Goal: Feedback & Contribution: Submit feedback/report problem

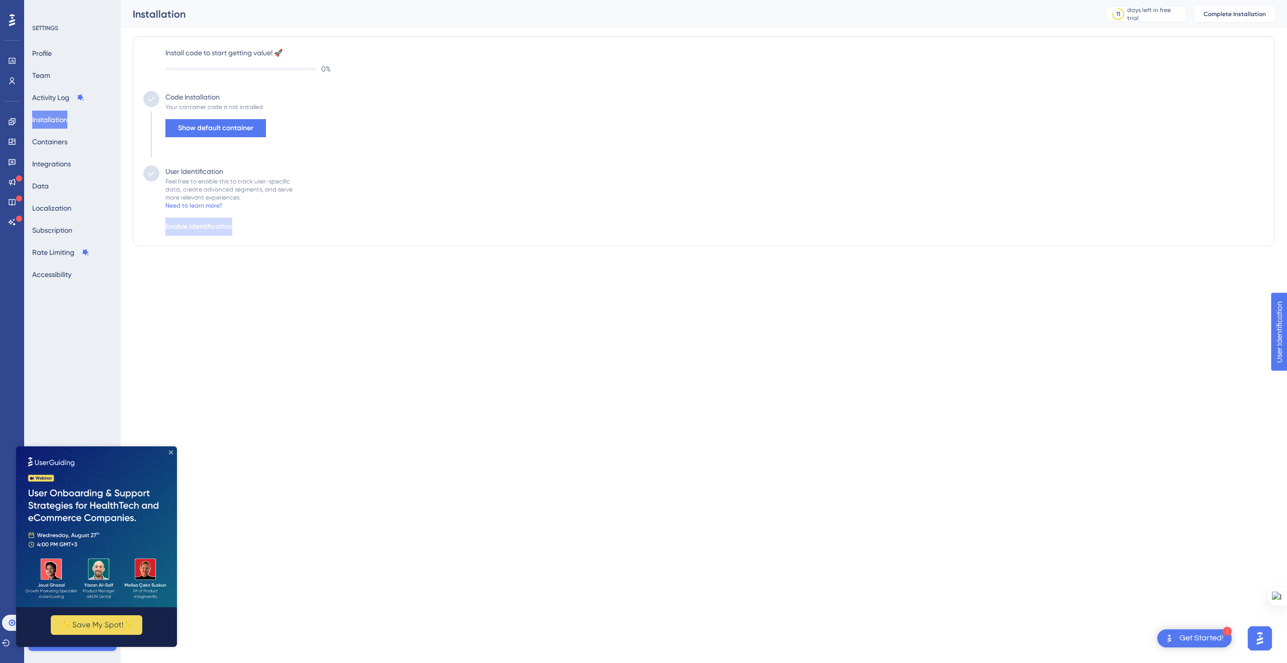
click at [170, 452] on icon "Close Preview" at bounding box center [171, 452] width 4 height 4
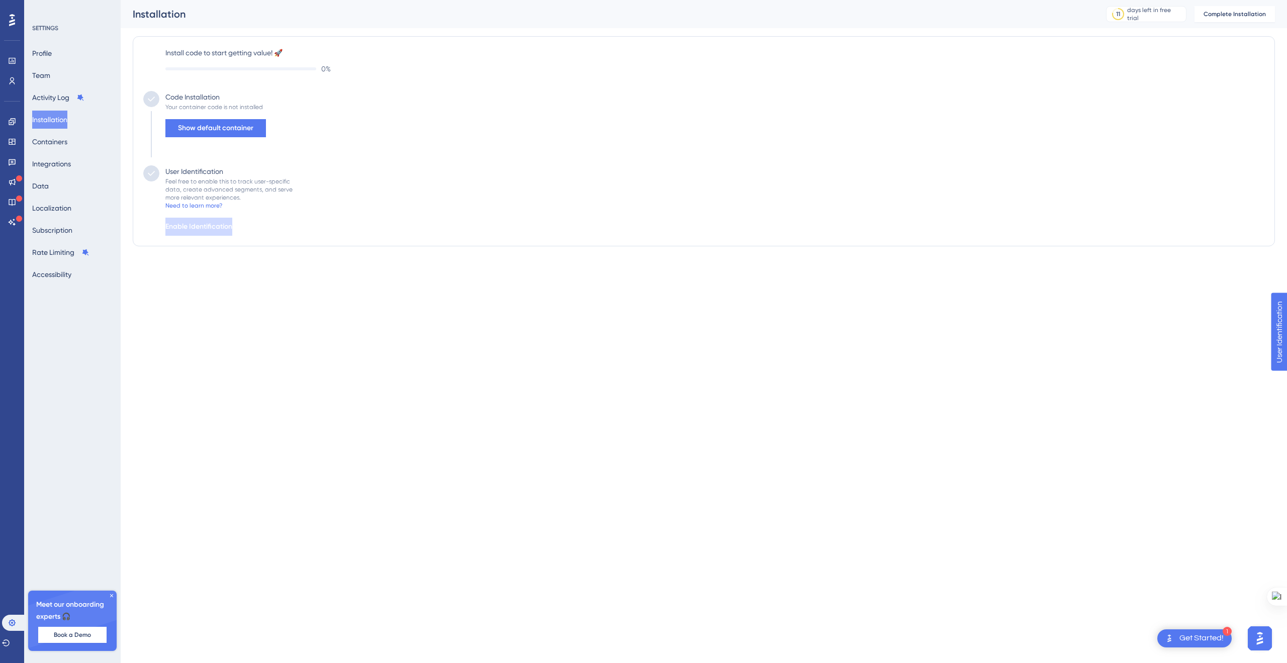
click at [111, 595] on icon at bounding box center [111, 595] width 3 height 3
click at [218, 50] on label "Install code to start getting value! 🚀" at bounding box center [714, 53] width 1099 height 12
click at [219, 50] on label "Install code to start getting value! 🚀" at bounding box center [714, 53] width 1099 height 12
click at [216, 50] on label "Install code to start getting value! 🚀" at bounding box center [714, 53] width 1099 height 12
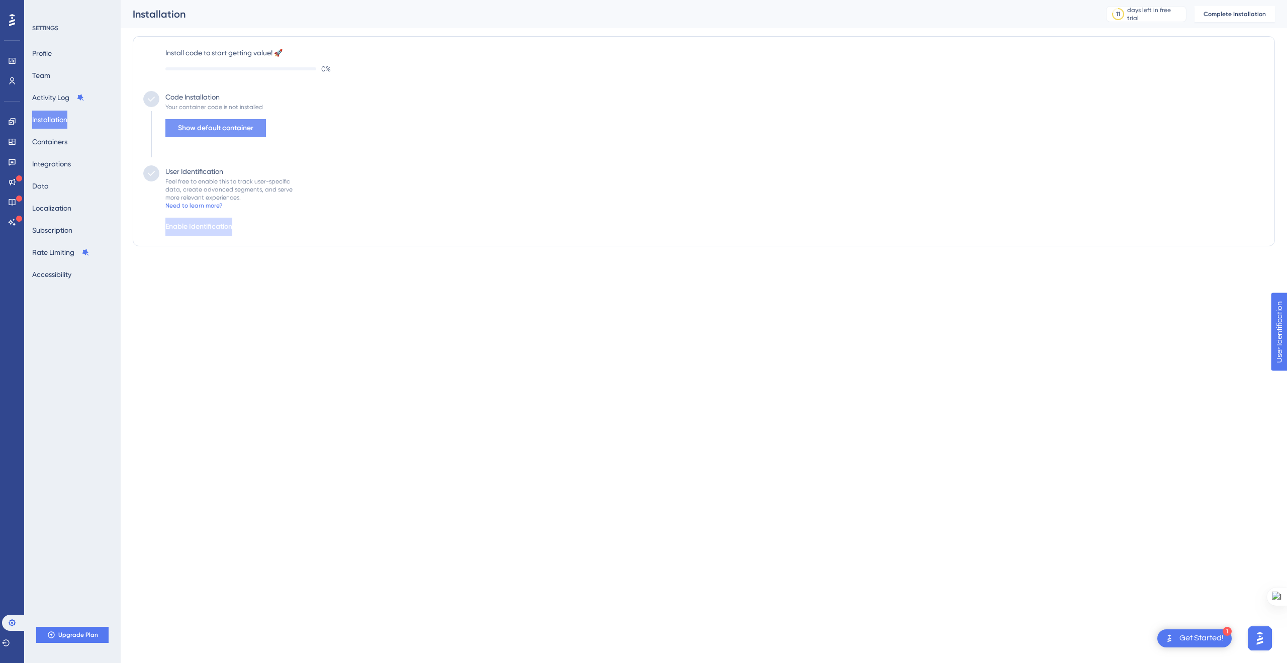
click at [223, 127] on span "Show default container" at bounding box center [215, 128] width 75 height 12
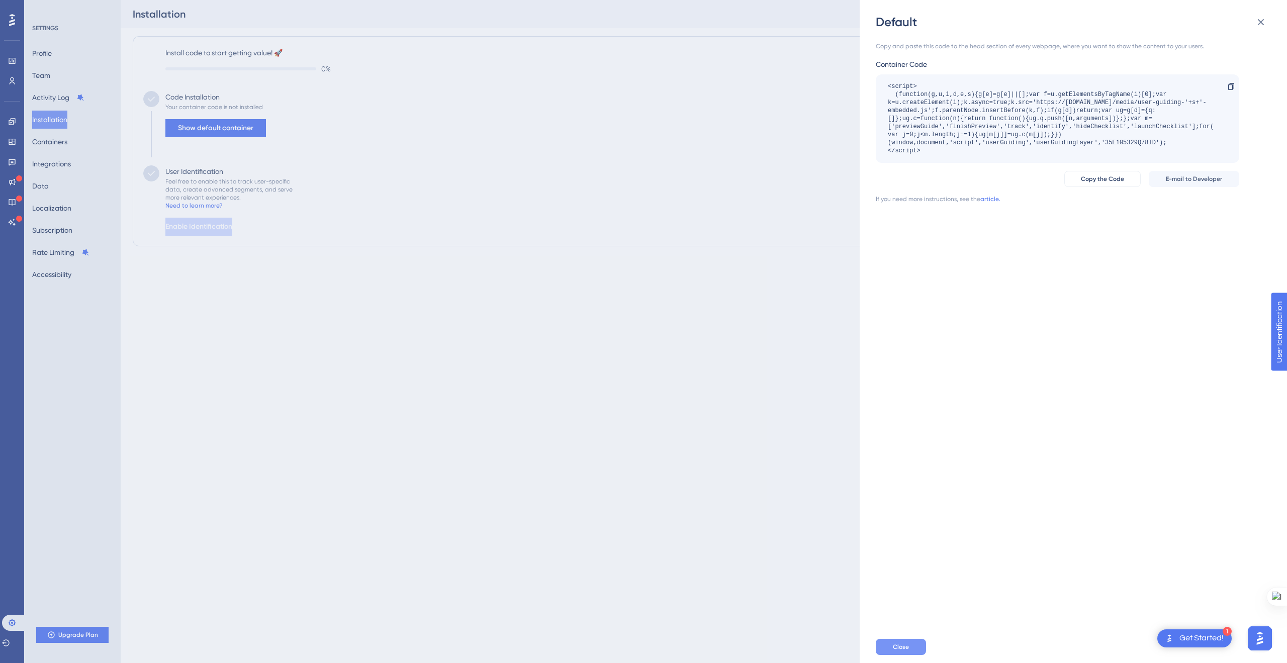
click at [882, 647] on button "Close" at bounding box center [901, 647] width 50 height 16
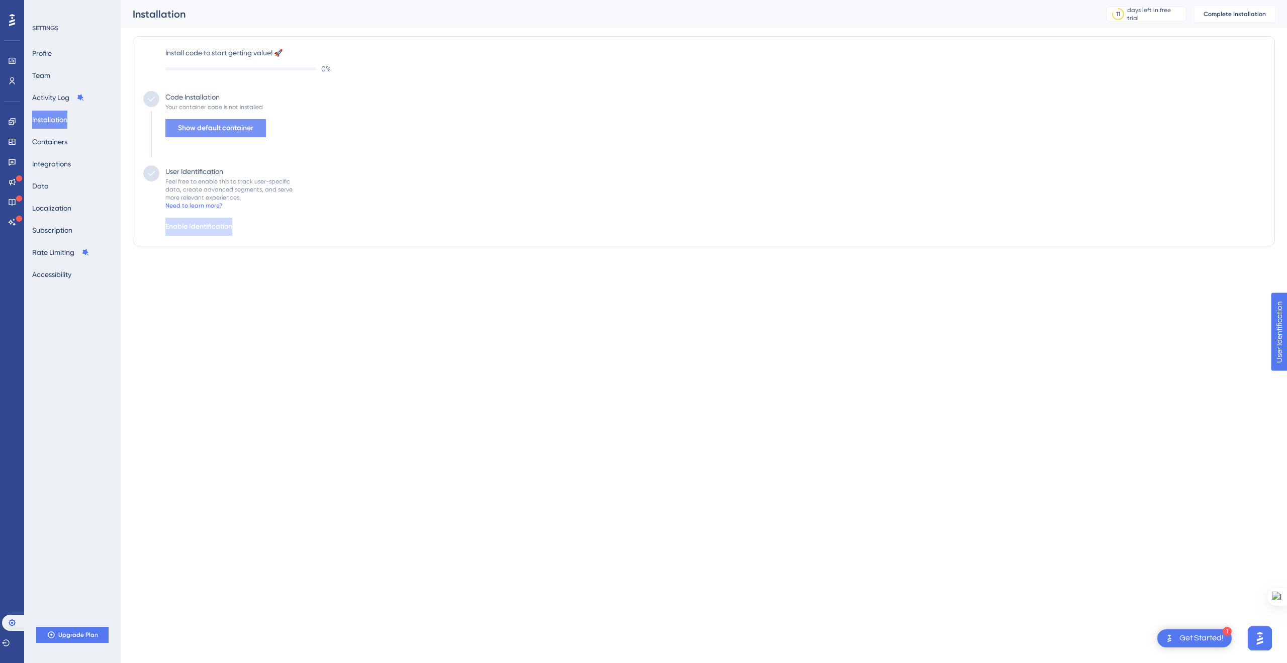
click at [193, 129] on span "Show default container" at bounding box center [215, 128] width 75 height 12
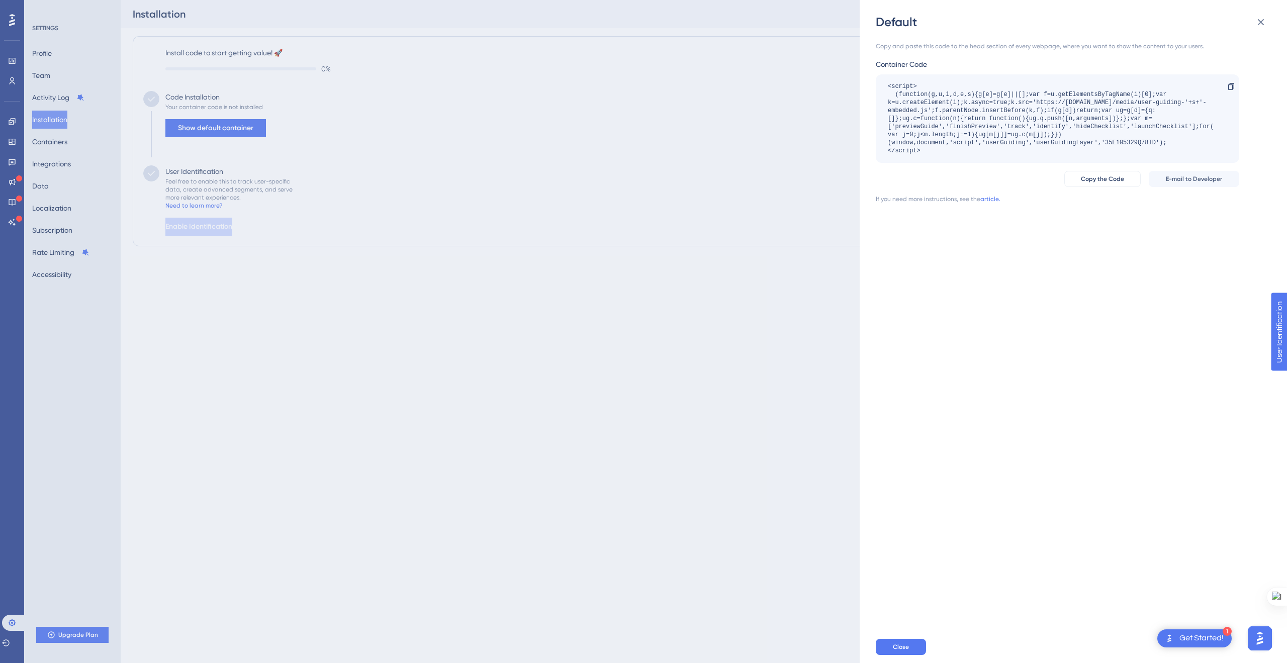
click at [309, 137] on div "Default Copy and paste this code to the head section of every webpage, where yo…" at bounding box center [643, 331] width 1287 height 663
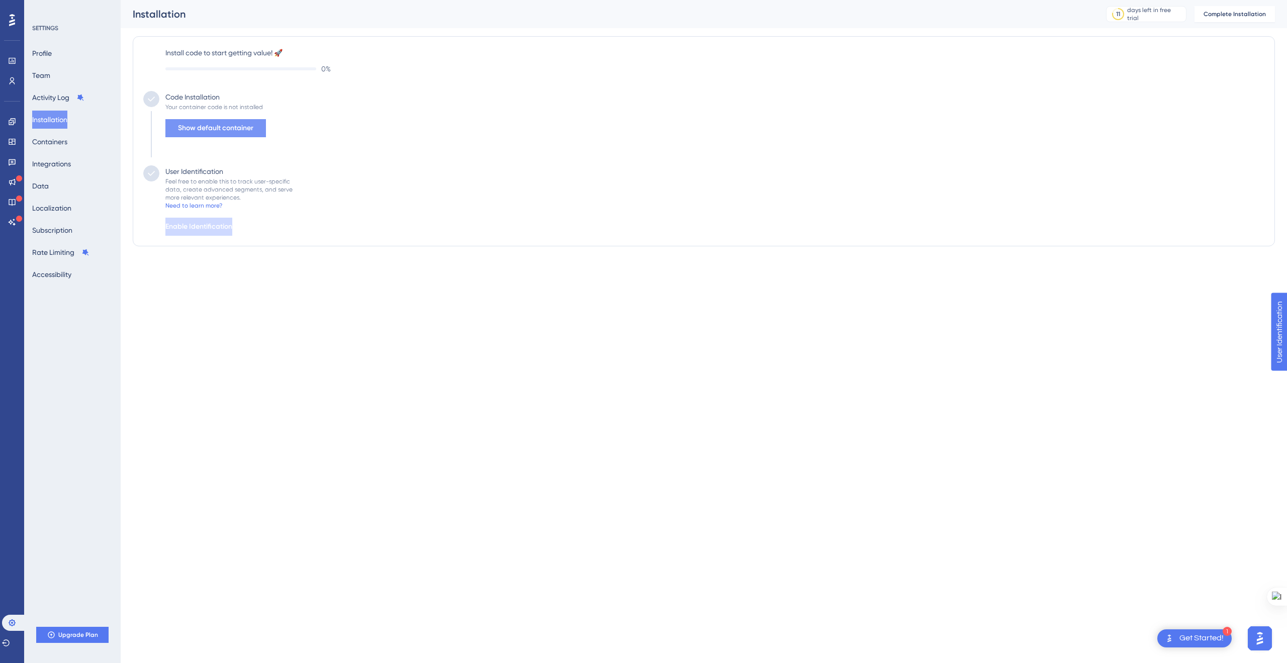
click at [203, 133] on span "Show default container" at bounding box center [215, 128] width 75 height 12
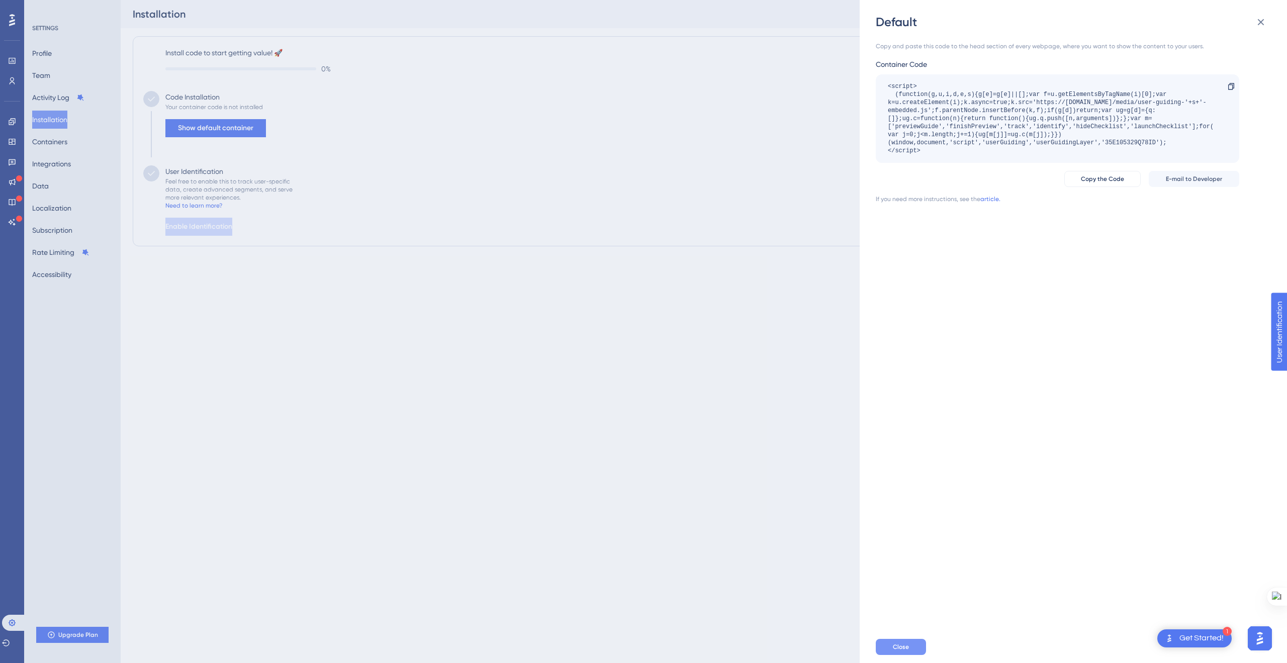
click at [917, 643] on button "Close" at bounding box center [901, 647] width 50 height 16
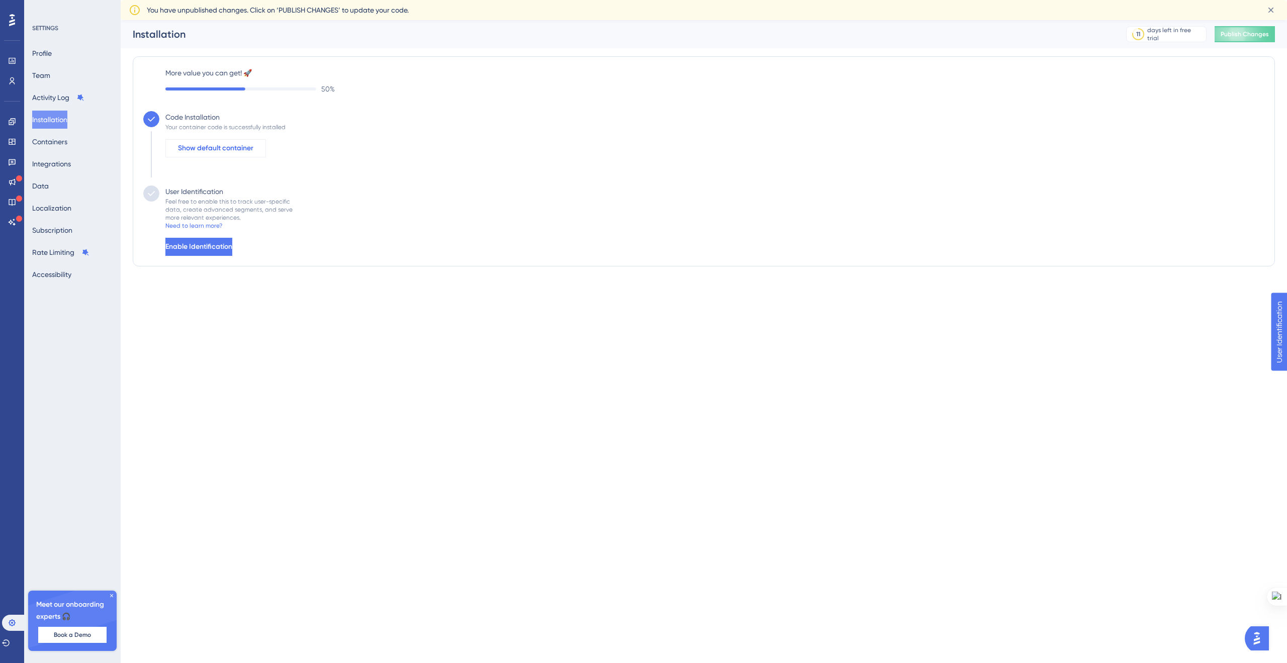
click at [240, 148] on span "Show default container" at bounding box center [215, 148] width 75 height 12
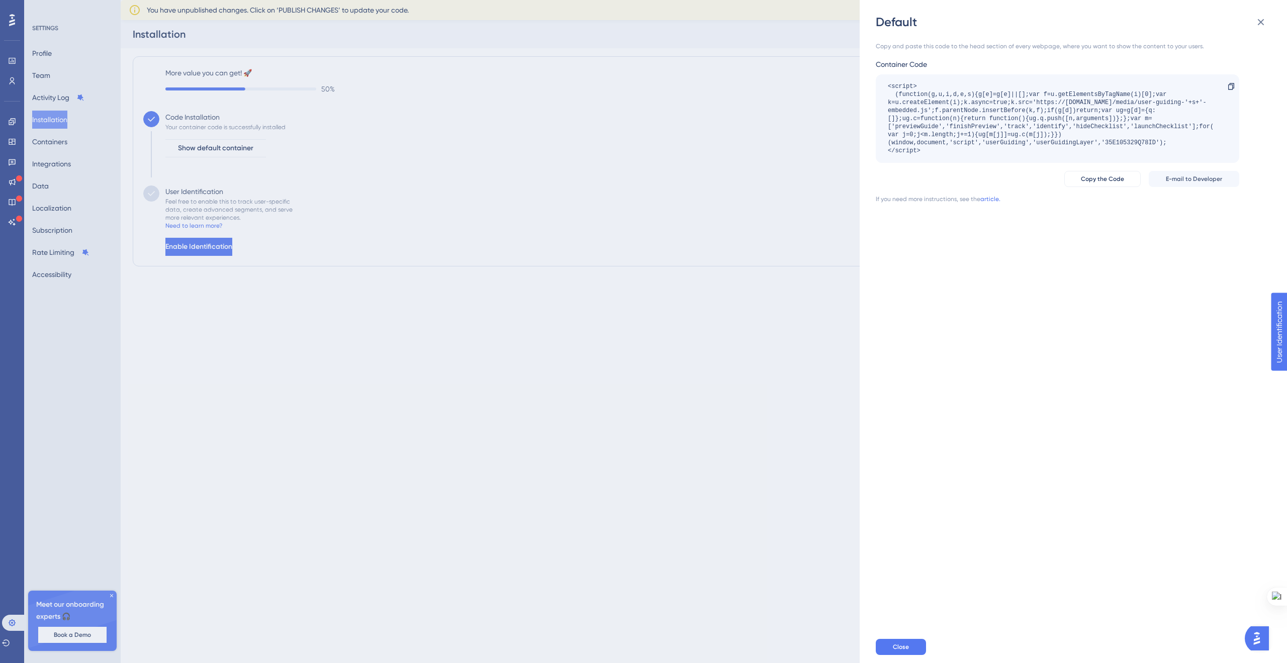
click at [404, 237] on div "Default Copy and paste this code to the head section of every webpage, where yo…" at bounding box center [643, 331] width 1287 height 663
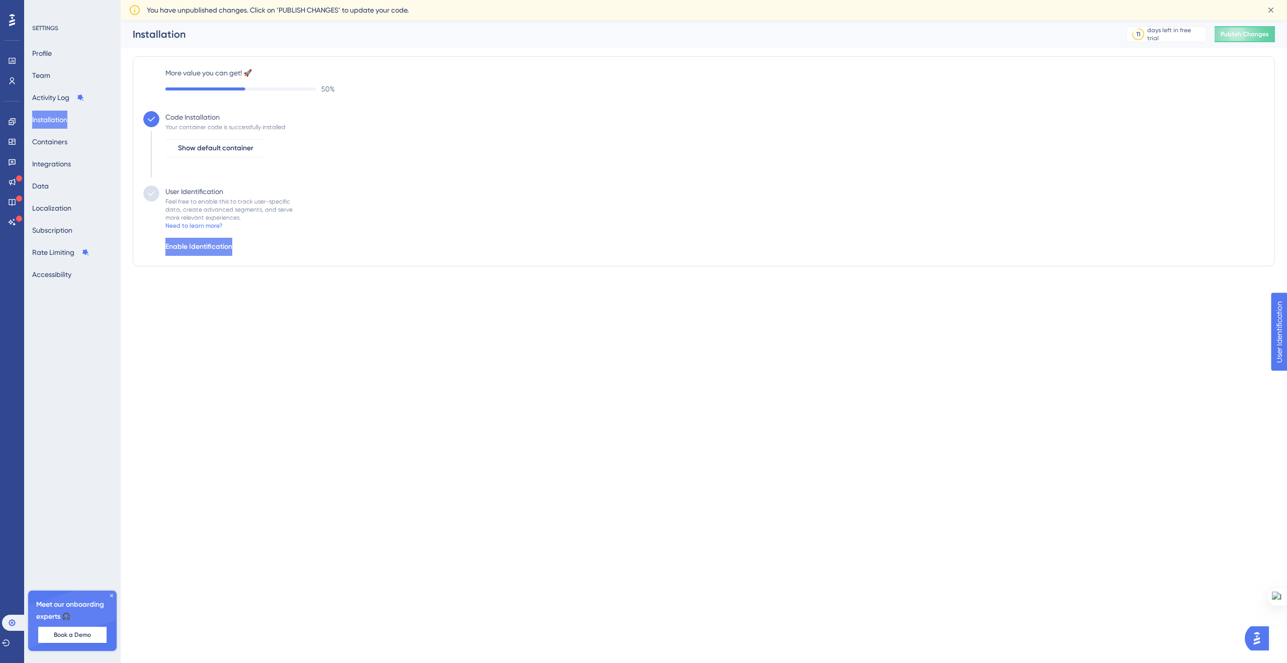
click at [206, 253] on button "Enable Identification" at bounding box center [198, 247] width 67 height 18
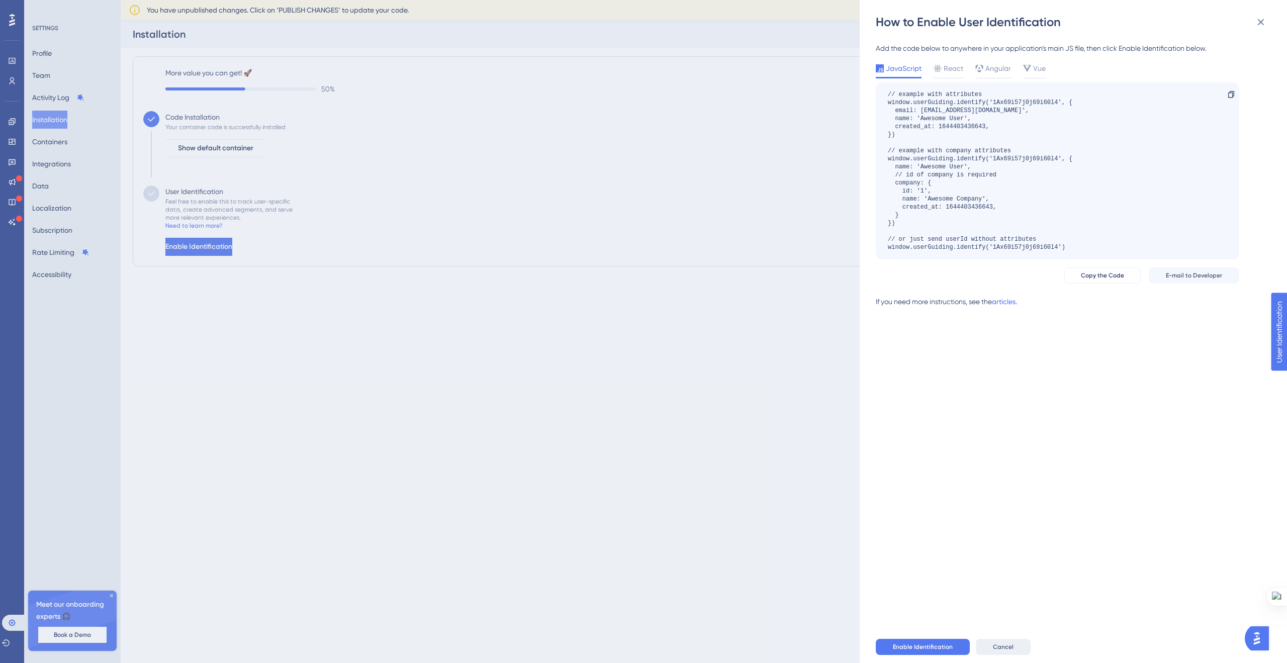
click at [989, 650] on button "Cancel" at bounding box center [1003, 647] width 55 height 16
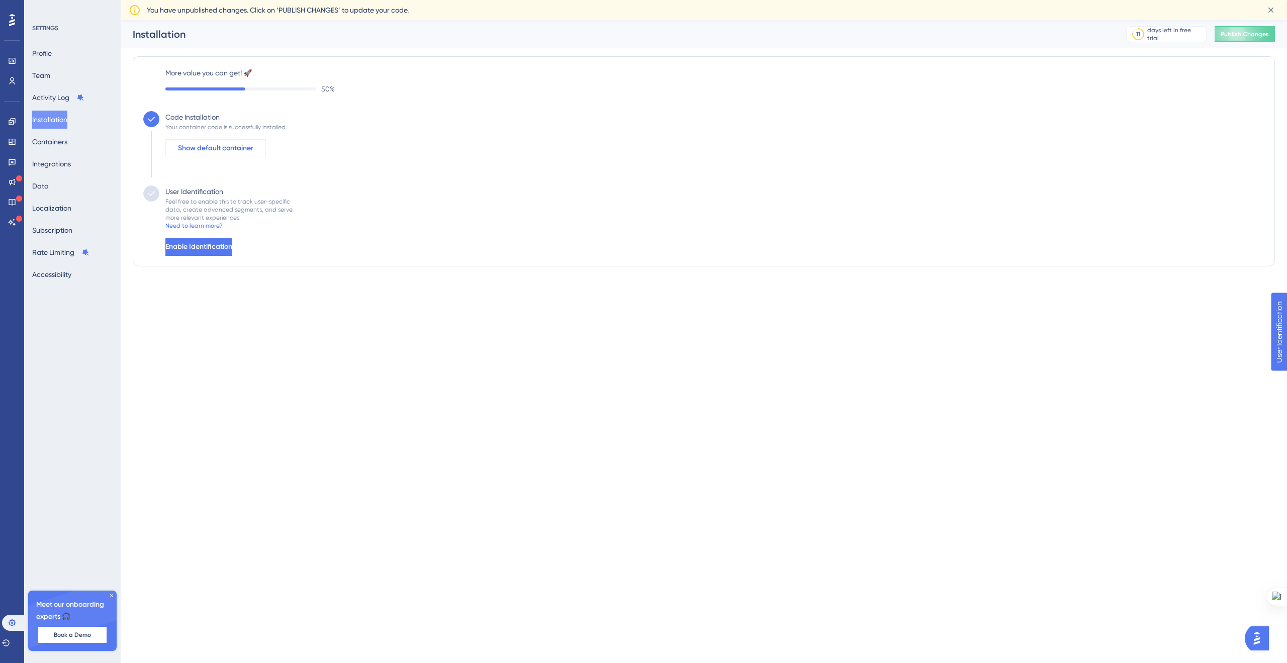
click at [228, 148] on span "Show default container" at bounding box center [215, 148] width 75 height 12
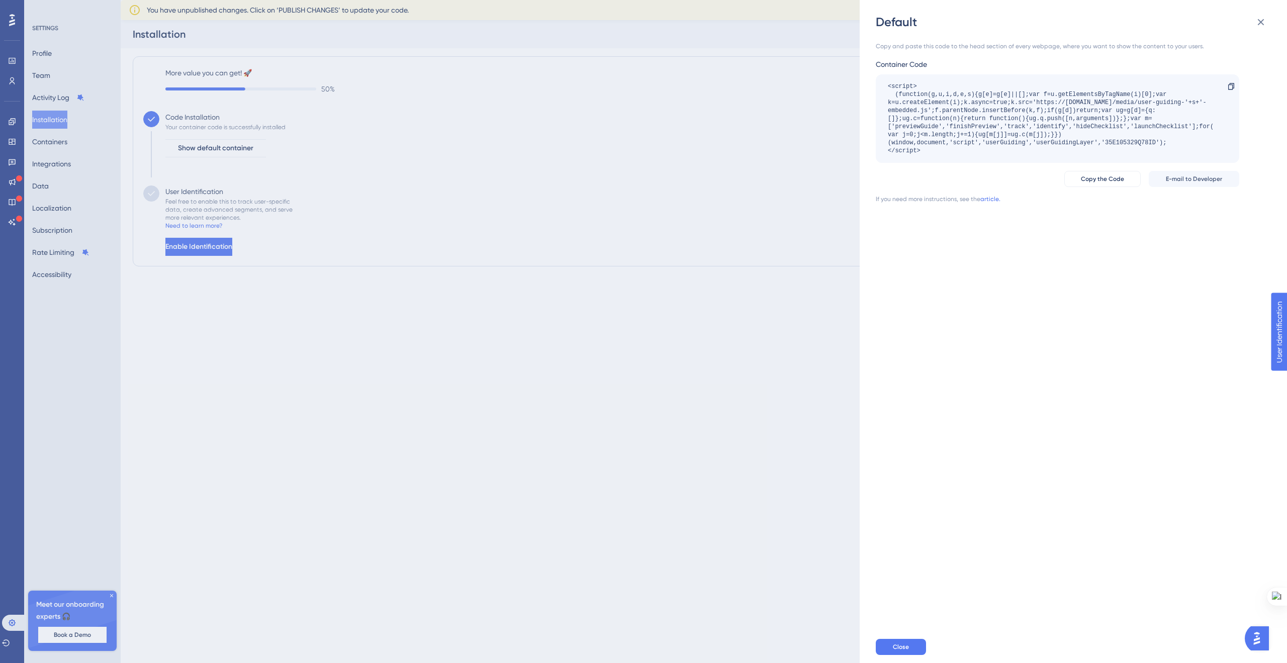
click at [767, 141] on div "Default Copy and paste this code to the head section of every webpage, where yo…" at bounding box center [643, 331] width 1287 height 663
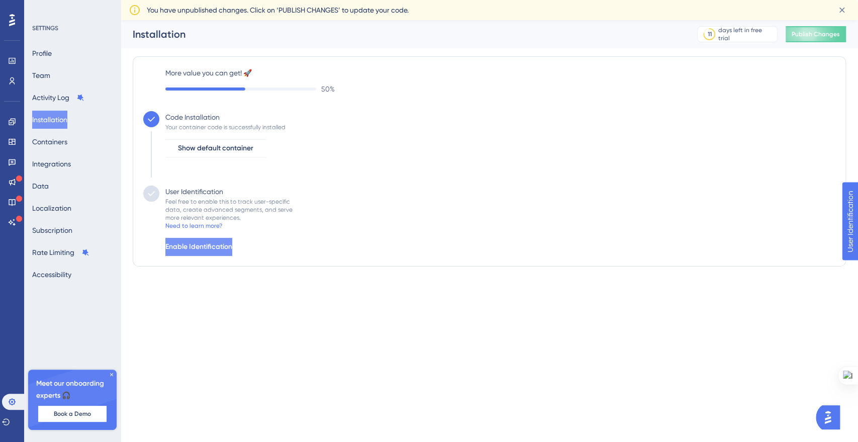
click at [174, 247] on button "Enable Identification" at bounding box center [198, 247] width 67 height 18
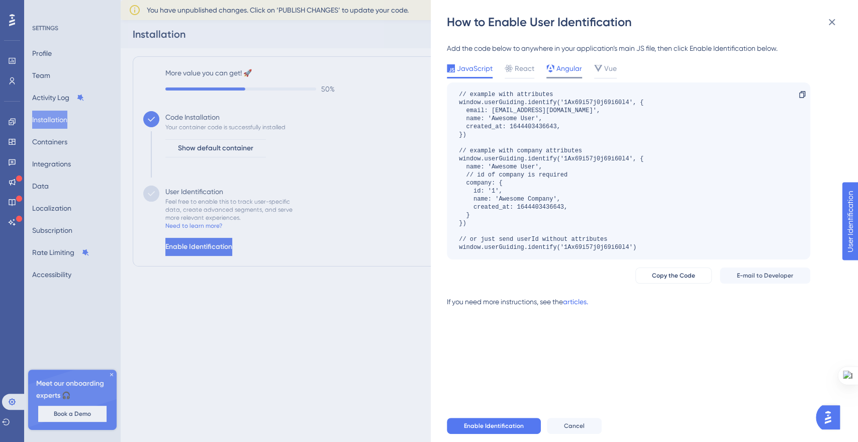
click at [558, 69] on span "Angular" at bounding box center [570, 68] width 26 height 12
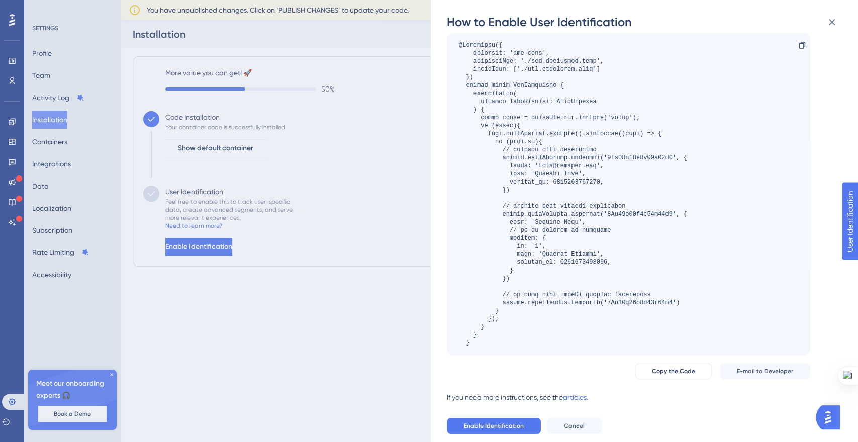
scroll to position [50, 0]
click at [662, 369] on span "Copy the Code" at bounding box center [673, 370] width 43 height 8
click at [740, 374] on button "E-mail to Developer" at bounding box center [765, 370] width 90 height 16
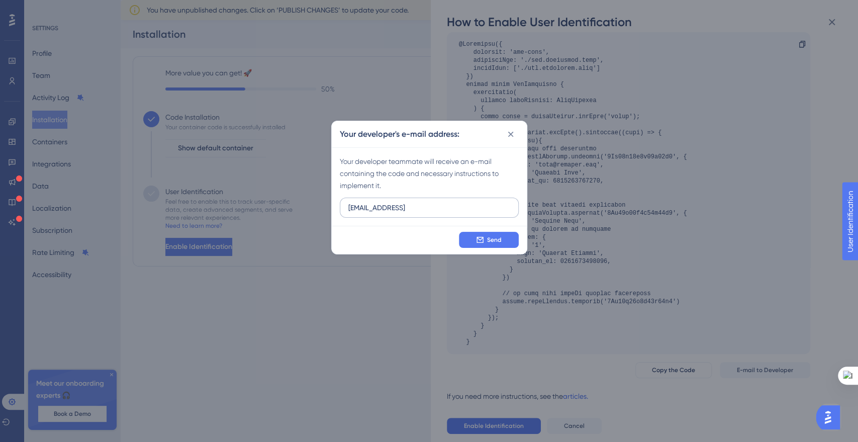
type input "avigad@ask-y.ai"
click at [468, 236] on button "Send" at bounding box center [489, 240] width 60 height 16
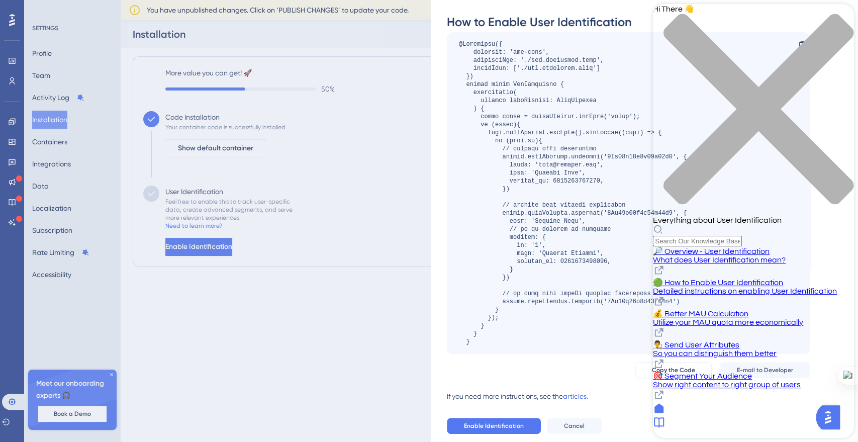
click at [837, 24] on div "close resource center" at bounding box center [753, 115] width 201 height 203
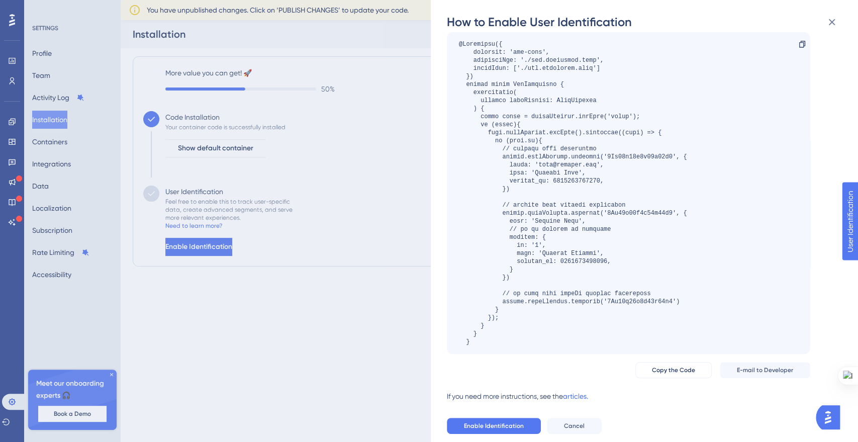
scroll to position [0, 0]
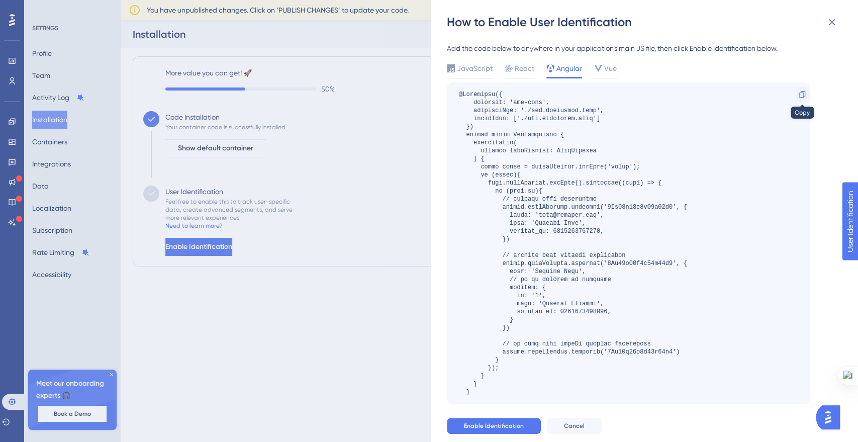
click at [802, 95] on icon at bounding box center [802, 94] width 8 height 8
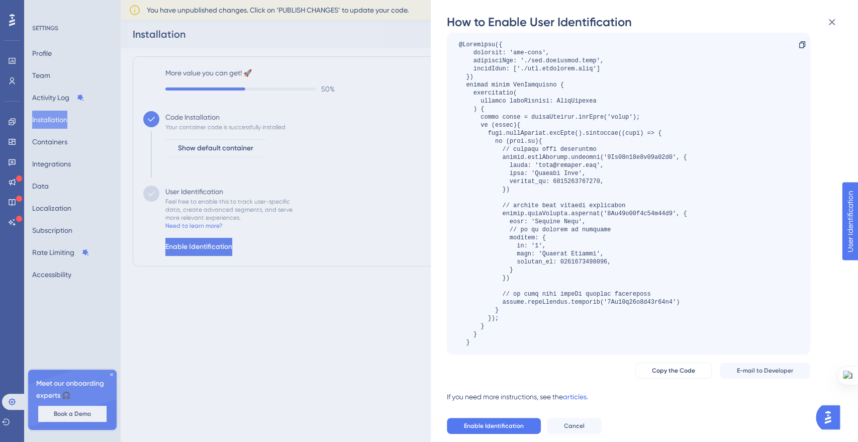
scroll to position [50, 0]
click at [580, 395] on link "articles." at bounding box center [575, 400] width 25 height 20
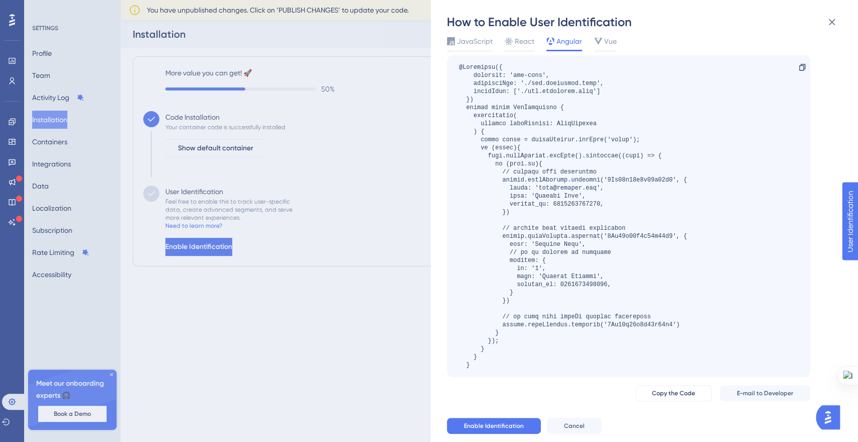
scroll to position [0, 0]
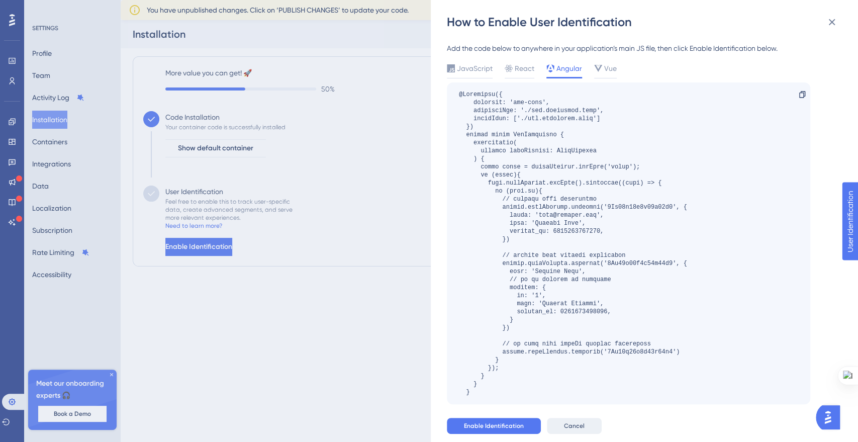
click at [574, 428] on span "Cancel" at bounding box center [574, 426] width 21 height 8
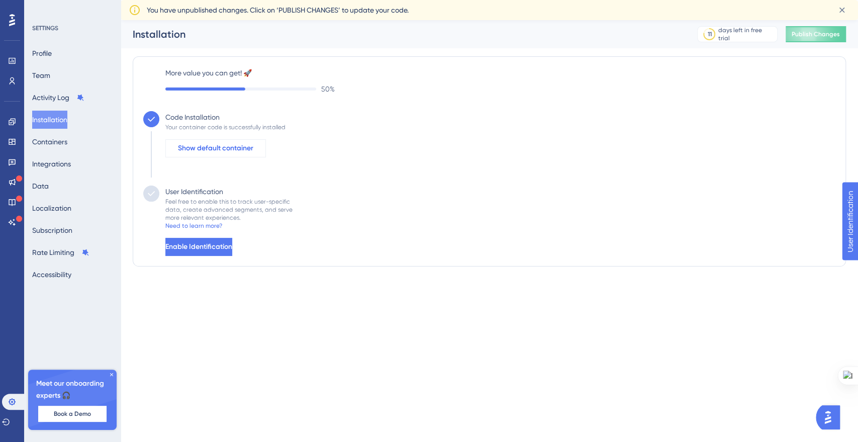
click at [185, 142] on span "Show default container" at bounding box center [215, 148] width 75 height 12
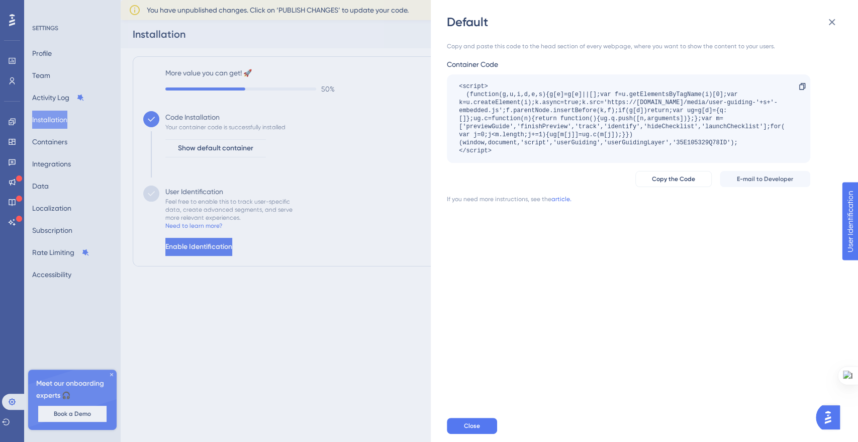
click at [377, 137] on div "Default Copy and paste this code to the head section of every webpage, where yo…" at bounding box center [429, 221] width 858 height 442
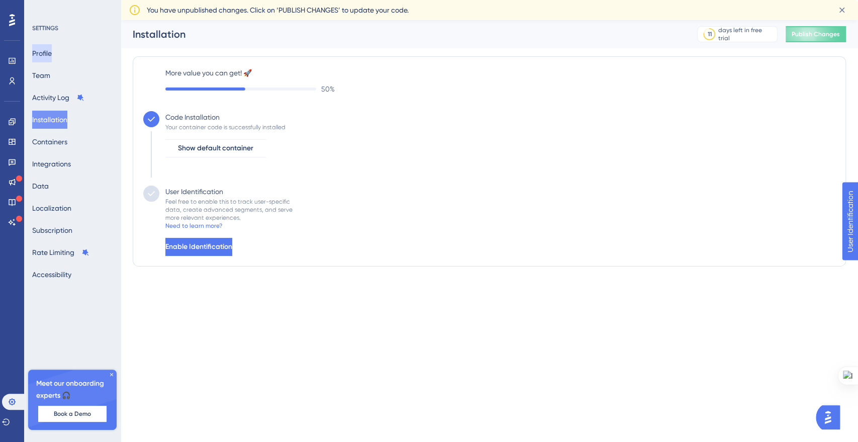
click at [52, 54] on button "Profile" at bounding box center [42, 53] width 20 height 18
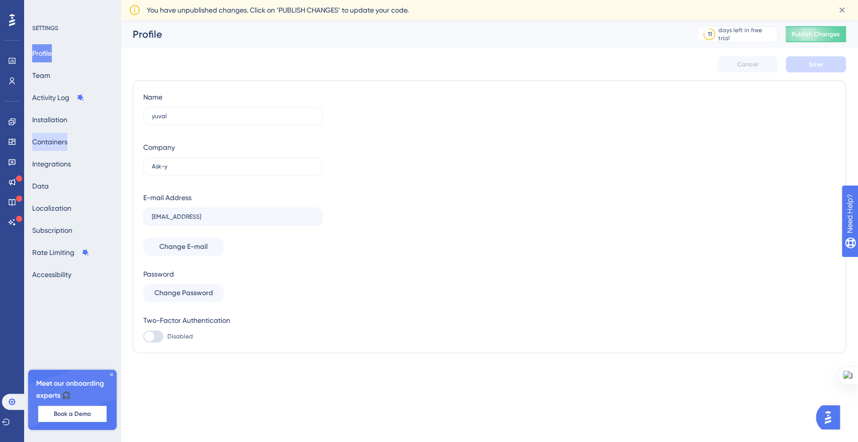
click at [65, 149] on button "Containers" at bounding box center [49, 142] width 35 height 18
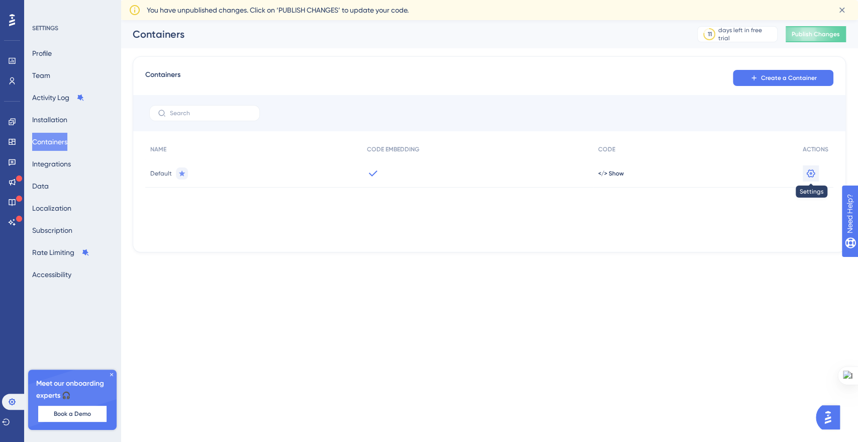
click at [806, 172] on icon at bounding box center [811, 173] width 10 height 10
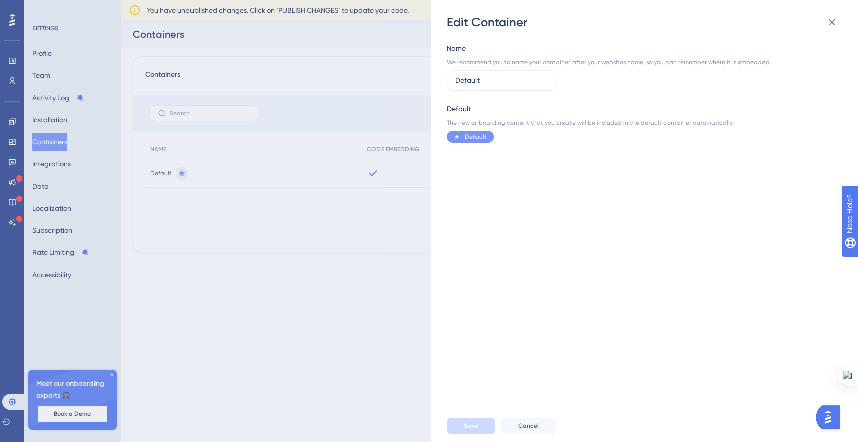
click at [356, 152] on div "Edit Container Name We recommend you to name your container after your websites…" at bounding box center [429, 221] width 858 height 442
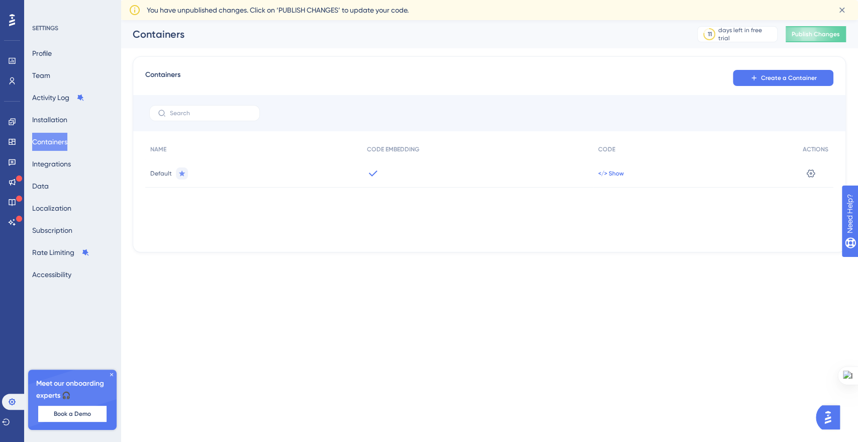
click at [609, 175] on span "</> Show" at bounding box center [611, 173] width 26 height 8
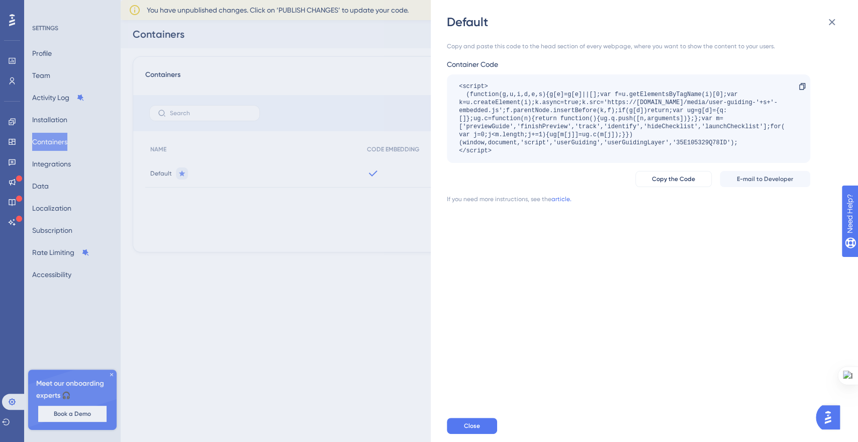
click at [425, 197] on div "Default Copy and paste this code to the head section of every webpage, where yo…" at bounding box center [429, 221] width 858 height 442
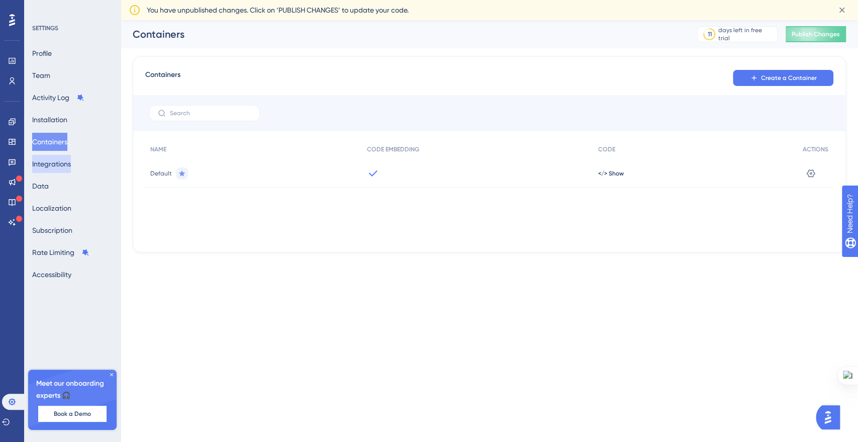
click at [67, 166] on button "Integrations" at bounding box center [51, 164] width 39 height 18
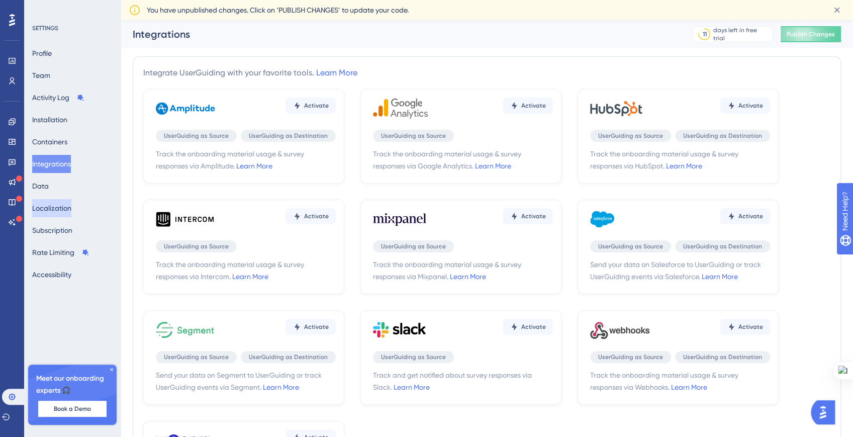
click at [66, 210] on button "Localization" at bounding box center [51, 208] width 39 height 18
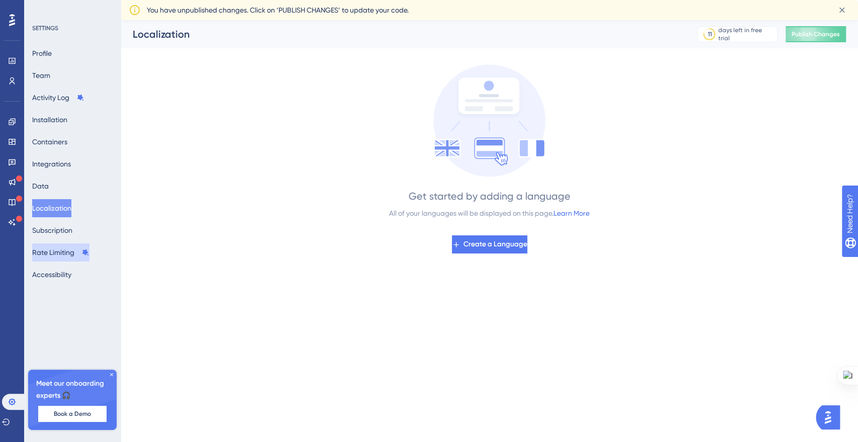
click at [66, 252] on button "Rate Limiting" at bounding box center [60, 252] width 57 height 18
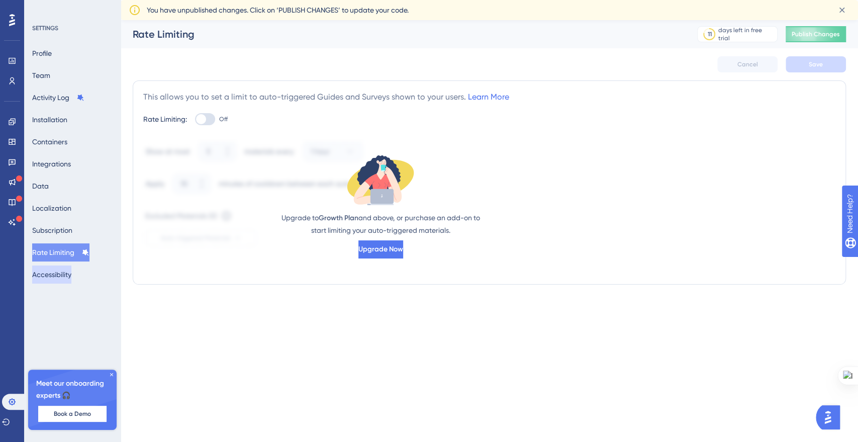
click at [68, 270] on button "Accessibility" at bounding box center [51, 274] width 39 height 18
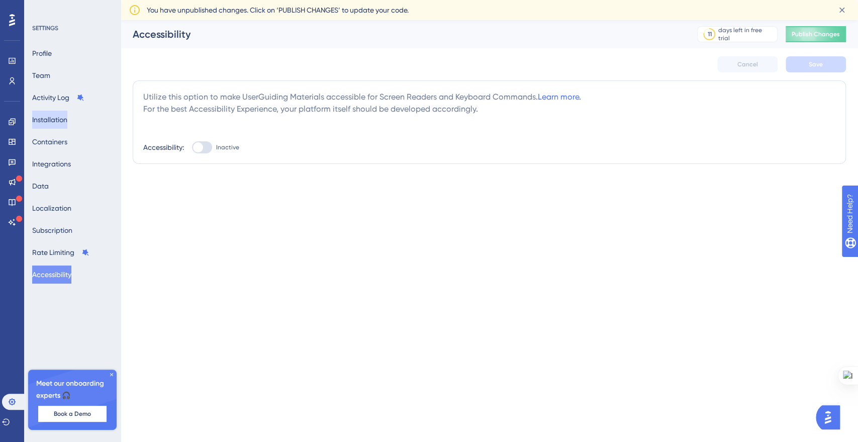
click at [58, 125] on button "Installation" at bounding box center [49, 120] width 35 height 18
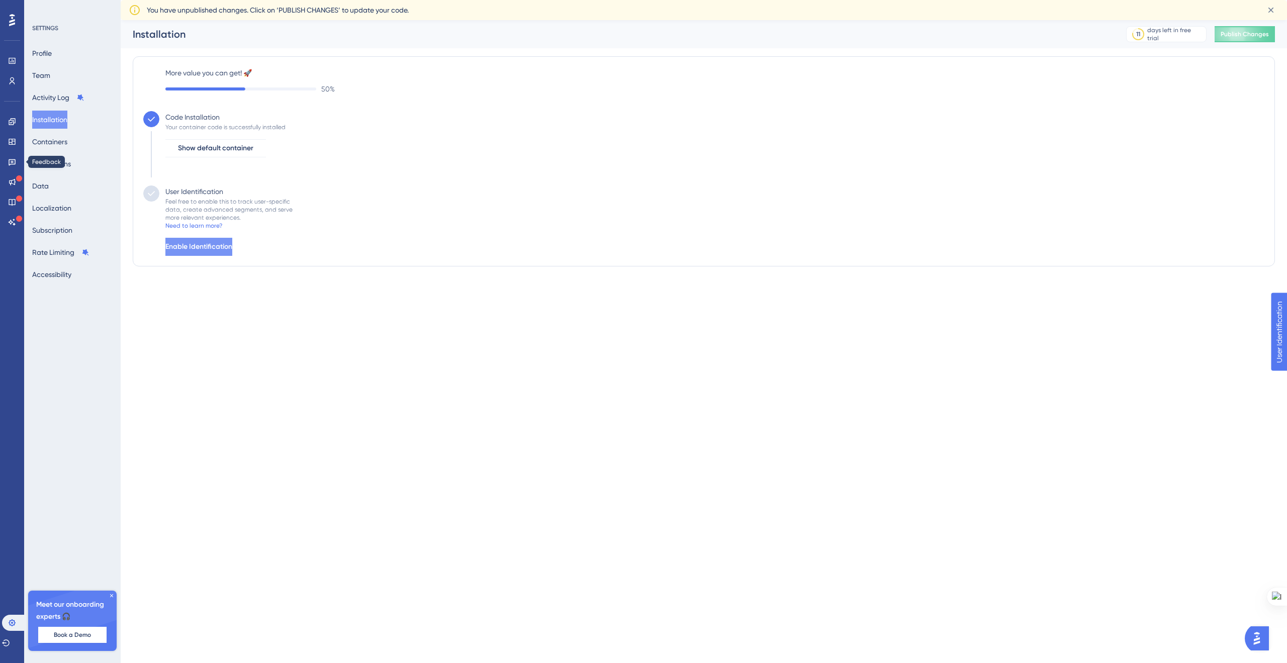
click at [230, 243] on span "Enable Identification" at bounding box center [198, 247] width 67 height 12
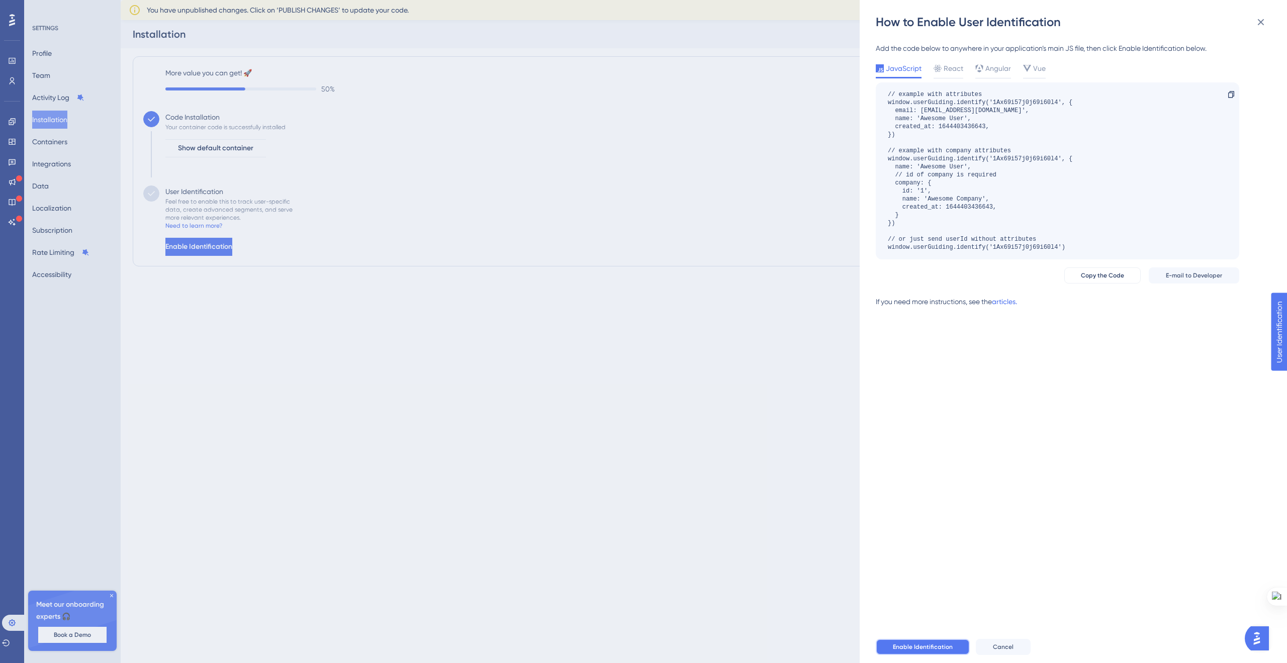
click at [915, 643] on span "Enable Identification" at bounding box center [923, 647] width 60 height 8
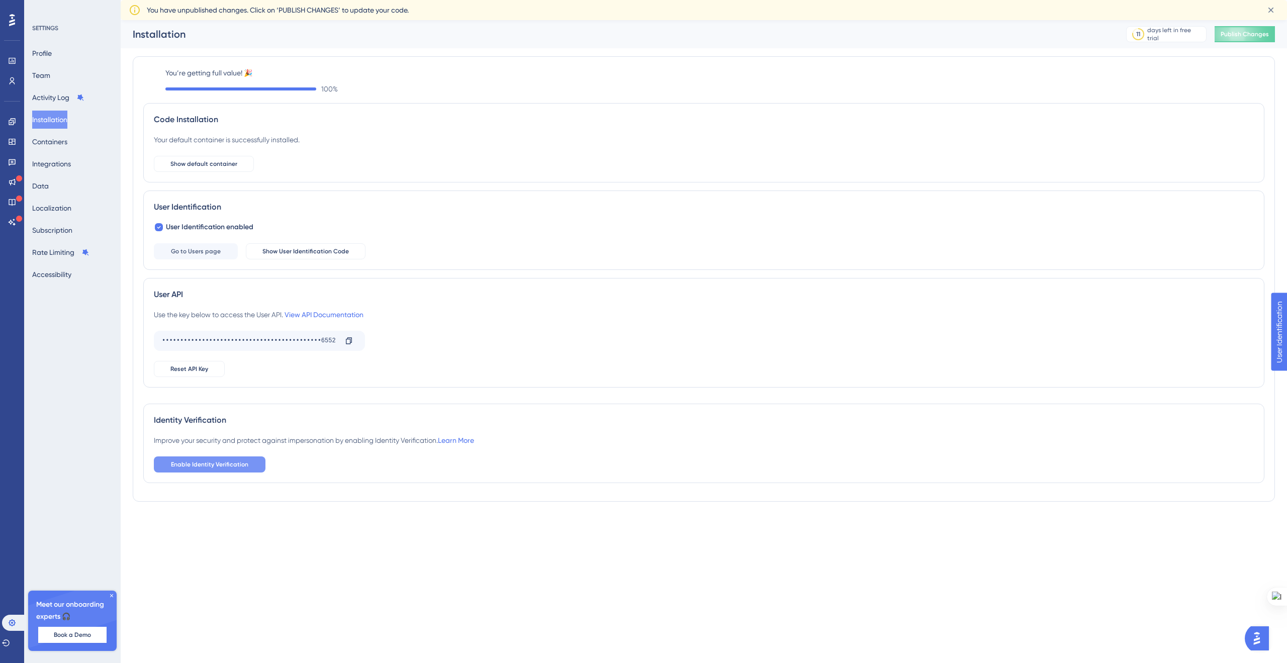
click at [231, 466] on span "Enable Identity Verification" at bounding box center [209, 465] width 77 height 8
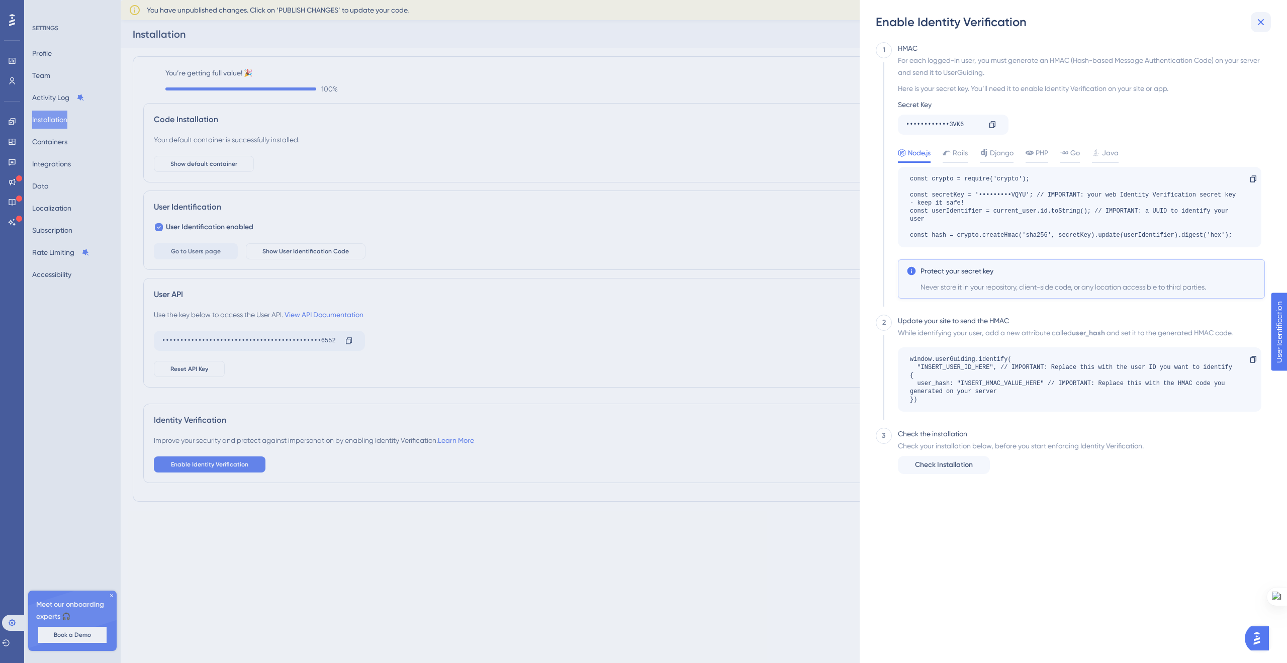
click at [1264, 23] on icon at bounding box center [1261, 22] width 12 height 12
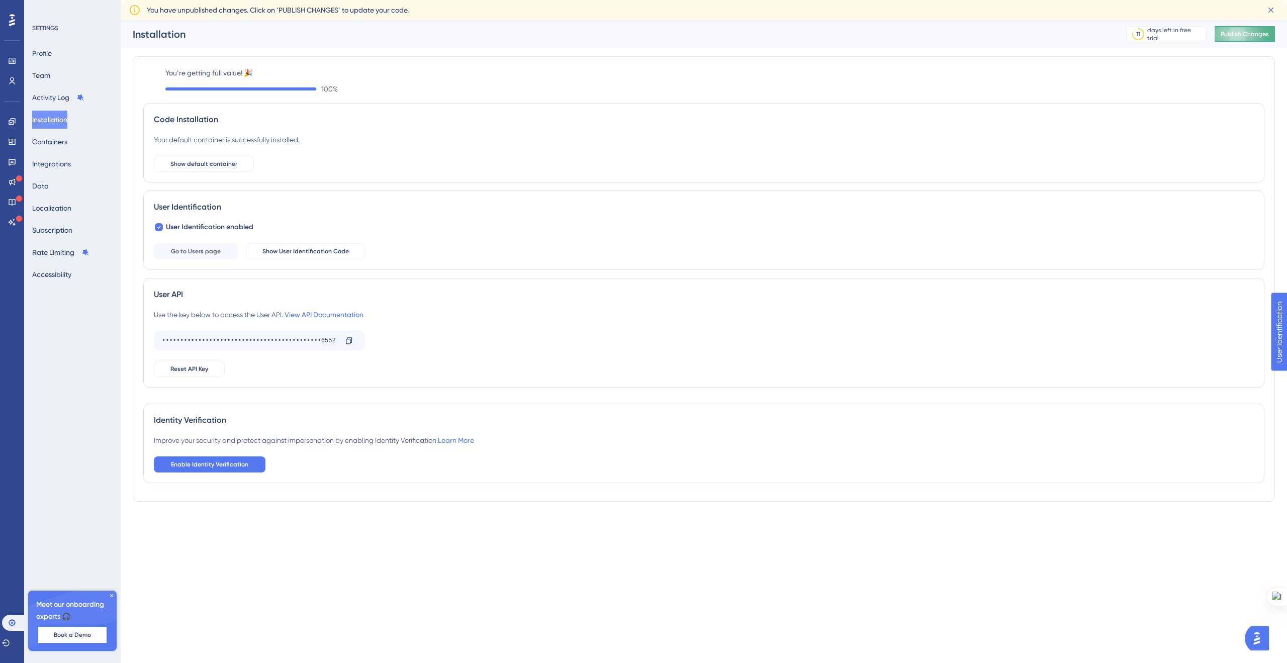
click at [1233, 34] on button "Publish Changes" at bounding box center [1245, 34] width 60 height 16
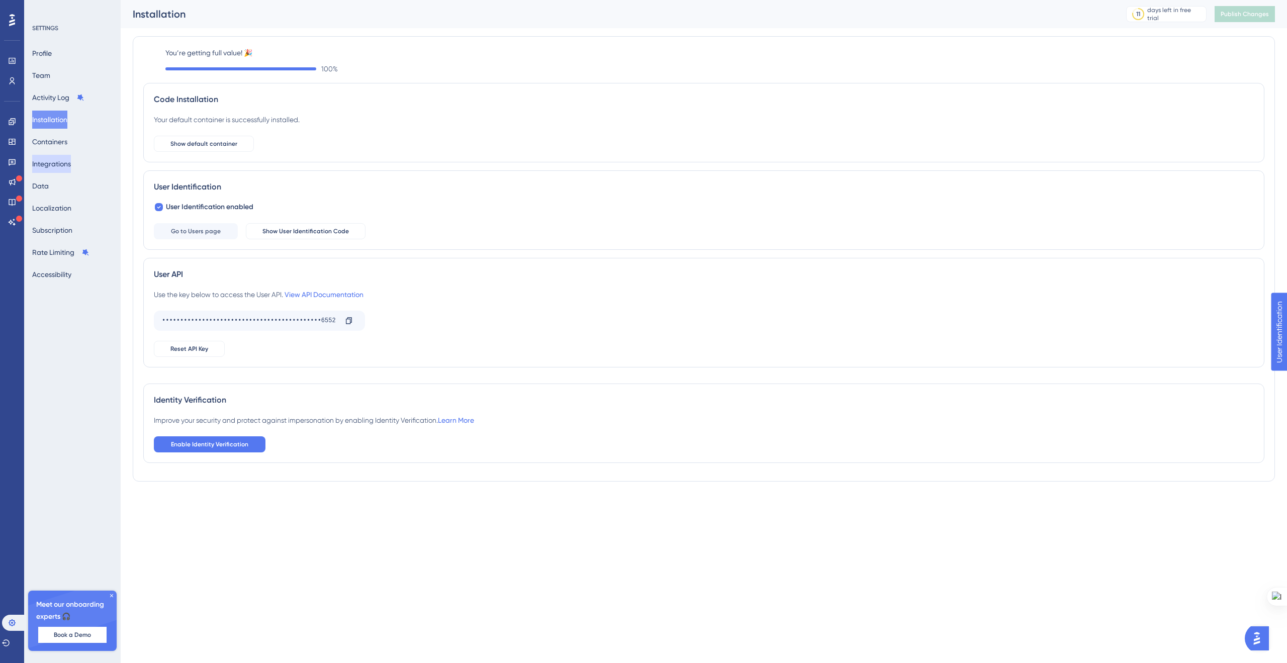
click at [69, 157] on button "Integrations" at bounding box center [51, 164] width 39 height 18
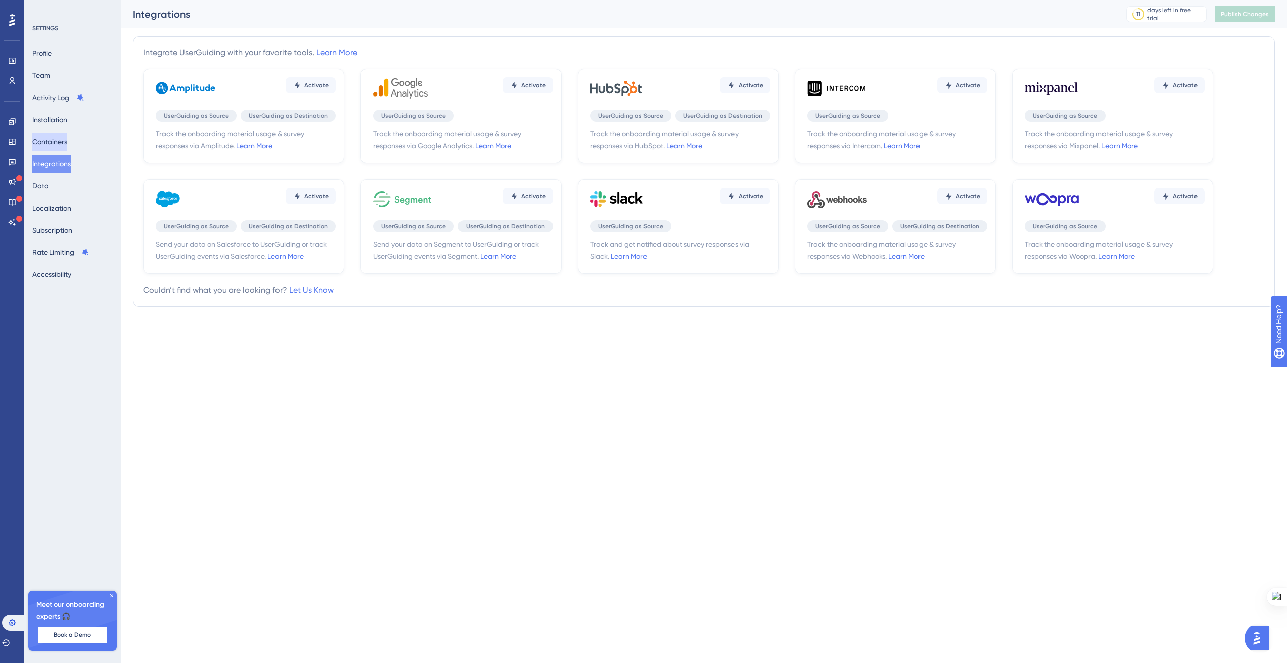
click at [67, 146] on button "Containers" at bounding box center [49, 142] width 35 height 18
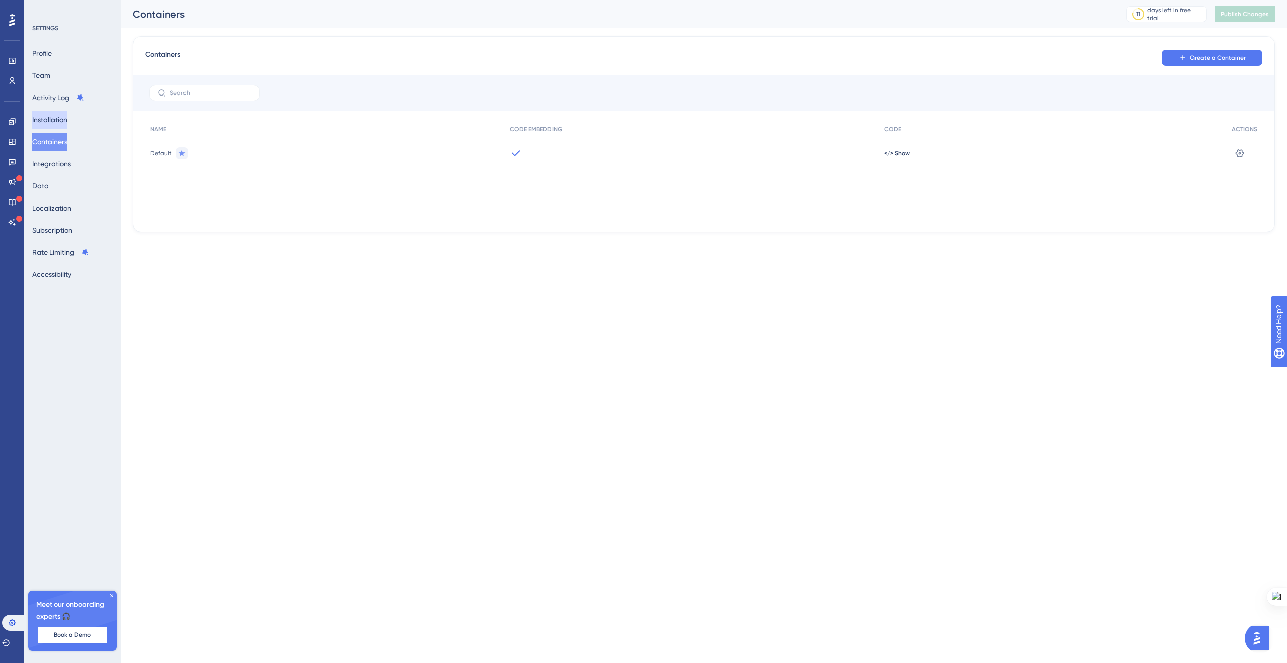
click at [65, 121] on button "Installation" at bounding box center [49, 120] width 35 height 18
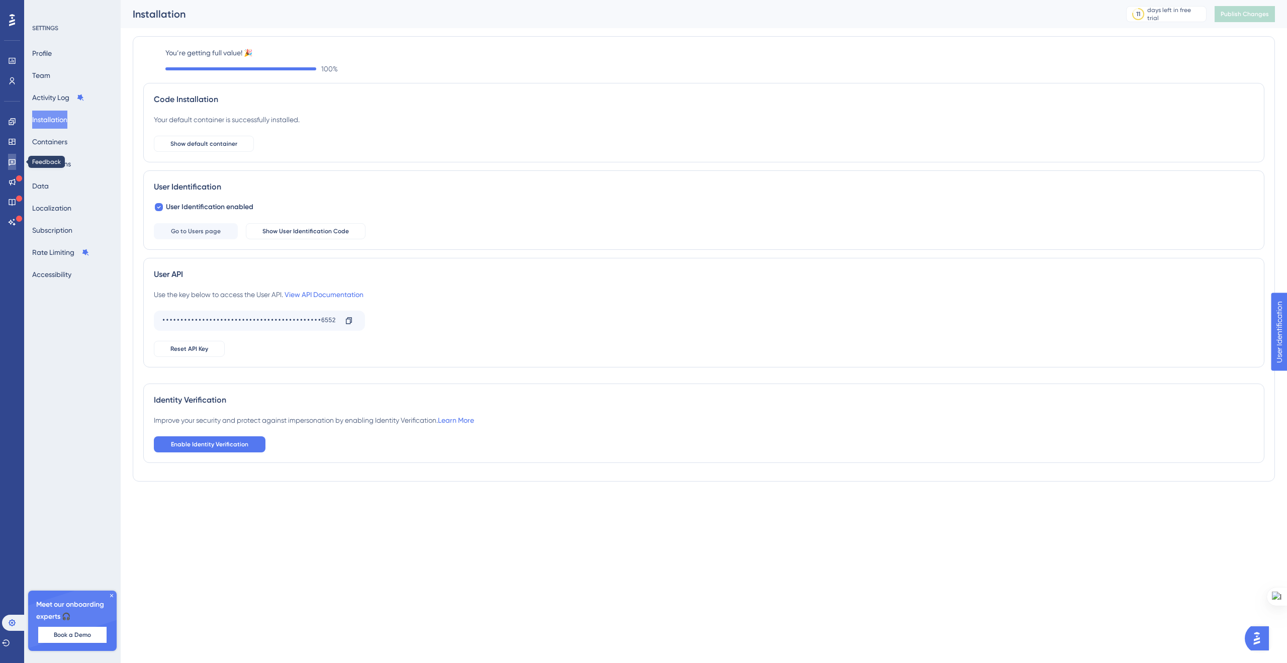
click at [12, 163] on icon at bounding box center [12, 162] width 8 height 8
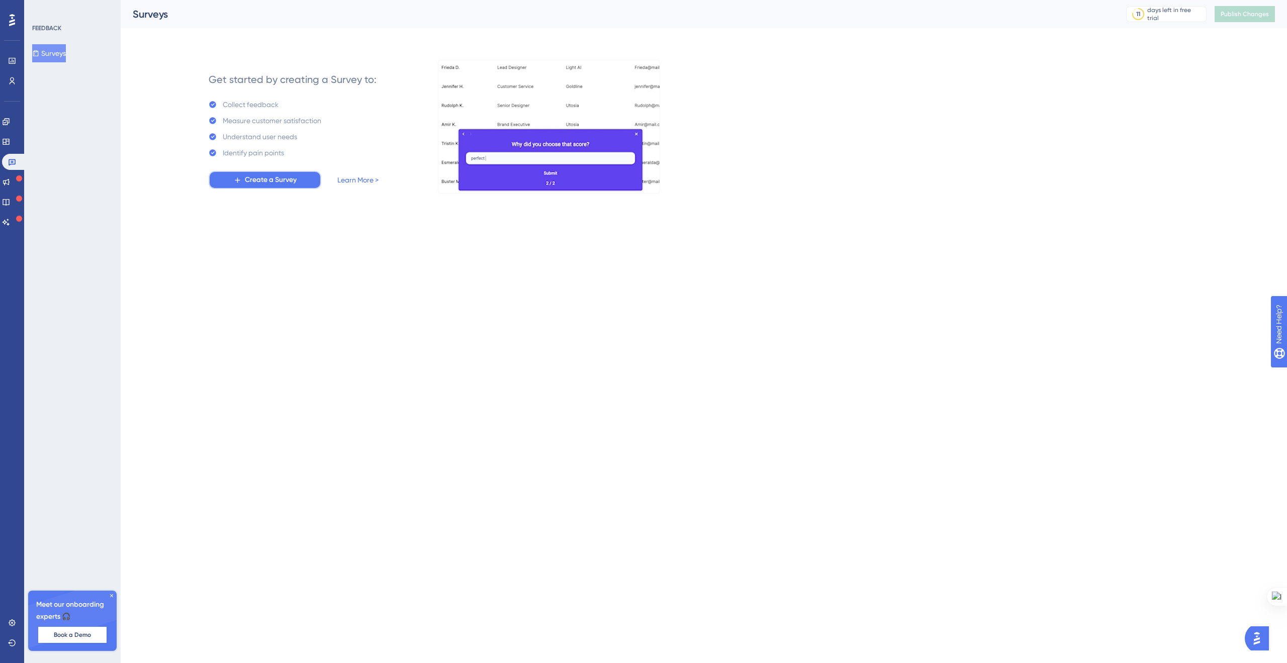
click at [257, 177] on span "Create a Survey" at bounding box center [271, 180] width 52 height 12
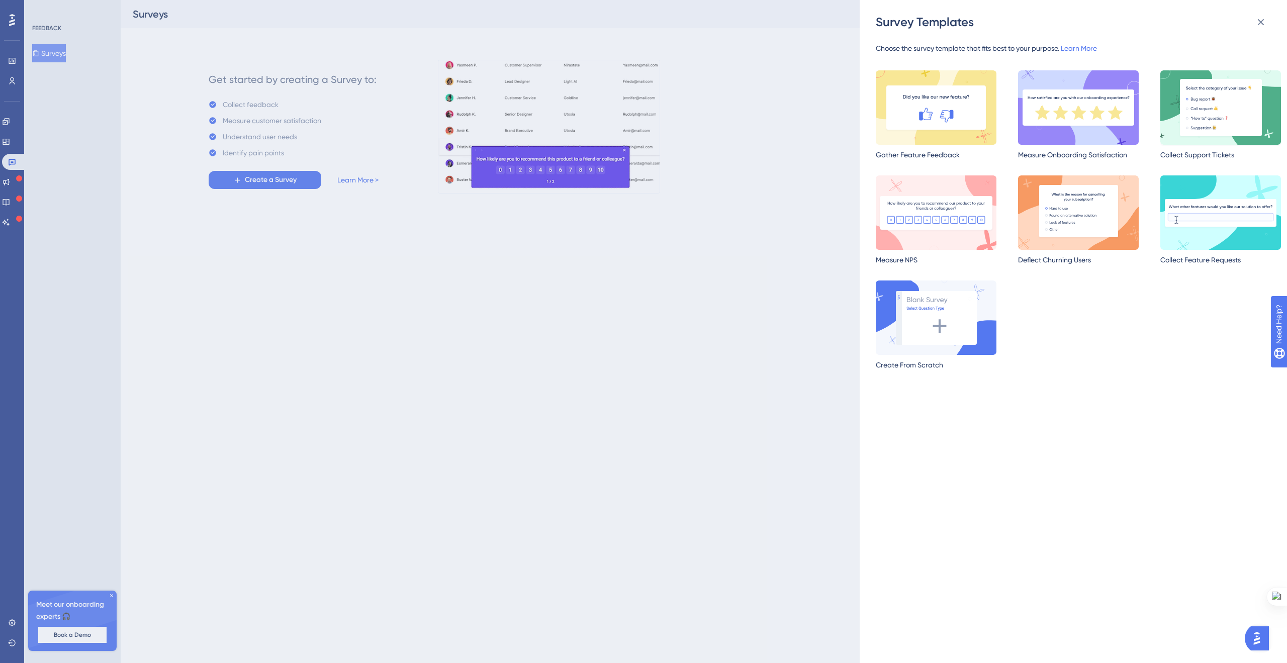
click at [1239, 126] on img at bounding box center [1220, 107] width 121 height 74
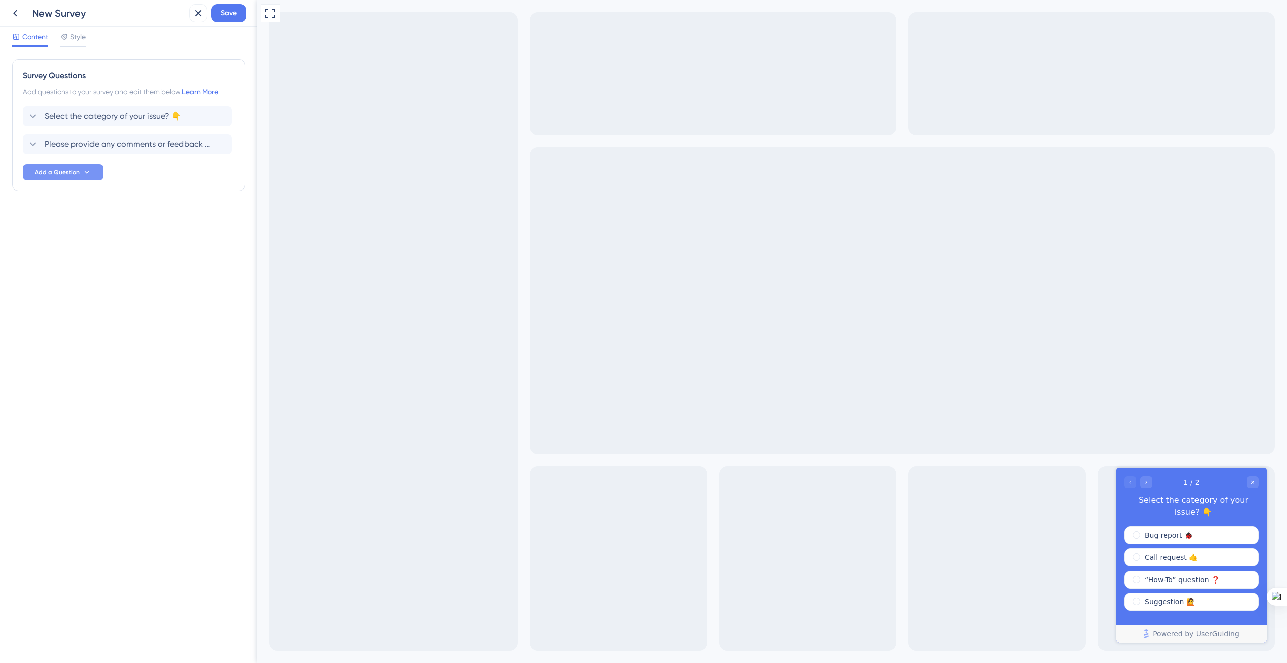
click at [75, 172] on span "Add a Question" at bounding box center [57, 172] width 45 height 8
click at [72, 198] on span "Star Rating" at bounding box center [55, 201] width 37 height 12
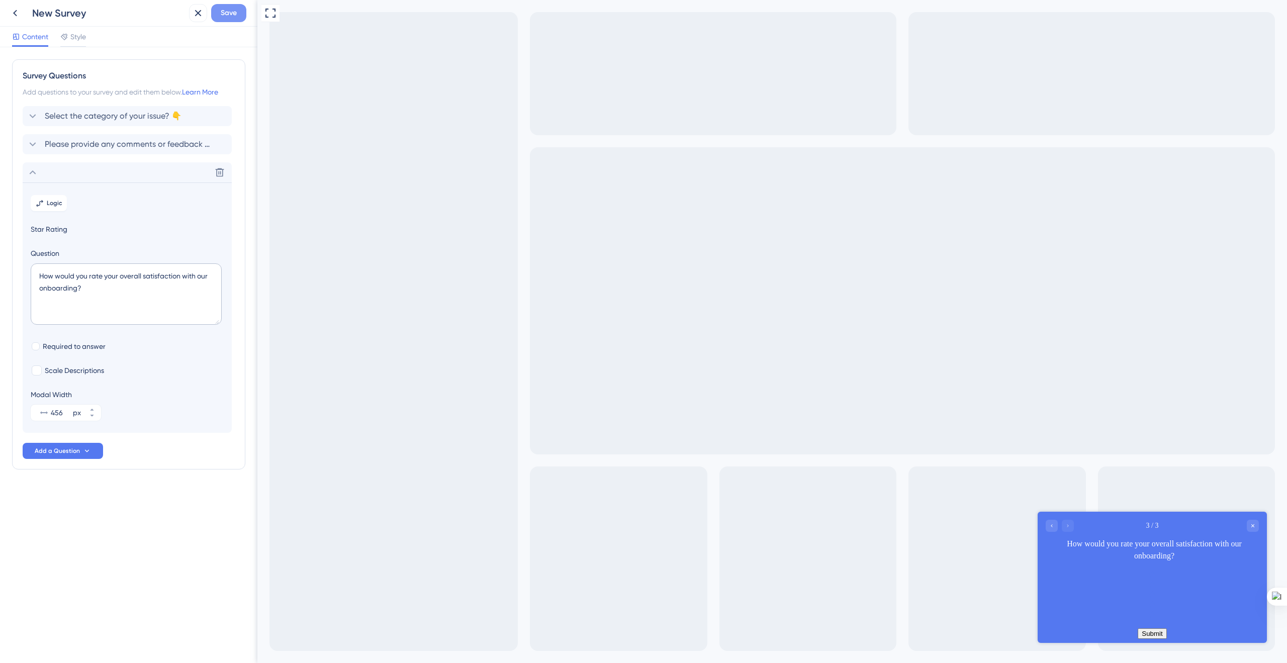
click at [223, 18] on span "Save" at bounding box center [229, 13] width 16 height 12
click at [63, 58] on div "Survey Questions Add questions to your survey and edit them below. Learn More S…" at bounding box center [128, 355] width 257 height 616
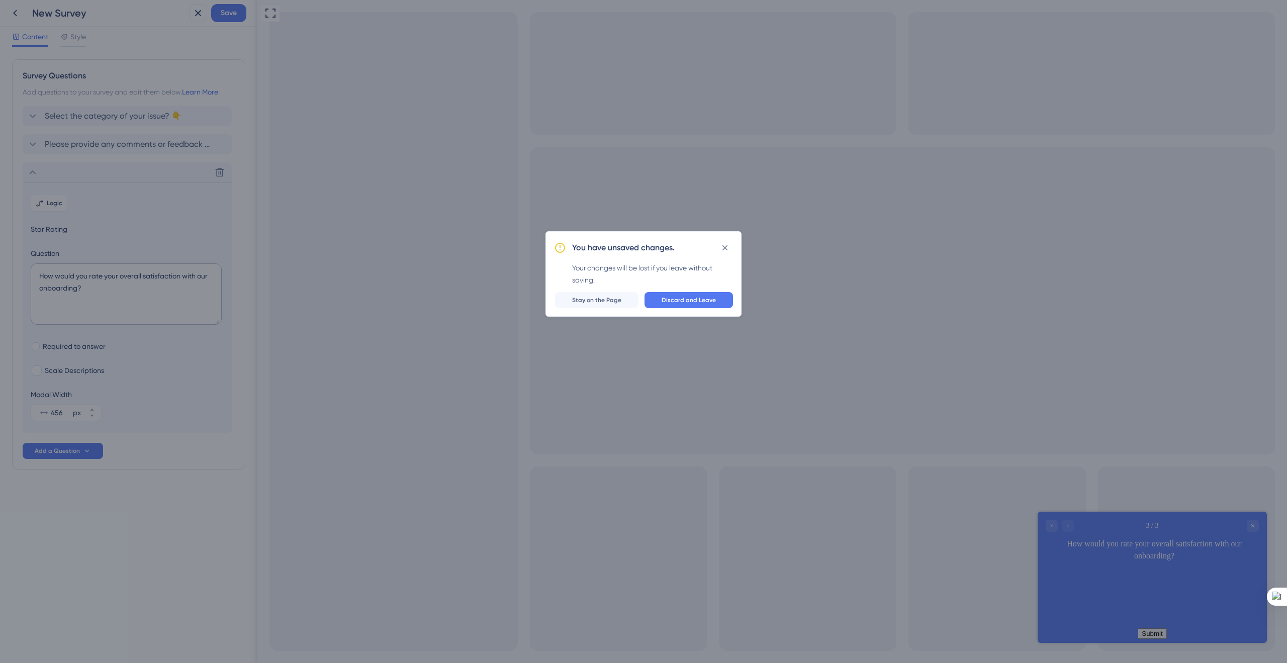
click at [661, 300] on button "Discard and Leave" at bounding box center [689, 300] width 88 height 16
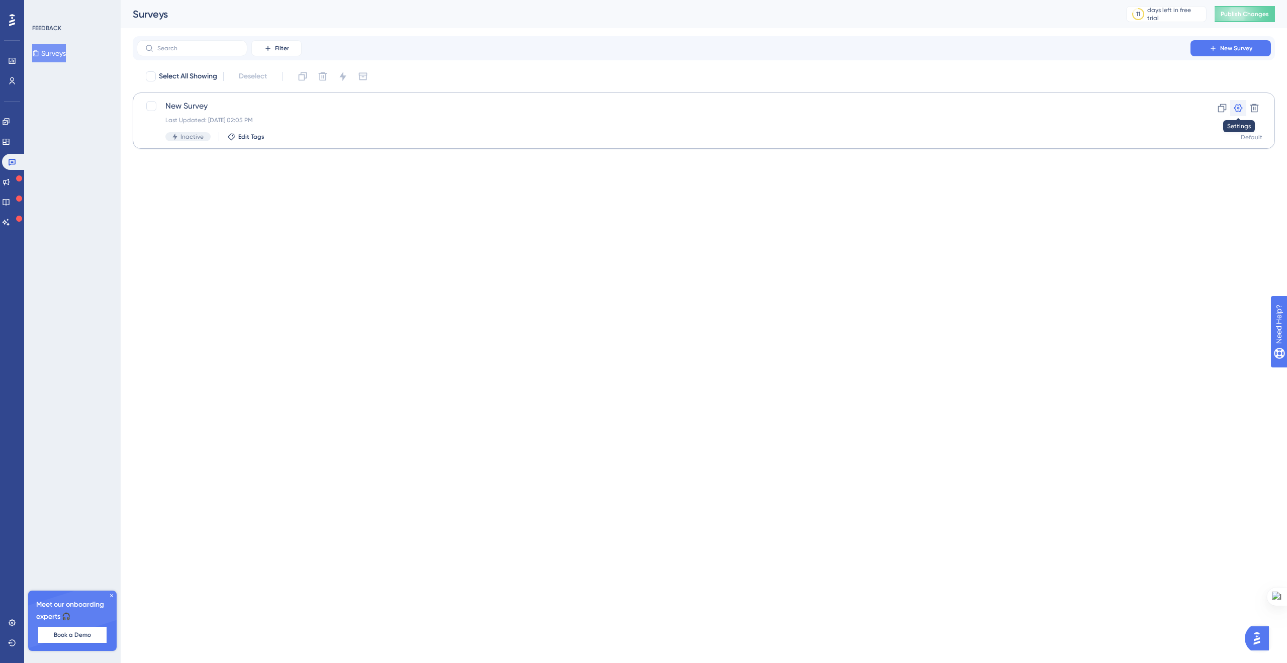
click at [1238, 106] on icon at bounding box center [1238, 108] width 10 height 10
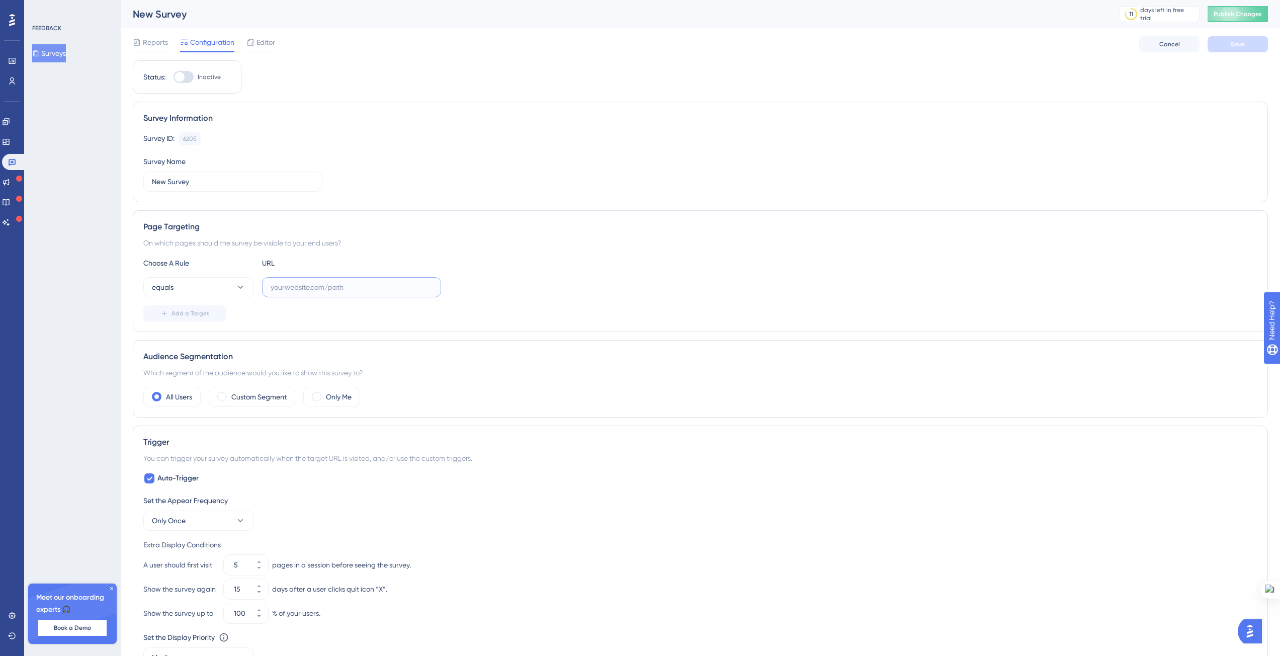
click at [303, 285] on input "text" at bounding box center [351, 287] width 162 height 11
click at [11, 79] on icon at bounding box center [12, 81] width 8 height 8
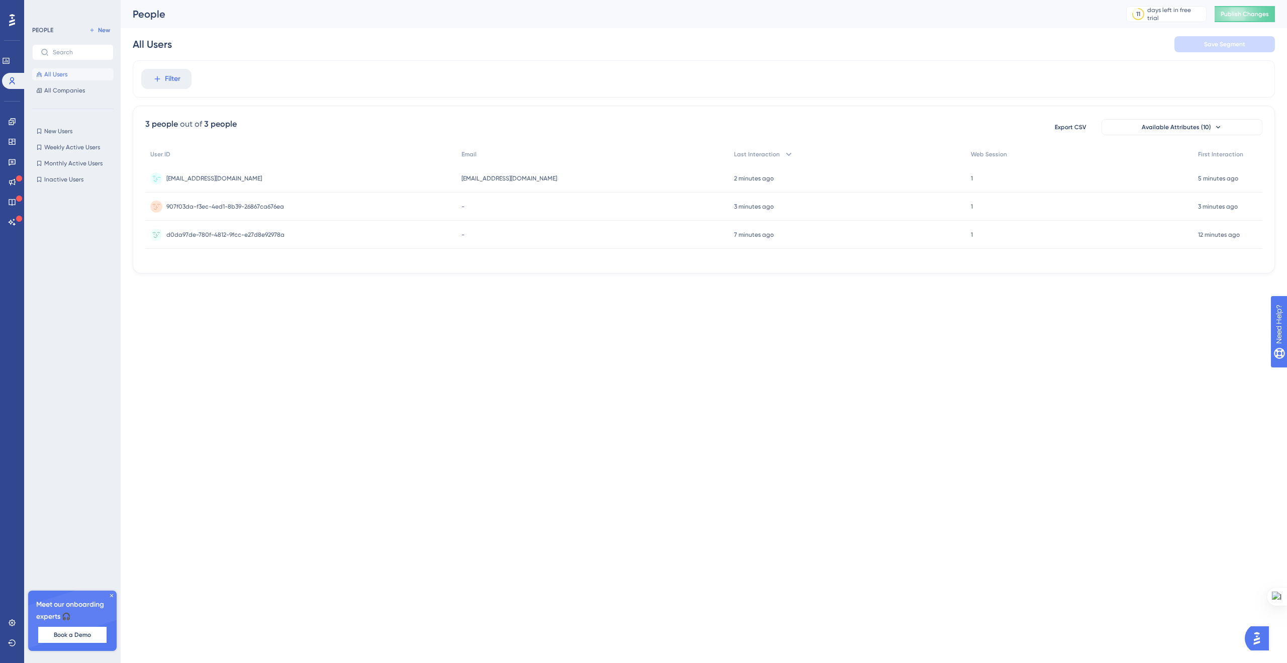
click at [184, 171] on div "avigad@asky.dev avigad@asky.dev" at bounding box center [214, 178] width 96 height 28
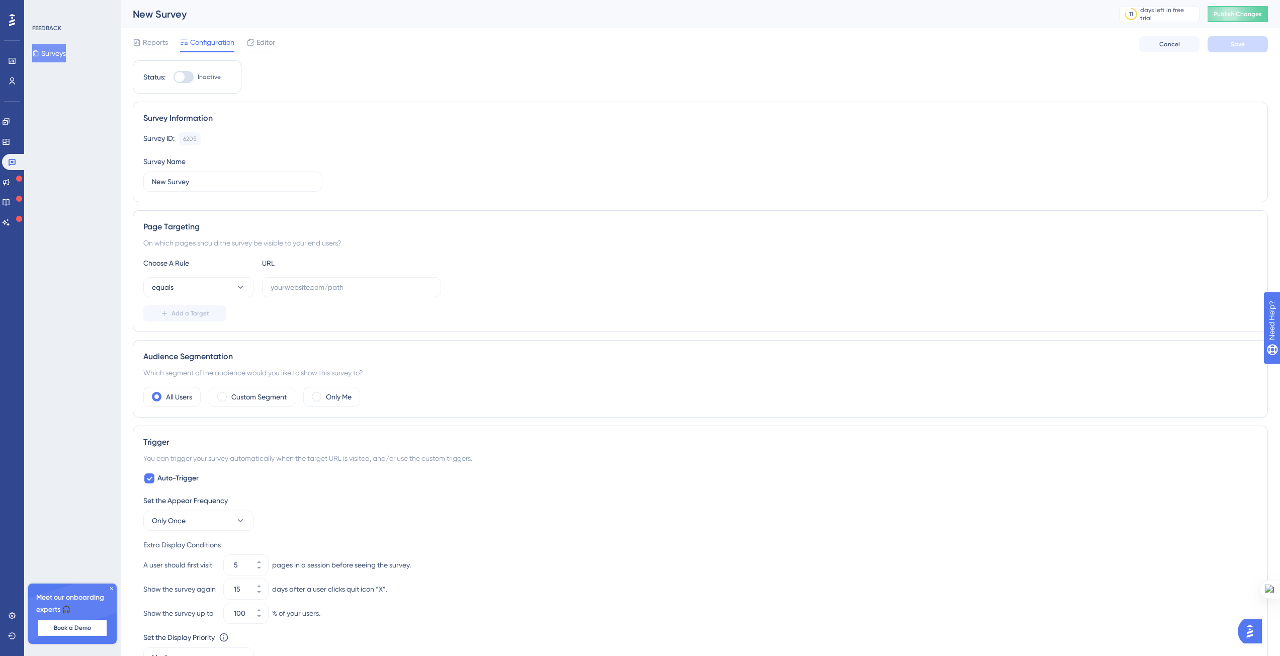
click at [20, 130] on div "Engagement Widgets Feedback Product Updates Knowledge Base AI Assistant" at bounding box center [12, 172] width 20 height 117
click at [12, 613] on icon at bounding box center [12, 615] width 8 height 8
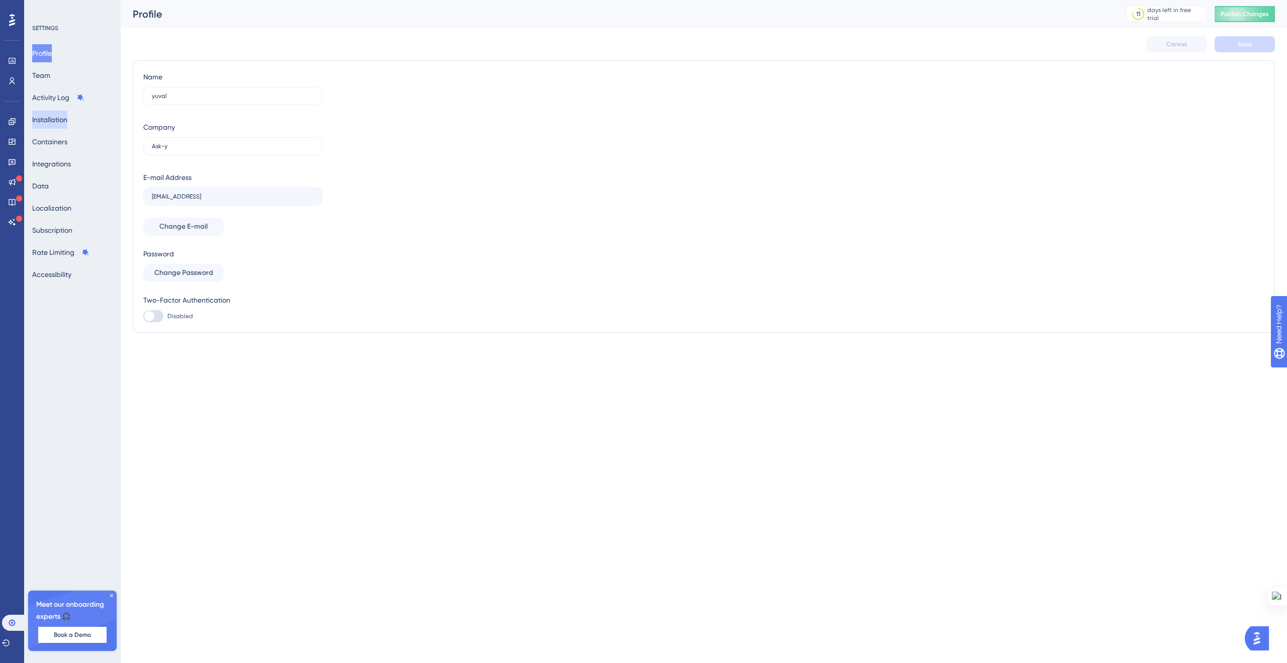
click at [67, 125] on button "Installation" at bounding box center [49, 120] width 35 height 18
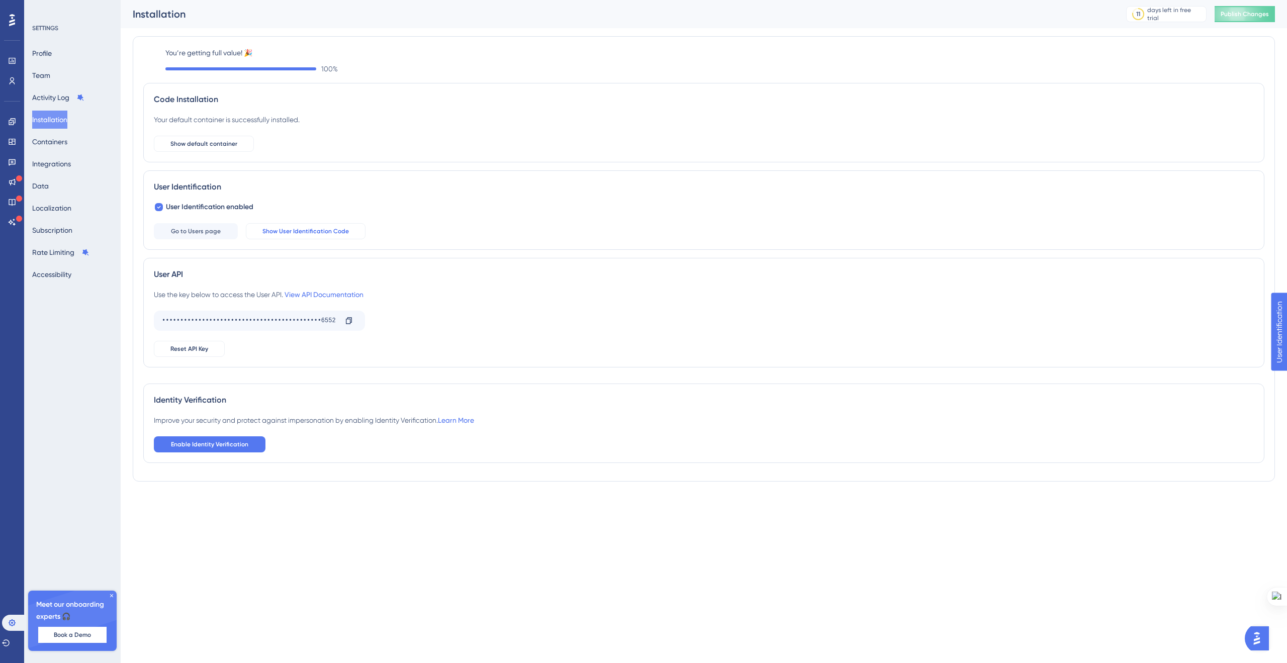
click at [254, 230] on button "Show User Identification Code" at bounding box center [306, 231] width 120 height 16
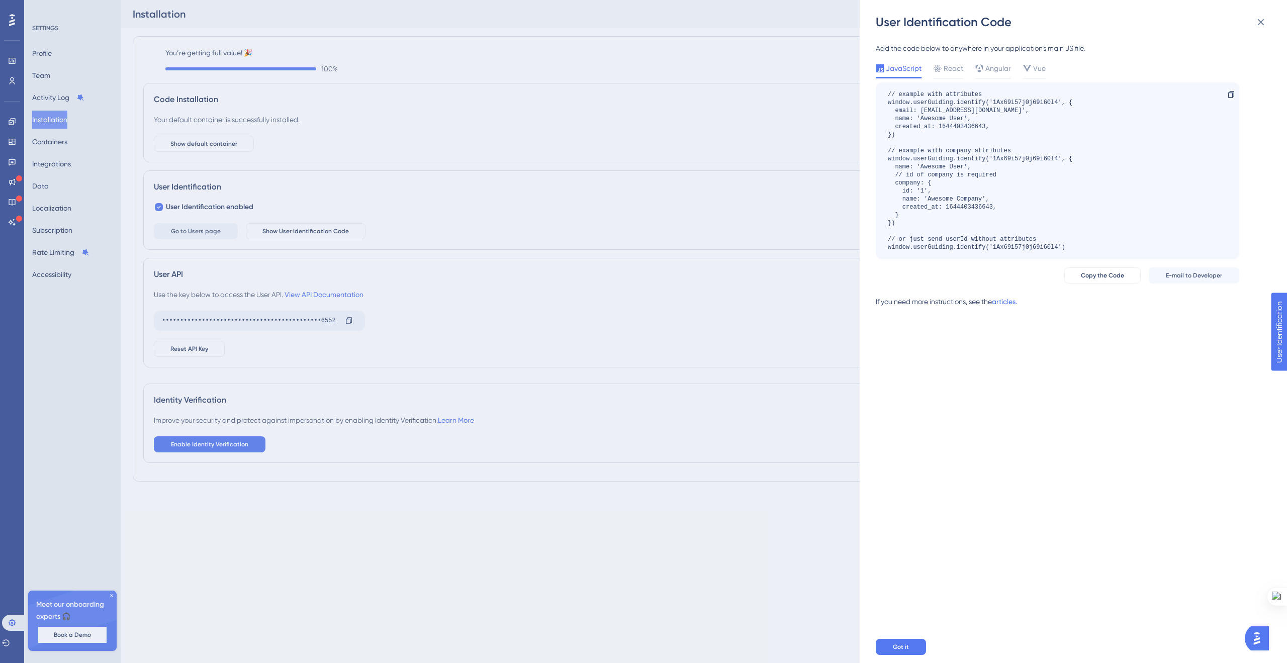
click at [174, 232] on div "User Identification Code Add the code below to anywhere in your application’s m…" at bounding box center [643, 331] width 1287 height 663
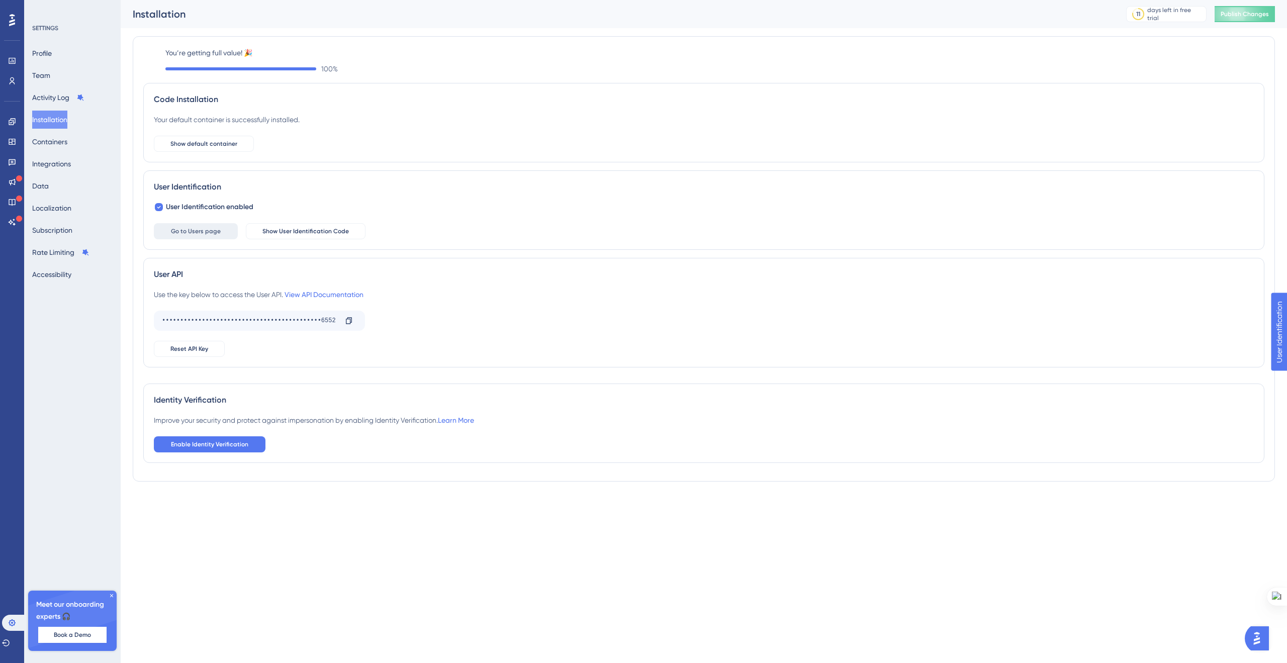
click at [174, 235] on span "Go to Users page" at bounding box center [196, 231] width 50 height 8
click at [233, 442] on span "Enable Identity Verification" at bounding box center [209, 444] width 77 height 8
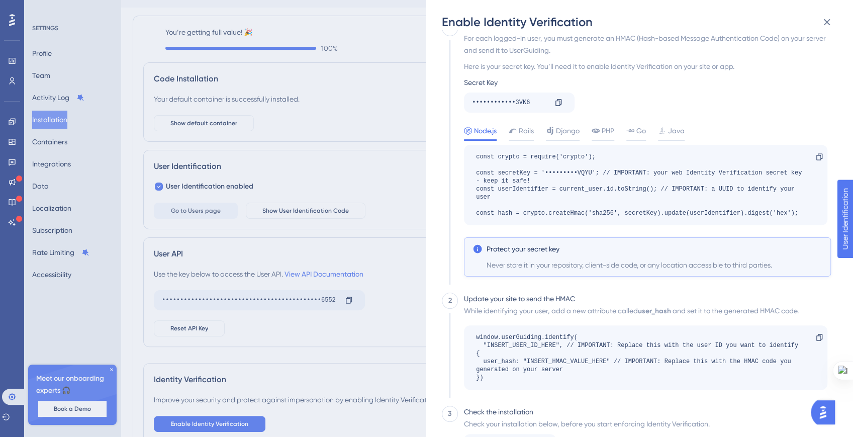
scroll to position [55, 0]
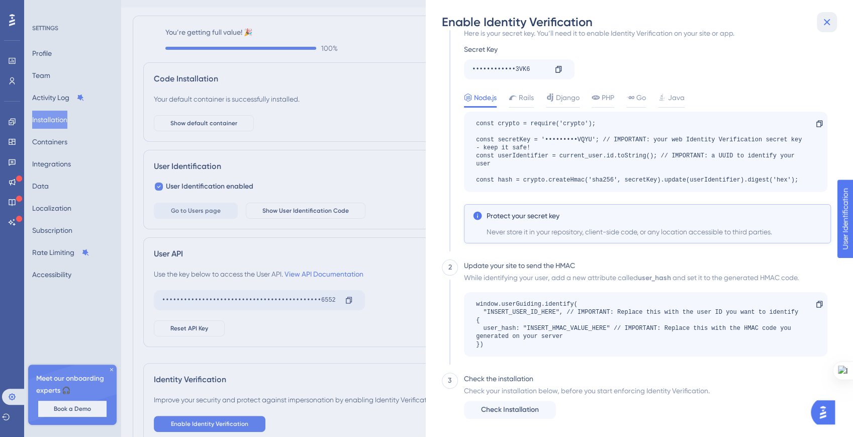
click at [830, 22] on icon at bounding box center [827, 22] width 12 height 12
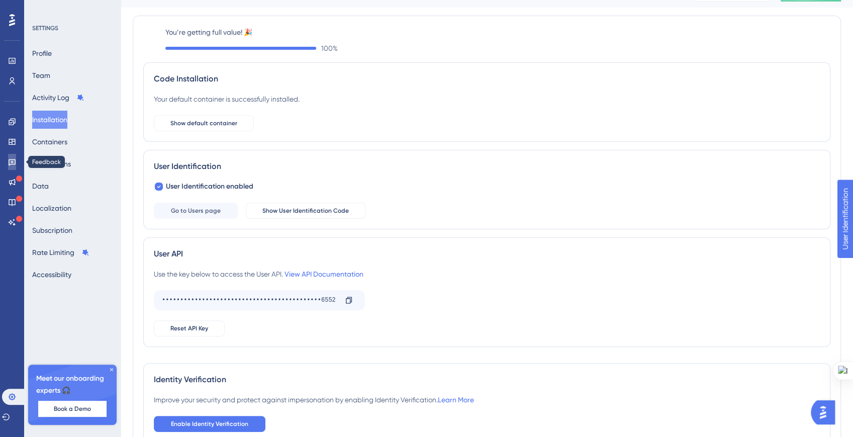
click at [11, 159] on icon at bounding box center [12, 162] width 8 height 8
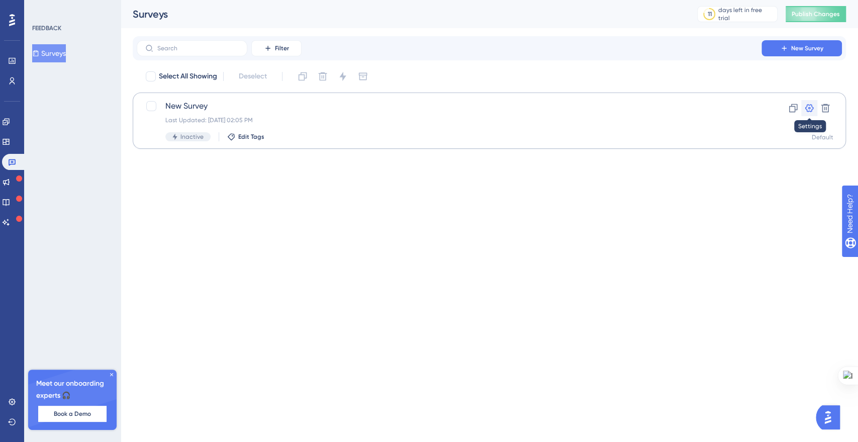
click at [807, 112] on icon at bounding box center [809, 108] width 10 height 10
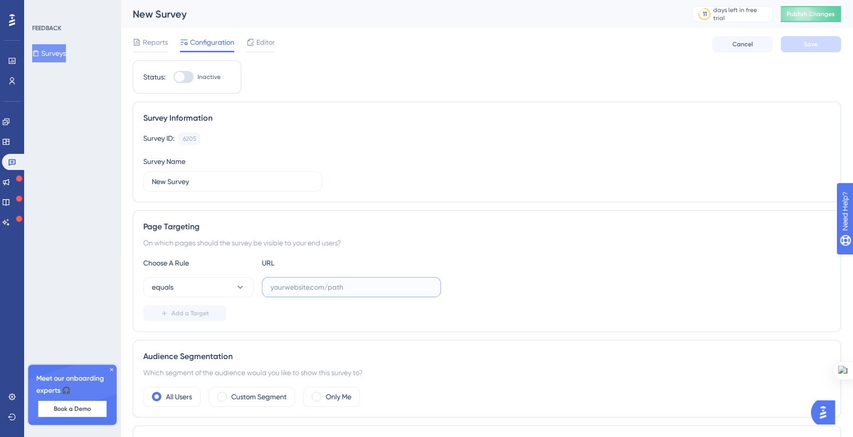
click at [336, 282] on input "text" at bounding box center [351, 287] width 162 height 11
click at [185, 179] on input "New Survey" at bounding box center [233, 181] width 162 height 11
click at [184, 77] on div at bounding box center [179, 77] width 10 height 10
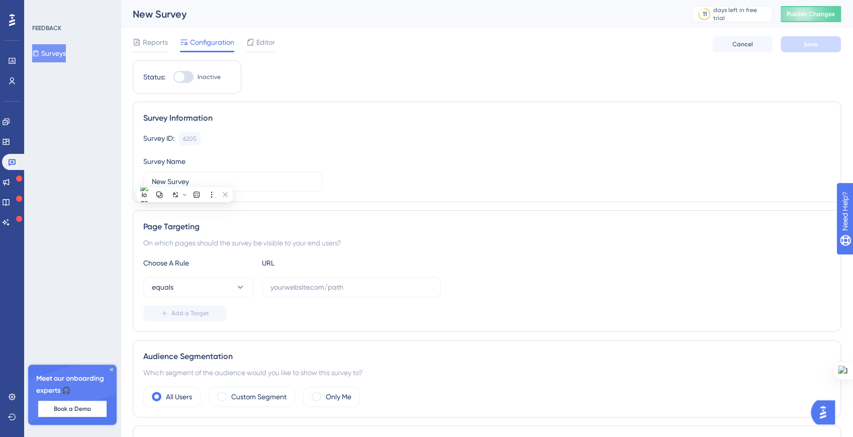
click at [173, 77] on input "Inactive" at bounding box center [173, 77] width 1 height 1
checkbox input "false"
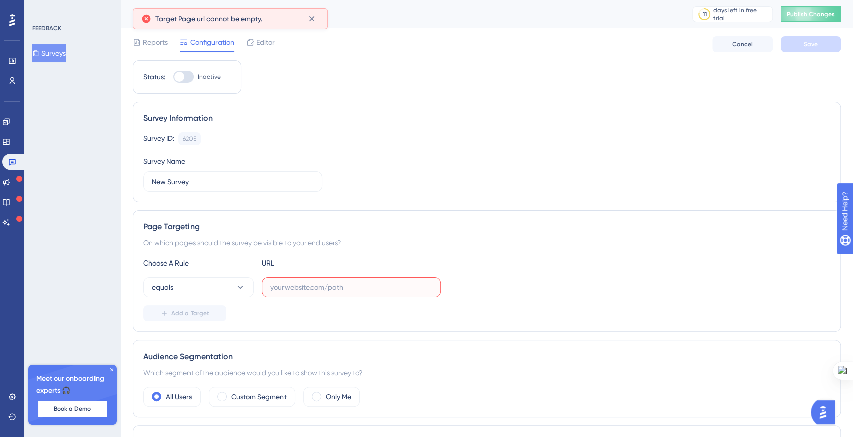
click at [283, 282] on input "text" at bounding box center [351, 287] width 162 height 11
paste input "[URL]"
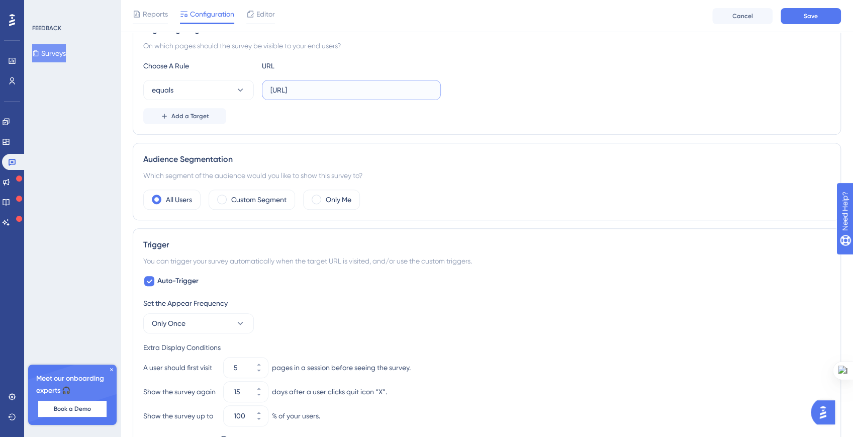
scroll to position [271, 0]
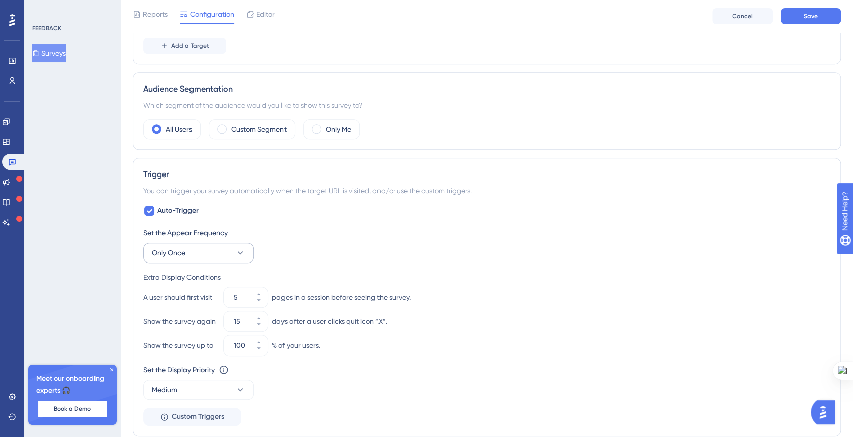
type input "[URL]"
click at [177, 249] on span "Only Once" at bounding box center [169, 253] width 34 height 12
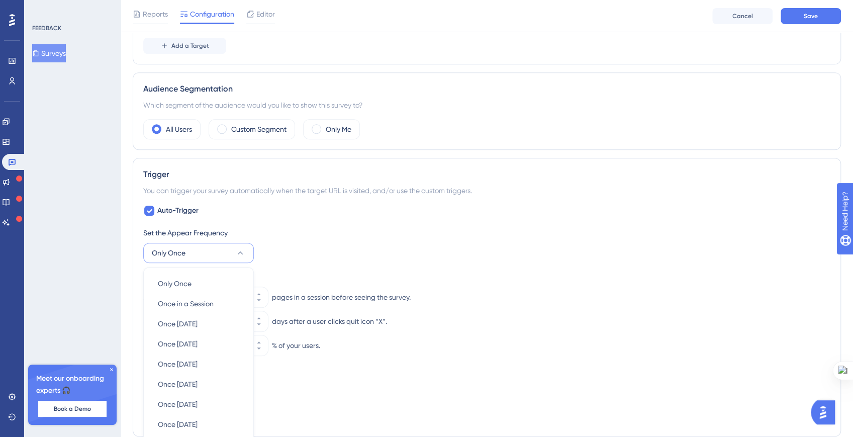
scroll to position [413, 0]
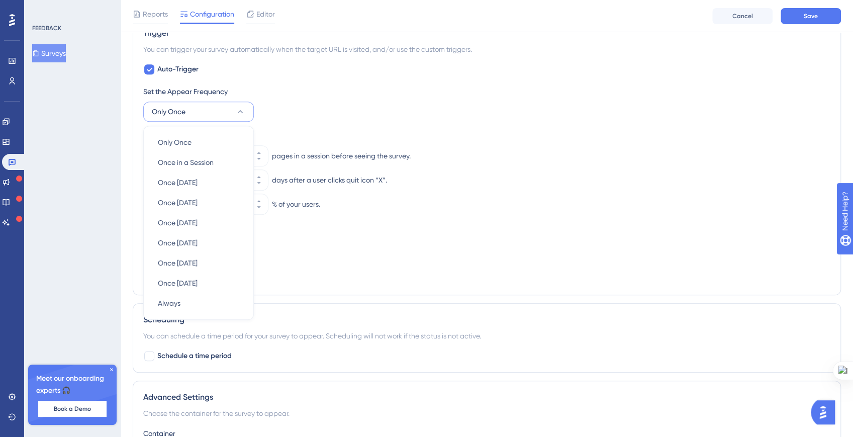
click at [85, 237] on div "FEEDBACK Surveys Meet our onboarding experts 🎧 Book a Demo Upgrade Plan" at bounding box center [72, 218] width 97 height 437
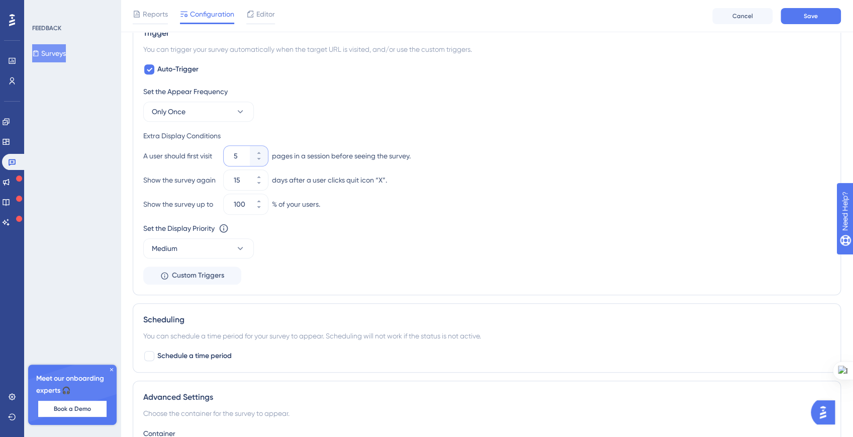
drag, startPoint x: 238, startPoint y: 152, endPoint x: 232, endPoint y: 152, distance: 6.5
click at [232, 152] on div "5" at bounding box center [237, 156] width 26 height 20
type input "1"
click at [241, 201] on input "100" at bounding box center [241, 204] width 14 height 12
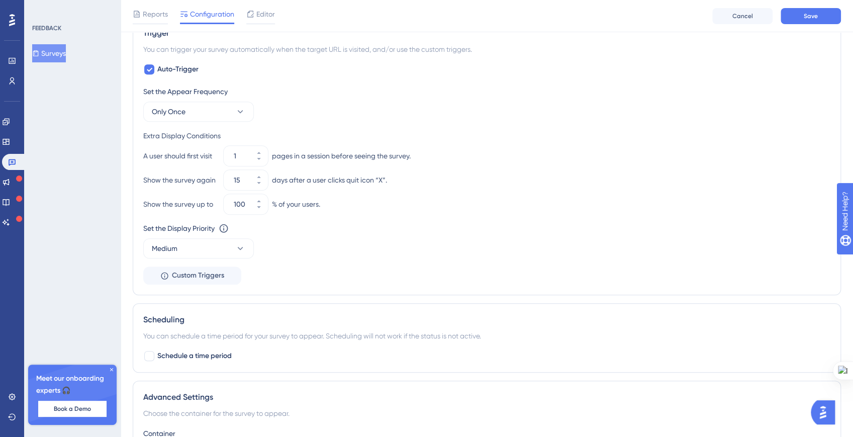
click at [196, 187] on div "Show the survey again 15 days after a user clicks quit icon “X”." at bounding box center [486, 180] width 687 height 20
click at [170, 242] on span "Medium" at bounding box center [165, 248] width 26 height 12
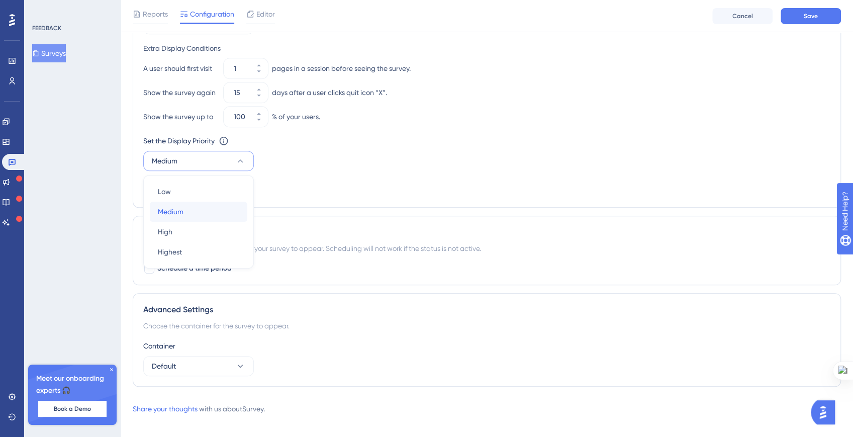
click at [177, 206] on span "Medium" at bounding box center [171, 212] width 26 height 12
click at [204, 185] on span "Custom Triggers" at bounding box center [198, 188] width 52 height 12
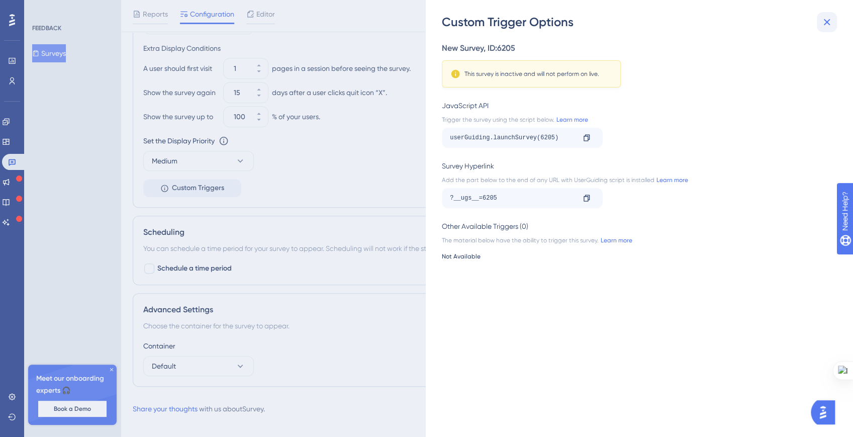
click at [832, 22] on icon at bounding box center [827, 22] width 12 height 12
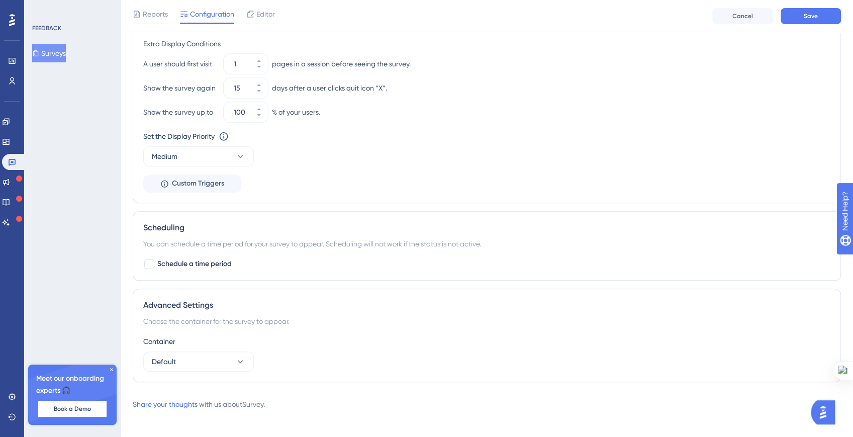
scroll to position [507, 0]
click at [163, 367] on div "Advanced Settings Choose the container for the survey to appear. Container Defa…" at bounding box center [487, 334] width 708 height 94
click at [165, 362] on button "Default" at bounding box center [198, 359] width 111 height 20
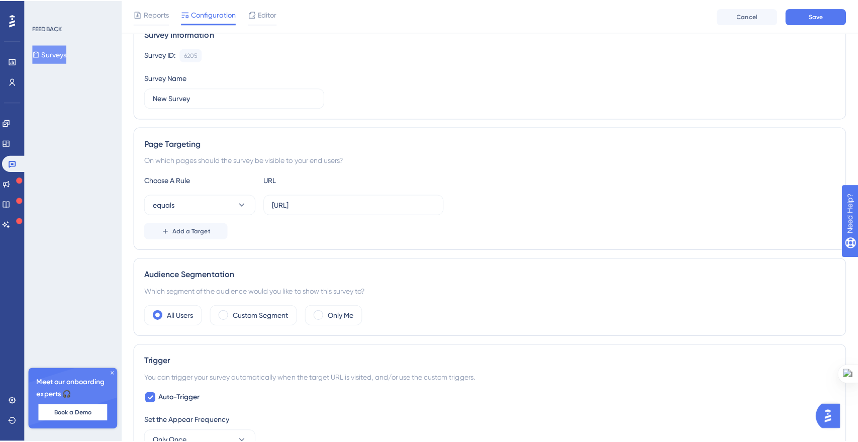
scroll to position [0, 0]
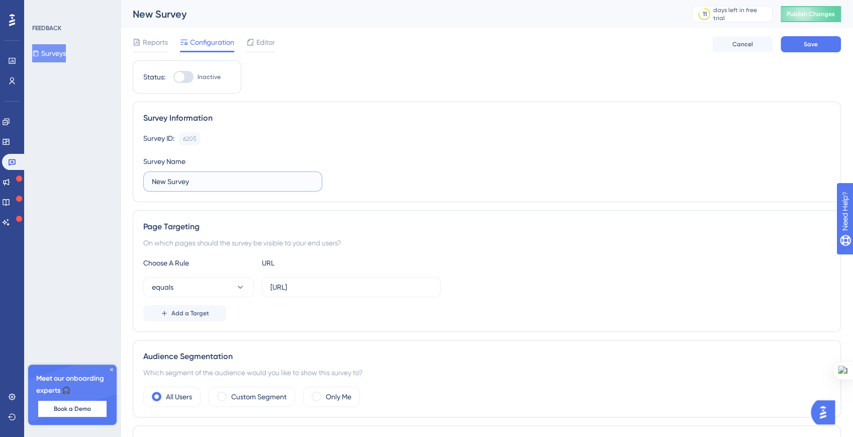
click at [170, 179] on input "New Survey" at bounding box center [233, 181] width 162 height 11
type input "Feedback_closed_alpha"
click at [265, 40] on span "Editor" at bounding box center [265, 42] width 19 height 12
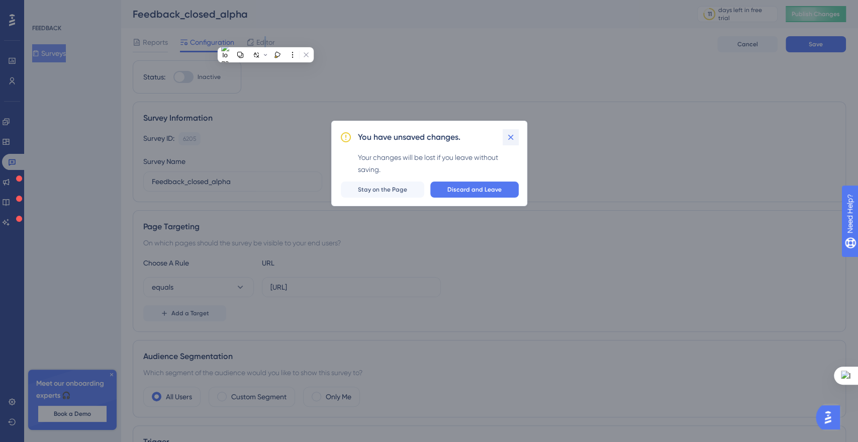
click at [511, 142] on button at bounding box center [511, 137] width 16 height 16
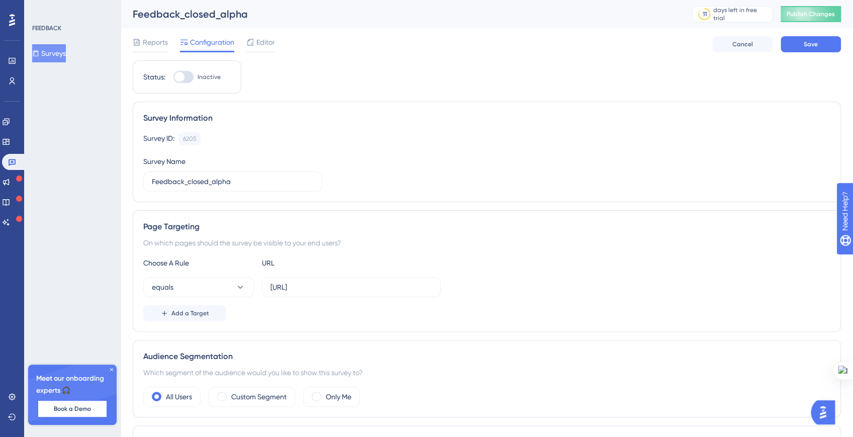
click at [187, 80] on div at bounding box center [183, 77] width 20 height 12
click at [173, 77] on input "Inactive" at bounding box center [173, 77] width 1 height 1
checkbox input "true"
click at [816, 48] on span "Save" at bounding box center [811, 44] width 14 height 8
click at [798, 43] on button "Save" at bounding box center [811, 44] width 60 height 16
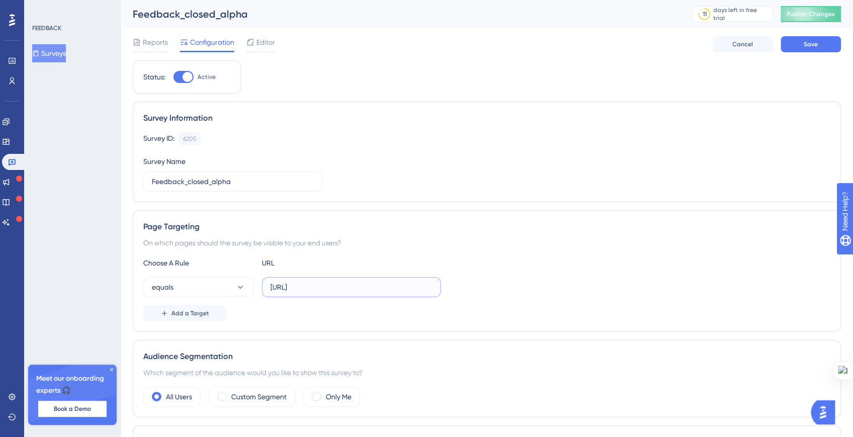
click at [304, 290] on input "[URL]" at bounding box center [351, 287] width 162 height 11
click at [760, 46] on button "Cancel" at bounding box center [742, 44] width 60 height 16
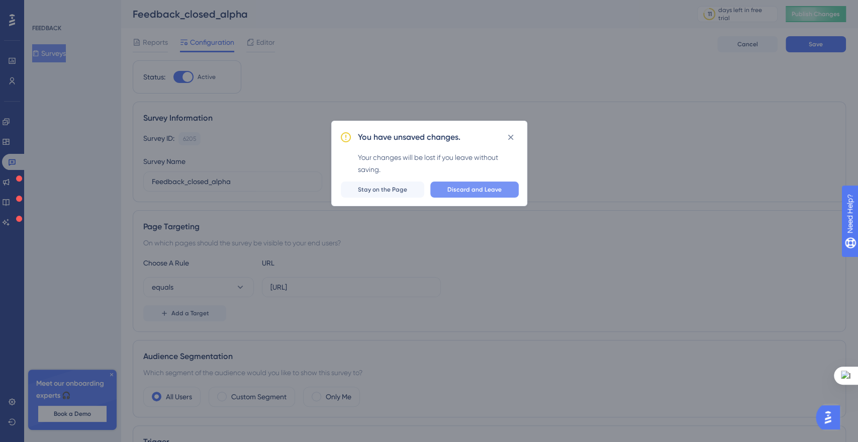
click at [483, 193] on span "Discard and Leave" at bounding box center [474, 190] width 54 height 8
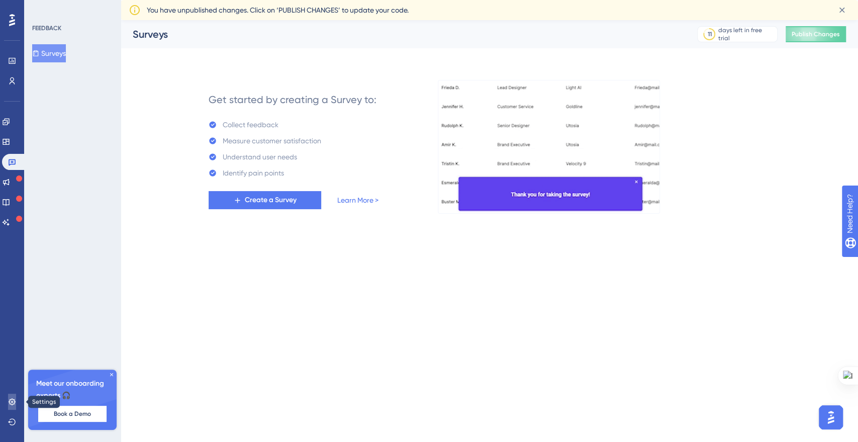
click at [12, 401] on icon at bounding box center [12, 402] width 8 height 8
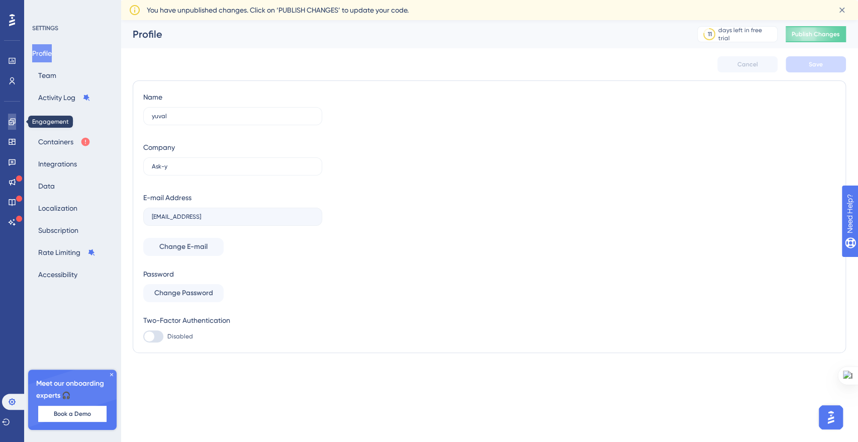
click at [14, 120] on icon at bounding box center [12, 122] width 8 height 8
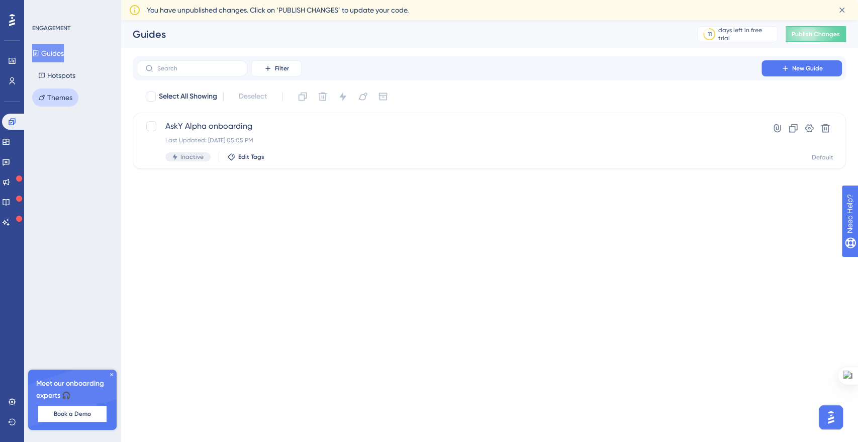
click at [56, 101] on button "Themes" at bounding box center [55, 97] width 46 height 18
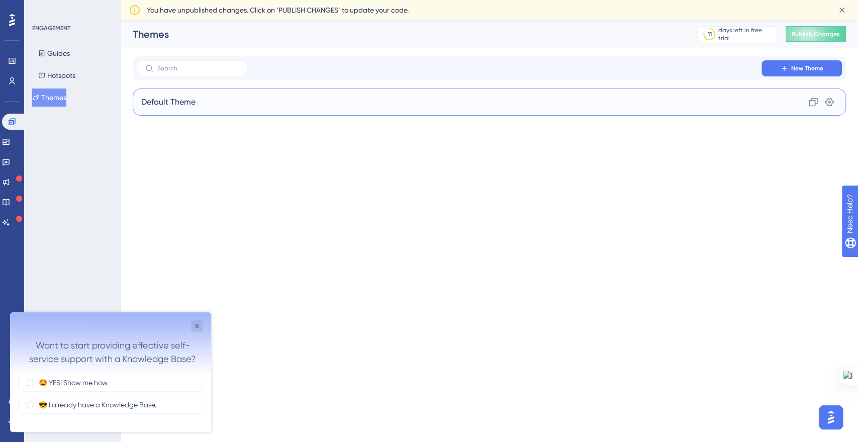
click at [168, 100] on span "Default Theme" at bounding box center [168, 102] width 54 height 12
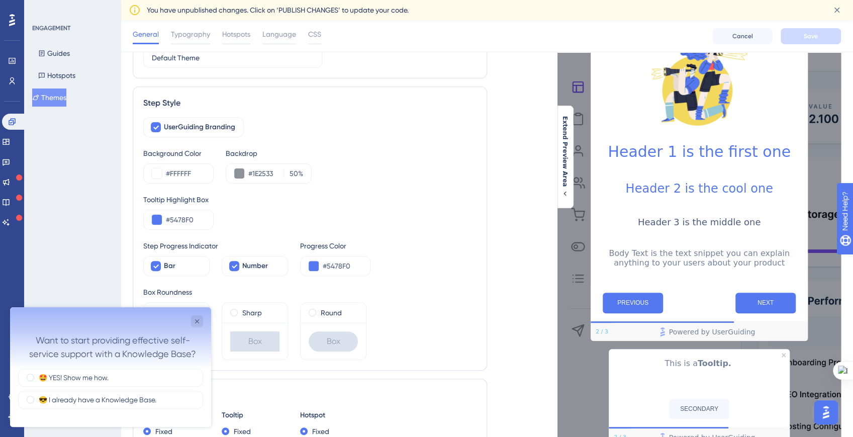
scroll to position [84, 0]
click at [171, 173] on input "#FFFFFF" at bounding box center [185, 172] width 39 height 12
click at [179, 172] on input "#FFFFFF" at bounding box center [185, 172] width 39 height 12
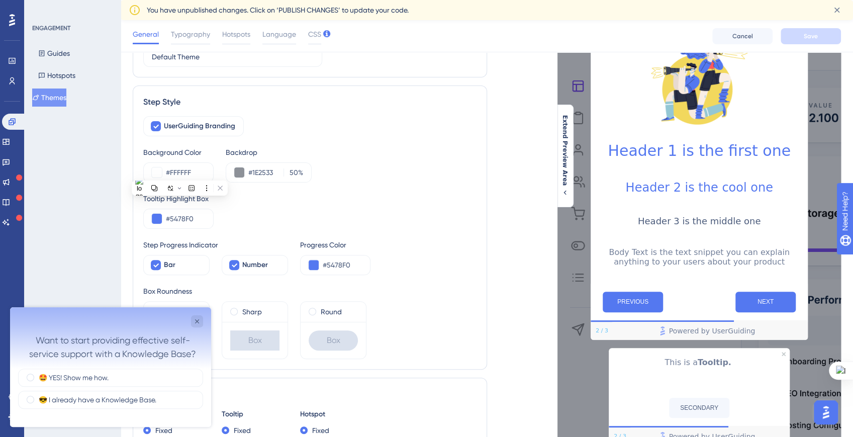
click at [226, 220] on div "Tooltip Highlight Box #5478F0" at bounding box center [309, 211] width 333 height 36
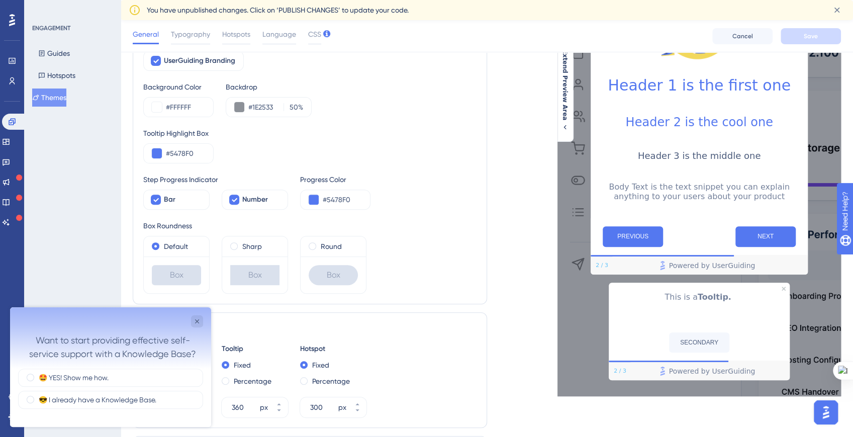
scroll to position [181, 0]
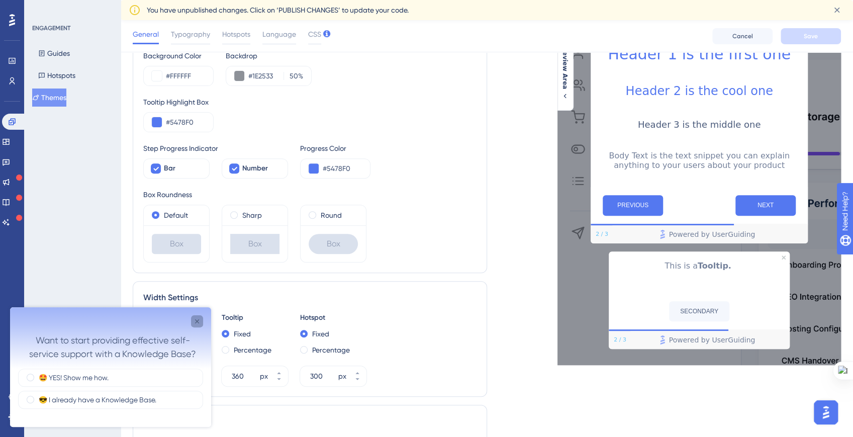
click at [196, 325] on icon "Close survey" at bounding box center [197, 321] width 8 height 8
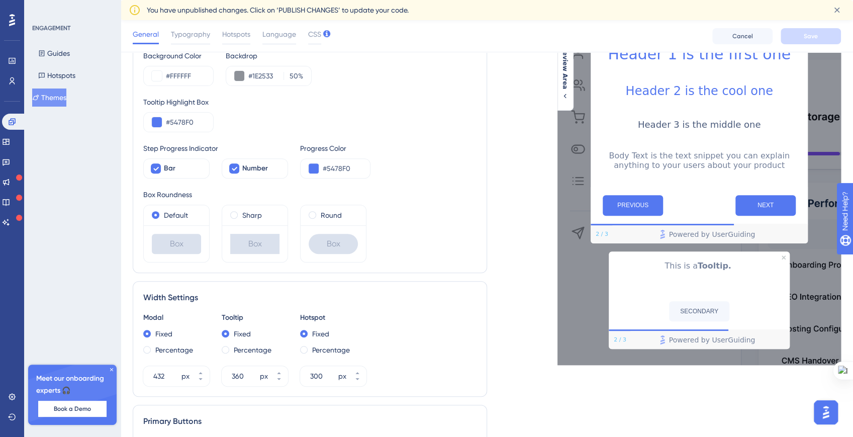
scroll to position [0, 0]
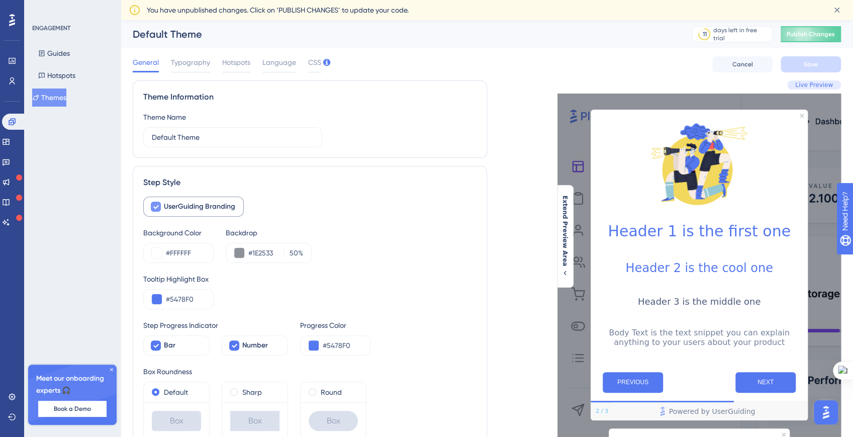
click at [157, 205] on icon at bounding box center [156, 207] width 6 height 4
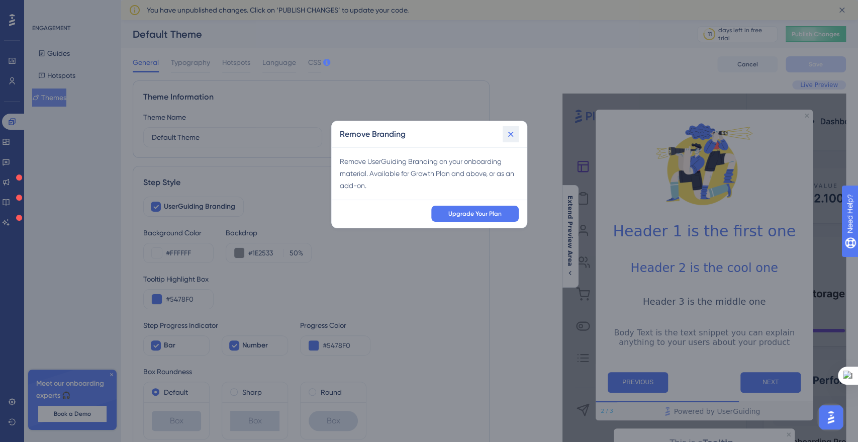
click at [511, 135] on icon at bounding box center [511, 134] width 10 height 10
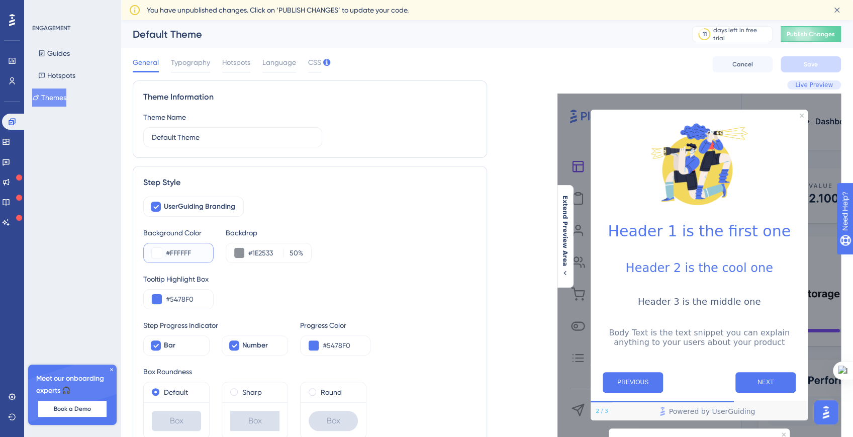
click at [177, 249] on input "#FFFFFF" at bounding box center [185, 253] width 39 height 12
click at [258, 250] on input "#1E2533" at bounding box center [263, 253] width 31 height 12
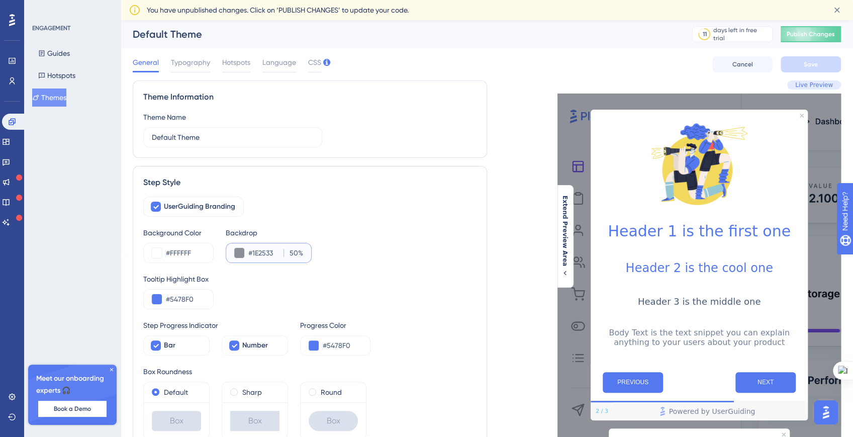
click at [291, 252] on input "50" at bounding box center [292, 253] width 11 height 12
click at [290, 252] on input "50" at bounding box center [292, 253] width 11 height 12
click at [291, 252] on input "50" at bounding box center [292, 253] width 11 height 12
click at [267, 251] on input "#1E2533" at bounding box center [263, 253] width 31 height 12
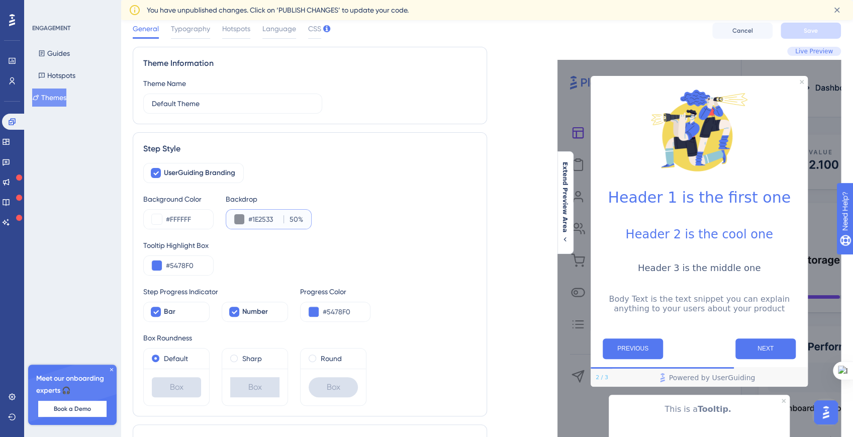
scroll to position [111, 0]
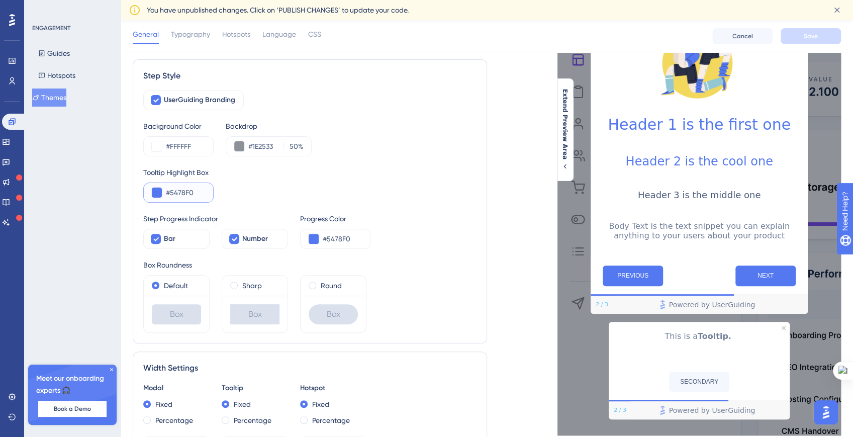
click at [157, 193] on button at bounding box center [157, 193] width 10 height 10
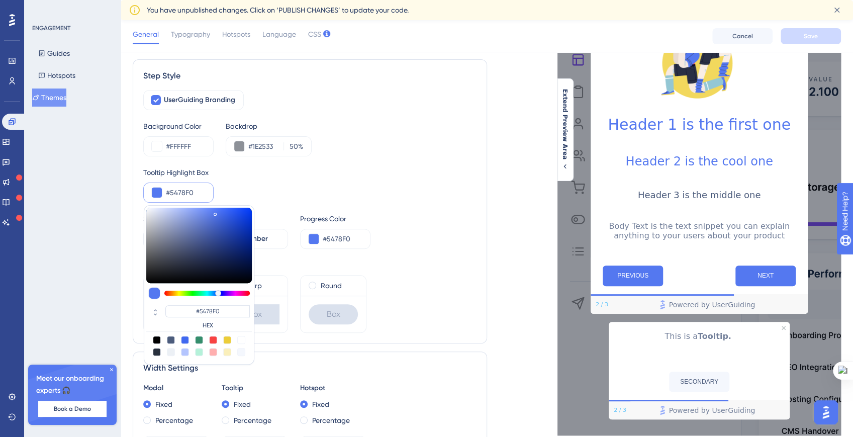
type input "#78809d"
type input "#78809D"
type input "#79809b"
type input "#79809B"
type input "#7e849a"
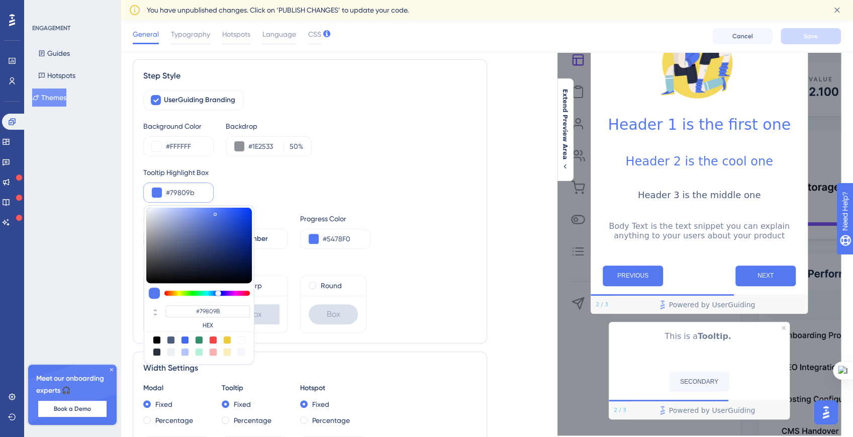
type input "#7E849A"
type input "#7f849a"
type input "#7F849A"
type input "#868a9b"
type input "#868A9B"
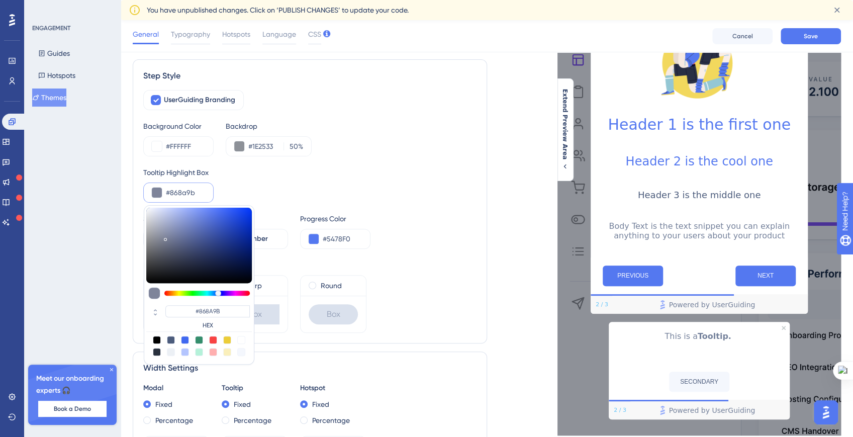
type input "#878b9b"
type input "#878B9B"
type input "#8c909f"
type input "#8C909F"
type input "#9396a2"
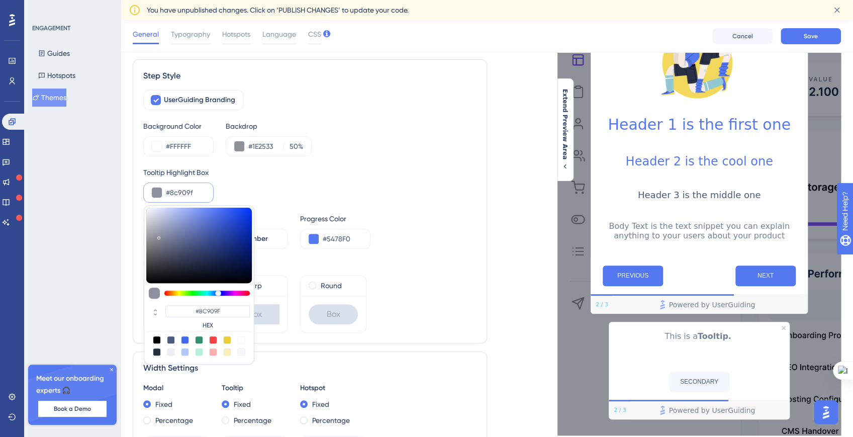
type input "#9396A2"
type input "#9699a5"
type input "#9699A5"
type input "#9b9ea9"
type input "#9B9EA9"
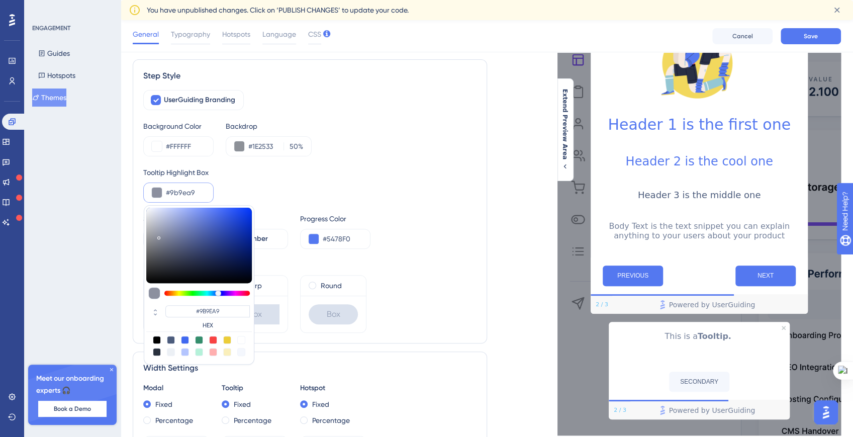
type input "#9c9fa9"
type input "#9C9FA9"
drag, startPoint x: 171, startPoint y: 235, endPoint x: 154, endPoint y: 232, distance: 17.5
click at [154, 232] on div at bounding box center [199, 245] width 106 height 75
type input "#9ea0a9"
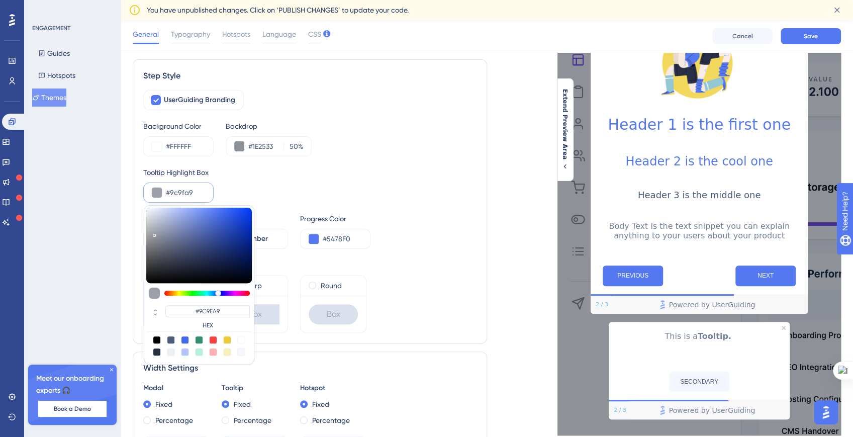
type input "#9EA0A9"
type input "#9799a2"
type input "#9799A2"
type input "#8a8c94"
type input "#8A8C94"
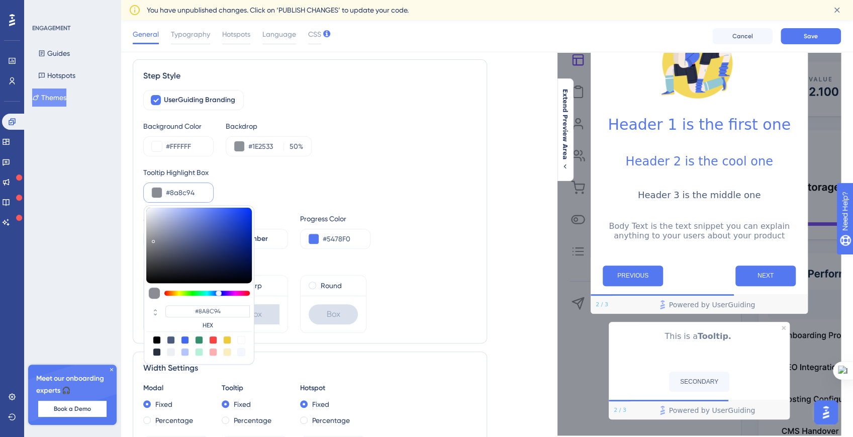
type input "#888a93"
type input "#888A93"
type input "#8b8d96"
type input "#8B8D96"
type input "#90929b"
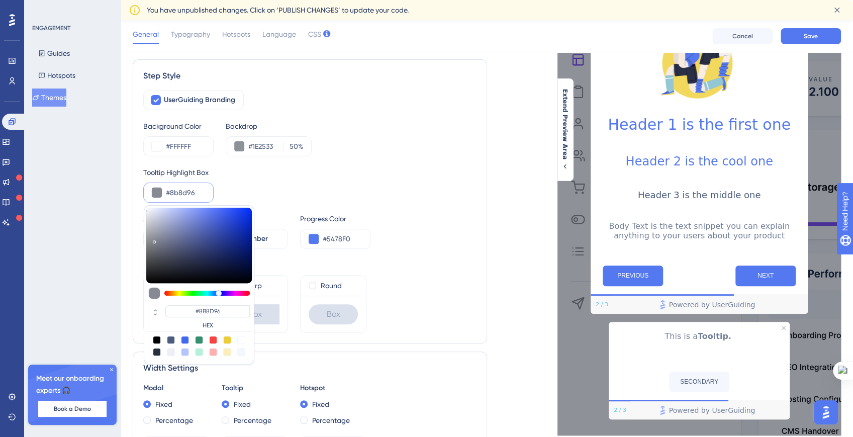
type input "#90929B"
type input "#93959f"
type input "#93959F"
type input "#9a9ca7"
type input "#9A9CA7"
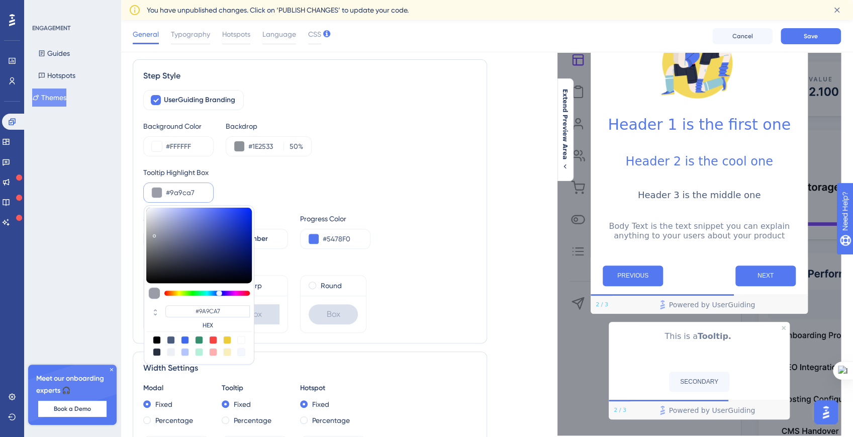
type input "#9ea1ae"
type input "#9EA1AE"
type input "#9da1ae"
type input "#9DA1AE"
type input "#9ea2b0"
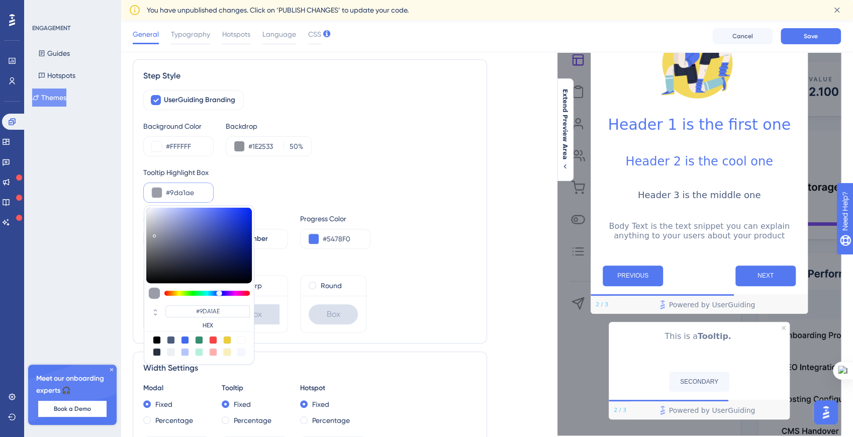
type input "#9EA2B0"
type input "#9fa3b3"
type input "#9FA3B3"
type input "#9ca1b3"
type input "#9CA1B3"
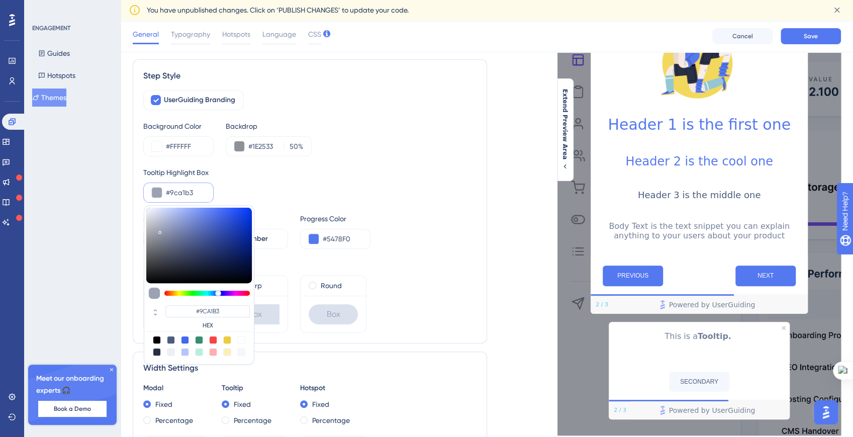
type input "#999fb5"
type input "#999FB5"
type input "#949bb5"
type input "#949BB5"
type input "#7883ac"
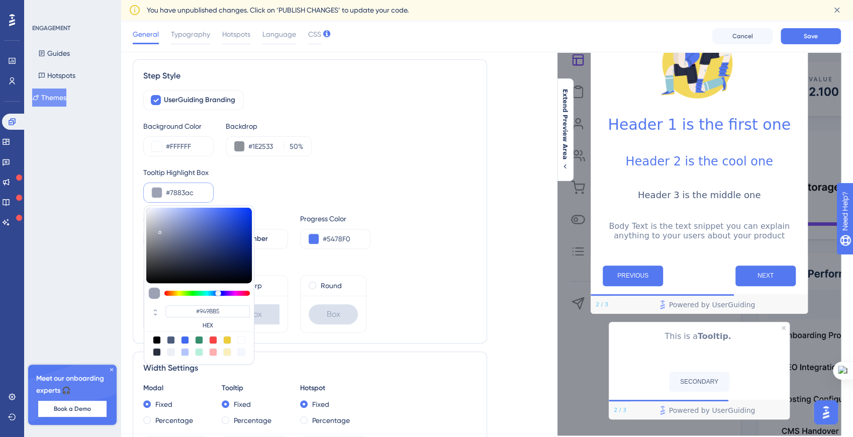
type input "#7883AC"
type input "#616fa4"
type input "#616FA4"
type input "#4e5e9b"
type input "#4E5E9B"
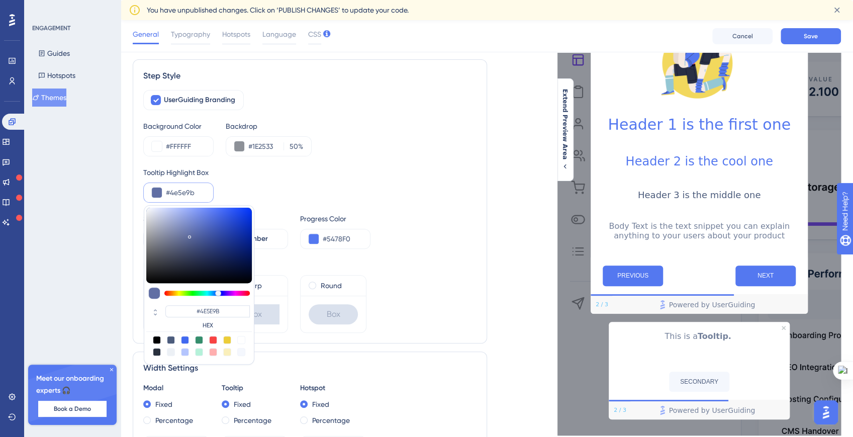
type input "#425394"
type input "#405193"
type input "#36457e"
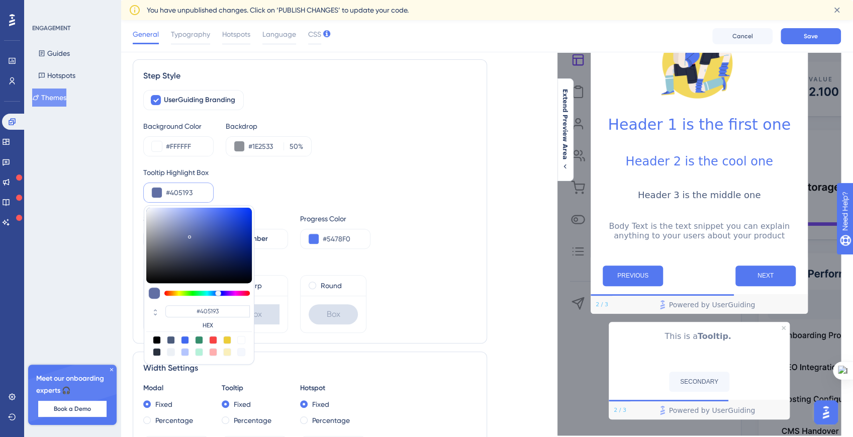
type input "#36457E"
type input "#303d6f"
type input "#303D6F"
type input "#2b3765"
type input "#2B3765"
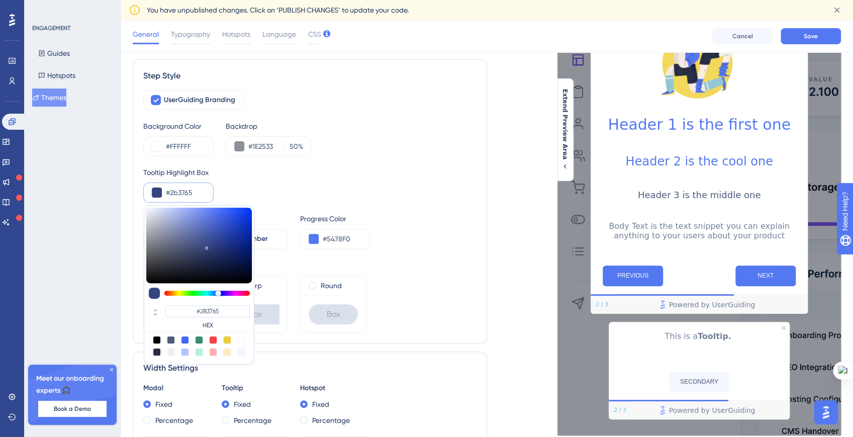
type input "#2a3561"
type input "#2A3561"
type input "#293460"
type input "#2a3663"
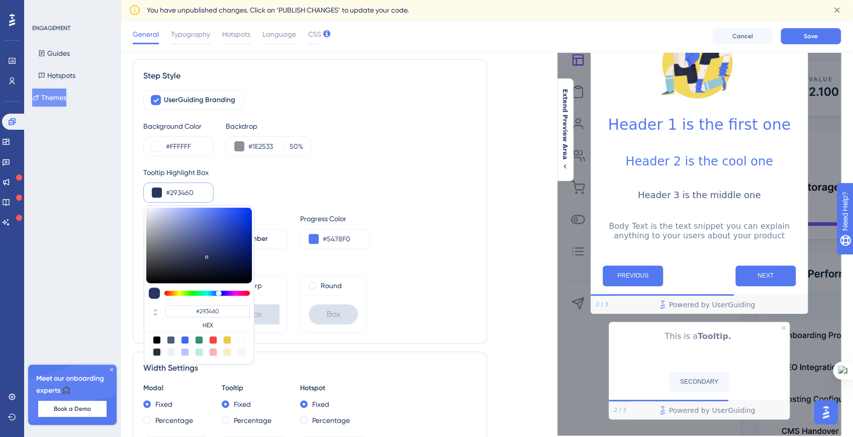
type input "#2A3663"
type input "#2d3968"
type input "#2D3968"
type input "#2f3d71"
type input "#2F3D71"
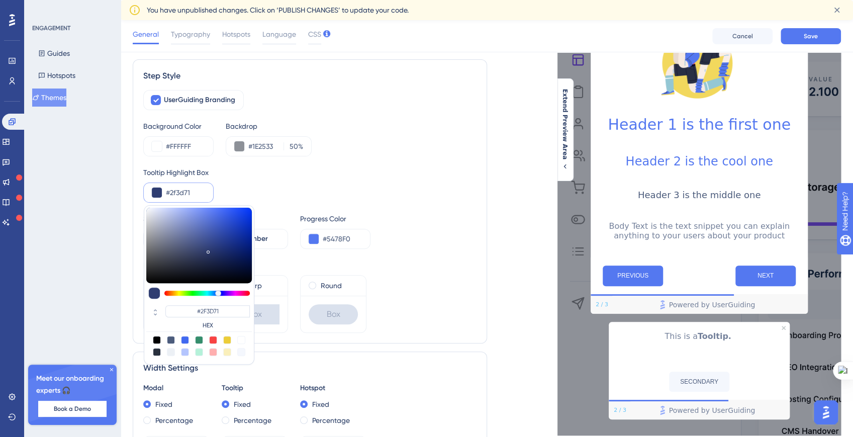
type input "#313f74"
type input "#313F74"
type input "#3a4b8a"
type input "#3A4B8A"
type input "#3b4d8e"
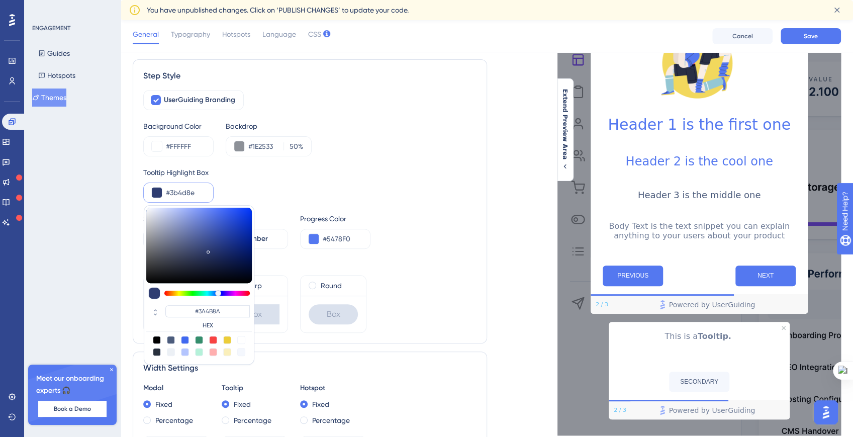
type input "#3B4D8E"
type input "#3e5093"
type input "#3E5093"
type input "#3e5198"
type input "#3E5198"
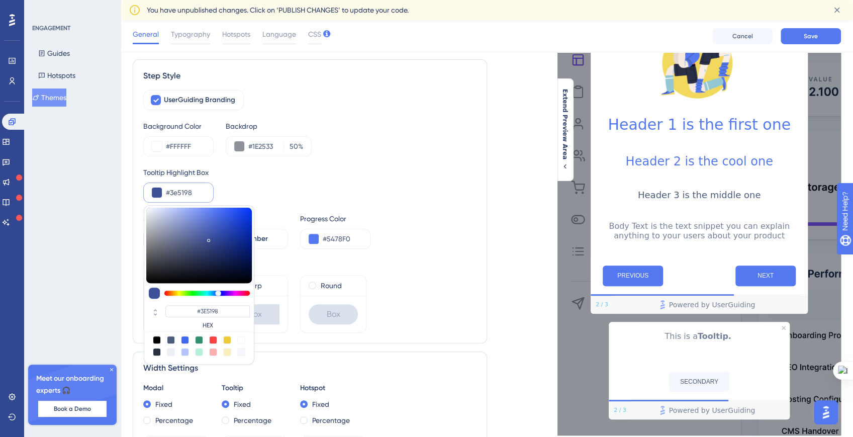
type input "#3f529b"
type input "#3F529B"
type input "#3c509b"
type input "#3C509B"
type input "#384d9b"
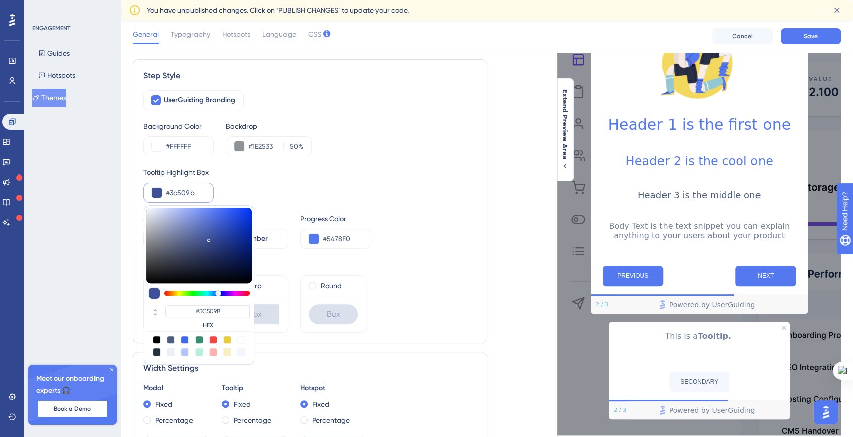
type input "#384D9B"
type input "#2d4394"
type input "#2D4394"
type input "#2b4193"
type input "#2B4193"
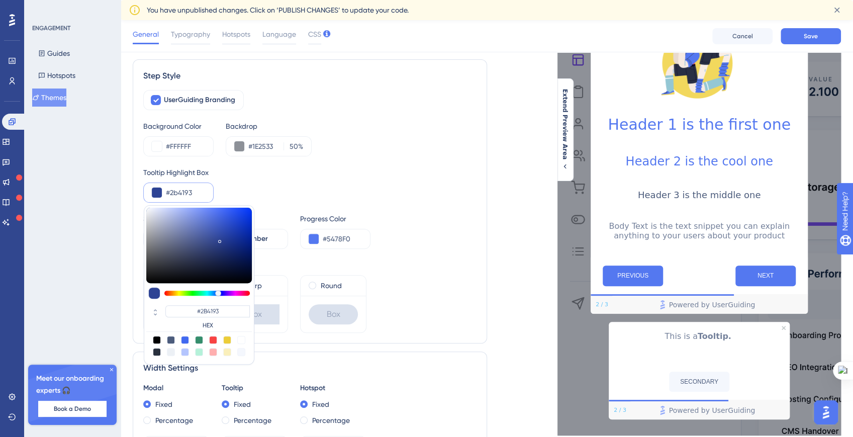
type input "#2b4091"
type input "#2B4091"
drag, startPoint x: 153, startPoint y: 232, endPoint x: 220, endPoint y: 239, distance: 67.7
click at [220, 239] on div at bounding box center [221, 241] width 2 height 4
click at [91, 246] on div "ENGAGEMENT Guides Hotspots Themes Meet our onboarding experts 🎧 Book a Demo Upg…" at bounding box center [72, 218] width 97 height 437
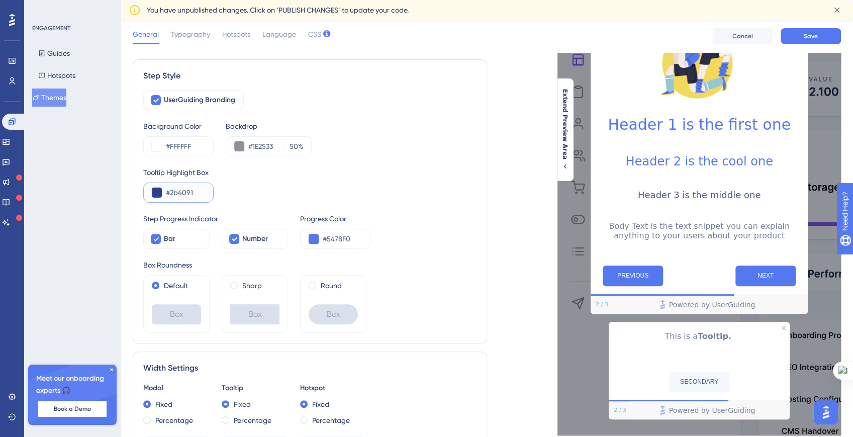
click at [168, 195] on input "#2b4091" at bounding box center [185, 193] width 39 height 12
click at [157, 238] on icon at bounding box center [156, 239] width 6 height 4
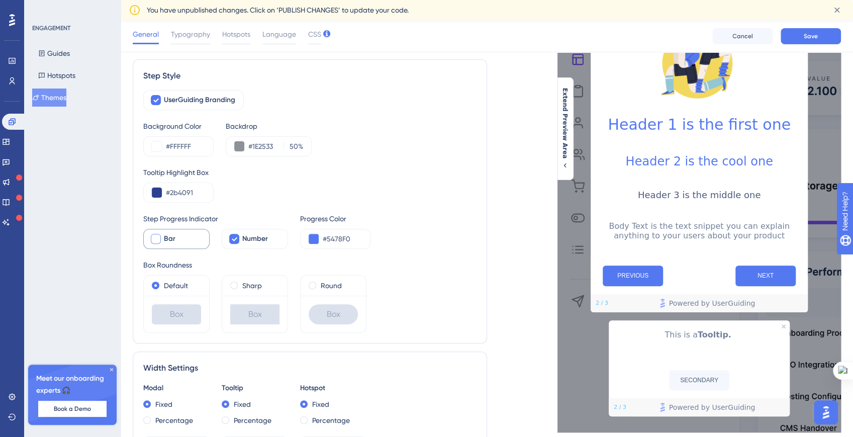
click at [157, 238] on div at bounding box center [156, 239] width 10 height 10
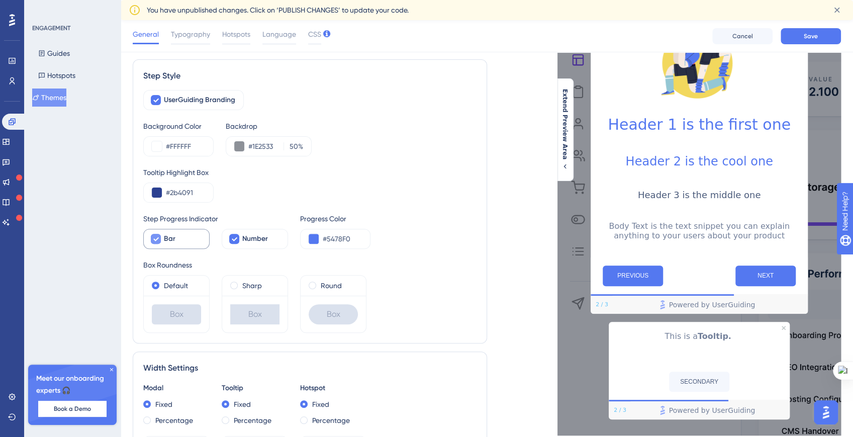
click at [157, 238] on icon at bounding box center [156, 239] width 6 height 4
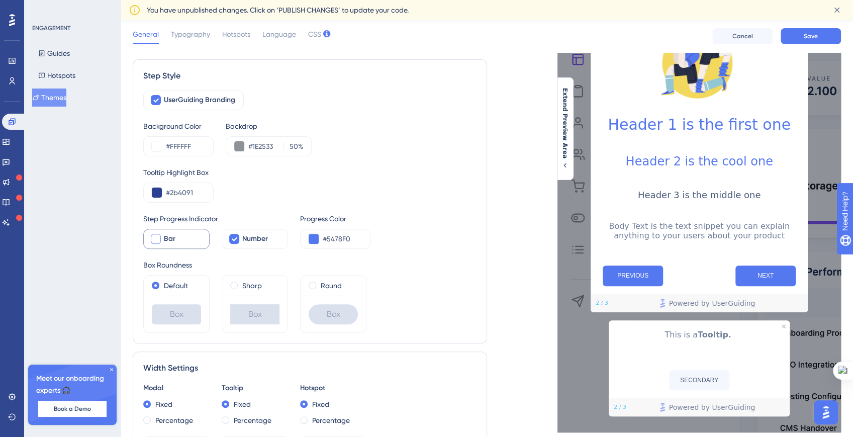
click at [157, 238] on div at bounding box center [156, 239] width 10 height 10
checkbox input "true"
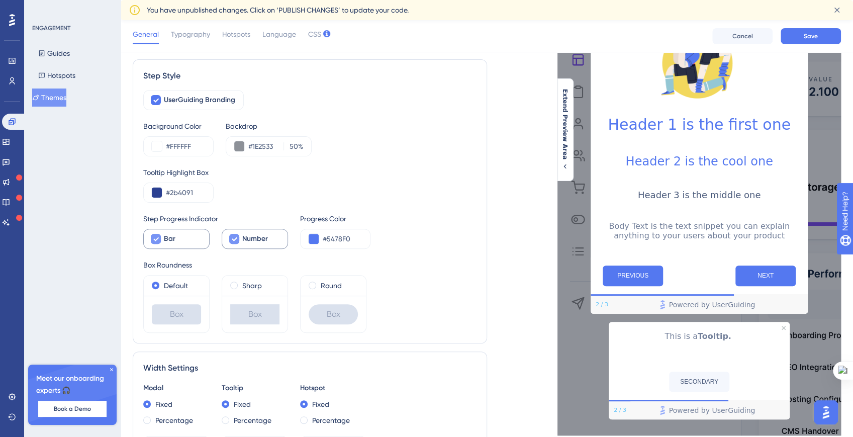
click at [229, 240] on div at bounding box center [234, 239] width 10 height 10
click at [228, 240] on div at bounding box center [234, 239] width 12 height 12
checkbox input "true"
click at [329, 237] on input "#5478F0" at bounding box center [342, 239] width 39 height 12
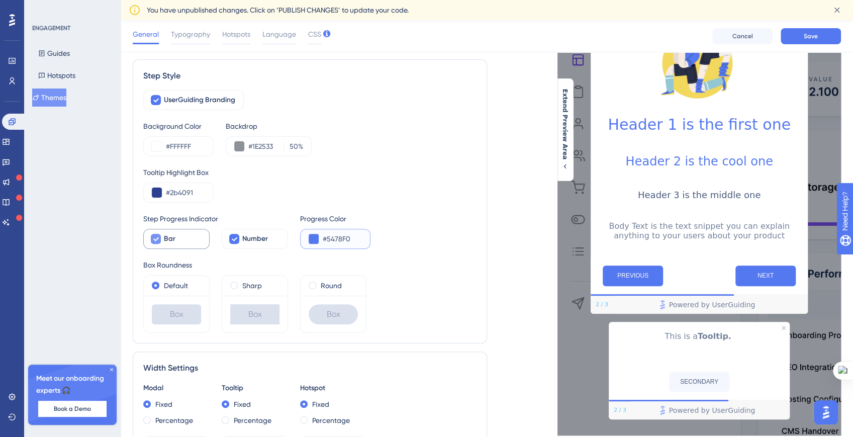
click at [329, 237] on input "#5478F0" at bounding box center [342, 239] width 39 height 12
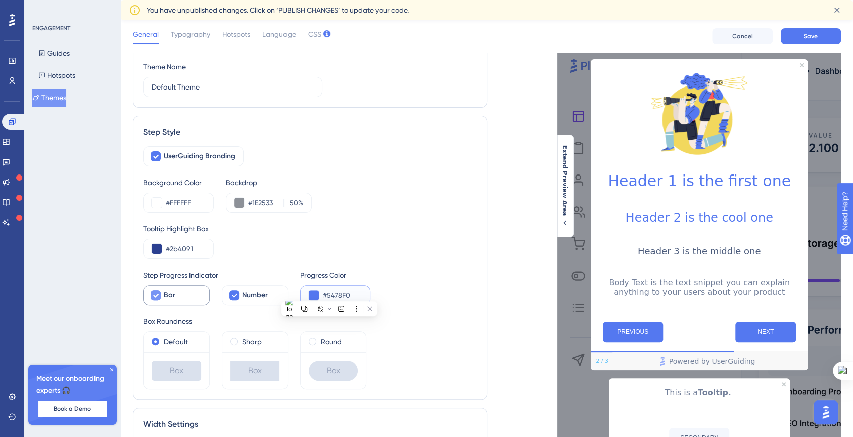
scroll to position [74, 0]
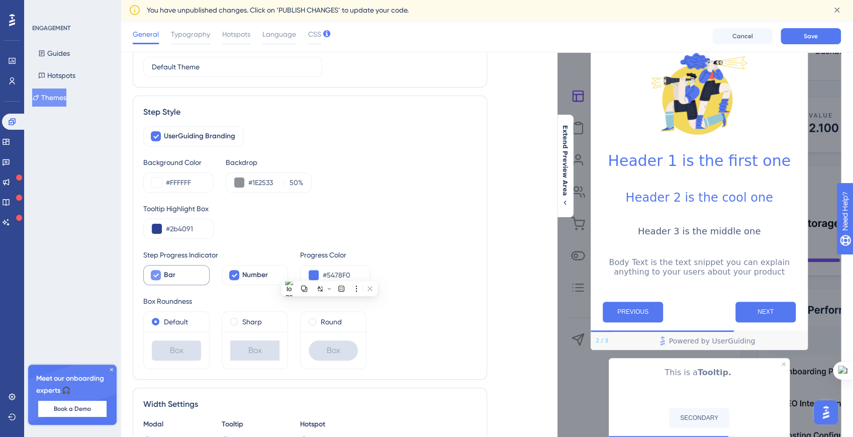
click at [317, 239] on div "UserGuiding Branding Background Color #FFFFFF Backdrop #1E2533 50 % Tooltip Hig…" at bounding box center [309, 247] width 333 height 243
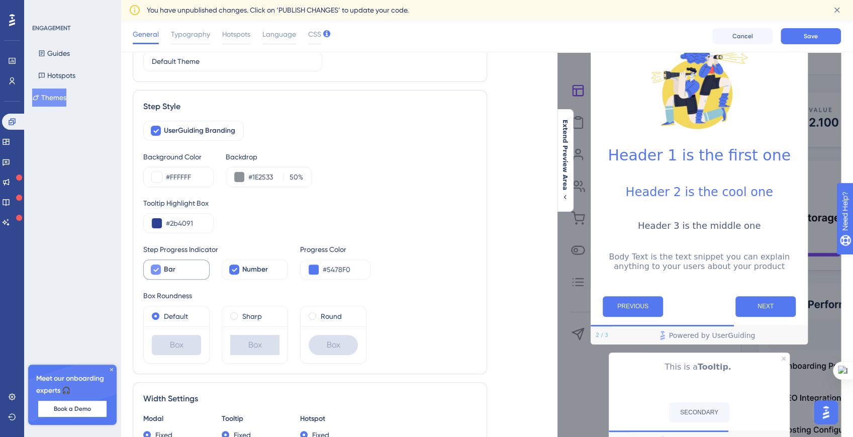
scroll to position [88, 0]
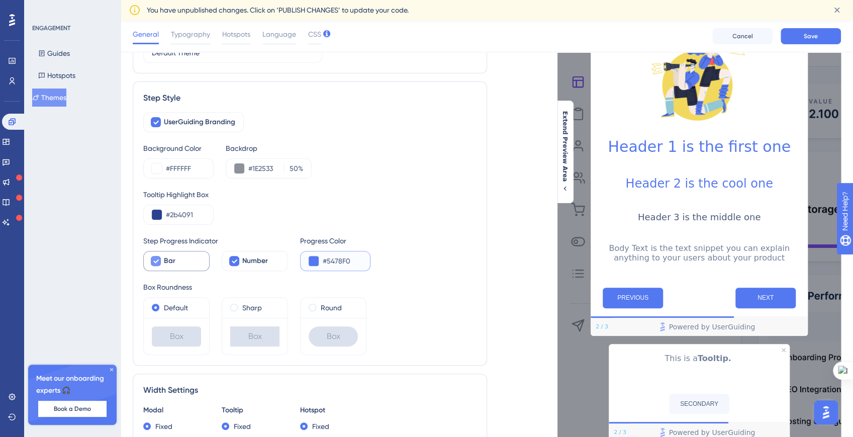
click at [332, 260] on input "#5478F0" at bounding box center [342, 261] width 39 height 12
paste input "E45D32"
type input "#E45D32"
click at [424, 262] on div "Step Progress Indicator Bar Number Progress Color #E45D32" at bounding box center [309, 253] width 333 height 36
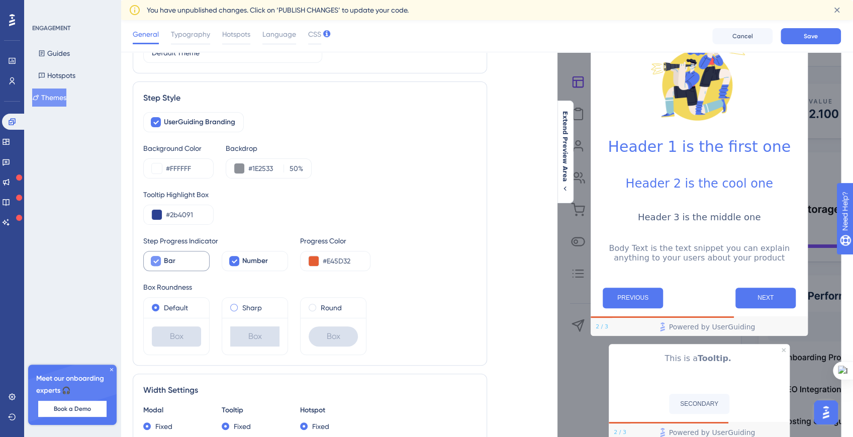
click at [259, 308] on label "Sharp" at bounding box center [252, 308] width 20 height 12
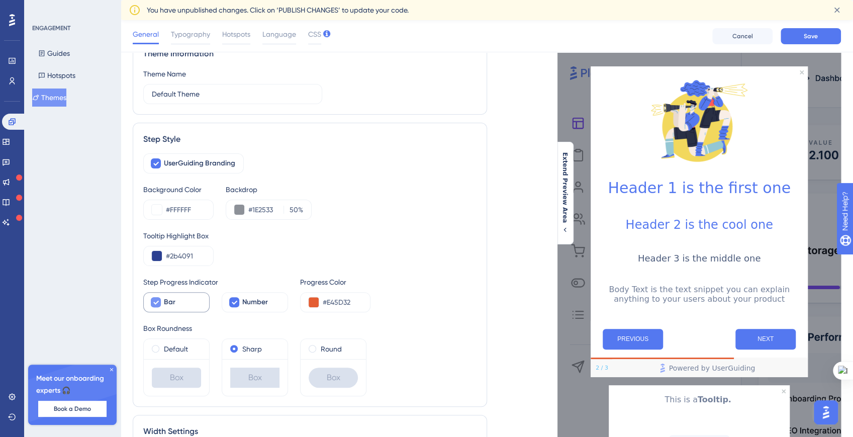
scroll to position [46, 0]
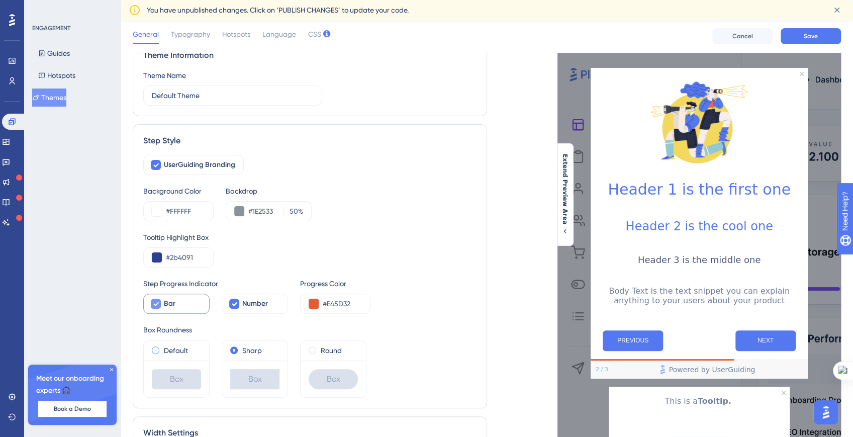
click at [159, 346] on div "Default" at bounding box center [176, 350] width 49 height 12
click at [311, 349] on span at bounding box center [313, 350] width 8 height 8
click at [319, 348] on input "radio" at bounding box center [319, 348] width 0 height 0
click at [233, 353] on div "Sharp" at bounding box center [254, 350] width 49 height 12
click at [169, 349] on label "Default" at bounding box center [176, 350] width 24 height 12
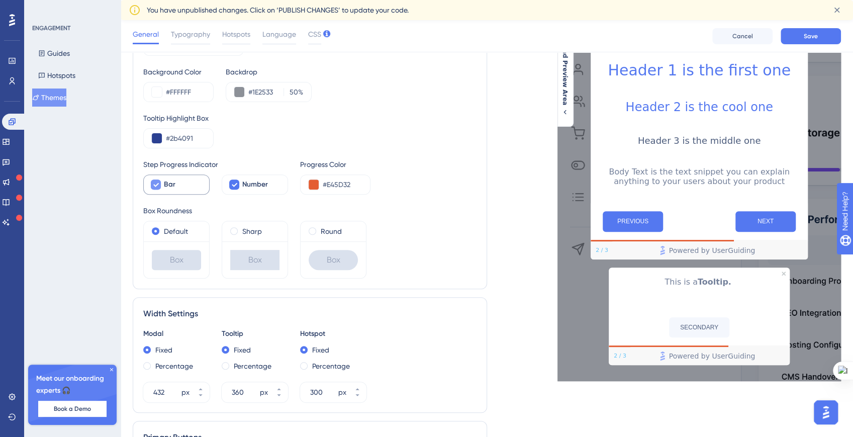
scroll to position [173, 0]
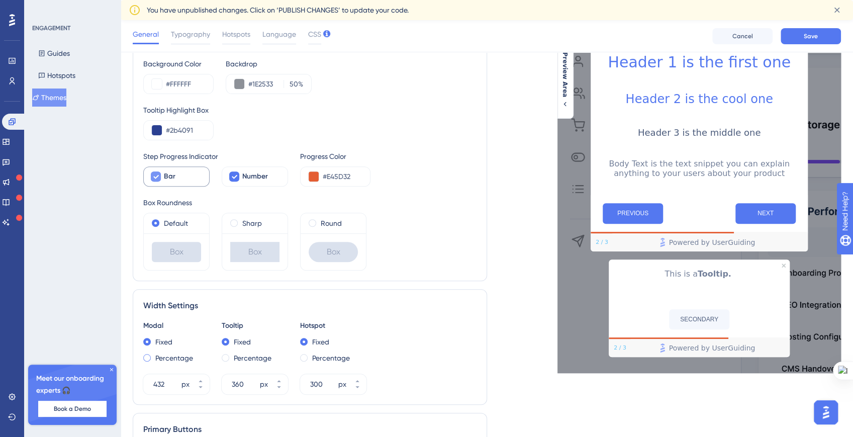
click at [150, 355] on span at bounding box center [147, 358] width 8 height 8
click at [154, 355] on input "radio" at bounding box center [154, 355] width 0 height 0
click at [150, 343] on div "Fixed" at bounding box center [176, 342] width 66 height 12
type input "432"
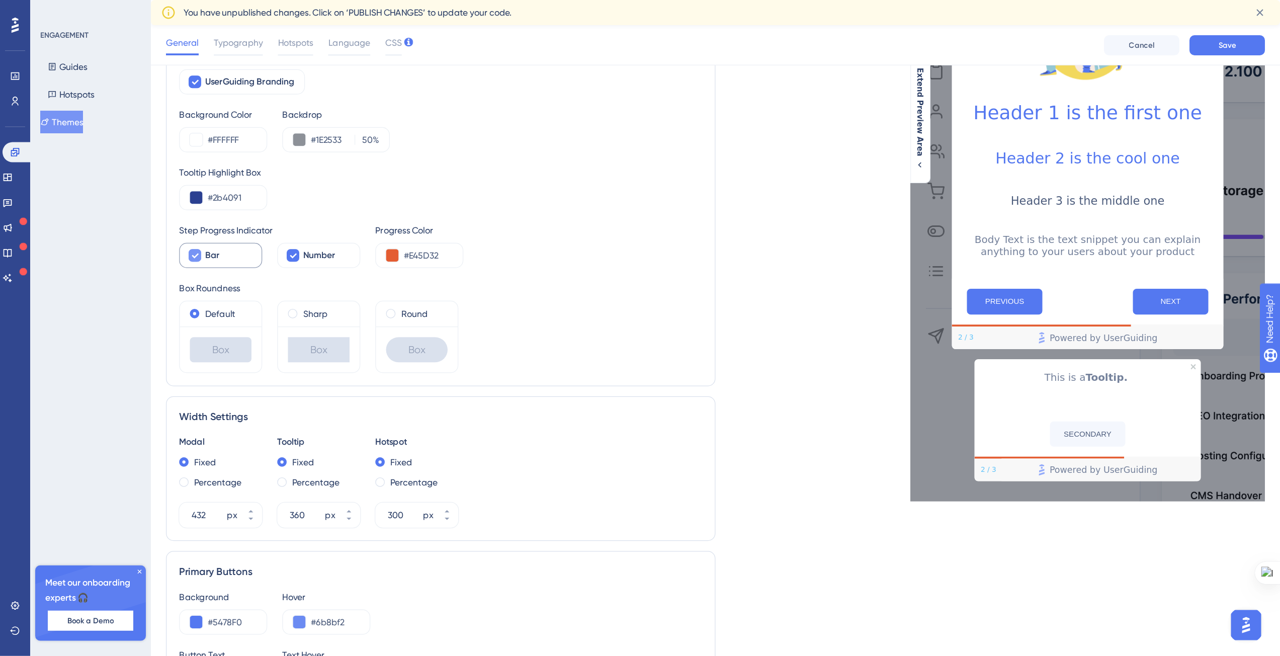
scroll to position [146, 0]
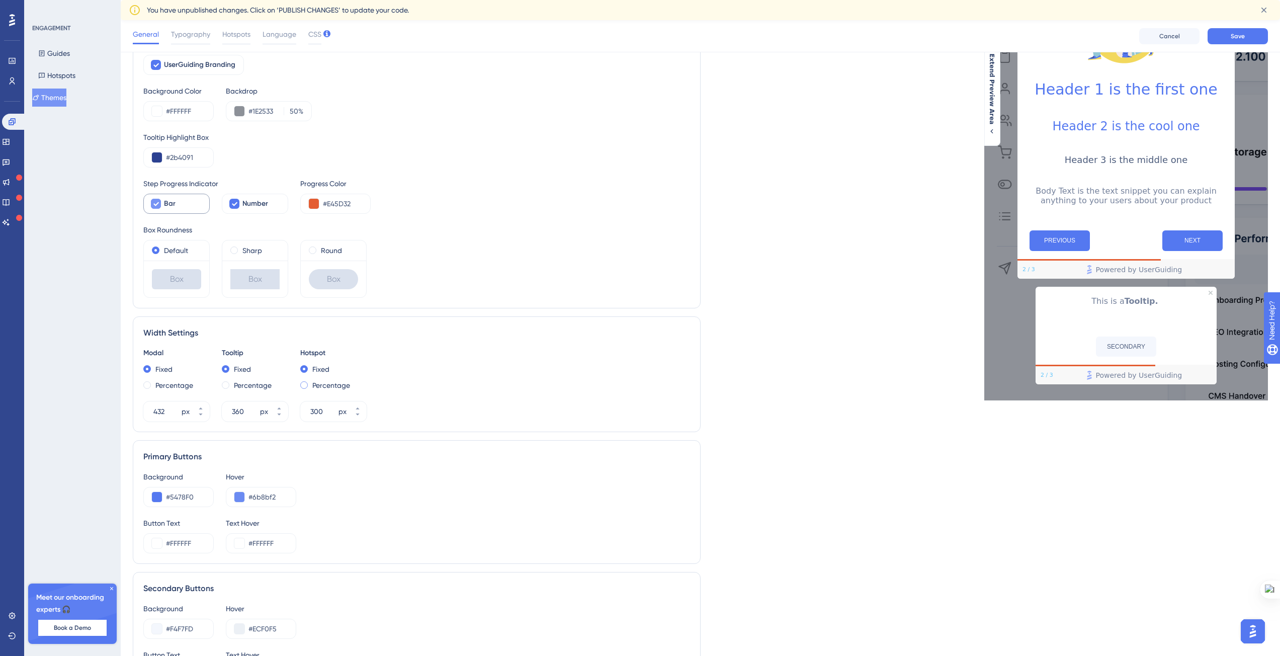
click at [303, 388] on span at bounding box center [304, 385] width 8 height 8
click at [311, 383] on input "radio" at bounding box center [311, 383] width 0 height 0
click at [306, 372] on div "Fixed" at bounding box center [333, 369] width 66 height 12
type input "300"
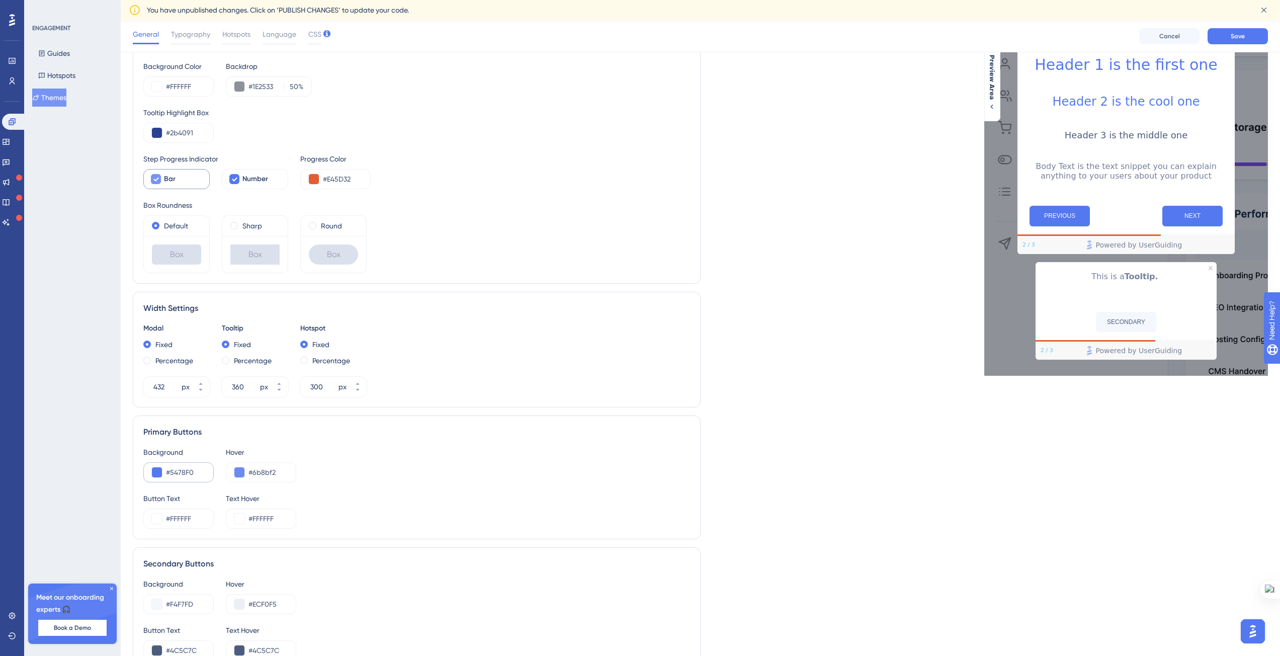
scroll to position [160, 0]
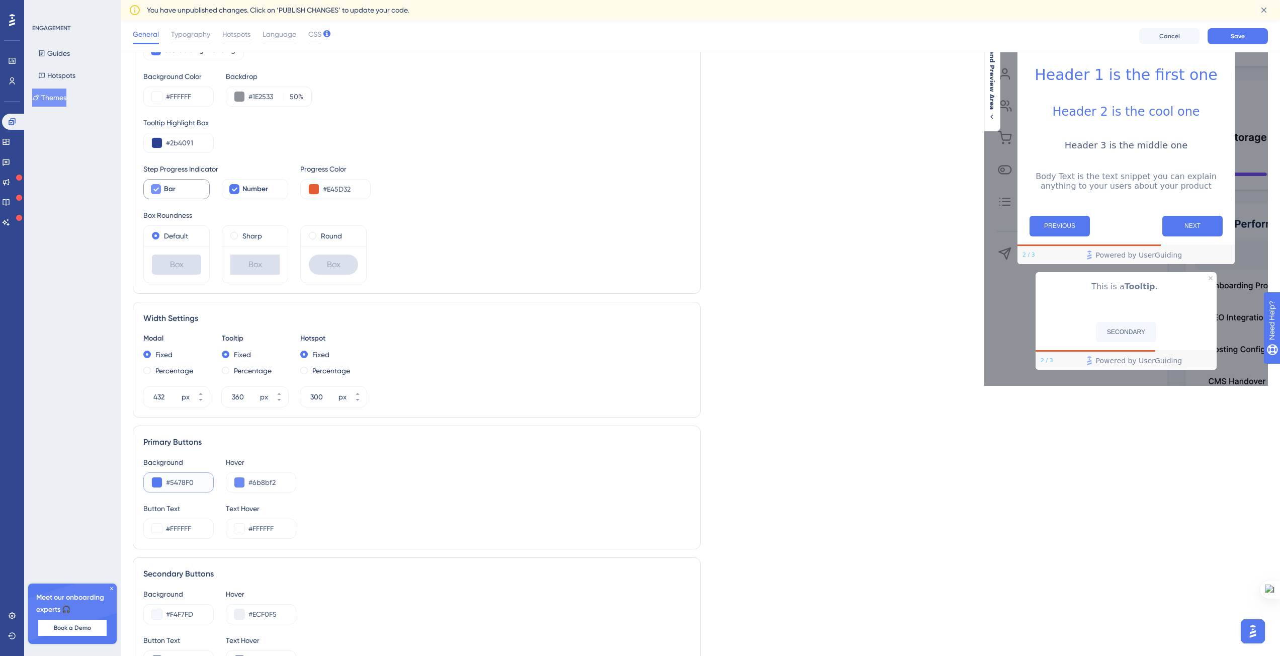
click at [174, 441] on input "#5478F0" at bounding box center [185, 482] width 39 height 12
click at [171, 441] on div "Background" at bounding box center [178, 462] width 70 height 12
click at [171, 441] on input "#5478F0" at bounding box center [185, 482] width 39 height 12
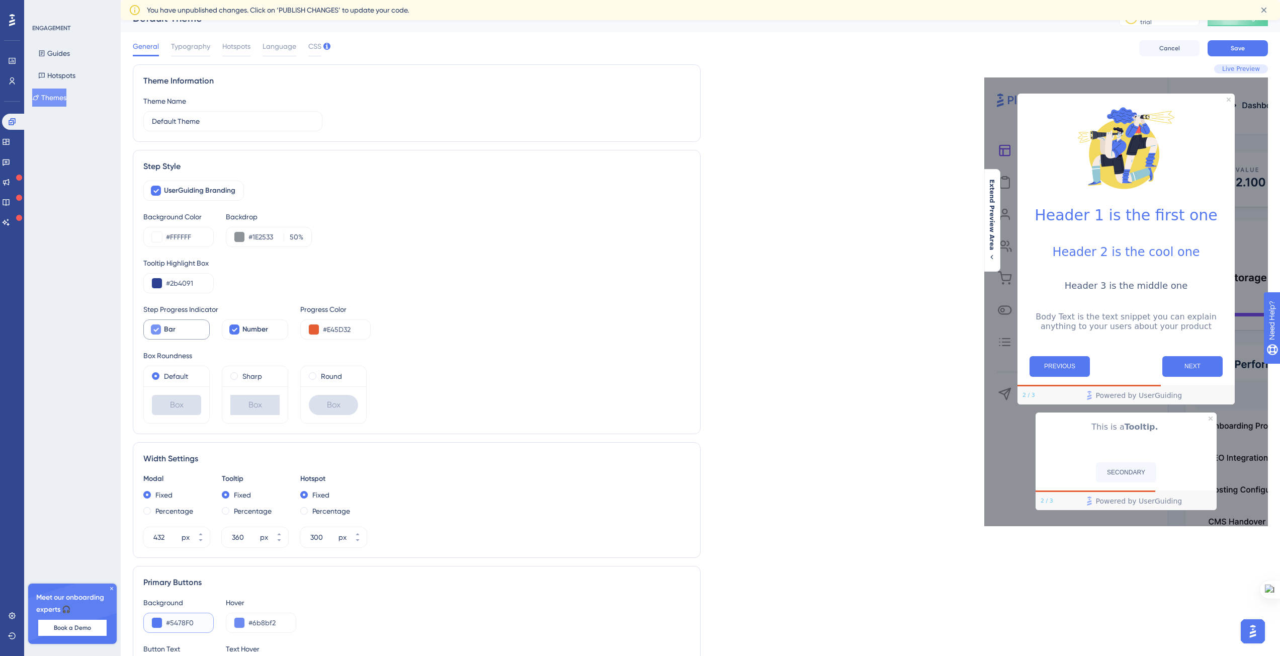
scroll to position [67, 0]
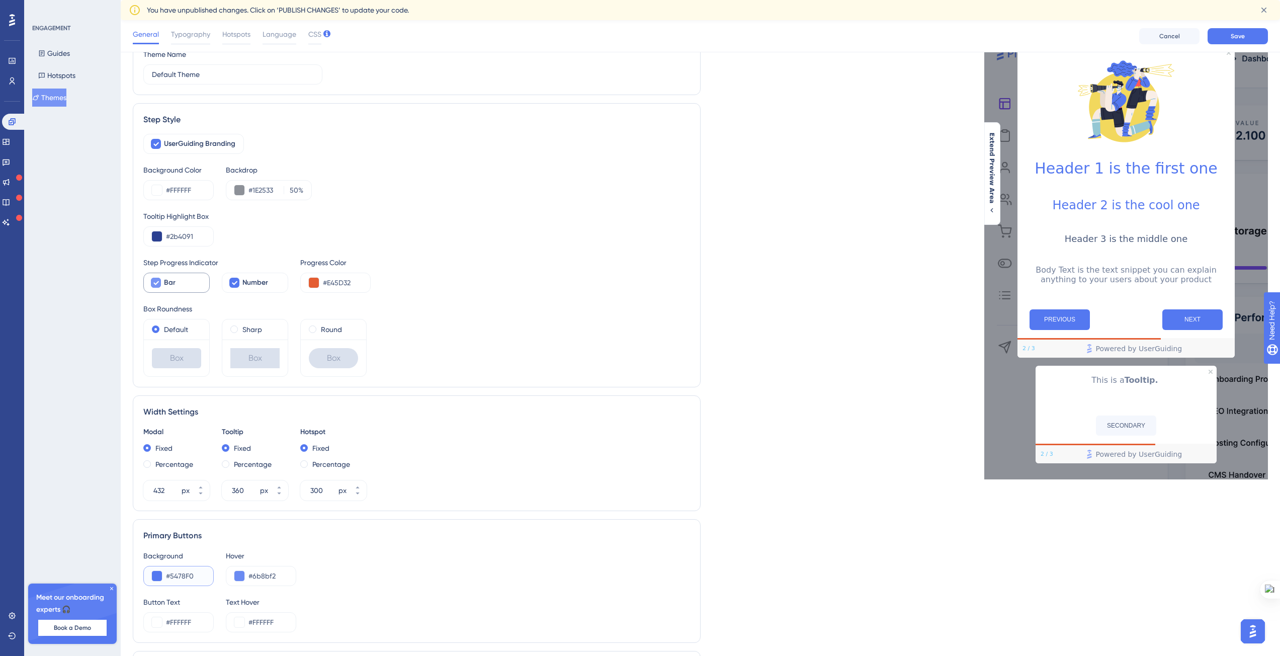
click at [180, 441] on input "#5478F0" at bounding box center [185, 576] width 39 height 12
paste input "354F"
type input "#354FF0"
click at [260, 441] on input "#6b8bf2" at bounding box center [267, 576] width 39 height 12
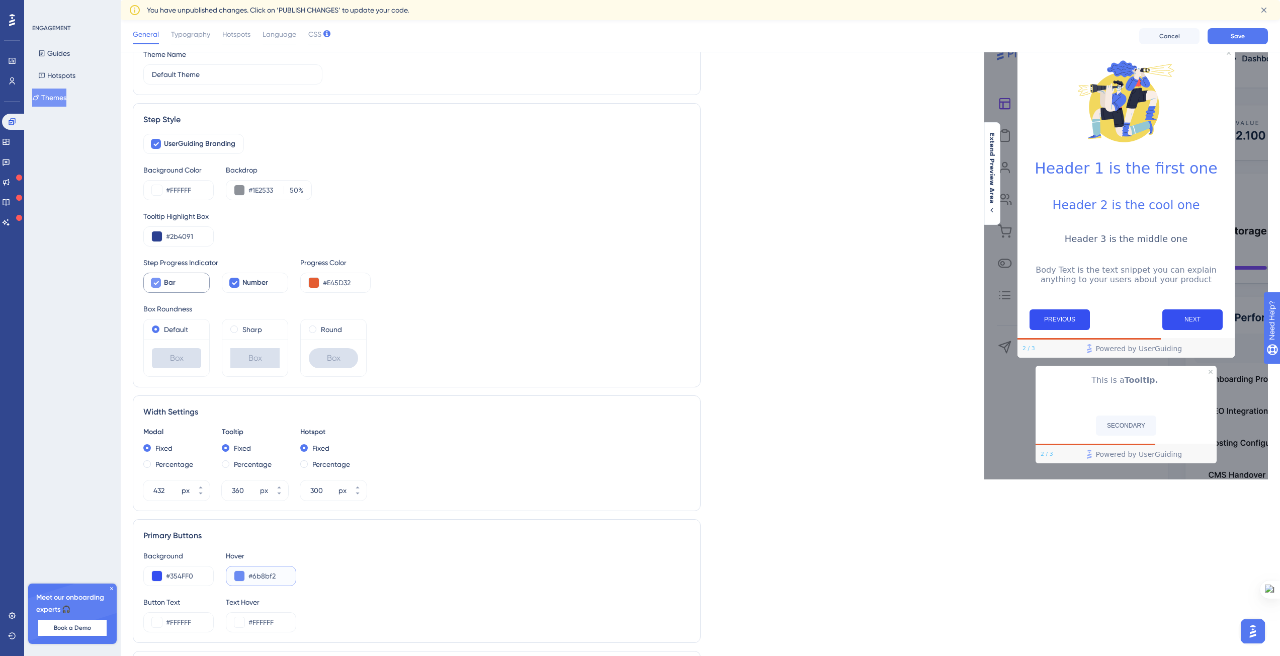
click at [260, 441] on input "#6b8bf2" at bounding box center [267, 576] width 39 height 12
paste input "354FF0"
type input "#354FF0"
click at [408, 441] on div "Primary Buttons" at bounding box center [416, 535] width 547 height 12
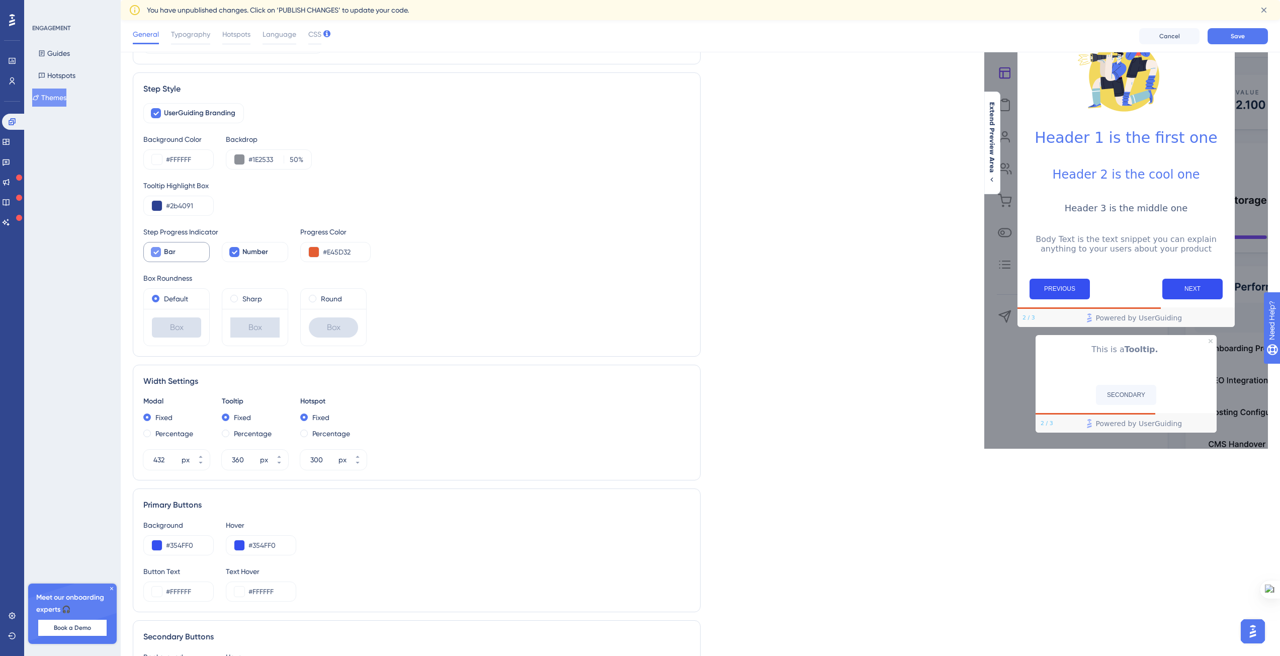
scroll to position [98, 0]
click at [169, 441] on input "#FFFFFF" at bounding box center [185, 591] width 39 height 12
click at [186, 441] on div "Button Text" at bounding box center [178, 571] width 70 height 12
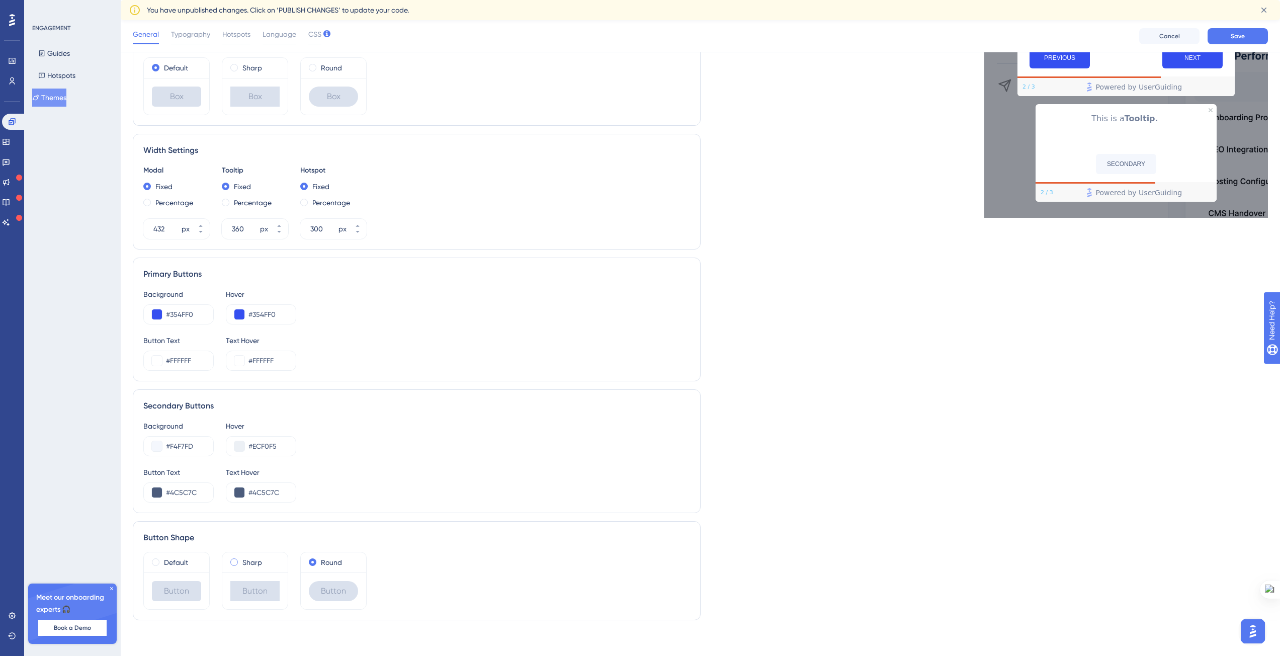
scroll to position [288, 0]
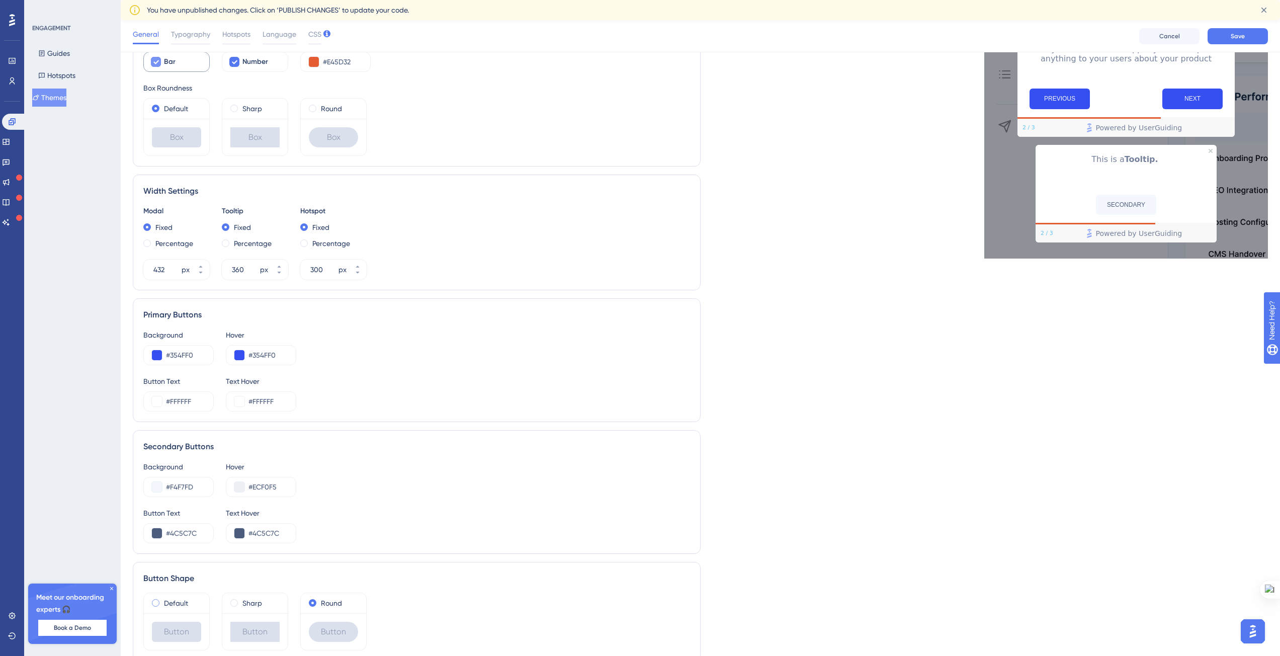
click at [176, 441] on label "Default" at bounding box center [176, 603] width 24 height 12
click at [340, 441] on label "Round" at bounding box center [331, 603] width 21 height 12
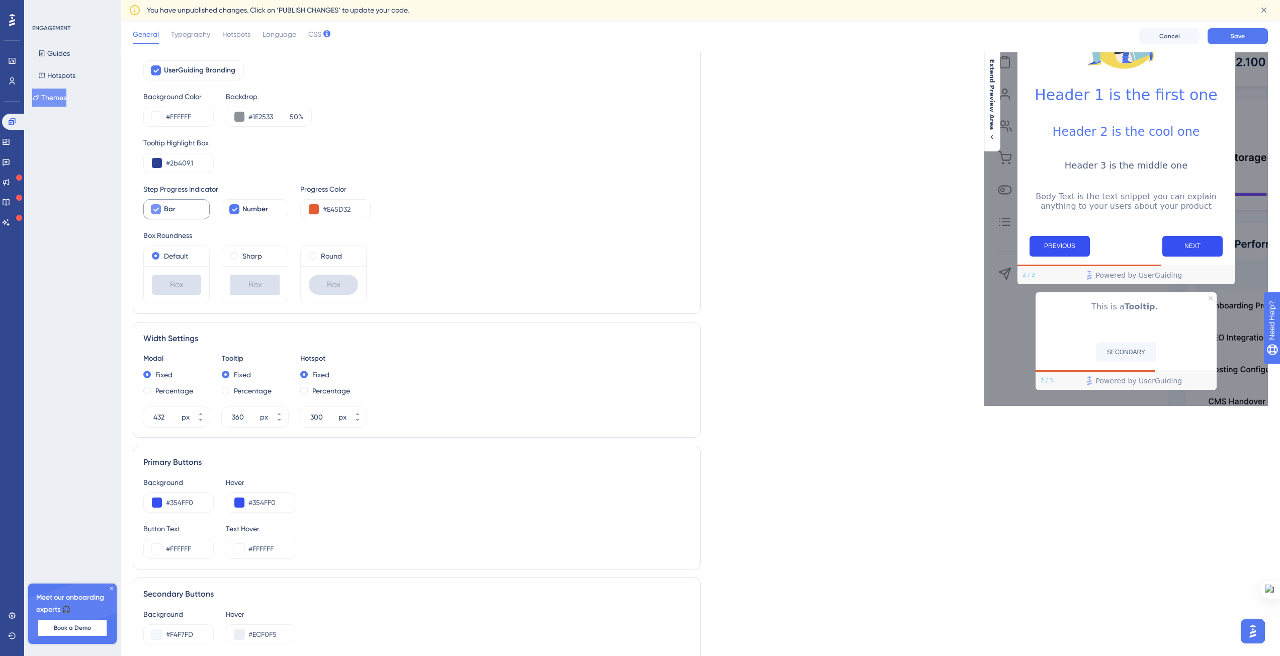
scroll to position [0, 0]
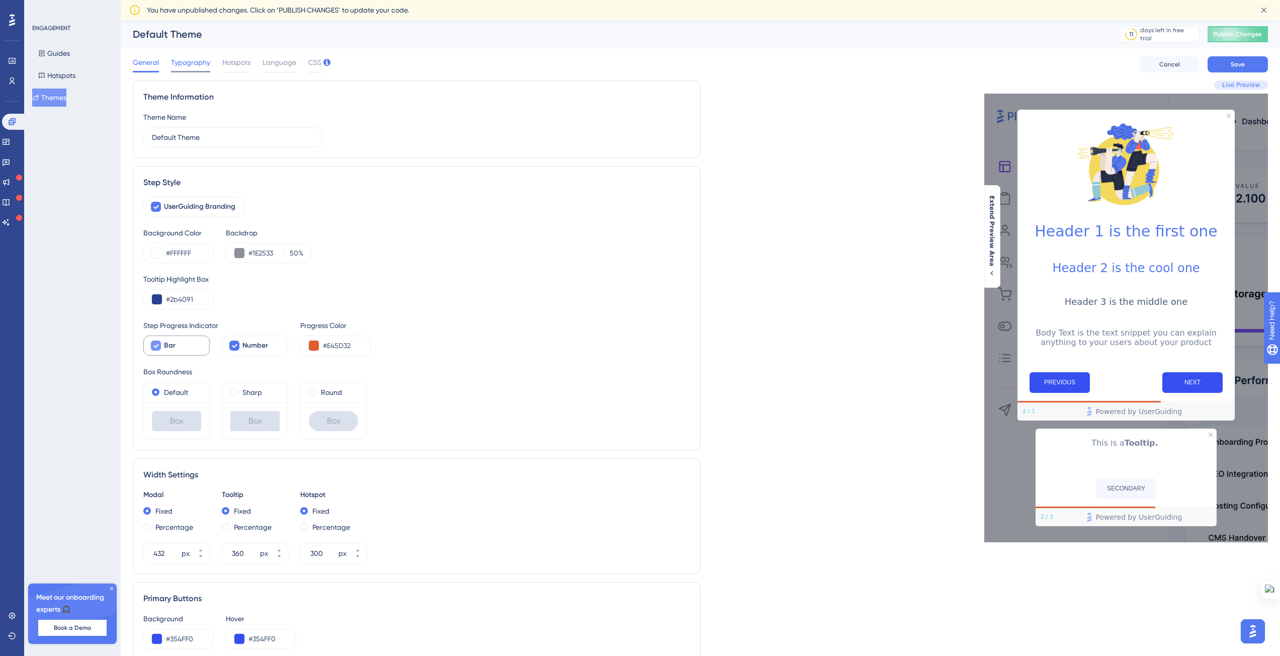
click at [180, 66] on span "Typography" at bounding box center [190, 62] width 39 height 12
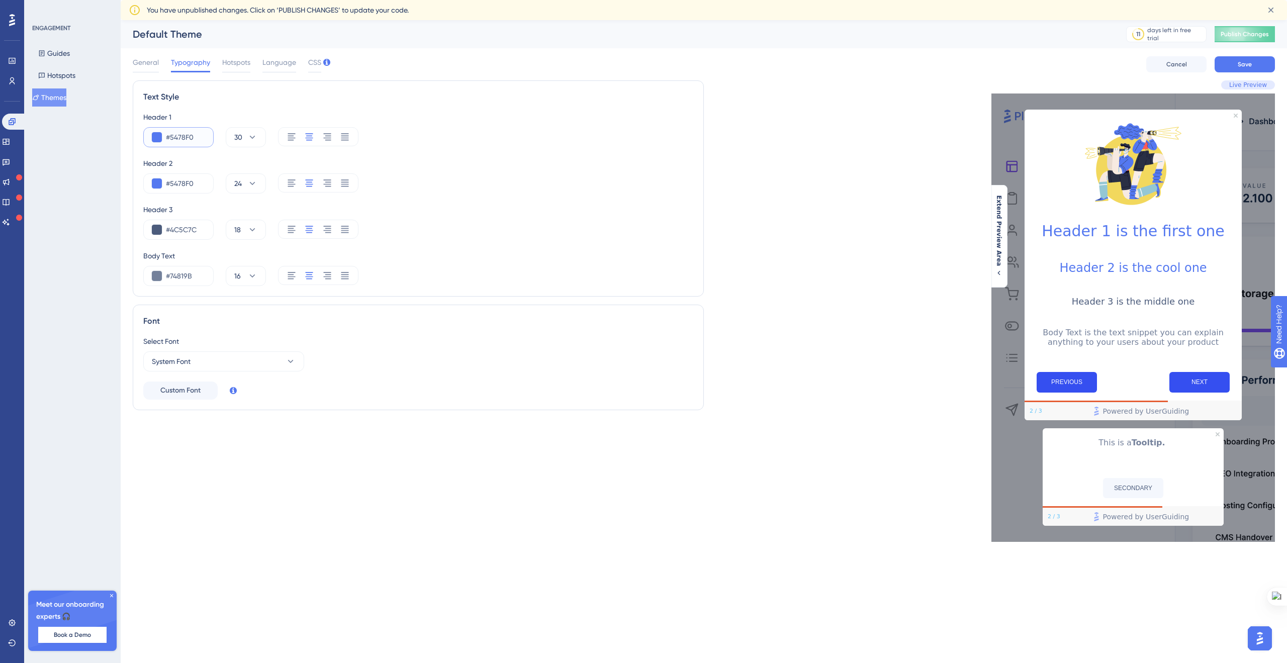
click at [175, 138] on input "#5478F0" at bounding box center [185, 137] width 39 height 12
paste input "354F"
type input "#354FF0"
click at [184, 230] on input "#4C5C7C" at bounding box center [185, 230] width 39 height 12
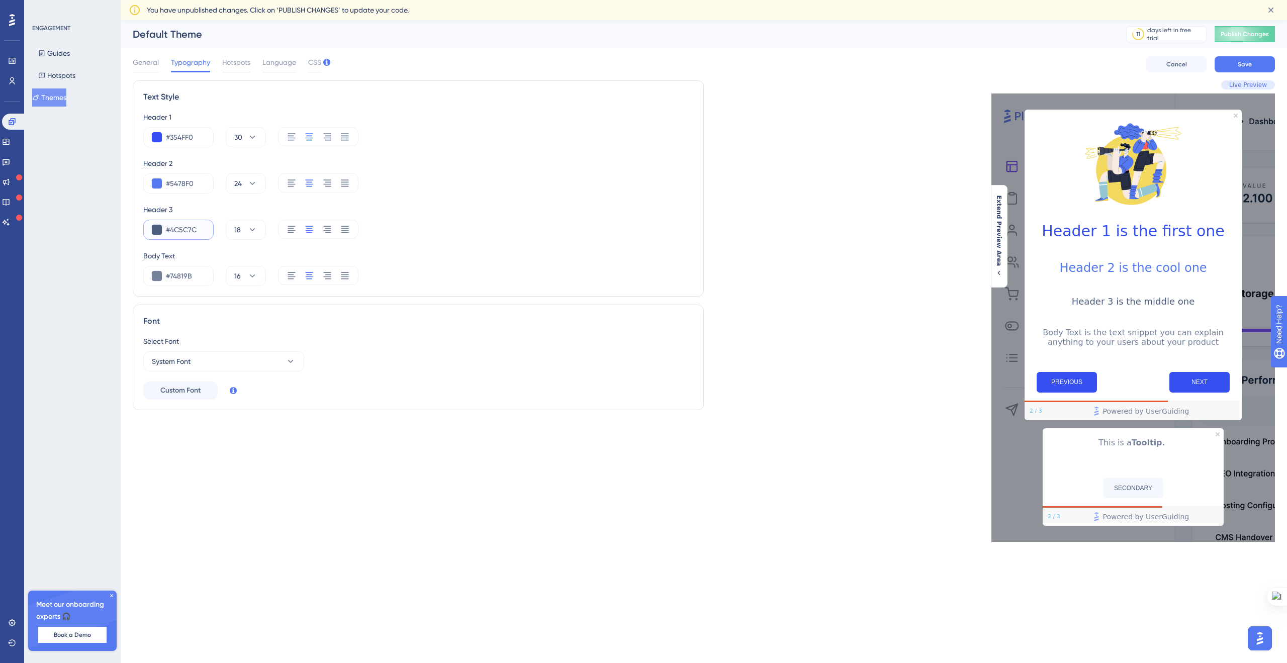
click at [184, 230] on input "#4C5C7C" at bounding box center [185, 230] width 39 height 12
paste input "E45D32"
type input "#E45D32"
click at [207, 369] on button "System Font" at bounding box center [223, 361] width 161 height 20
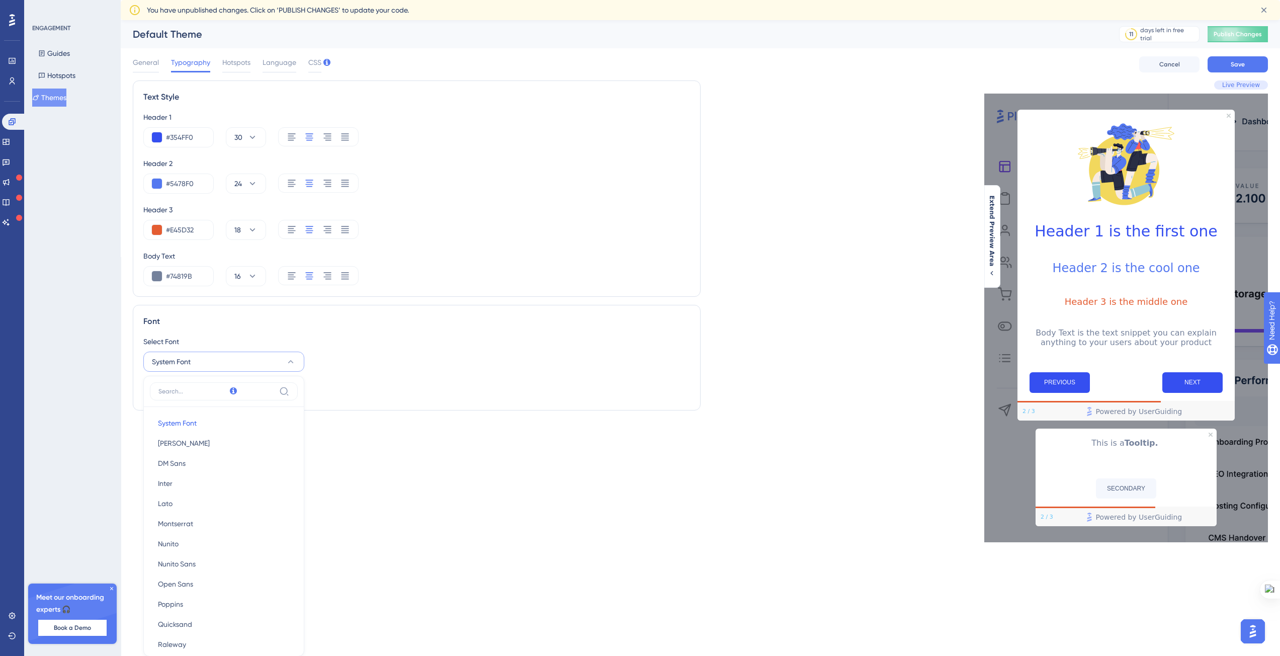
scroll to position [53, 0]
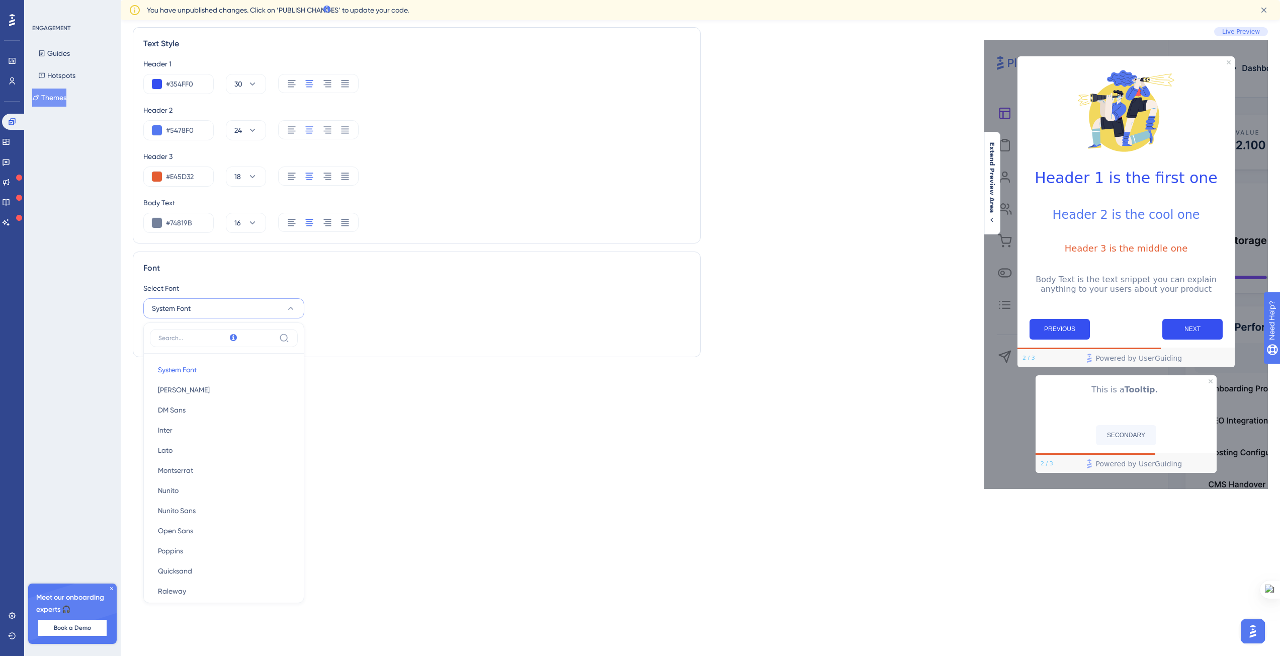
click at [357, 343] on div "Select Font System Font System Font System Font Barlow Barlow DM Sans DM Sans I…" at bounding box center [416, 314] width 547 height 64
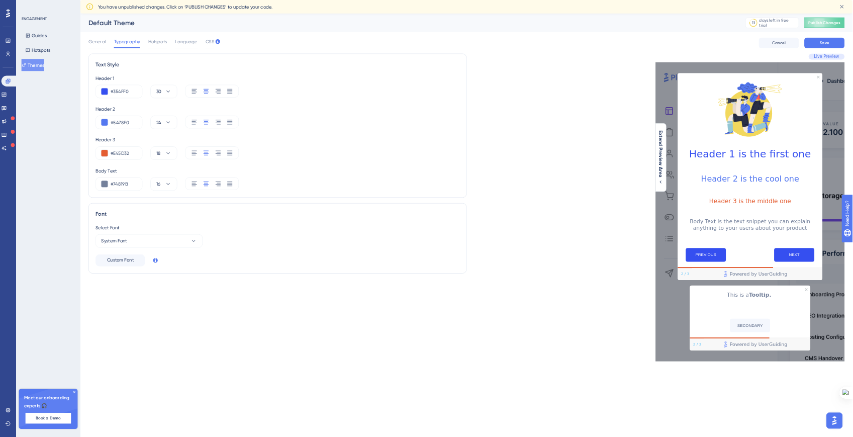
scroll to position [0, 0]
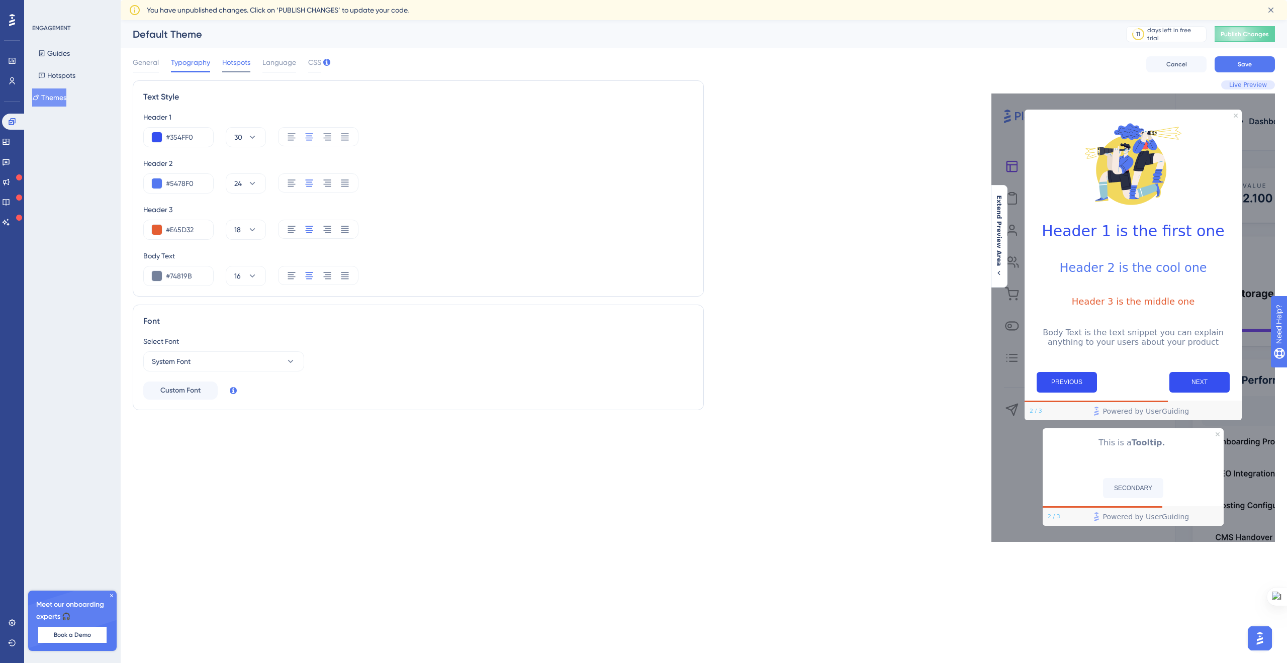
click at [224, 64] on span "Hotspots" at bounding box center [236, 62] width 28 height 12
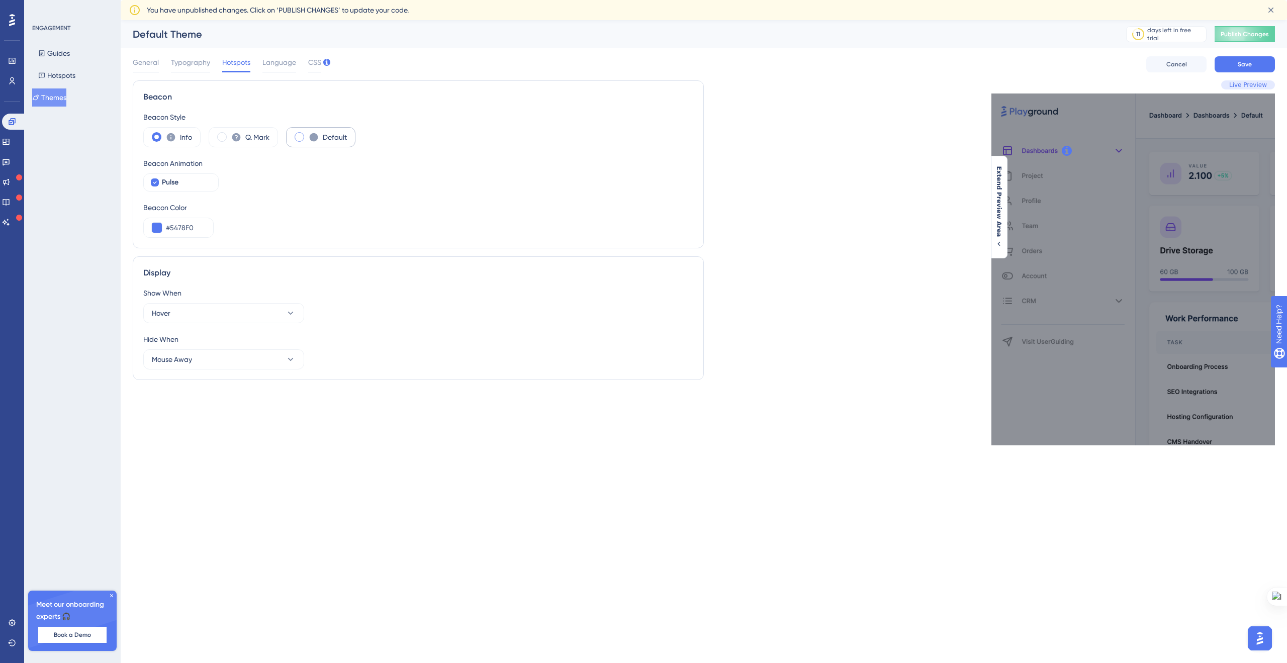
click at [302, 136] on span at bounding box center [300, 137] width 10 height 10
click at [307, 134] on input "radio" at bounding box center [307, 134] width 0 height 0
click at [156, 185] on icon at bounding box center [155, 182] width 4 height 8
click at [156, 185] on div at bounding box center [155, 182] width 8 height 8
click at [156, 185] on icon at bounding box center [155, 182] width 4 height 8
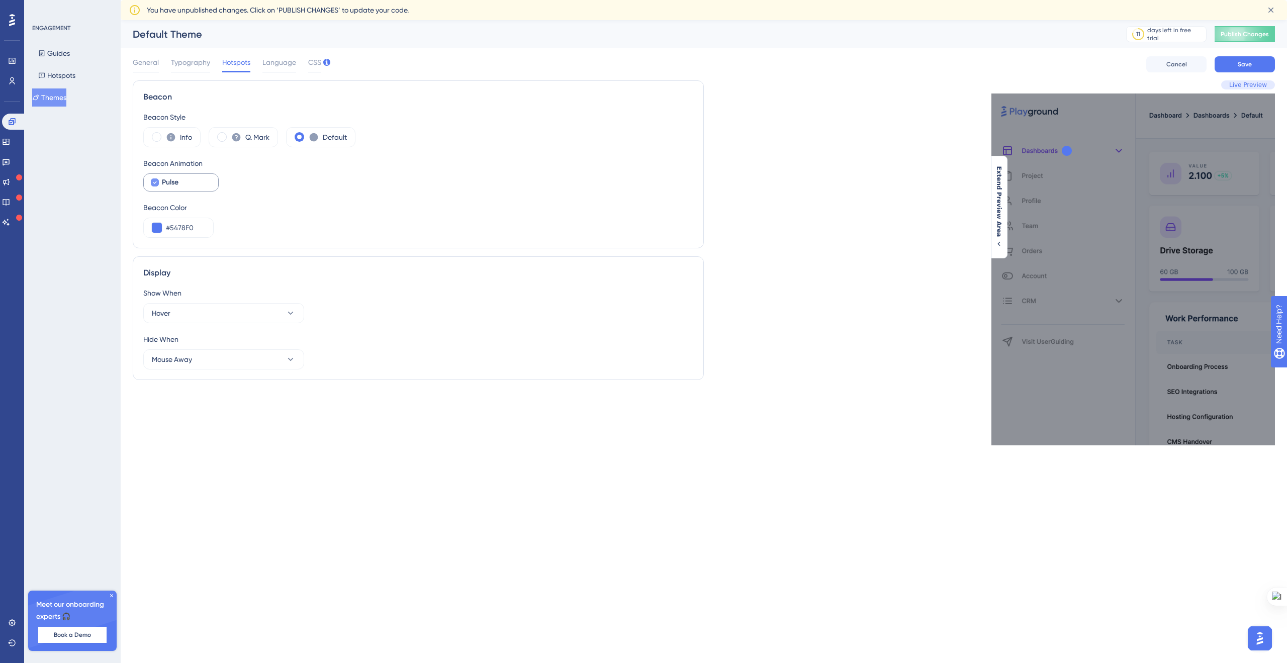
checkbox input "false"
click at [180, 227] on input "#5478F0" at bounding box center [185, 228] width 39 height 12
paste input "E45D32"
type input "#E45D32"
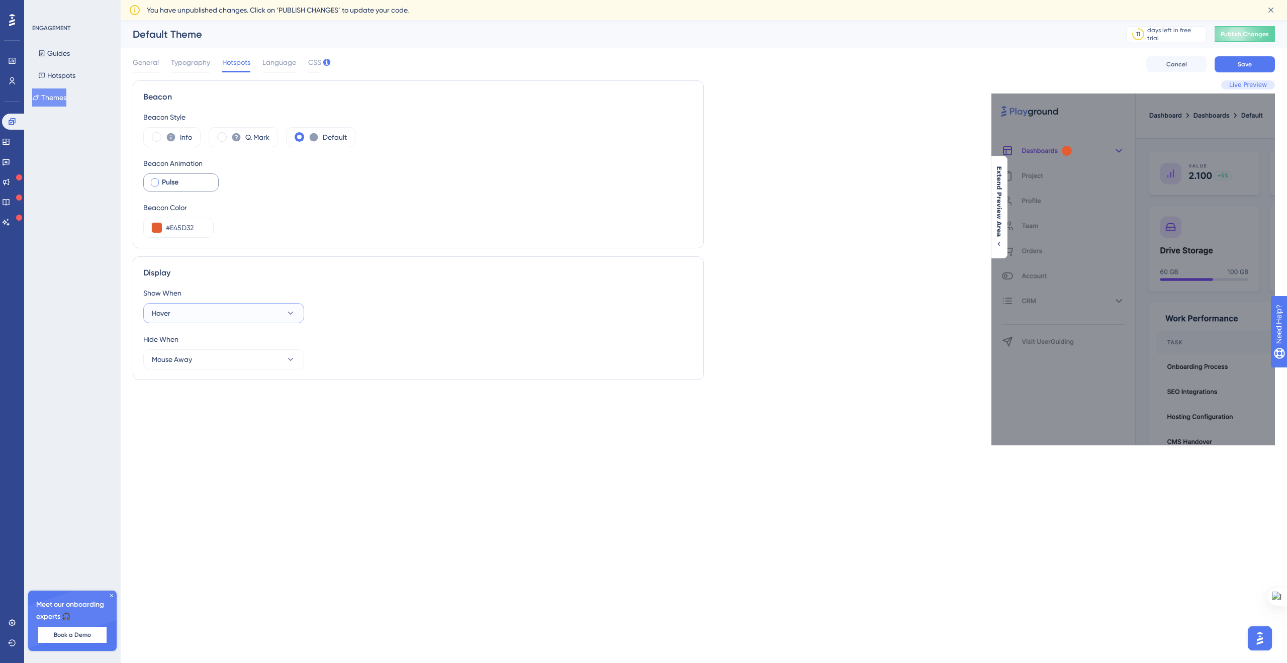
click at [177, 312] on button "Hover" at bounding box center [223, 313] width 161 height 20
click at [179, 310] on button "Hover" at bounding box center [223, 313] width 161 height 20
click at [183, 385] on span "Hover on Element" at bounding box center [185, 384] width 55 height 12
click at [185, 360] on span "Mouse Away" at bounding box center [172, 359] width 40 height 12
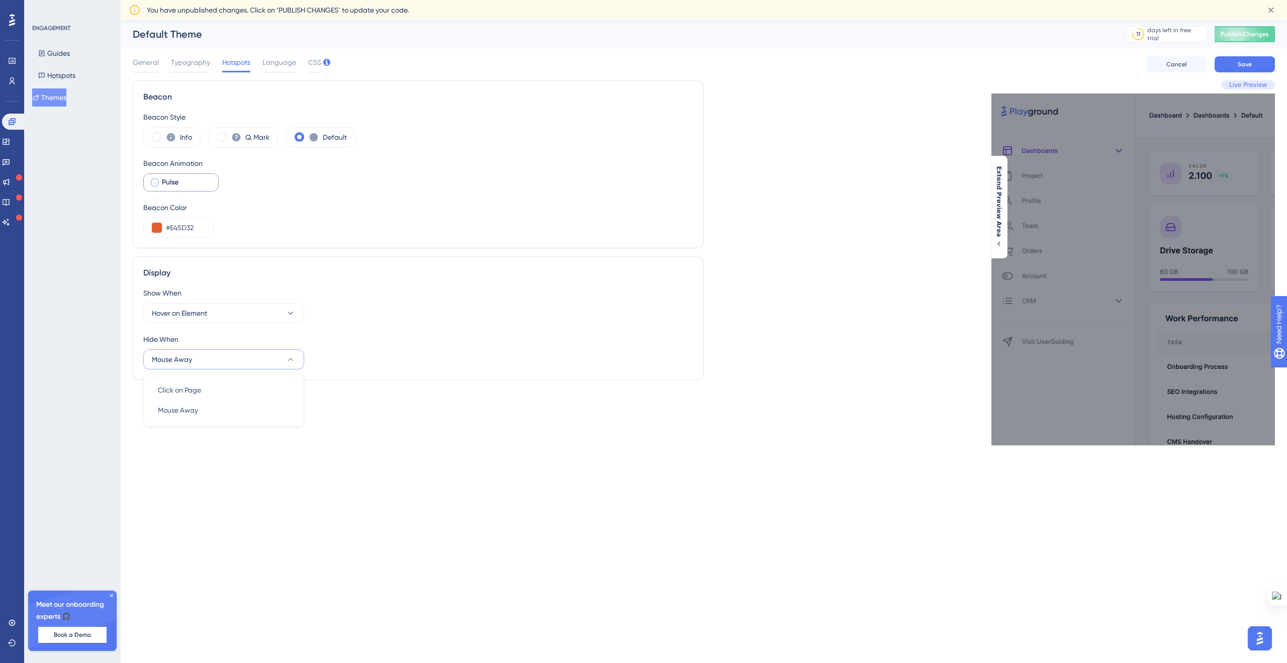
click at [185, 360] on span "Mouse Away" at bounding box center [172, 359] width 40 height 12
click at [858, 160] on div "This is where and how your Hotspot's content will be displayed. Do not show aga…" at bounding box center [1133, 270] width 284 height 352
click at [858, 152] on div "This is where and how your Hotspot's content will be displayed. Do not show aga…" at bounding box center [1133, 270] width 284 height 352
click at [858, 240] on icon at bounding box center [999, 244] width 8 height 8
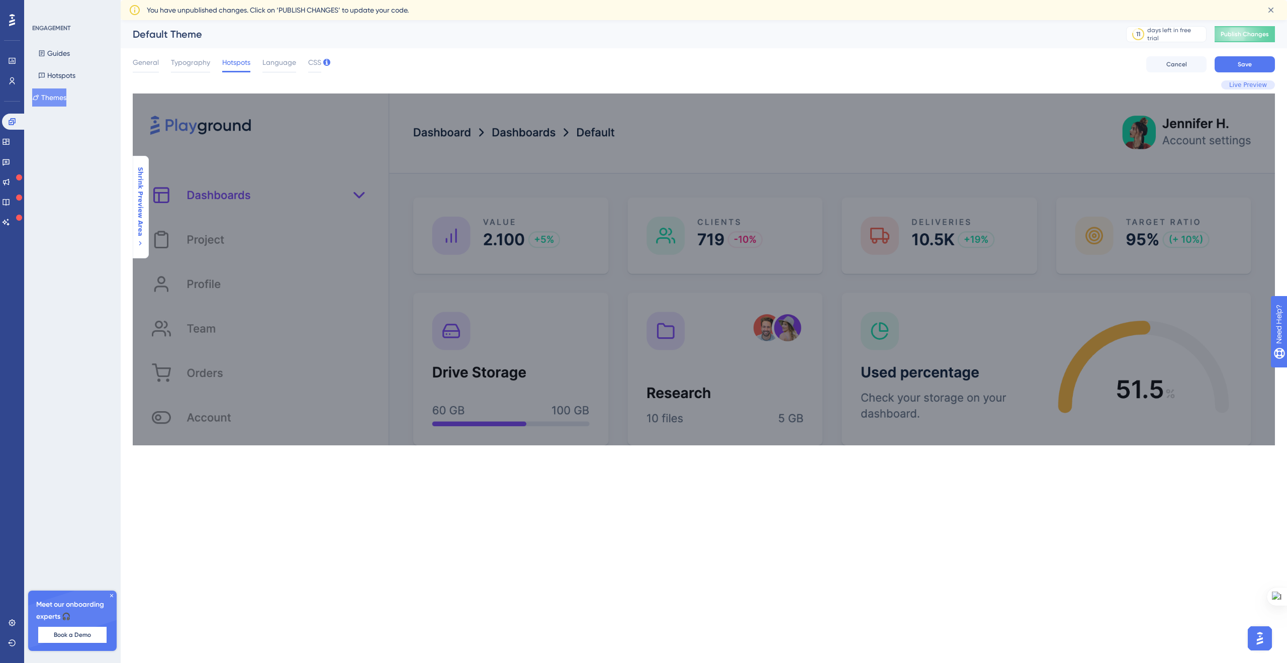
click at [286, 197] on div "This is where and how your Hotspot's content will be displayed. Do not show aga…" at bounding box center [704, 270] width 1142 height 352
click at [143, 229] on span "Shrink Preview Area" at bounding box center [140, 201] width 8 height 69
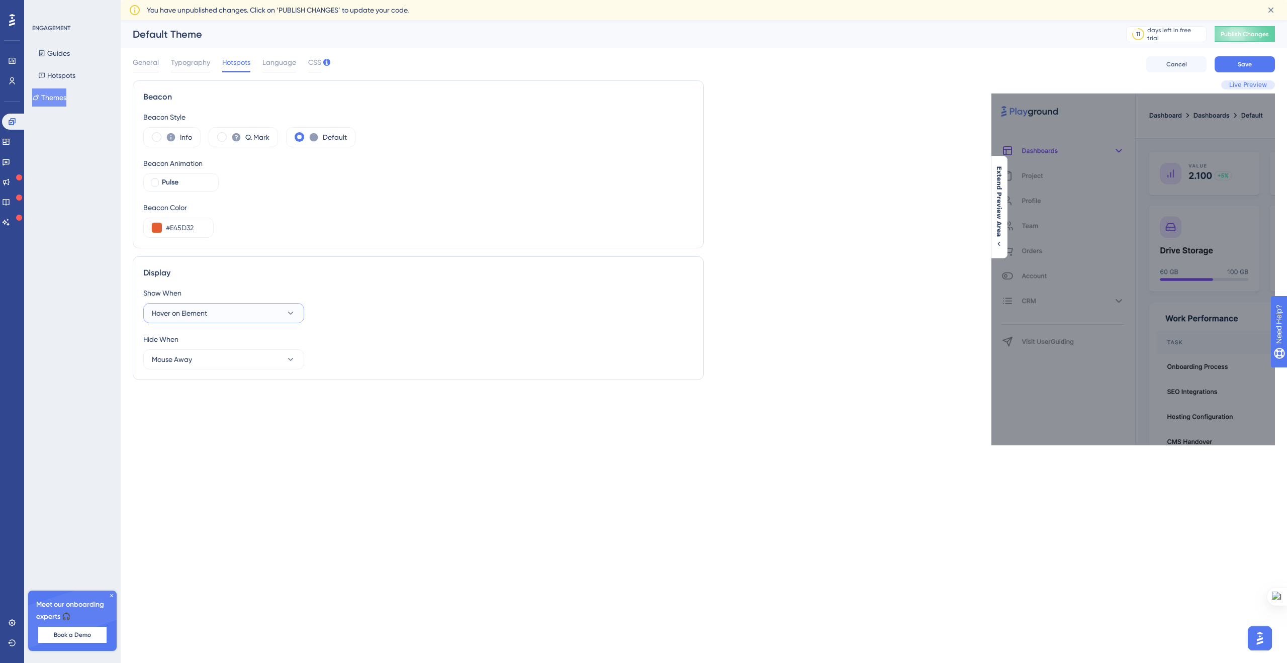
click at [193, 312] on span "Hover on Element" at bounding box center [179, 313] width 55 height 12
click at [188, 355] on div "Hover Hover" at bounding box center [224, 364] width 132 height 20
click at [199, 314] on button "Hover" at bounding box center [223, 313] width 161 height 20
click at [188, 363] on div "Hover Hover" at bounding box center [224, 364] width 132 height 20
click at [211, 441] on div "Beacon Beacon Style Info Q. Mark Default Beacon Animation Pulse Beacon Color #E…" at bounding box center [418, 262] width 571 height 365
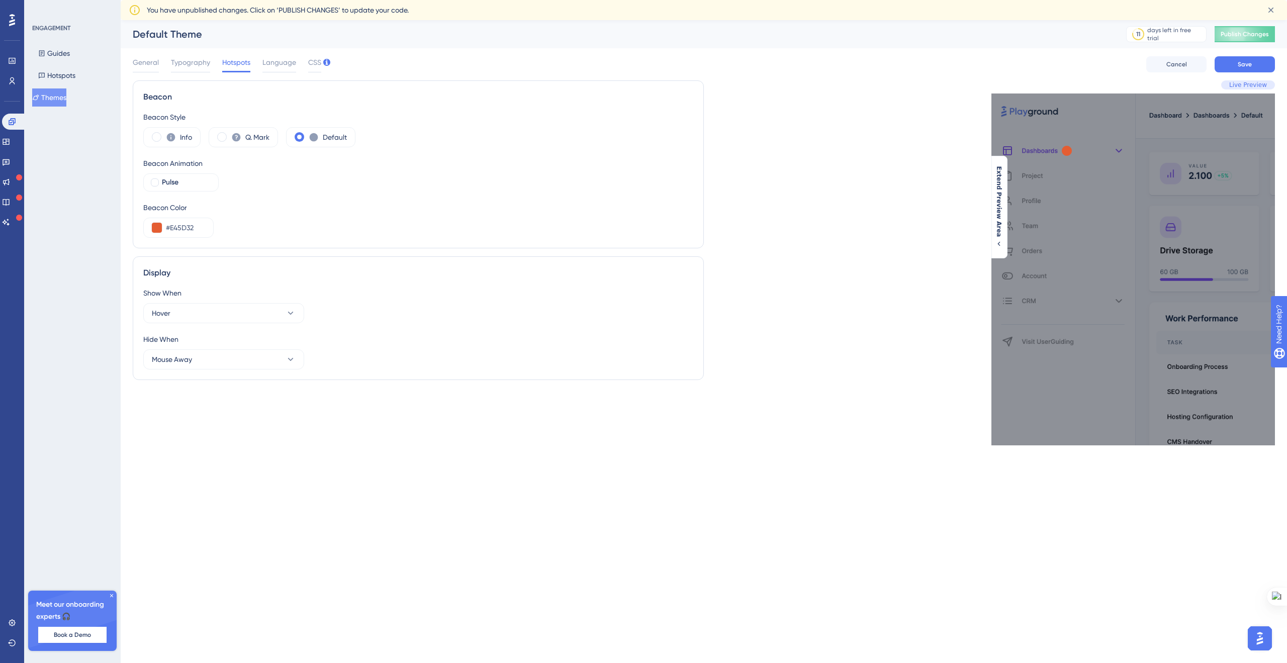
click at [858, 322] on div "Live Preview This is where and how your Hotspot's content will be displayed. Do…" at bounding box center [989, 262] width 571 height 365
click at [858, 147] on div "This is where and how your Hotspot's content will be displayed. Do not show aga…" at bounding box center [1133, 270] width 284 height 352
click at [248, 318] on button "Hover" at bounding box center [223, 313] width 161 height 20
click at [217, 392] on div "Hover on Element Hover on Element" at bounding box center [224, 384] width 132 height 20
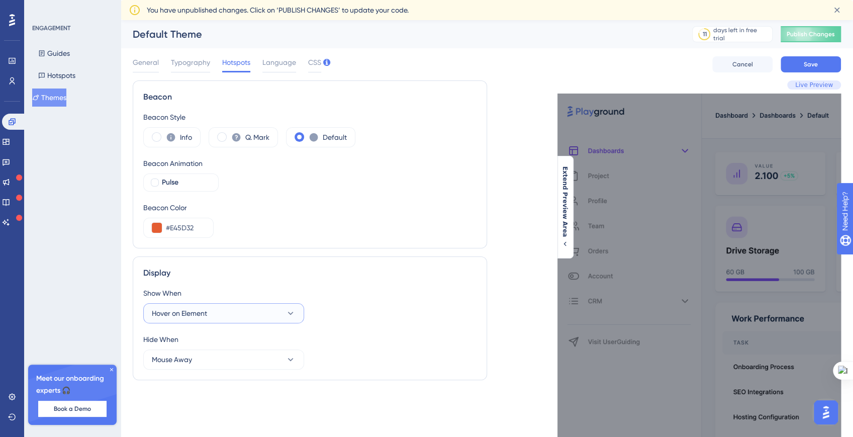
click at [190, 316] on span "Hover on Element" at bounding box center [179, 313] width 55 height 12
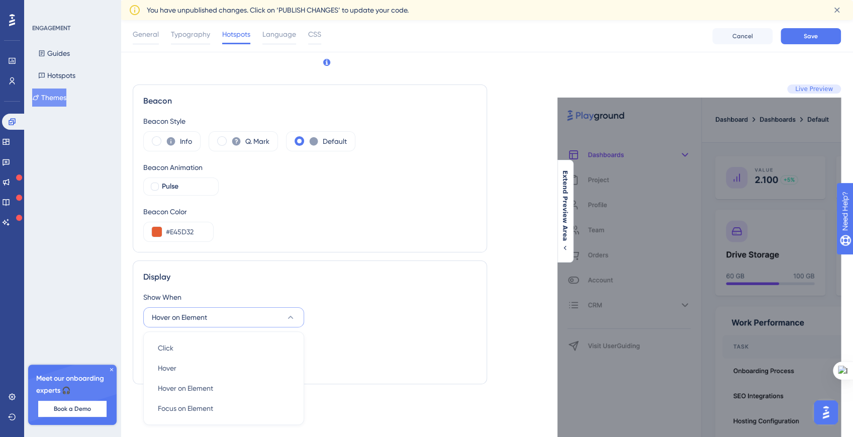
scroll to position [40, 0]
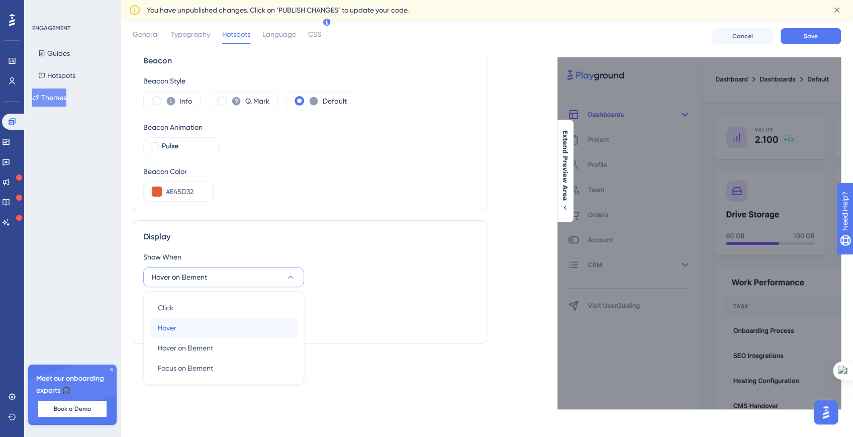
click at [190, 322] on div "Hover Hover" at bounding box center [224, 328] width 132 height 20
click at [190, 280] on button "Hover" at bounding box center [223, 277] width 161 height 20
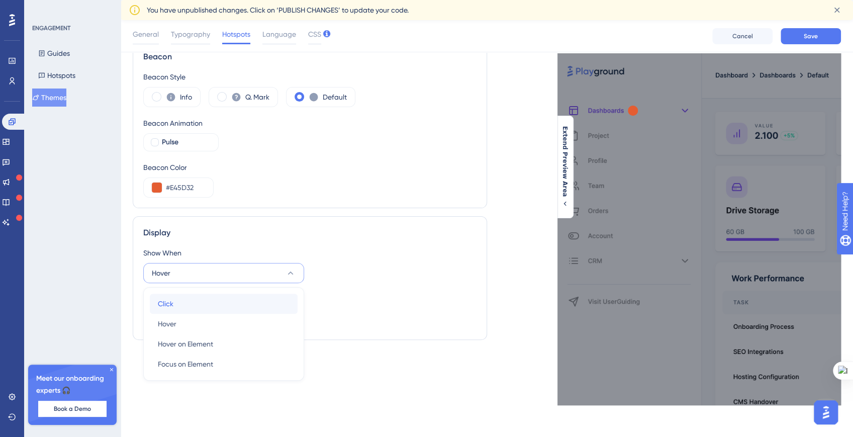
click at [187, 307] on div "Click Click" at bounding box center [224, 304] width 132 height 20
click at [633, 113] on icon at bounding box center [633, 111] width 10 height 10
click at [202, 293] on div "Hide When" at bounding box center [309, 299] width 333 height 12
click at [211, 276] on button "Click" at bounding box center [223, 273] width 161 height 20
click at [200, 351] on div "Hover on Element Hover on Element" at bounding box center [224, 344] width 132 height 20
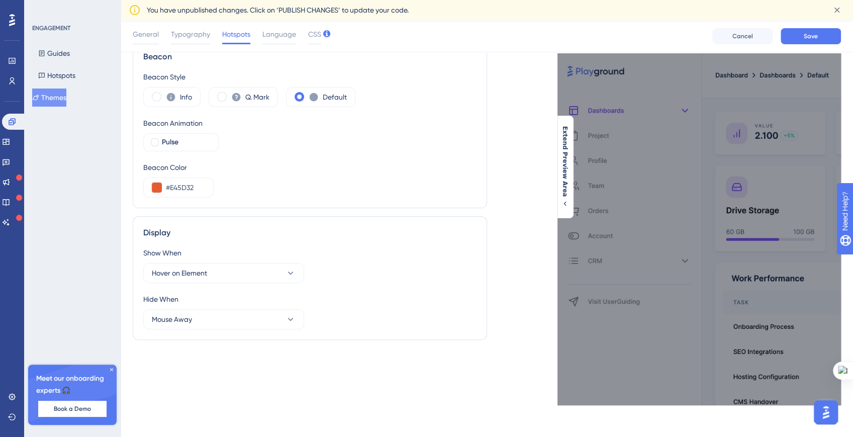
click at [634, 113] on div "This is where and how your Hotspot's content will be displayed. Do not show aga…" at bounding box center [700, 229] width 284 height 352
click at [608, 112] on div "This is where and how your Hotspot's content will be displayed. Do not show aga…" at bounding box center [700, 229] width 284 height 352
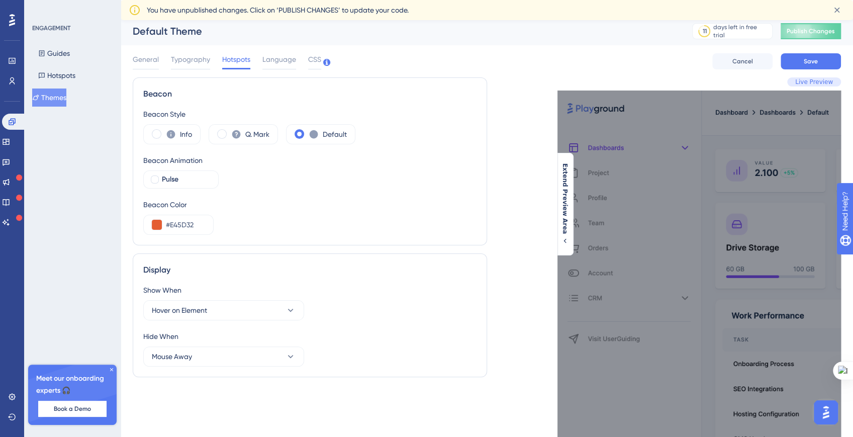
scroll to position [0, 0]
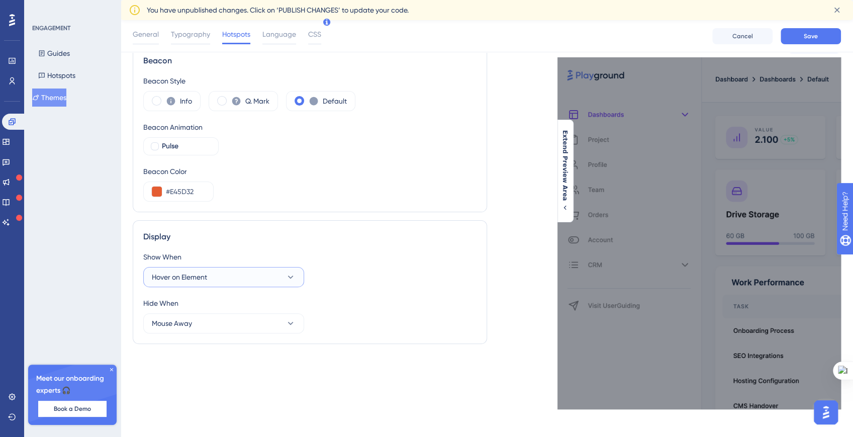
click at [212, 281] on button "Hover on Element" at bounding box center [223, 277] width 161 height 20
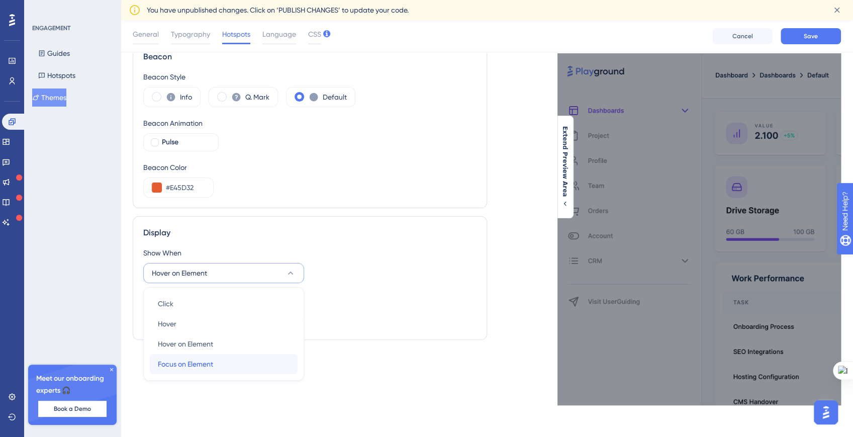
click at [196, 359] on span "Focus on Element" at bounding box center [185, 364] width 55 height 12
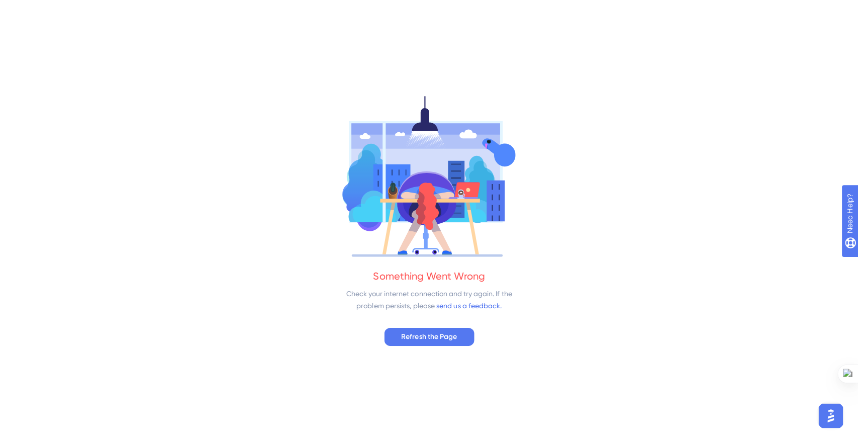
scroll to position [0, 0]
click at [406, 335] on span "Refresh the Page" at bounding box center [429, 336] width 55 height 12
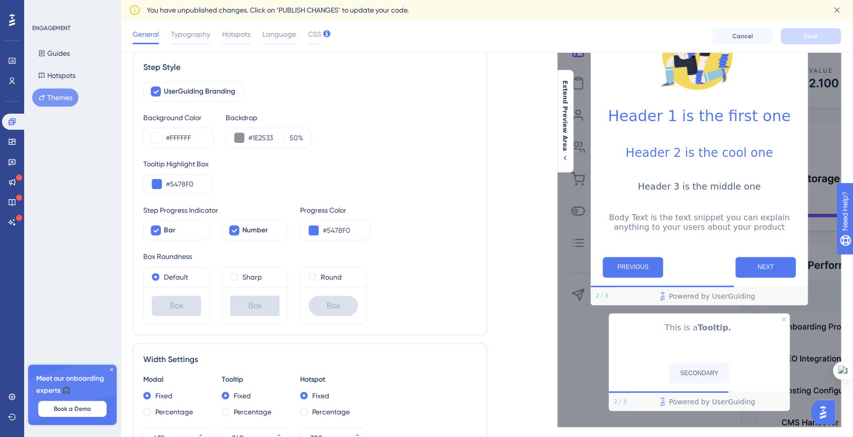
scroll to position [131, 0]
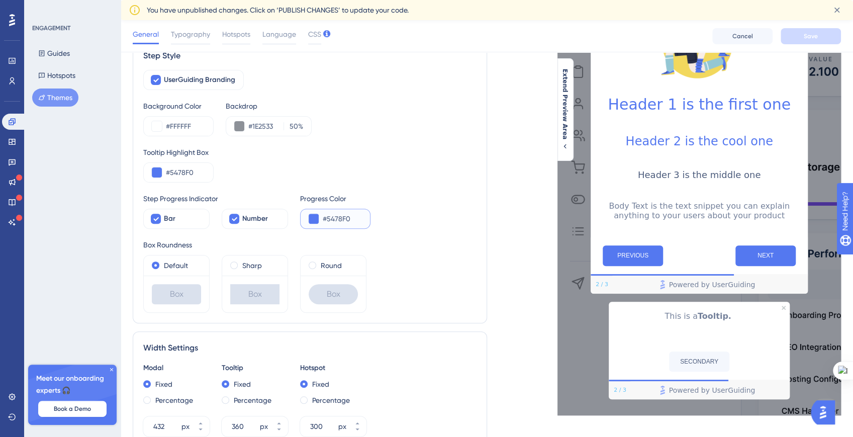
click at [329, 219] on input "#5478F0" at bounding box center [342, 219] width 39 height 12
click at [329, 218] on input "#5478F0" at bounding box center [342, 219] width 39 height 12
paste input "E45D32"
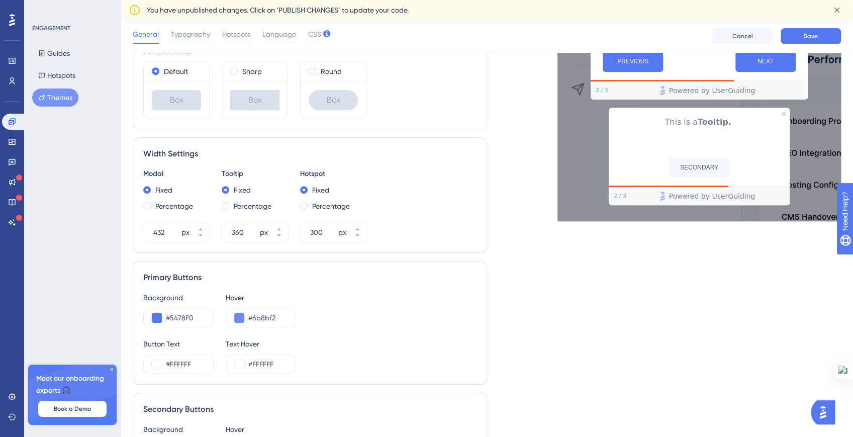
scroll to position [337, 0]
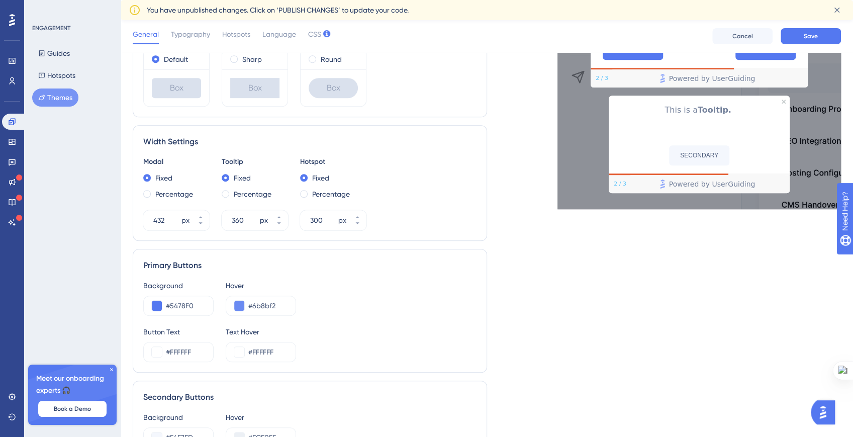
type input "#E45D32"
click at [187, 302] on input "#5478F0" at bounding box center [185, 306] width 39 height 12
paste input "354F"
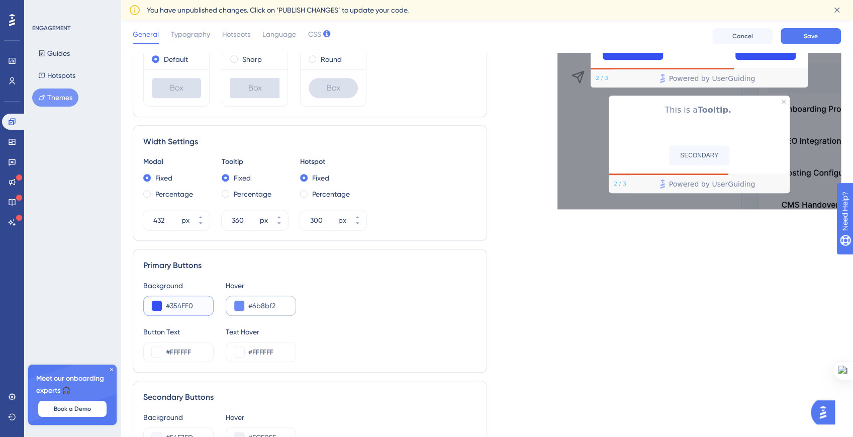
type input "#354FF0"
click at [265, 304] on input "#6b8bf2" at bounding box center [267, 306] width 39 height 12
paste input "354FF0"
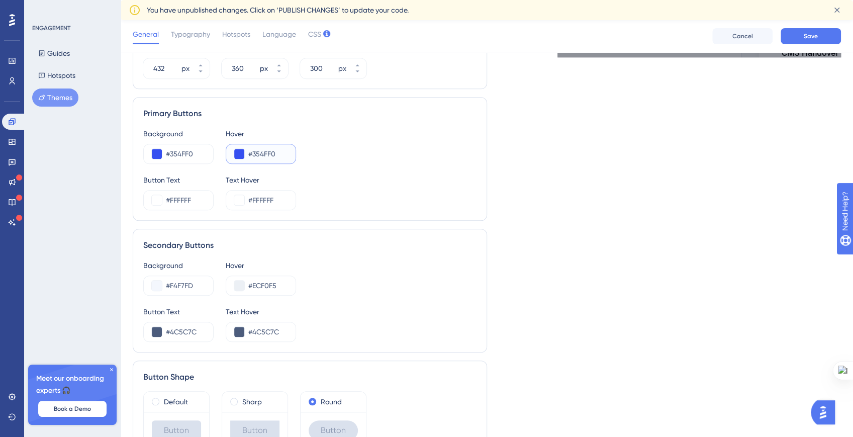
scroll to position [548, 0]
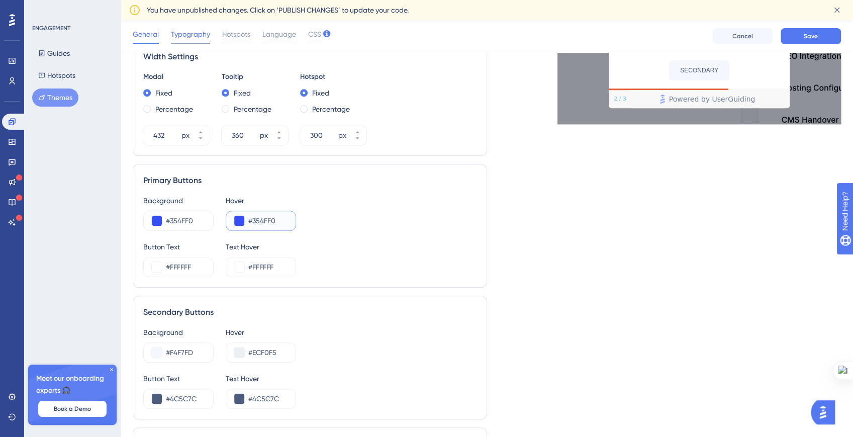
type input "#354FF0"
click at [175, 40] on div "Typography" at bounding box center [190, 36] width 39 height 16
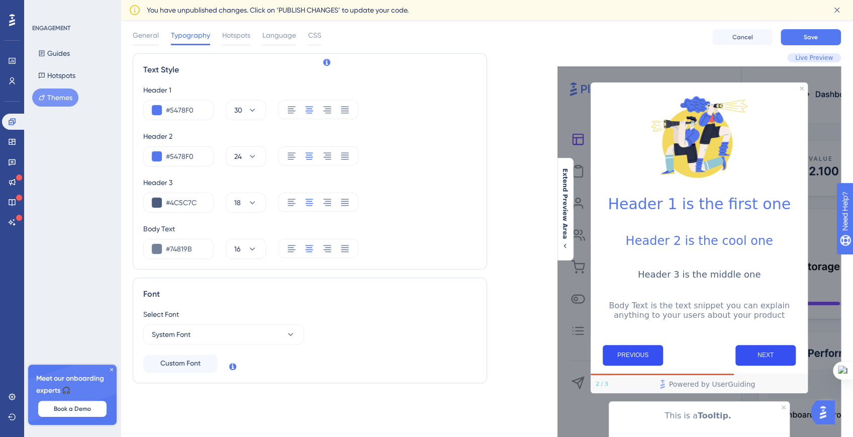
scroll to position [0, 0]
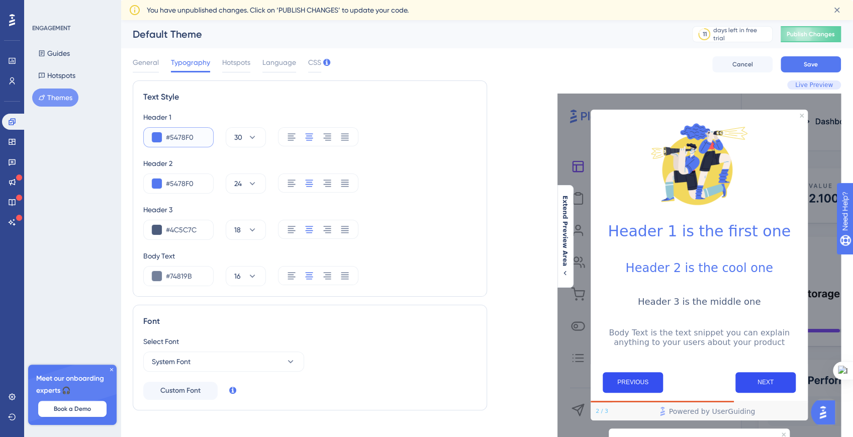
click at [183, 141] on input "#5478F0" at bounding box center [185, 137] width 39 height 12
paste input "354F"
type input "#354FF0"
click at [183, 230] on input "#4C5C7C" at bounding box center [185, 230] width 39 height 12
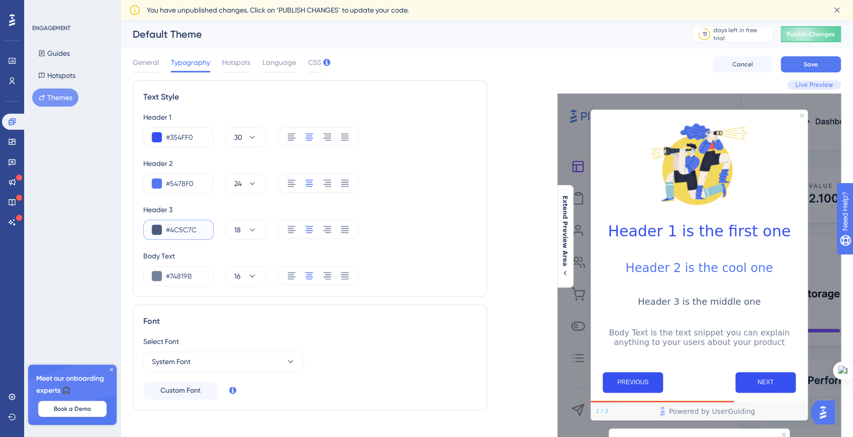
click at [183, 231] on input "#4C5C7C" at bounding box center [185, 230] width 39 height 12
paste input "E45D32"
type input "#E45D32"
click at [231, 63] on span "Hotspots" at bounding box center [236, 62] width 28 height 12
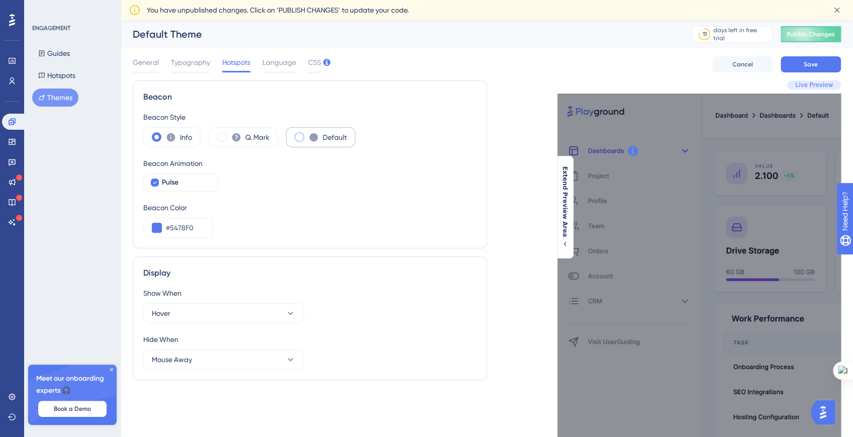
click at [290, 138] on div "Default" at bounding box center [320, 137] width 69 height 20
click at [172, 181] on span "Pulse" at bounding box center [170, 182] width 17 height 12
checkbox input "false"
click at [157, 237] on div "#5478F0" at bounding box center [178, 228] width 70 height 20
click at [157, 229] on button at bounding box center [157, 228] width 10 height 10
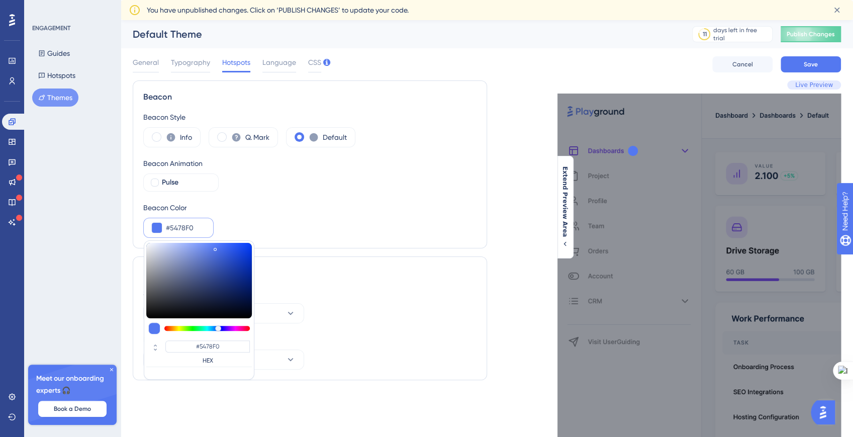
click at [181, 231] on input "#5478F0" at bounding box center [185, 228] width 39 height 12
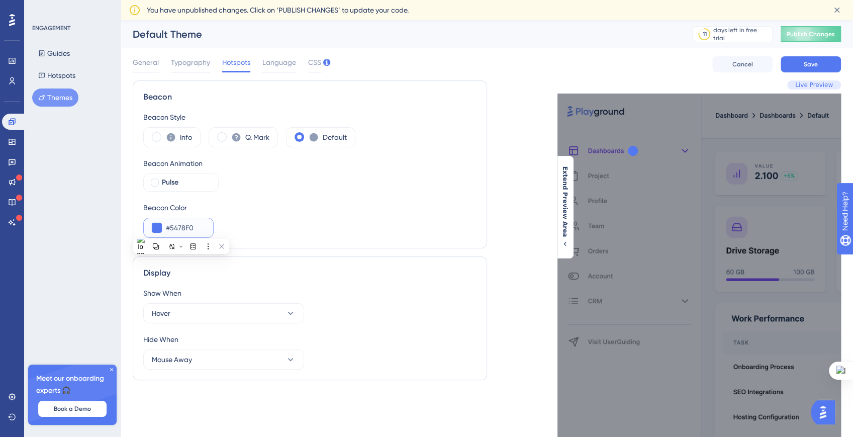
paste input "E45D32"
type input "#E45D32"
click at [211, 359] on button "Mouse Away" at bounding box center [223, 359] width 161 height 20
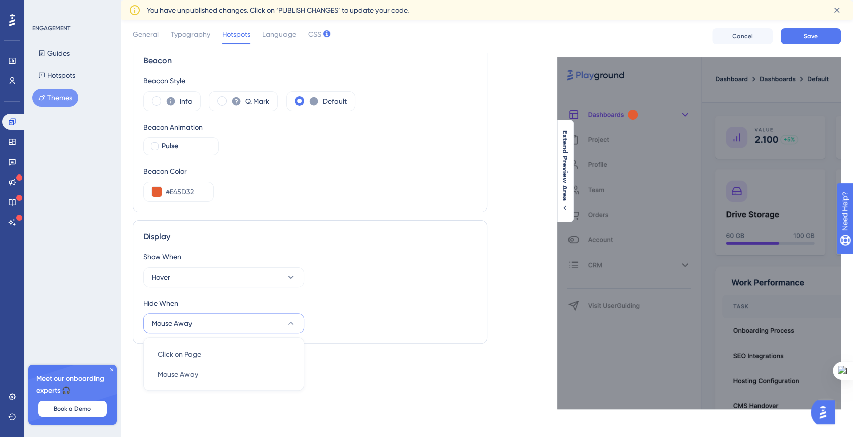
click at [212, 300] on div "Hide When" at bounding box center [309, 303] width 333 height 12
click at [211, 275] on button "Hover" at bounding box center [223, 277] width 161 height 20
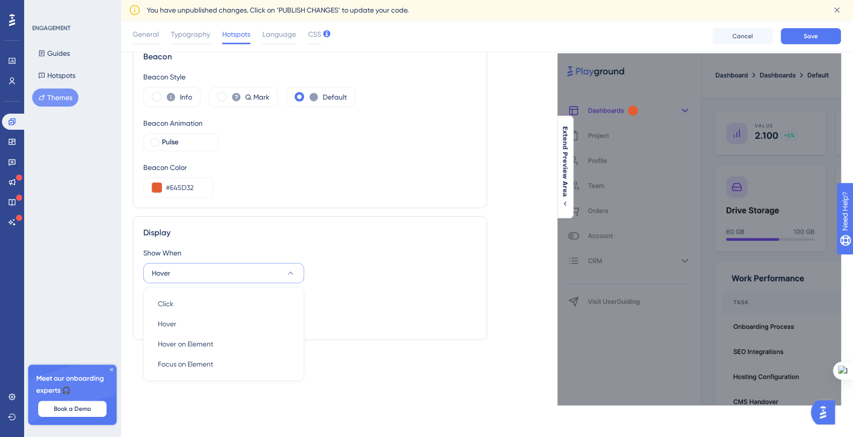
click at [211, 275] on button "Hover" at bounding box center [223, 273] width 161 height 20
click at [266, 41] on div "Language" at bounding box center [279, 36] width 34 height 16
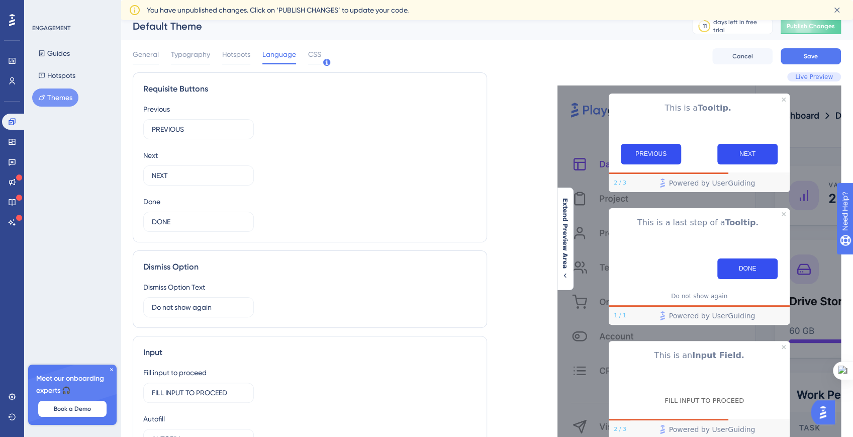
scroll to position [0, 0]
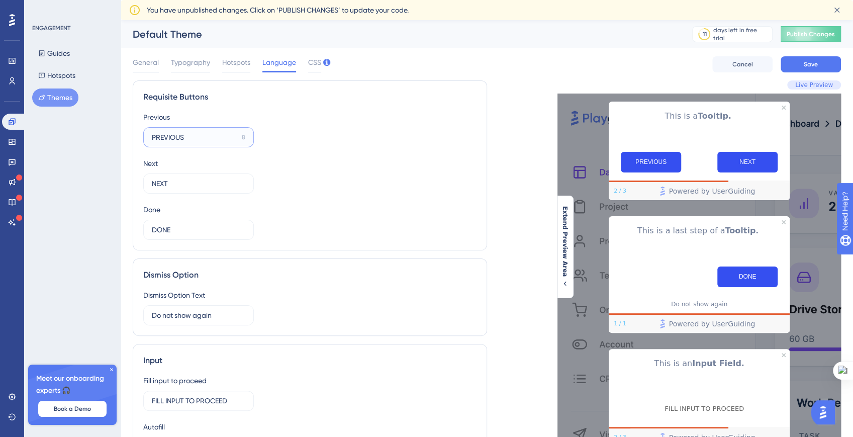
click at [157, 141] on input "PREVIOUS" at bounding box center [195, 137] width 86 height 11
drag, startPoint x: 157, startPoint y: 141, endPoint x: 203, endPoint y: 140, distance: 45.8
click at [203, 140] on input "PREVIOUS" at bounding box center [195, 137] width 86 height 11
type input "PREVIOUS"
click at [285, 211] on div "Previous PREVIOUS 8 Next NEXT 12 Done DONE 12" at bounding box center [309, 175] width 333 height 129
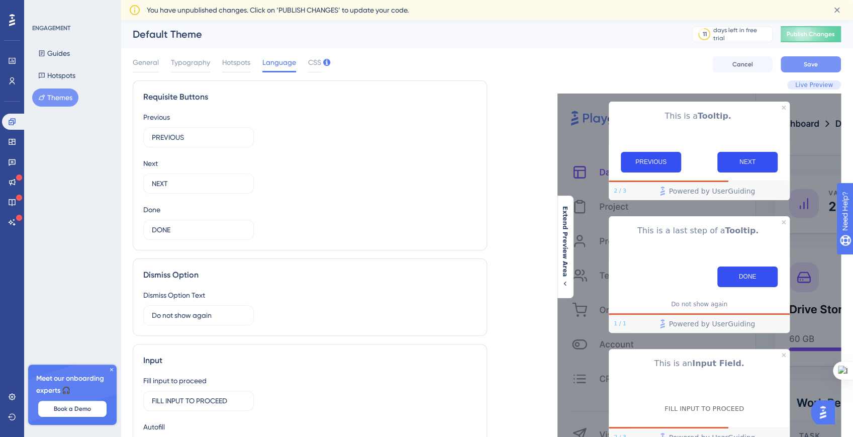
click at [801, 60] on button "Save" at bounding box center [811, 64] width 60 height 16
click at [110, 372] on icon at bounding box center [112, 370] width 6 height 6
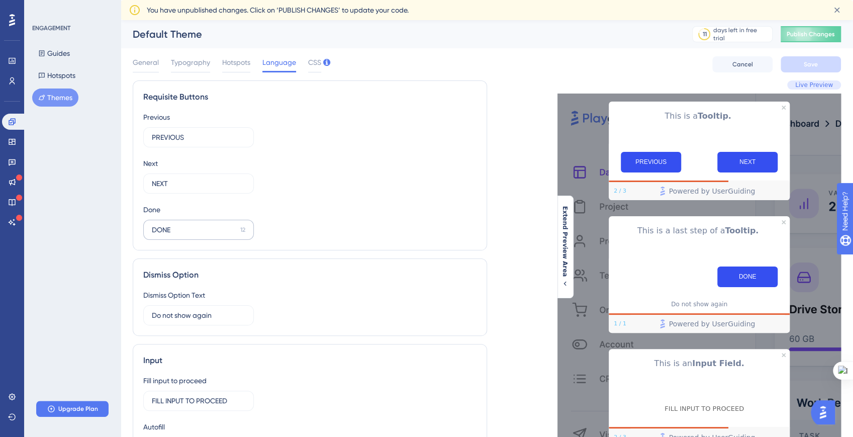
scroll to position [1, 0]
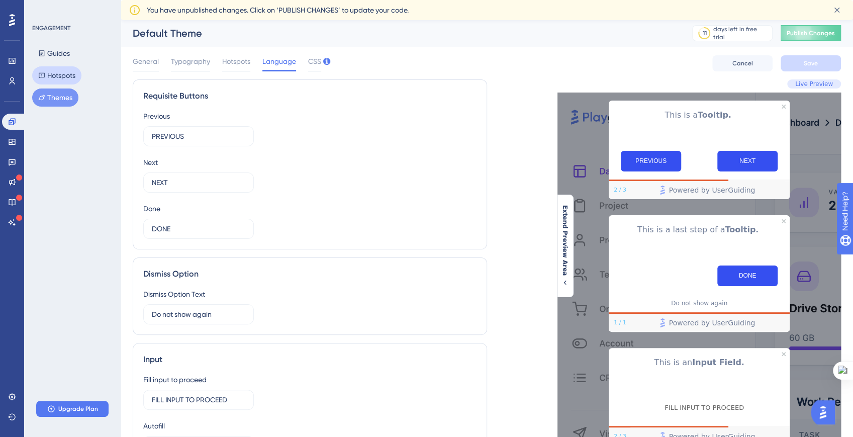
click at [47, 80] on button "Hotspots" at bounding box center [56, 75] width 49 height 18
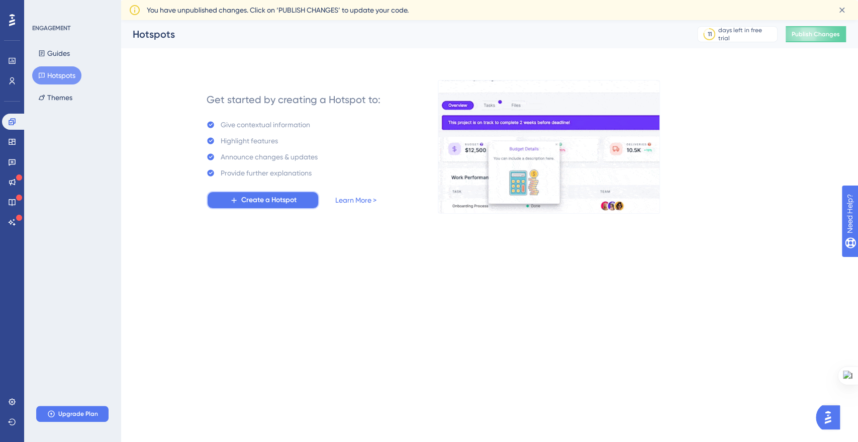
click at [226, 197] on button "Create a Hotspot" at bounding box center [263, 200] width 113 height 18
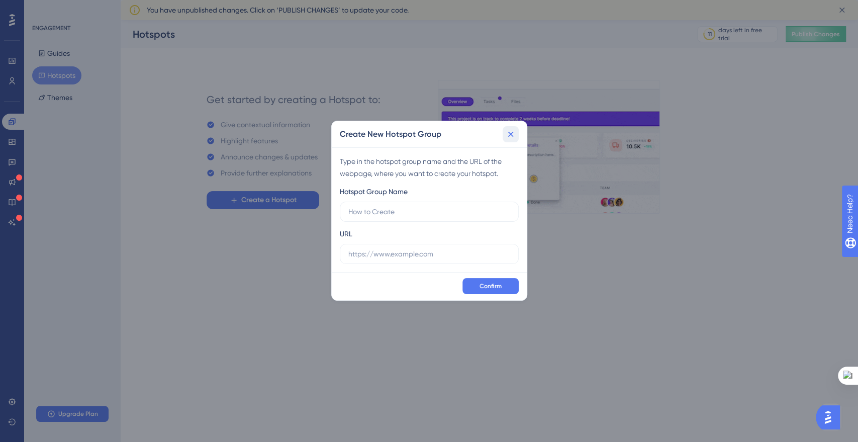
click at [512, 138] on icon at bounding box center [511, 134] width 10 height 10
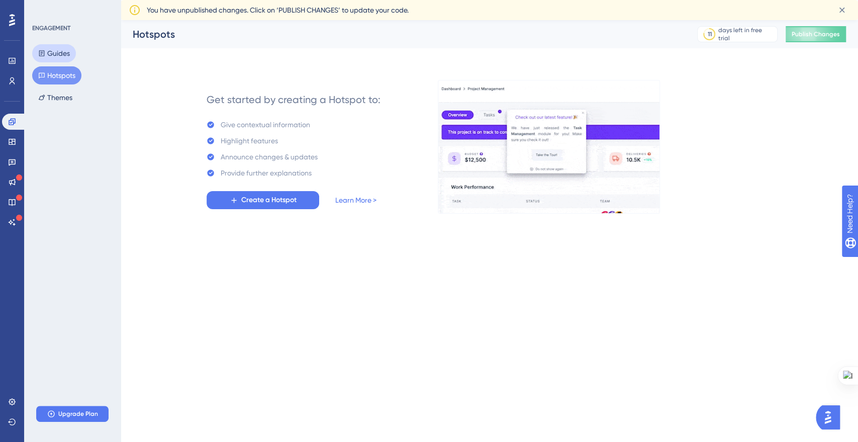
click at [53, 53] on button "Guides" at bounding box center [54, 53] width 44 height 18
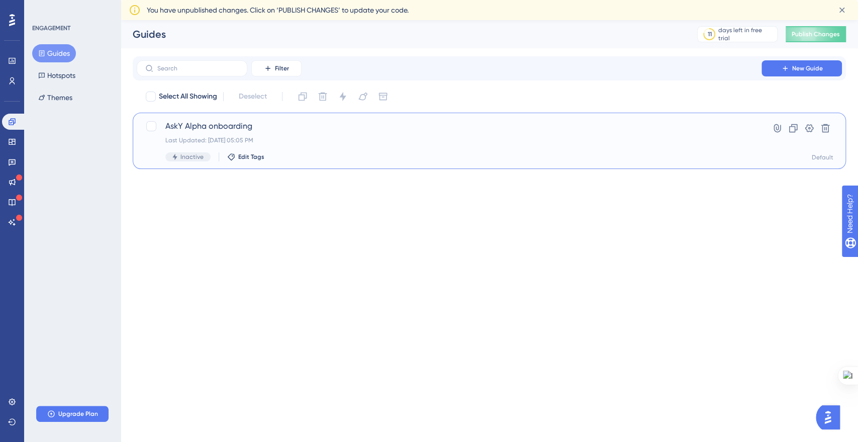
click at [199, 124] on span "AskY Alpha onboarding" at bounding box center [449, 126] width 568 height 12
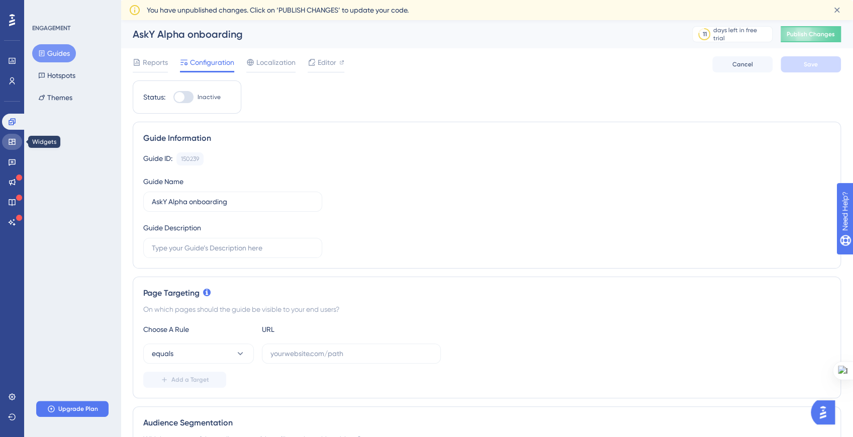
click at [9, 137] on link at bounding box center [12, 142] width 20 height 16
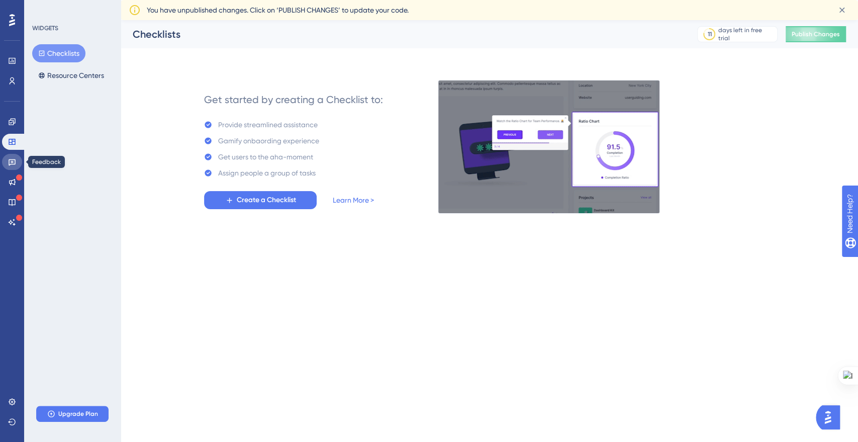
click at [11, 169] on link at bounding box center [12, 162] width 20 height 16
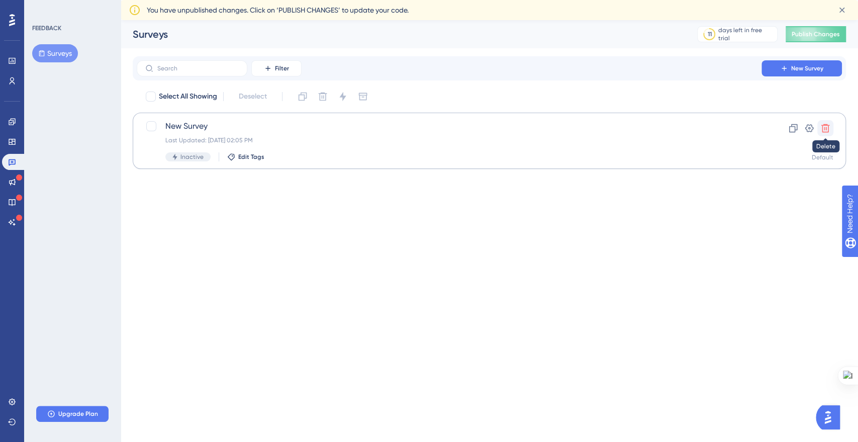
click at [823, 129] on icon at bounding box center [826, 128] width 10 height 10
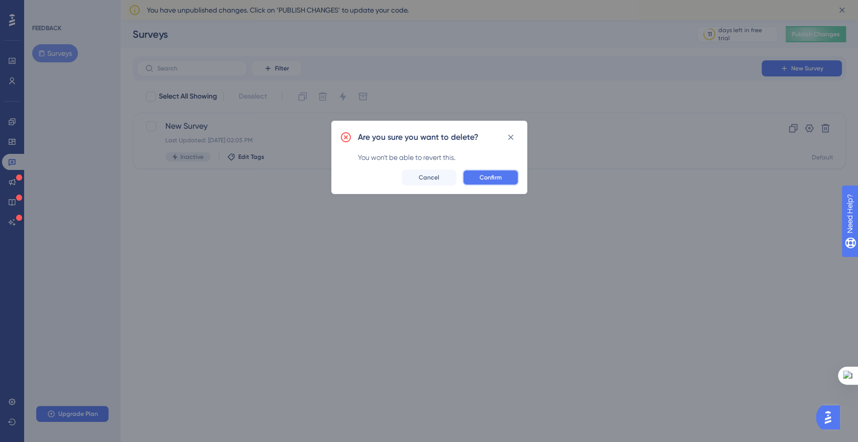
click at [490, 174] on span "Confirm" at bounding box center [491, 177] width 22 height 8
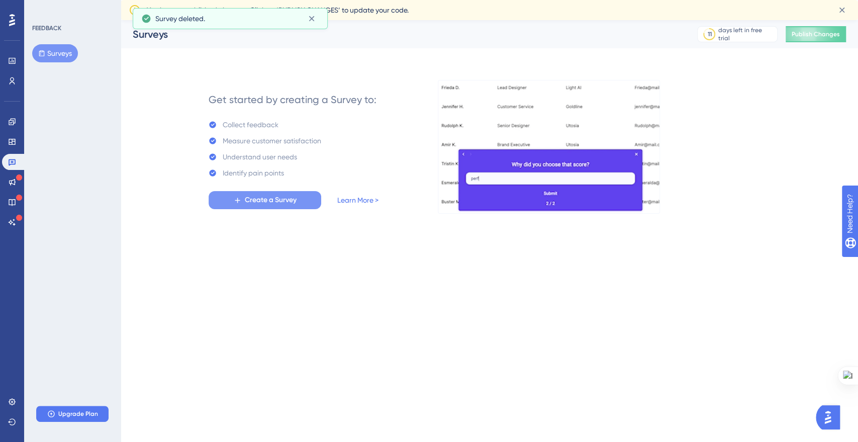
click at [262, 203] on span "Create a Survey" at bounding box center [271, 200] width 52 height 12
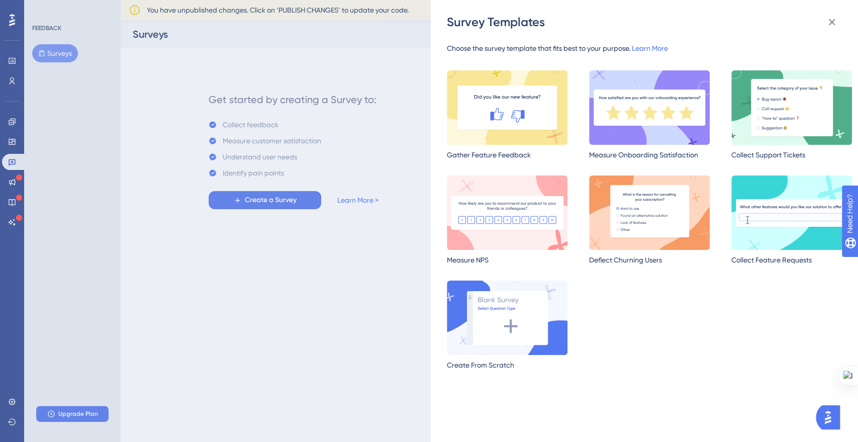
click at [752, 117] on img at bounding box center [792, 107] width 121 height 74
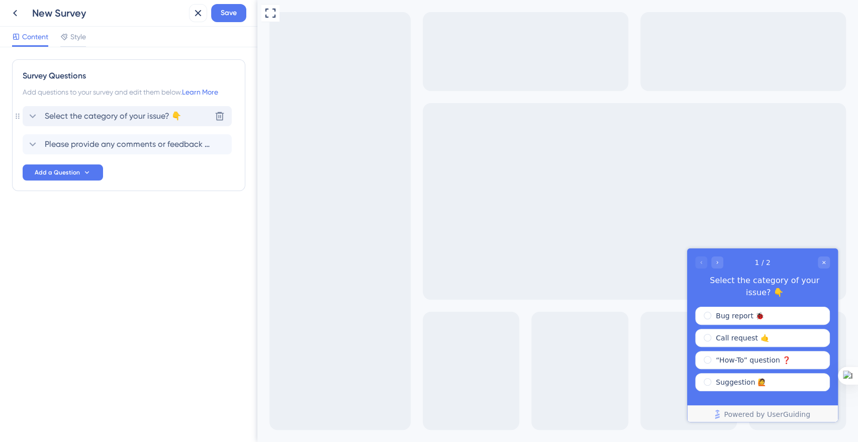
click at [46, 115] on span "Select the category of your issue? 👇" at bounding box center [113, 116] width 137 height 12
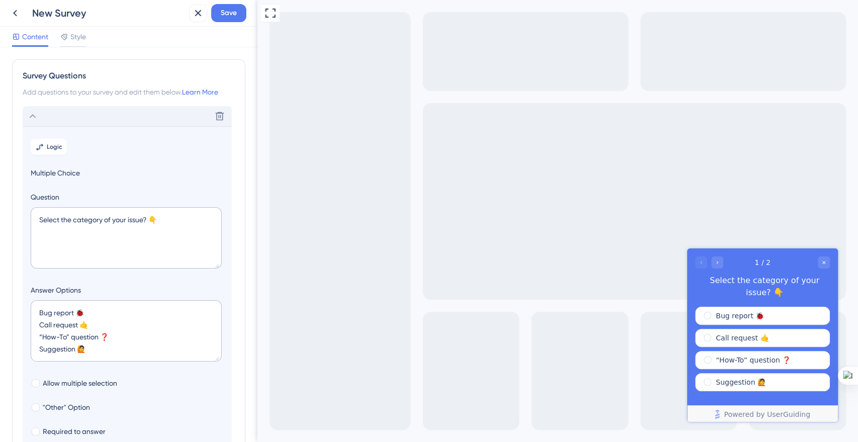
click at [31, 116] on icon at bounding box center [33, 116] width 7 height 4
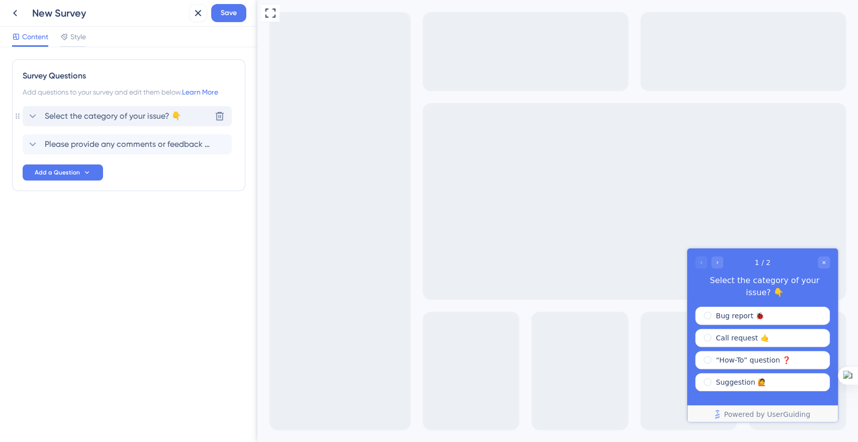
click at [43, 117] on div "Select the category of your issue? 👇" at bounding box center [104, 116] width 155 height 12
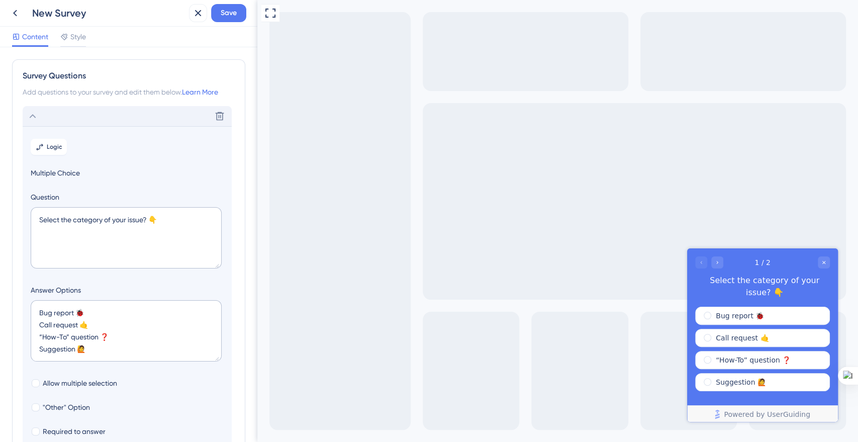
scroll to position [58, 0]
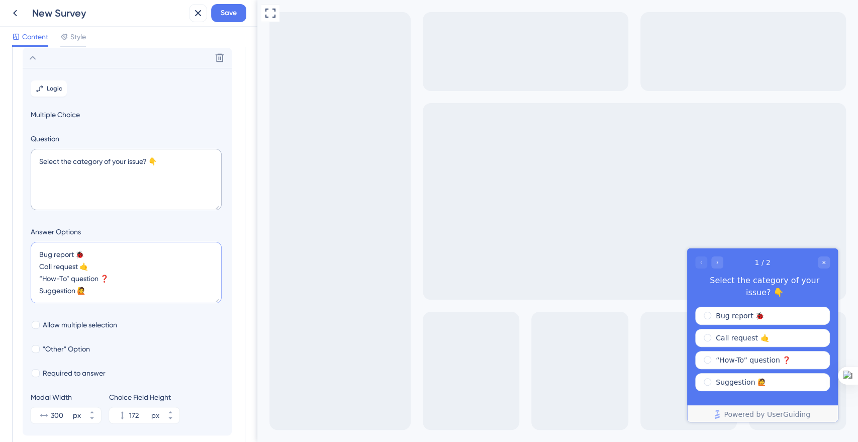
click at [50, 260] on textarea "Bug report 🐞 Call request 🤙 “How-To” question ❓ Suggestion 🙋" at bounding box center [126, 272] width 191 height 61
click at [49, 264] on textarea "Bug report 🐞 Call request 🤙 “How-To” question ❓ Suggestion 🙋" at bounding box center [126, 272] width 191 height 61
drag, startPoint x: 108, startPoint y: 276, endPoint x: 21, endPoint y: 276, distance: 86.5
click at [21, 276] on div "Survey Questions Add questions to your survey and edit them below. Learn More D…" at bounding box center [128, 250] width 233 height 499
click at [41, 288] on textarea "Bug report 🐞 Call request 🤙 “How-To” question ❓ Suggestion 🙋" at bounding box center [126, 272] width 191 height 61
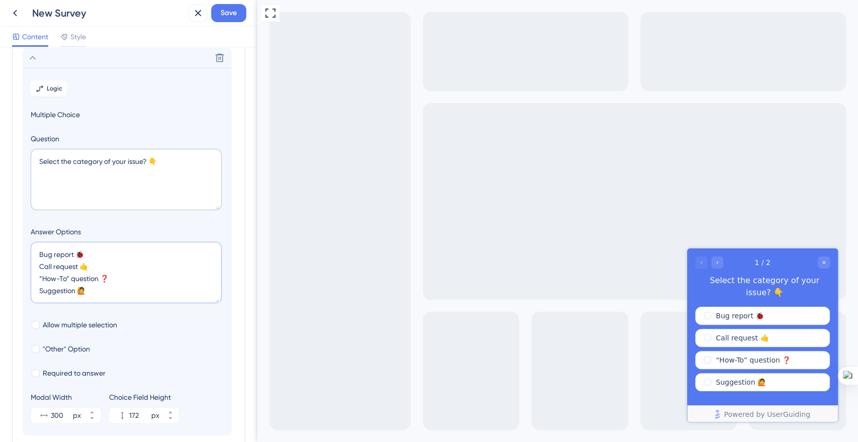
click at [39, 254] on textarea "Bug report 🐞 Call request 🤙 “How-To” question ❓ Suggestion 🙋" at bounding box center [126, 272] width 191 height 61
paste textarea "“How-To” question ❓"
type textarea "“How-To” question ❓ Bug report 🐞 Call request 🤙 “How-To” question ❓ Suggestion 🙋"
type input "216"
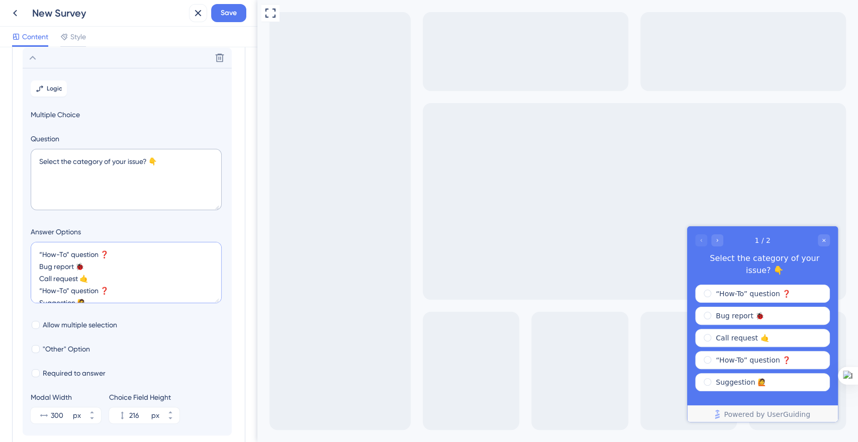
drag, startPoint x: 118, startPoint y: 287, endPoint x: 17, endPoint y: 286, distance: 101.1
click at [17, 286] on div "Survey Questions Add questions to your survey and edit them below. Learn More D…" at bounding box center [128, 250] width 233 height 499
type textarea "“How-To” question ❓ Bug report 🐞 Call request 🤙 Suggestion 🙋"
type input "172"
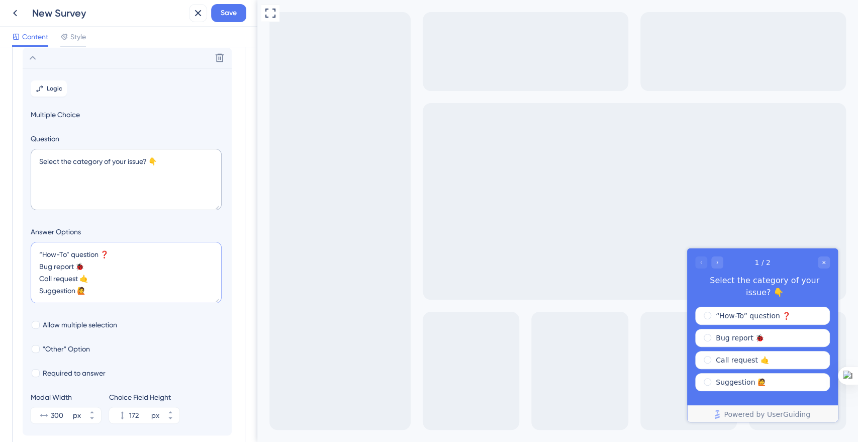
click at [52, 279] on textarea "“How-To” question ❓ Bug report 🐞 Call request 🤙 Suggestion 🙋" at bounding box center [126, 272] width 191 height 61
type textarea "“How-To” question ❓ Bug report 🐞 Suggestion 🙋"
type input "128"
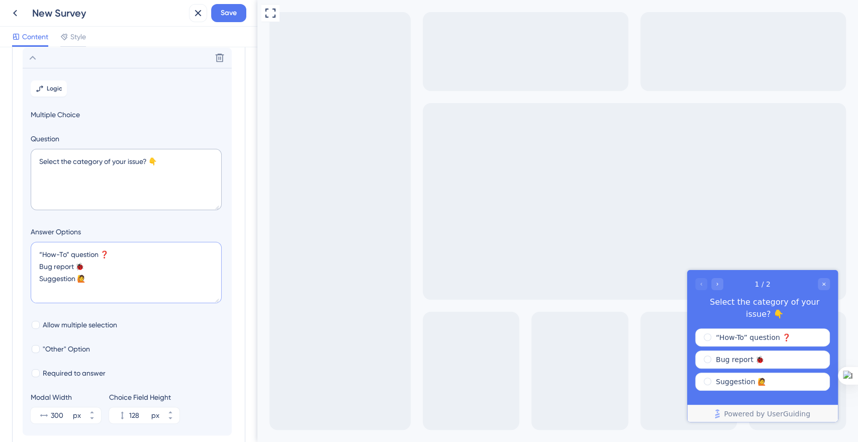
click at [83, 292] on textarea "“How-To” question ❓ Bug report 🐞 Suggestion 🙋" at bounding box center [126, 272] width 191 height 61
type textarea "“How-To” question ❓ Bug report 🐞 Suggestion 🙋 O"
type input "172"
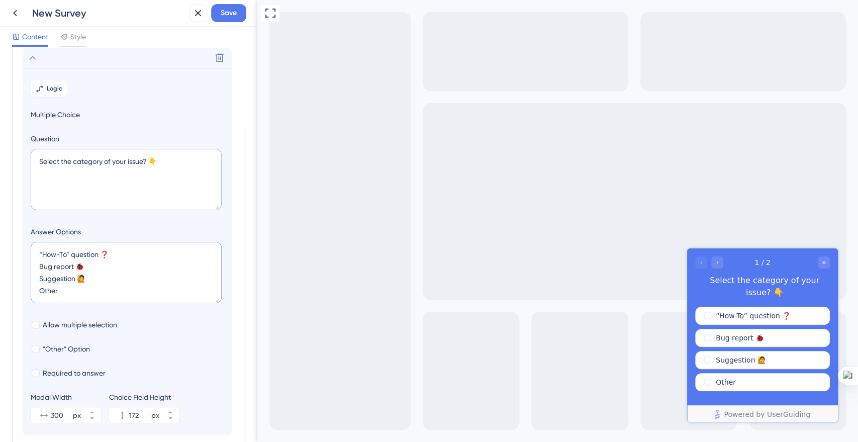
paste textarea "✏️"
type textarea "“How-To” question ❓ Bug report 🐞 Suggestion 🙋 Other ✏️"
click at [34, 348] on div at bounding box center [36, 349] width 8 height 8
checkbox input "true"
type input "224"
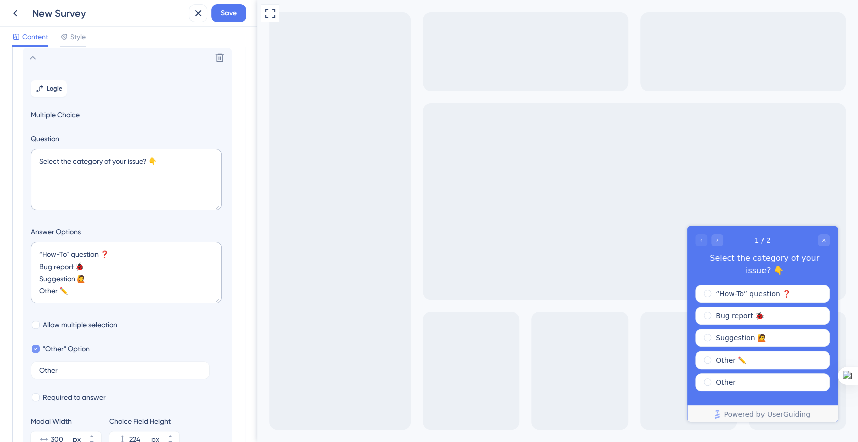
click at [34, 348] on icon at bounding box center [36, 349] width 4 height 3
checkbox input "false"
type input "172"
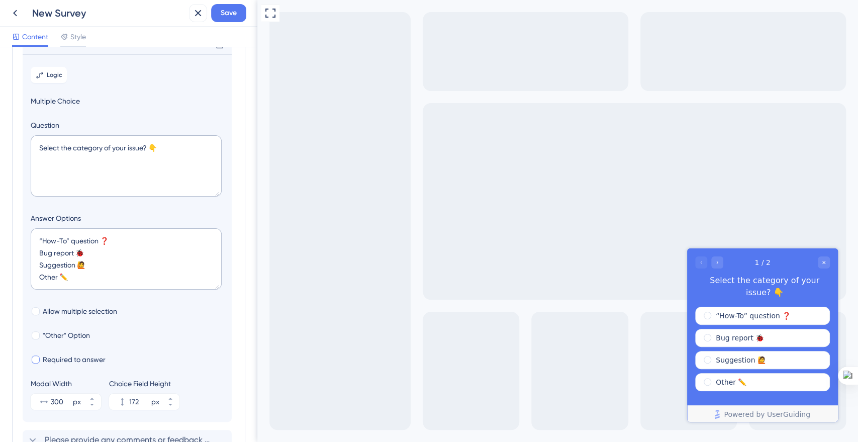
scroll to position [79, 0]
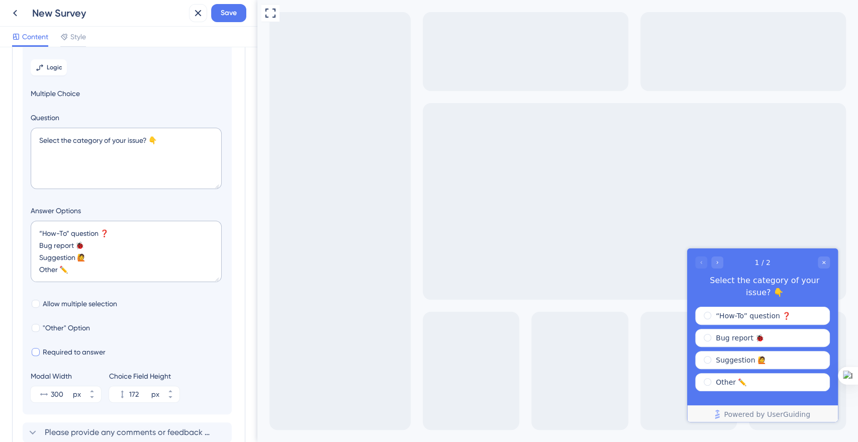
click at [35, 354] on div at bounding box center [36, 352] width 8 height 8
checkbox input "true"
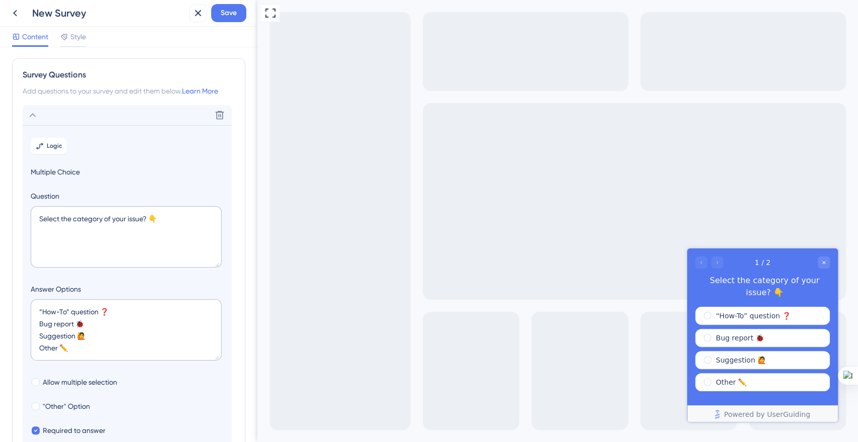
scroll to position [0, 0]
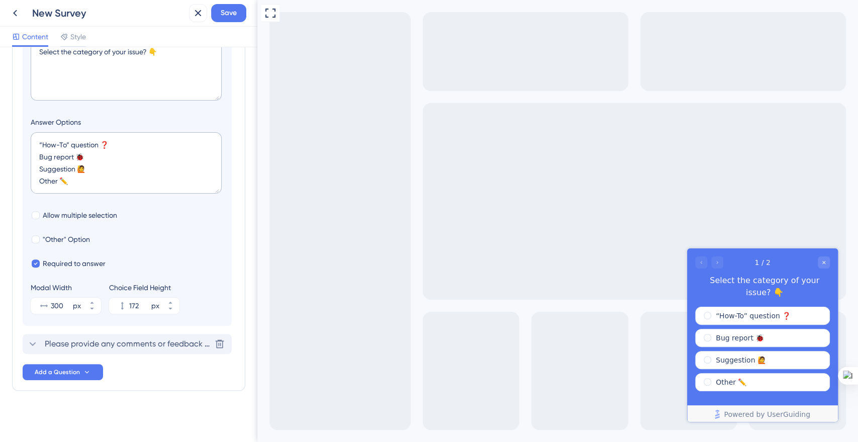
click at [40, 344] on div "Please provide any comments or feedback regarding your experience with our serv…" at bounding box center [119, 344] width 184 height 12
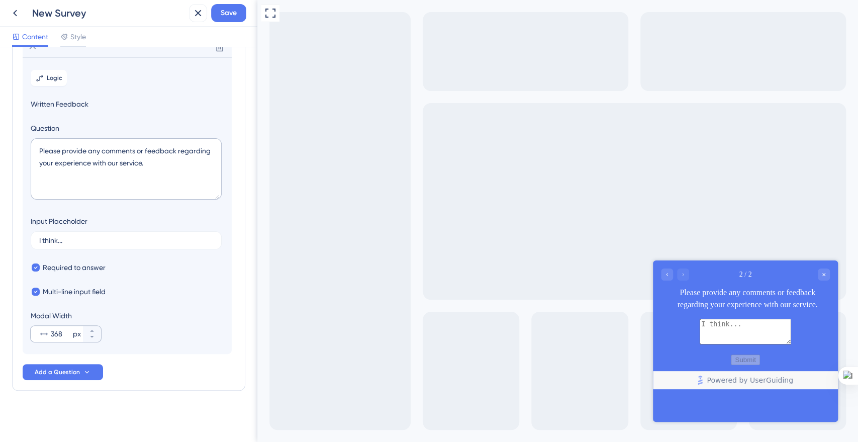
scroll to position [86, 0]
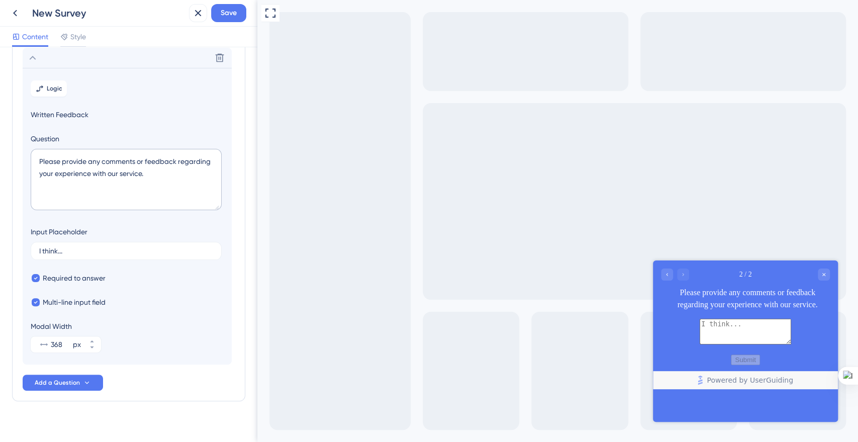
click at [759, 332] on textarea at bounding box center [746, 331] width 92 height 26
click at [87, 178] on textarea "Please provide any comments or feedback regarding your experience with our serv…" at bounding box center [126, 179] width 191 height 61
click at [113, 195] on icon at bounding box center [114, 194] width 7 height 7
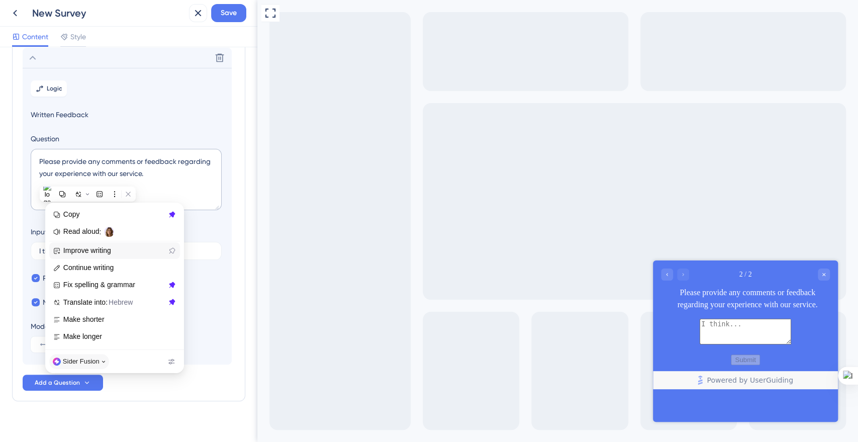
click at [103, 245] on span "Improve writing" at bounding box center [115, 251] width 125 height 12
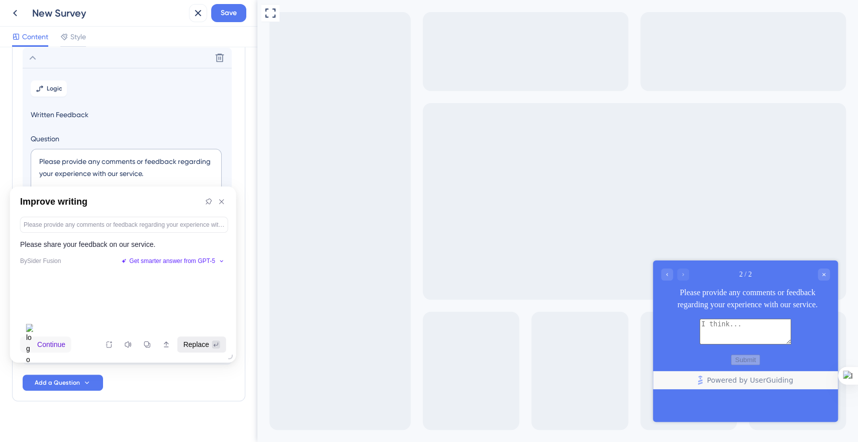
click at [203, 341] on span "Replace" at bounding box center [197, 344] width 26 height 11
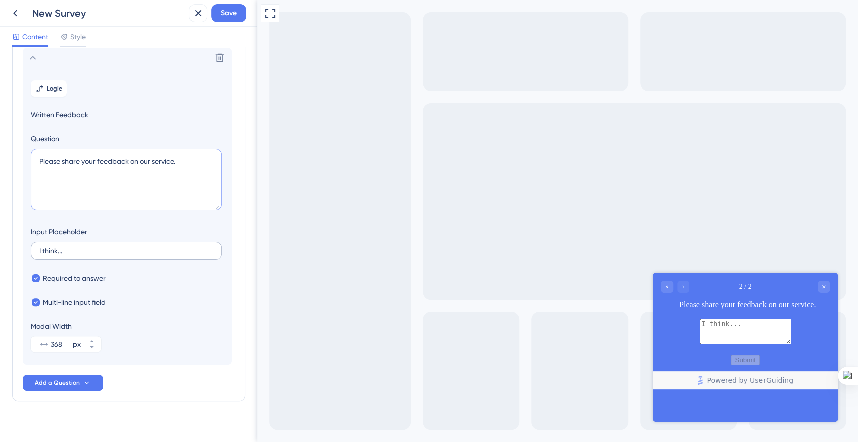
type textarea "Please share your feedback on our service."
click at [133, 258] on label "I think..." at bounding box center [126, 251] width 191 height 18
click at [133, 254] on input "I think..." at bounding box center [126, 250] width 174 height 7
click at [131, 155] on textarea "Please share your feedback on our service." at bounding box center [126, 179] width 191 height 61
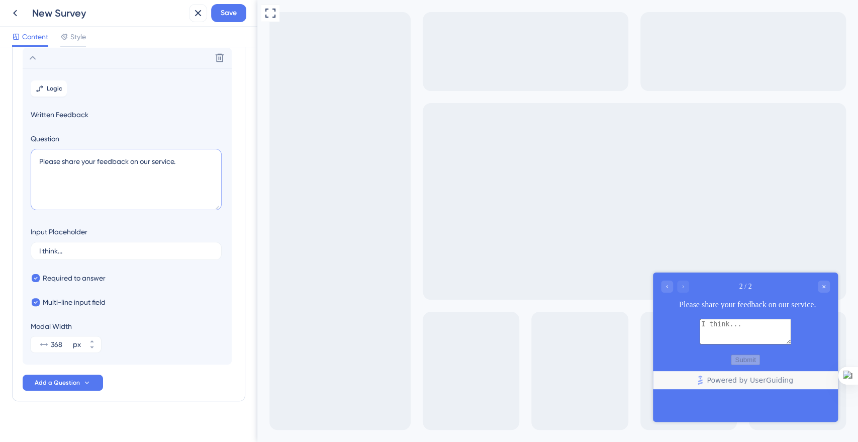
click at [131, 155] on textarea "Please share your feedback on our service." at bounding box center [126, 179] width 191 height 61
click at [90, 242] on label "I think..." at bounding box center [126, 251] width 191 height 18
click at [90, 247] on input "I think..." at bounding box center [126, 250] width 174 height 7
click at [90, 242] on label "I think..." at bounding box center [126, 251] width 191 height 18
click at [90, 247] on input "I think..." at bounding box center [126, 250] width 174 height 7
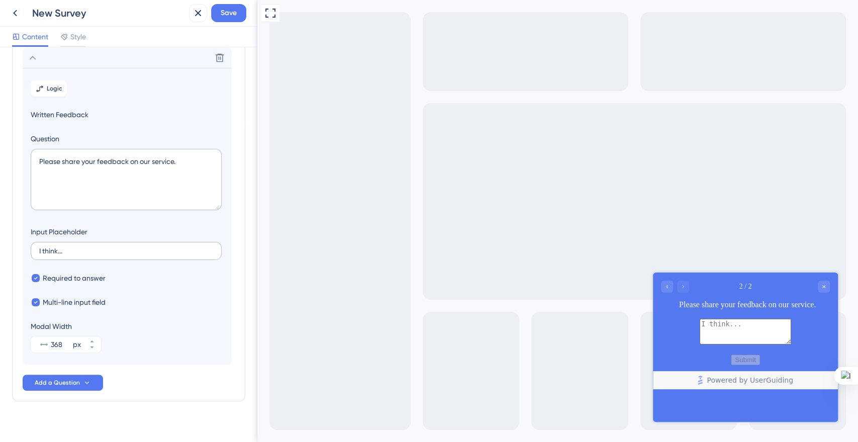
click at [90, 242] on label "I think..." at bounding box center [126, 251] width 191 height 18
click at [90, 247] on input "I think..." at bounding box center [126, 250] width 174 height 7
paste input "Please share your feedback on our service"
type input "Please share your feedback on our service."
click at [63, 188] on textarea "Please share your feedback on our service." at bounding box center [126, 179] width 191 height 61
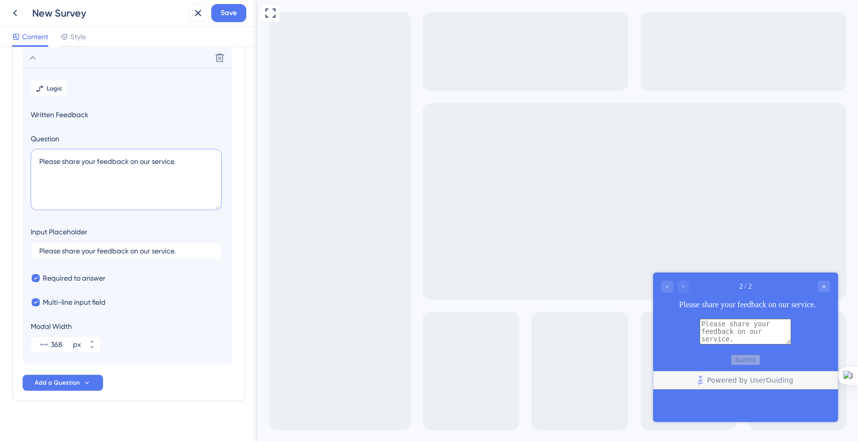
click at [63, 188] on textarea "Please share your feedback on our service." at bounding box center [126, 179] width 191 height 61
click at [66, 178] on textarea "Please share your feedback on our service." at bounding box center [126, 179] width 191 height 61
click at [70, 168] on textarea "Please share your feedback on our service." at bounding box center [126, 179] width 191 height 61
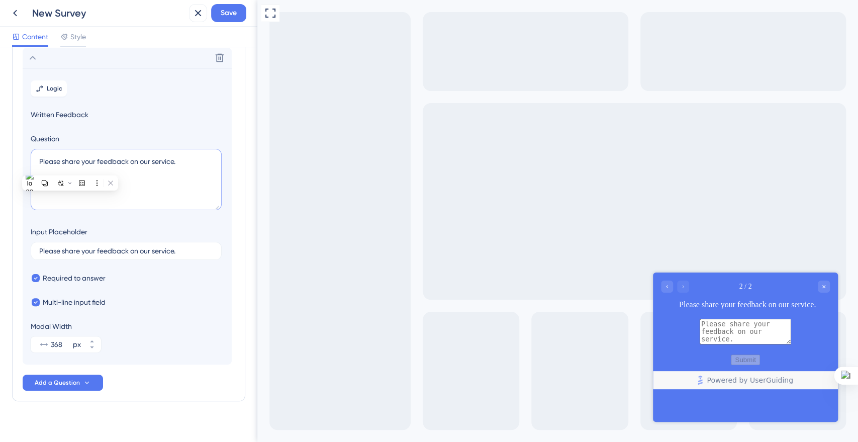
click at [71, 163] on textarea "Please share your feedback on our service." at bounding box center [126, 179] width 191 height 61
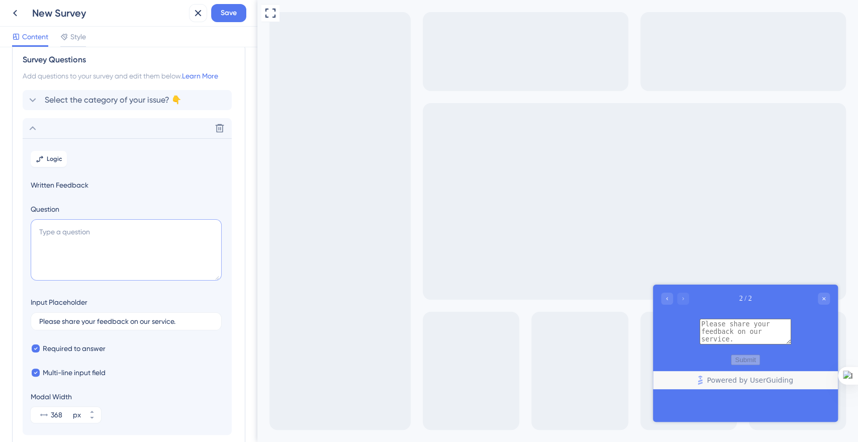
scroll to position [0, 0]
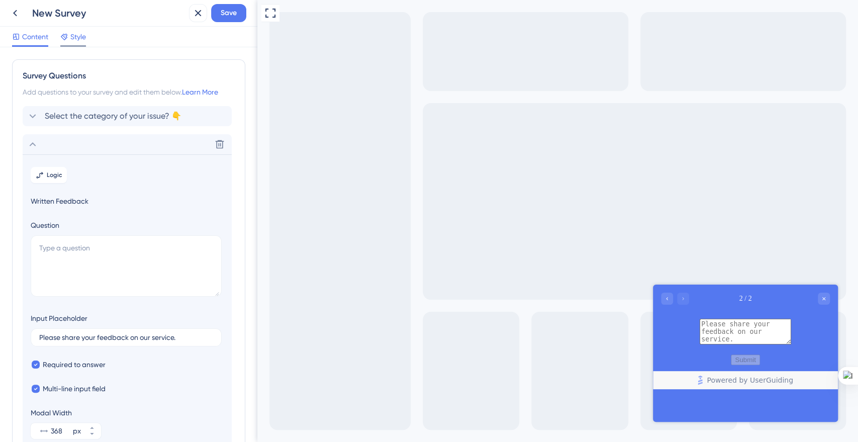
click at [75, 34] on span "Style" at bounding box center [78, 37] width 16 height 12
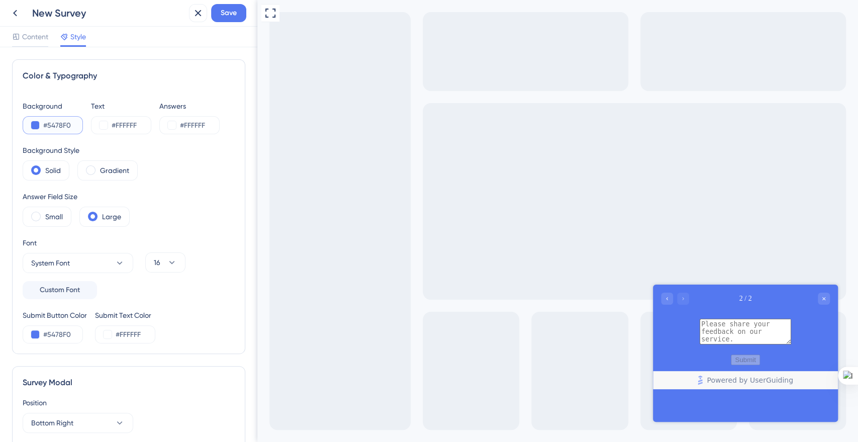
click at [51, 125] on input "#5478F0" at bounding box center [63, 125] width 41 height 12
paste input "E45D32"
type input "#E45D32"
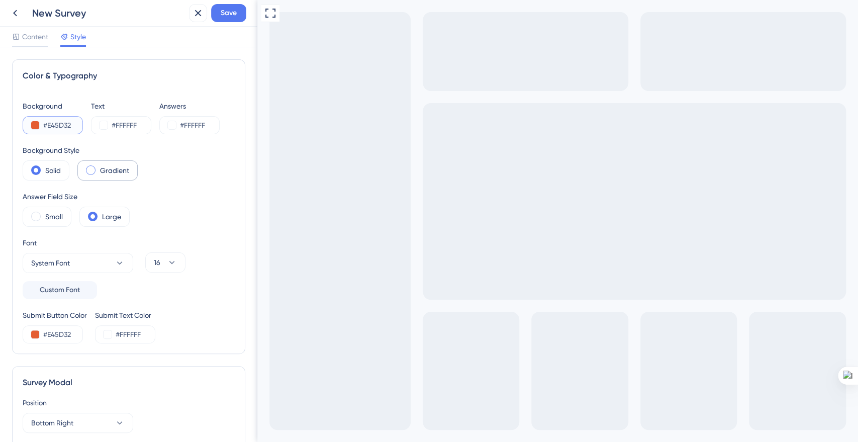
type input "#E45D32"
click at [105, 169] on label "Gradient" at bounding box center [114, 170] width 29 height 12
click at [25, 170] on div "Solid" at bounding box center [46, 170] width 47 height 20
click at [37, 216] on span at bounding box center [36, 217] width 10 height 10
click at [44, 213] on input "radio" at bounding box center [44, 213] width 0 height 0
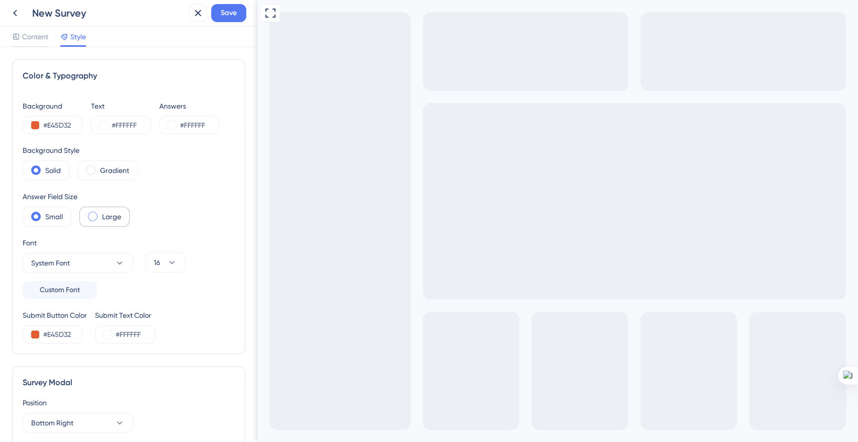
click at [86, 215] on div "Large" at bounding box center [104, 217] width 50 height 20
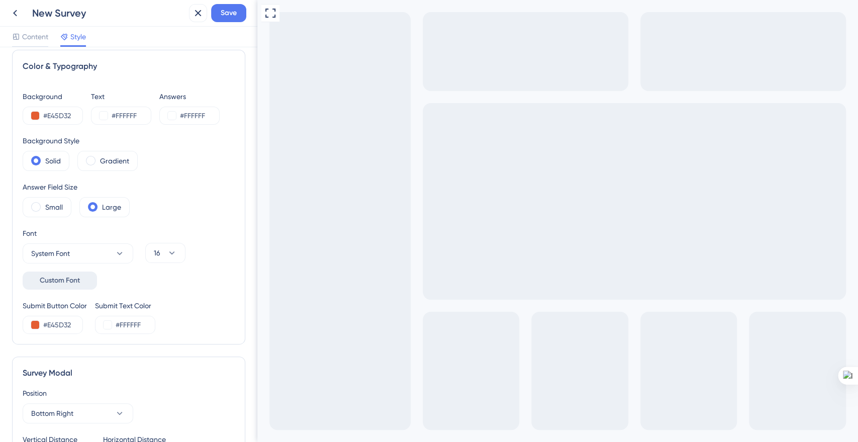
scroll to position [21, 0]
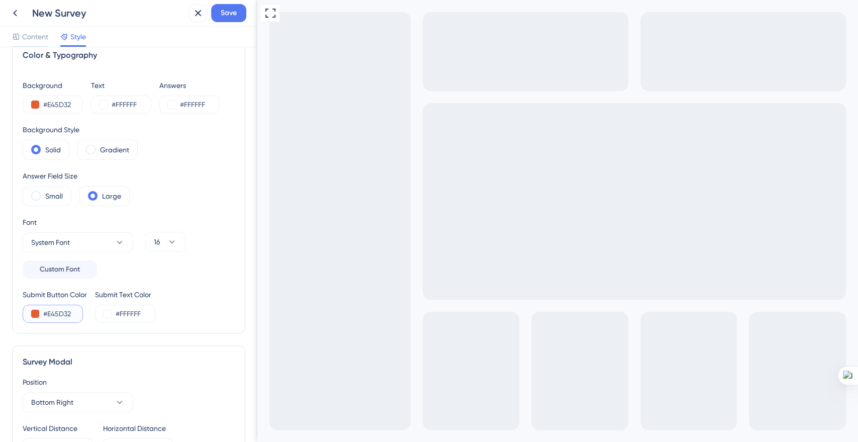
click at [65, 310] on input "#E45D32" at bounding box center [63, 314] width 41 height 12
paste input "354FF0"
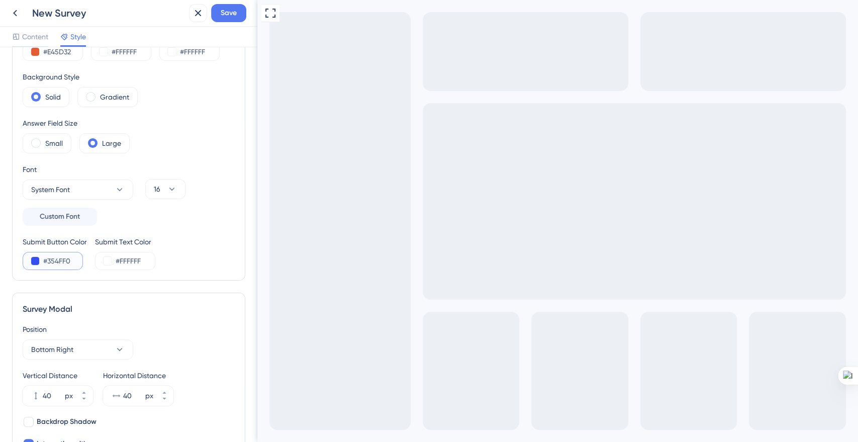
scroll to position [118, 0]
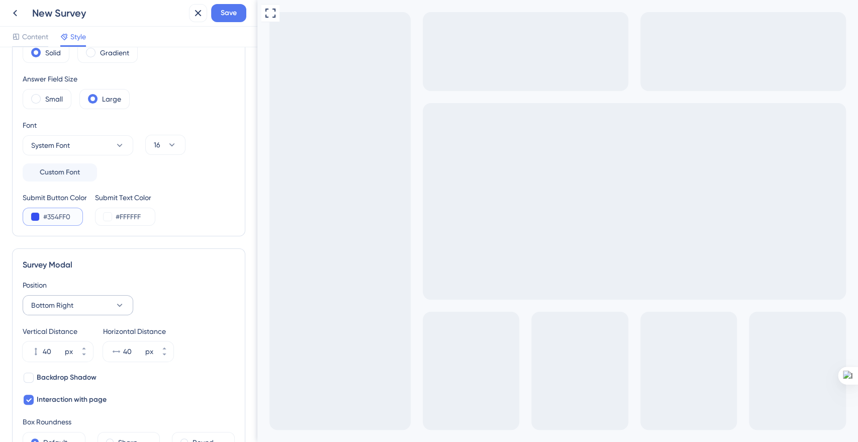
type input "#354FF0"
click at [52, 303] on span "Bottom Right" at bounding box center [52, 305] width 42 height 12
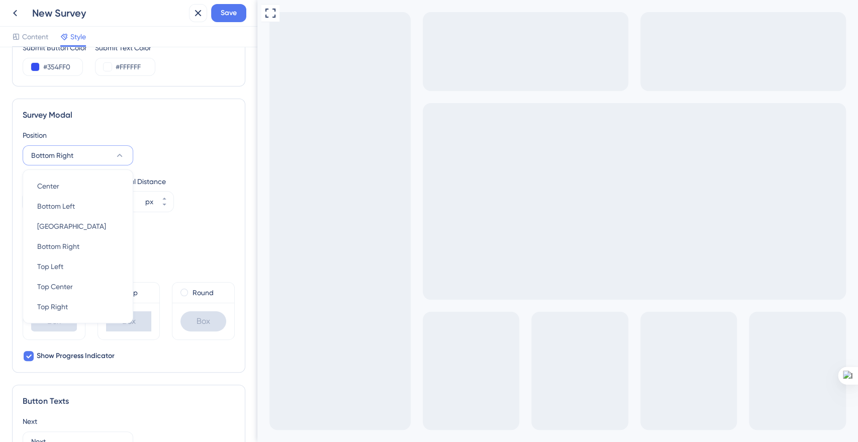
click at [20, 302] on div "Survey Modal Position Bottom Right Center Center Bottom Left Bottom Left Bottom…" at bounding box center [128, 236] width 233 height 274
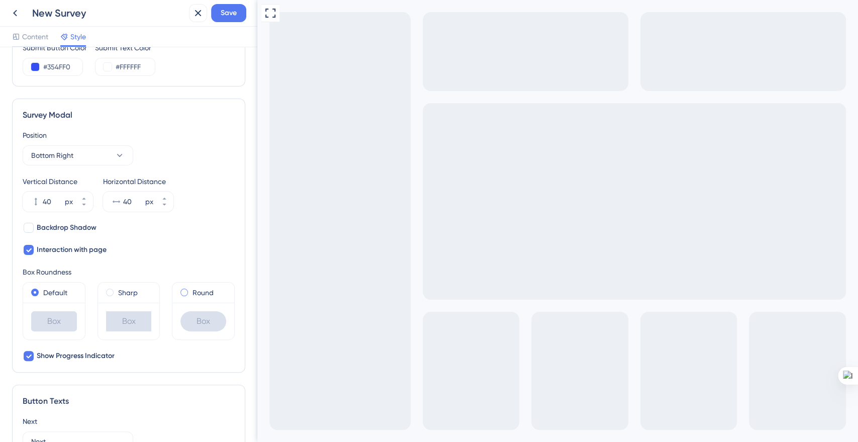
click at [181, 295] on div "Round" at bounding box center [203, 293] width 46 height 12
click at [49, 291] on label "Default" at bounding box center [55, 293] width 24 height 12
click at [27, 249] on icon at bounding box center [29, 250] width 6 height 4
click at [27, 249] on div at bounding box center [29, 250] width 10 height 10
checkbox input "true"
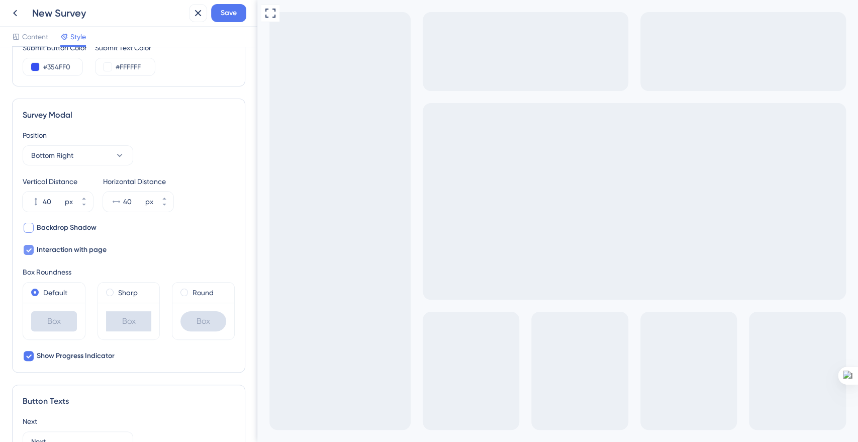
click at [31, 228] on div at bounding box center [29, 228] width 10 height 10
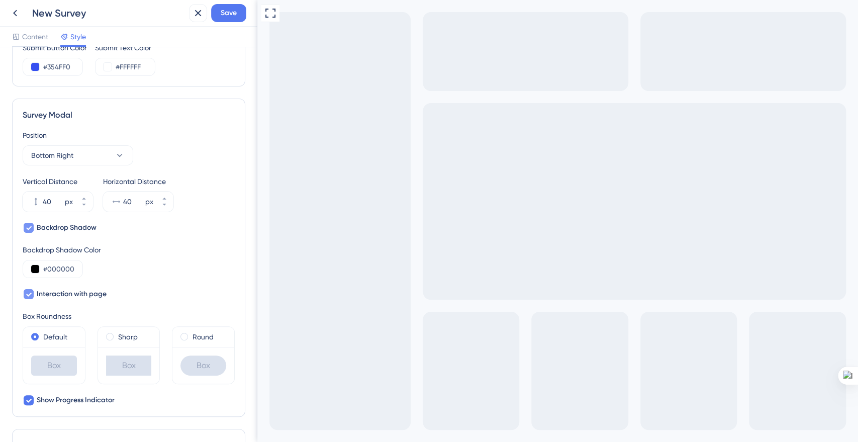
click at [31, 228] on icon at bounding box center [29, 228] width 6 height 8
checkbox input "false"
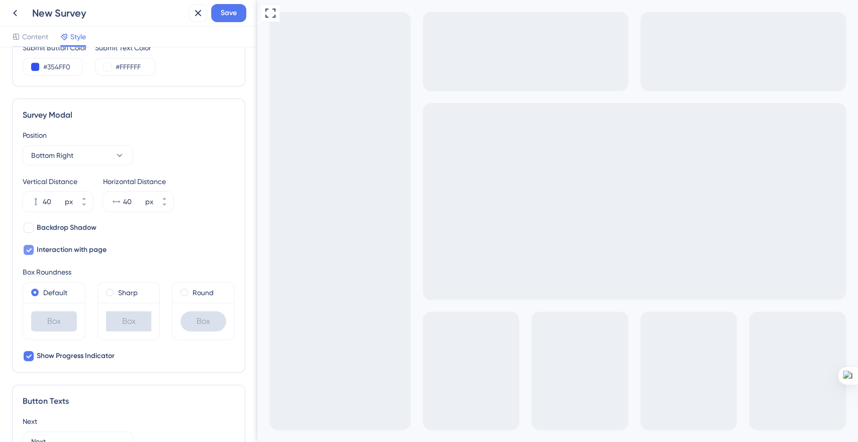
click at [90, 252] on span "Interaction with page" at bounding box center [72, 250] width 70 height 12
checkbox input "true"
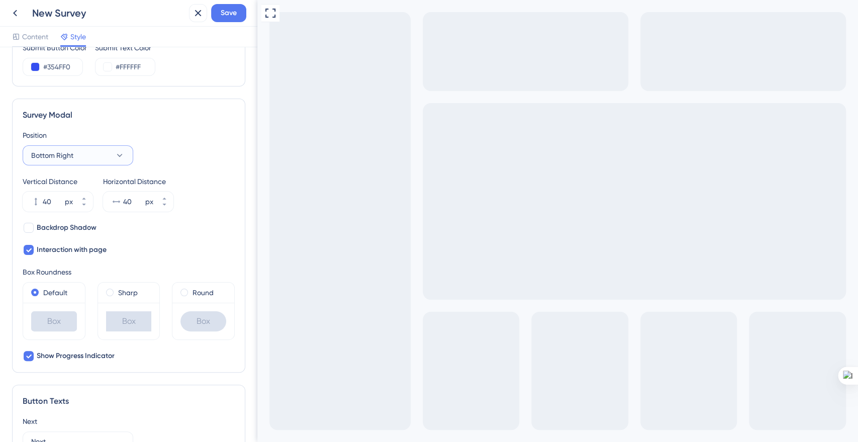
click at [82, 159] on button "Bottom Right" at bounding box center [78, 155] width 111 height 20
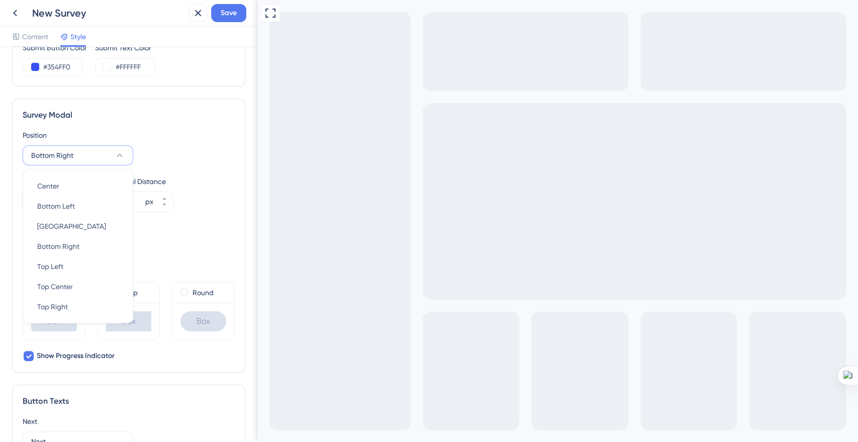
click at [82, 159] on button "Bottom Right" at bounding box center [78, 155] width 111 height 20
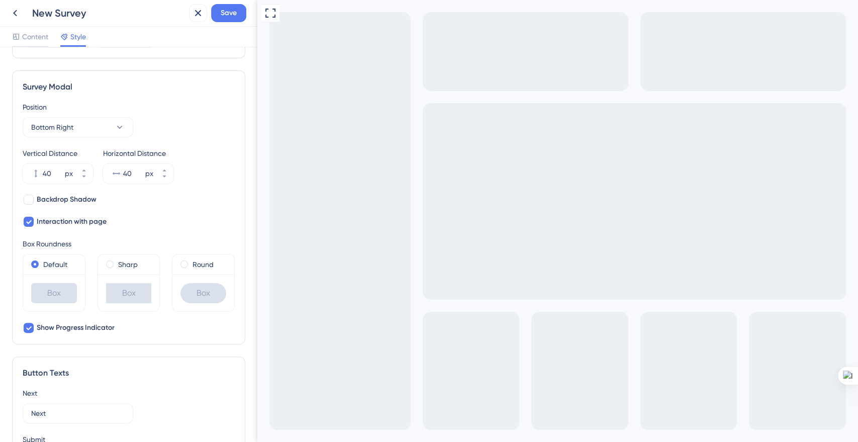
scroll to position [297, 0]
click at [53, 131] on button "Bottom Right" at bounding box center [78, 126] width 111 height 20
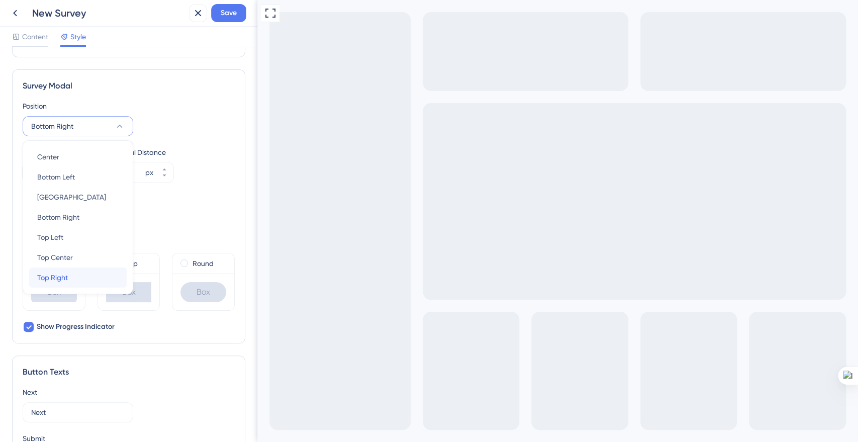
click at [70, 269] on div "Top Right Top Right" at bounding box center [77, 277] width 81 height 20
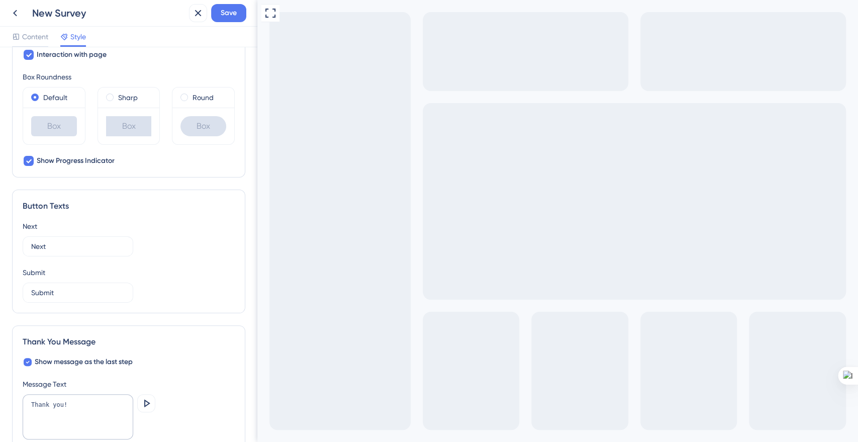
scroll to position [467, 0]
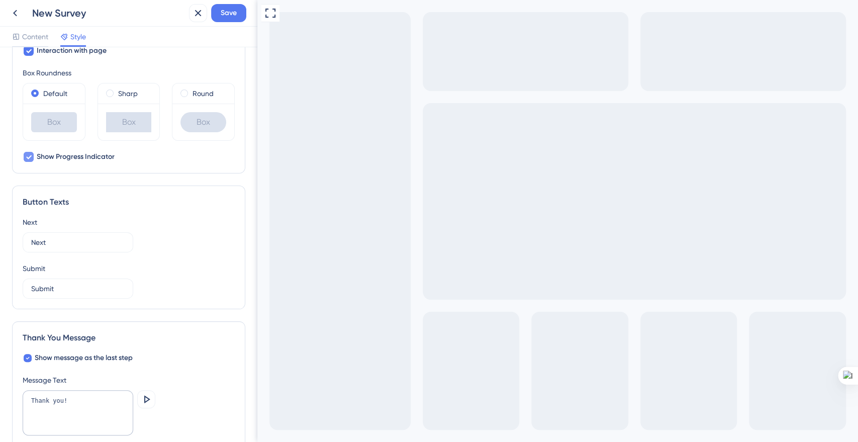
click at [66, 156] on span "Show Progress Indicator" at bounding box center [76, 157] width 78 height 12
checkbox input "true"
click at [66, 247] on label "Next" at bounding box center [78, 242] width 111 height 20
click at [66, 247] on input "Next" at bounding box center [78, 242] width 94 height 11
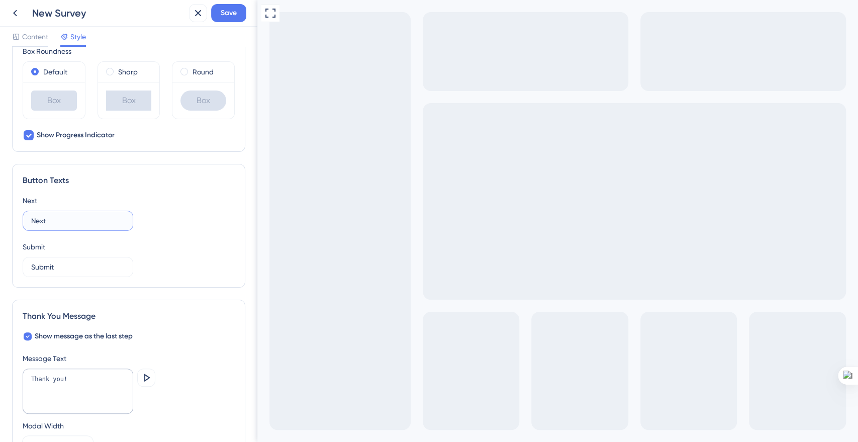
scroll to position [504, 0]
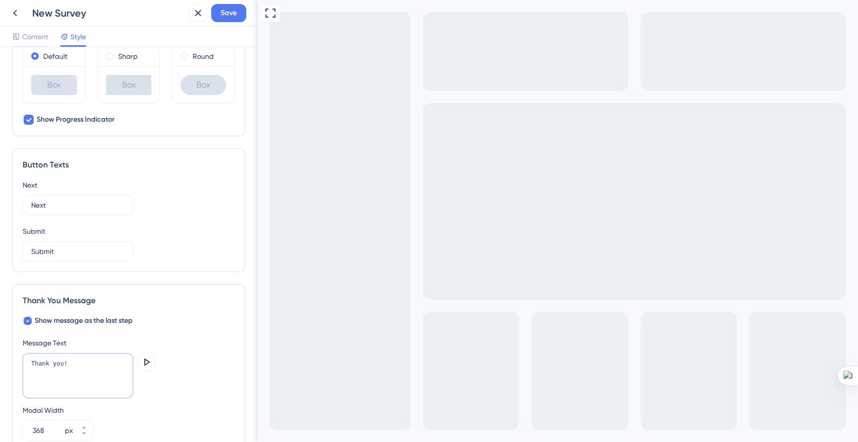
click at [67, 366] on textarea "Thank you!" at bounding box center [78, 375] width 111 height 45
click at [71, 363] on textarea "Thank you!" at bounding box center [78, 375] width 111 height 45
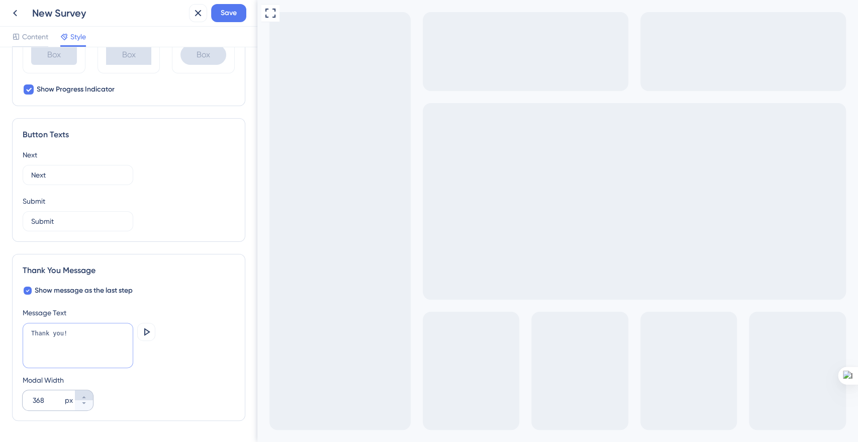
scroll to position [562, 0]
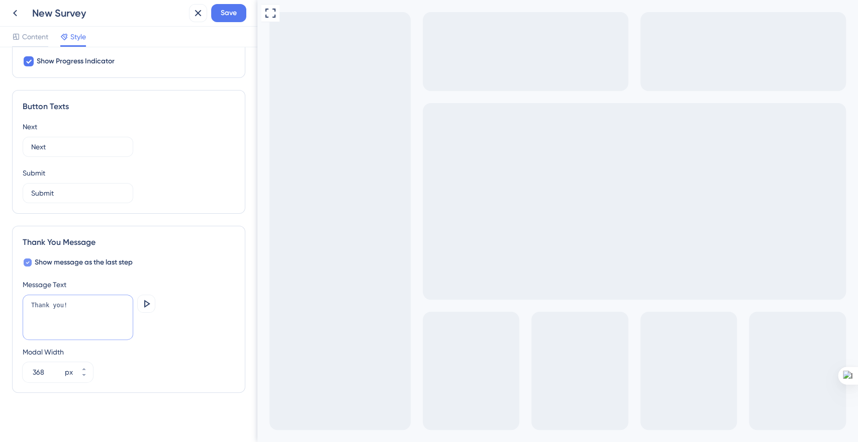
type textarea "Thank you!"
click at [127, 260] on span "Show message as the last step" at bounding box center [84, 262] width 98 height 12
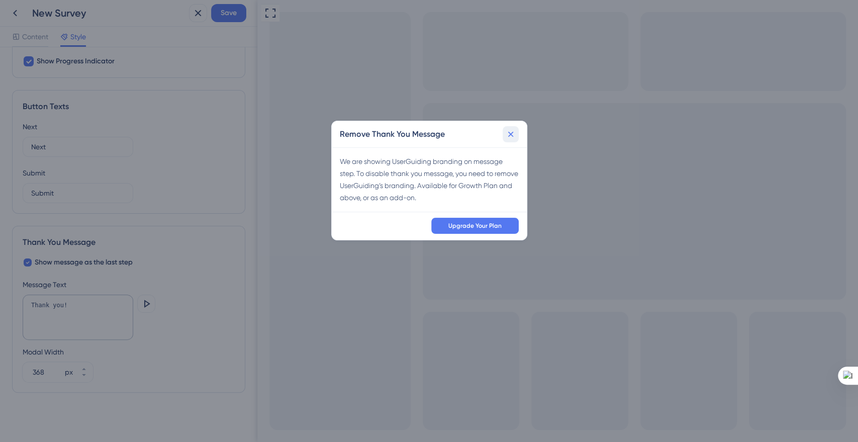
click at [507, 135] on icon at bounding box center [511, 134] width 10 height 10
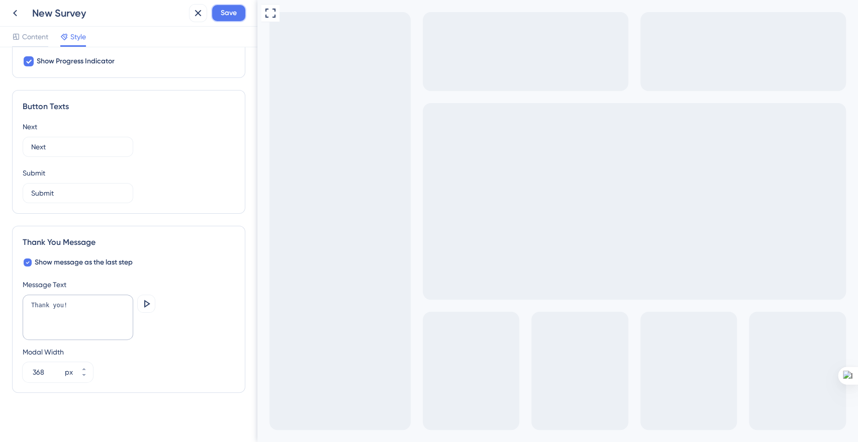
click at [231, 19] on button "Save" at bounding box center [228, 13] width 35 height 18
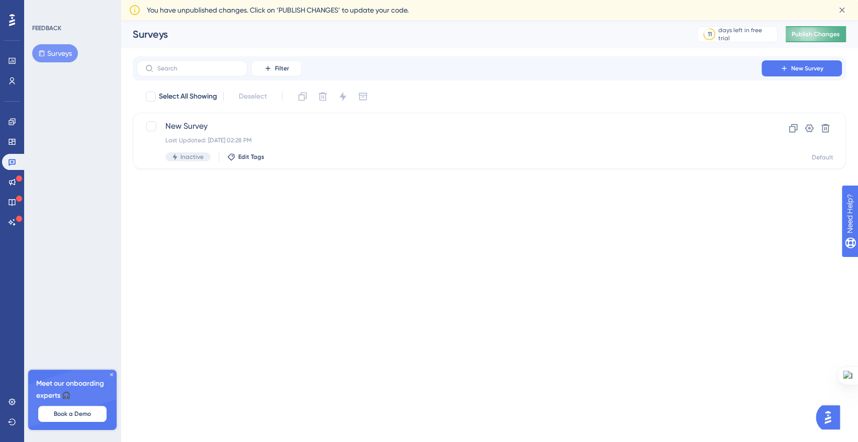
click at [796, 34] on span "Publish Changes" at bounding box center [816, 34] width 48 height 8
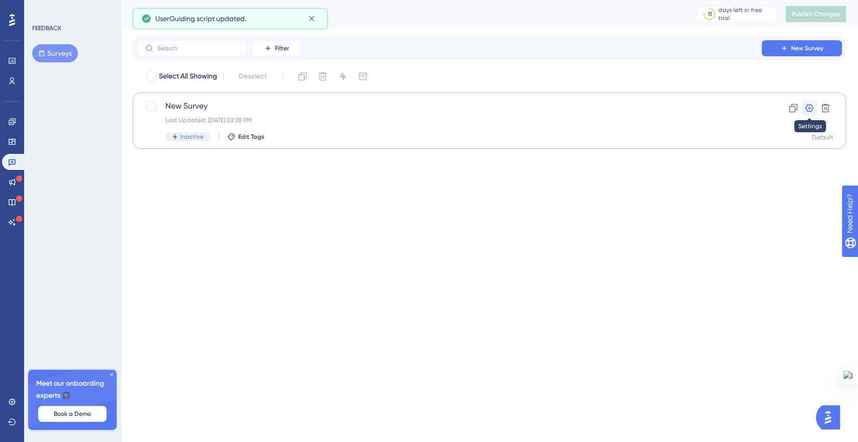
click at [814, 110] on icon at bounding box center [809, 108] width 10 height 10
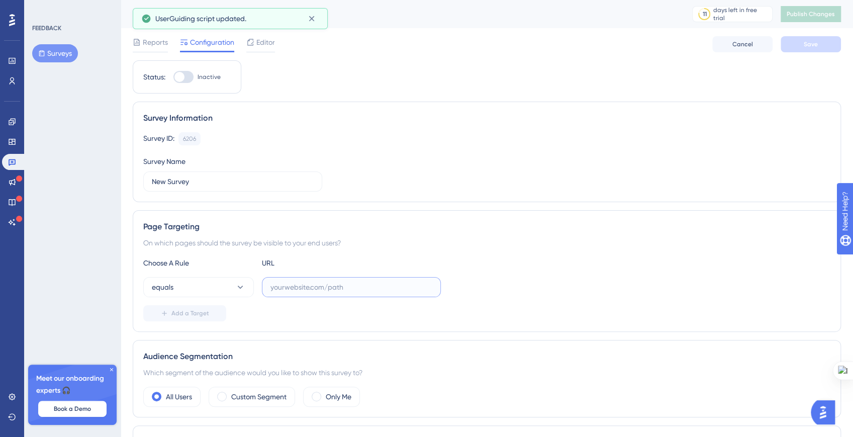
click at [348, 286] on input "text" at bounding box center [351, 287] width 162 height 11
paste input "[URL]"
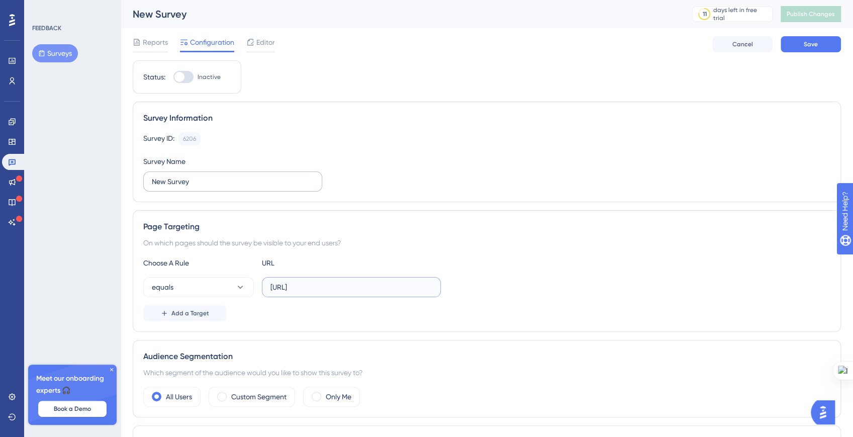
type input "[URL]"
click at [172, 180] on input "New Survey" at bounding box center [233, 181] width 162 height 11
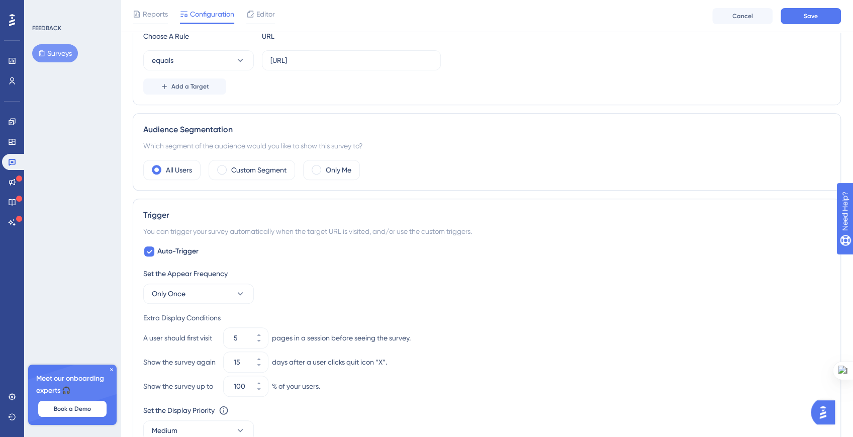
scroll to position [419, 0]
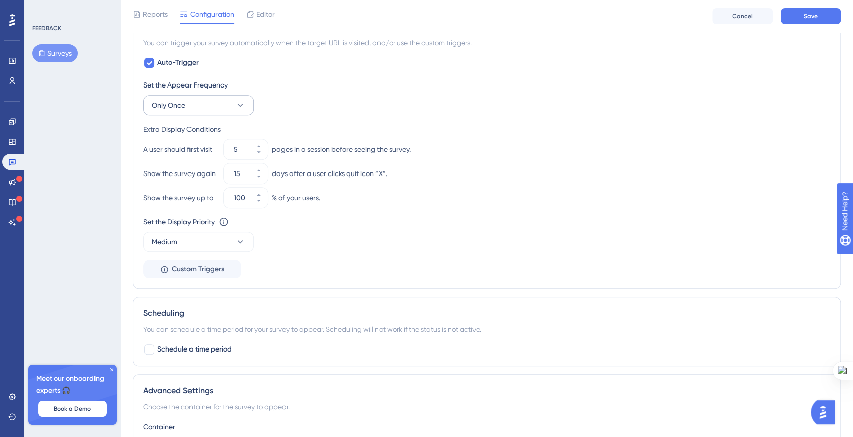
type input "Closed_Alpha_Feedback"
click at [189, 105] on button "Only Once" at bounding box center [198, 105] width 111 height 20
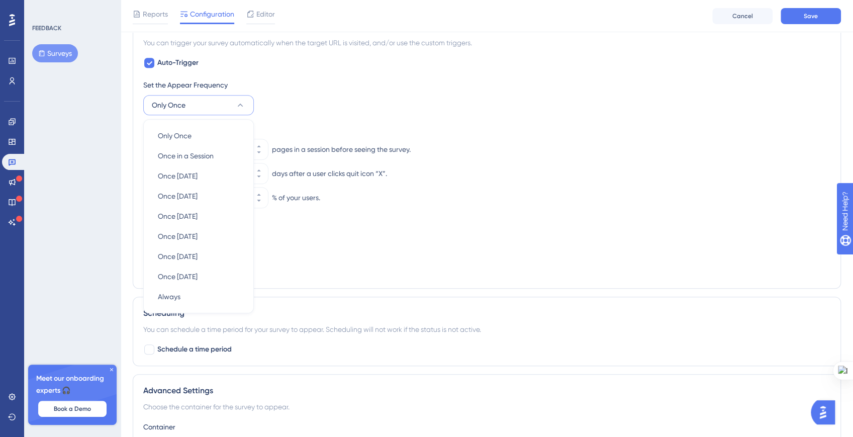
scroll to position [414, 0]
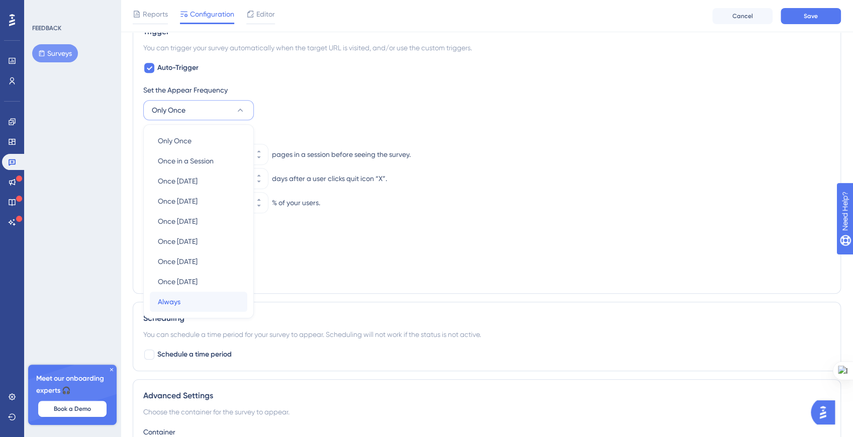
click at [209, 292] on div "Always Always" at bounding box center [198, 302] width 81 height 20
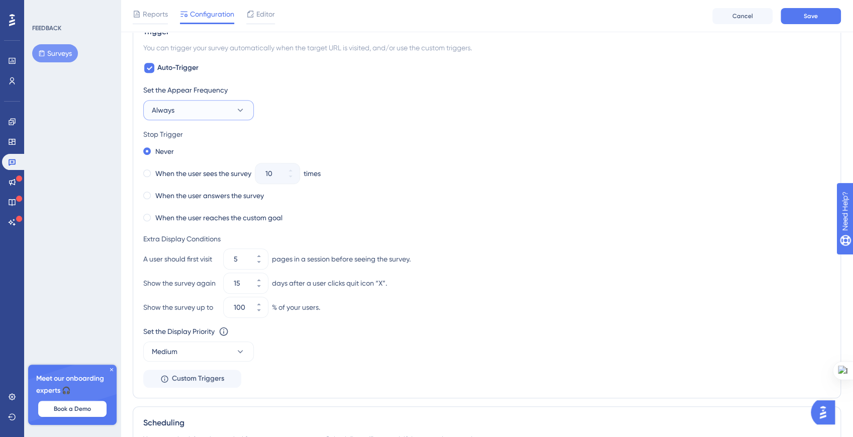
click at [177, 112] on button "Always" at bounding box center [198, 110] width 111 height 20
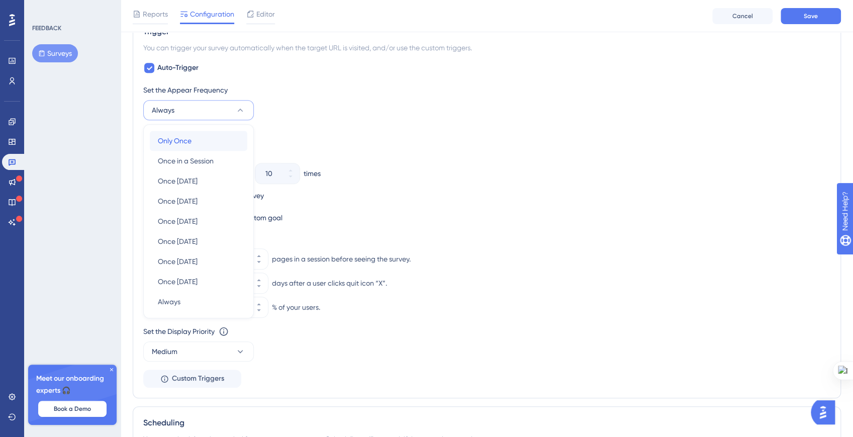
click at [175, 131] on div "Only Once Only Once" at bounding box center [198, 141] width 81 height 20
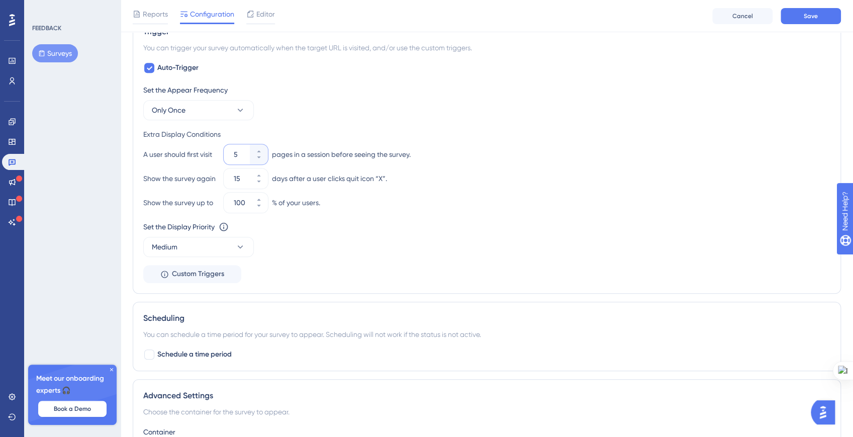
click at [235, 155] on input "5" at bounding box center [241, 154] width 14 height 12
click at [234, 153] on input "5" at bounding box center [241, 154] width 14 height 12
type input "1"
click at [180, 198] on div "Show the survey up to" at bounding box center [181, 203] width 76 height 12
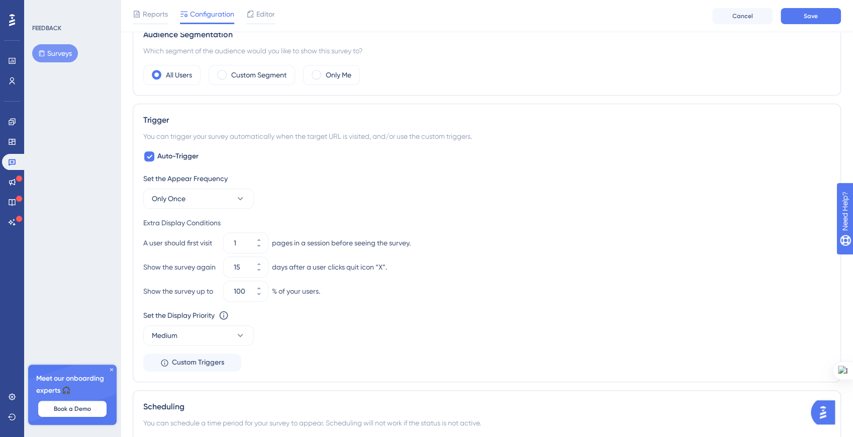
scroll to position [280, 0]
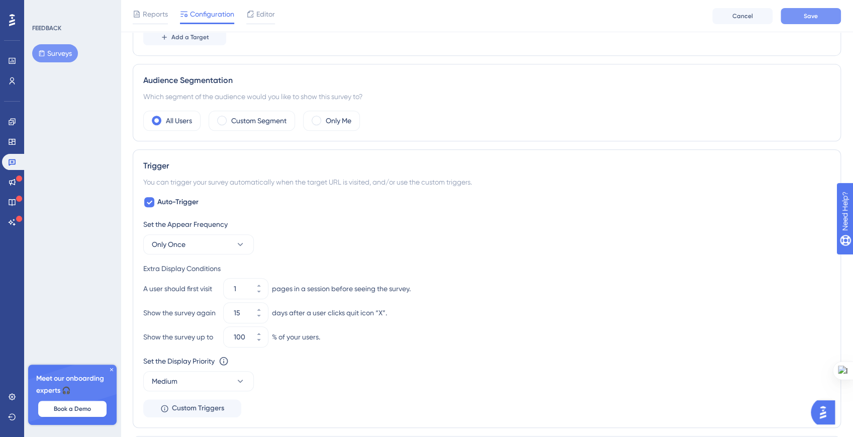
click at [816, 20] on button "Save" at bounding box center [811, 16] width 60 height 16
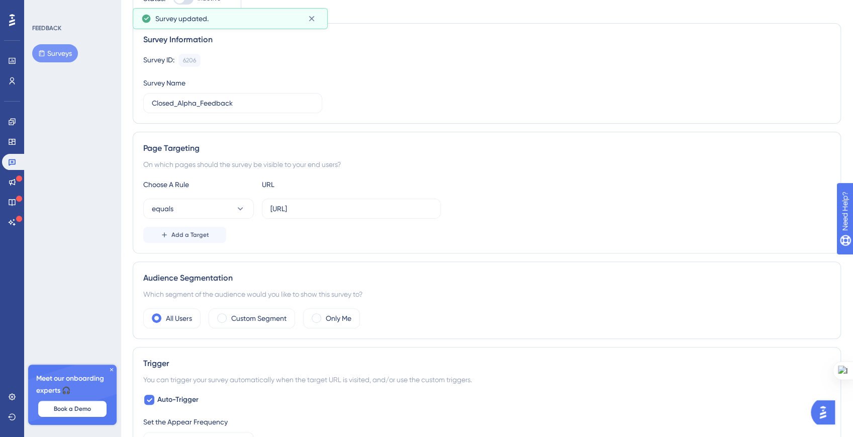
scroll to position [0, 0]
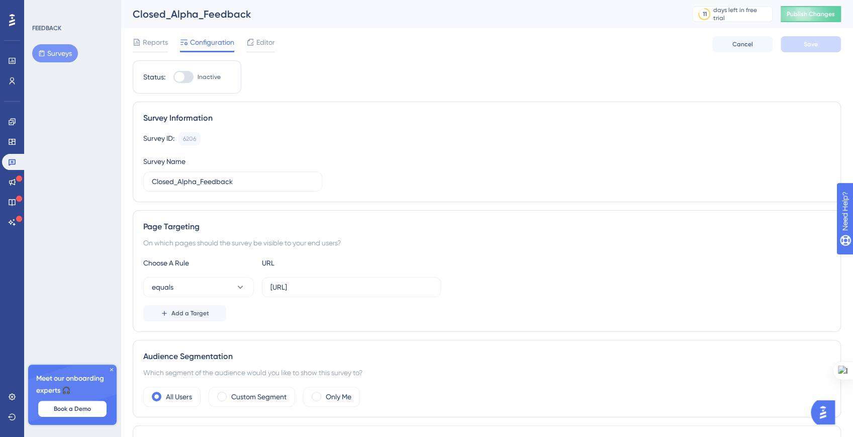
click at [177, 74] on div at bounding box center [179, 77] width 10 height 10
click at [173, 77] on input "Inactive" at bounding box center [173, 77] width 1 height 1
checkbox input "true"
click at [806, 43] on span "Save" at bounding box center [811, 44] width 14 height 8
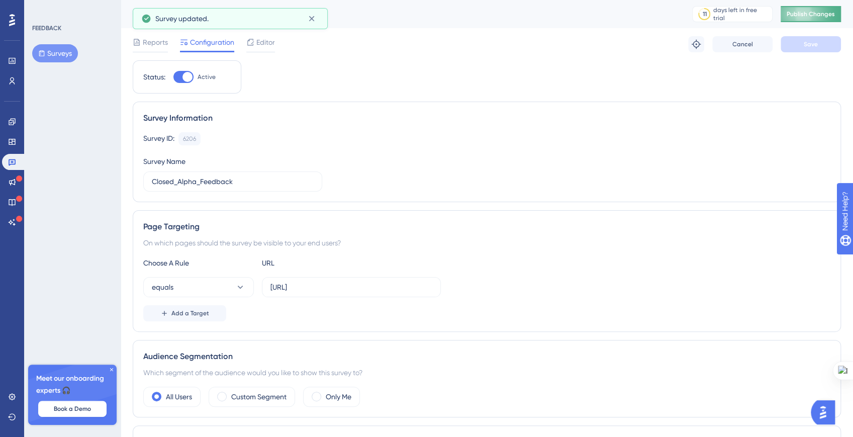
click at [806, 18] on span "Publish Changes" at bounding box center [811, 14] width 48 height 8
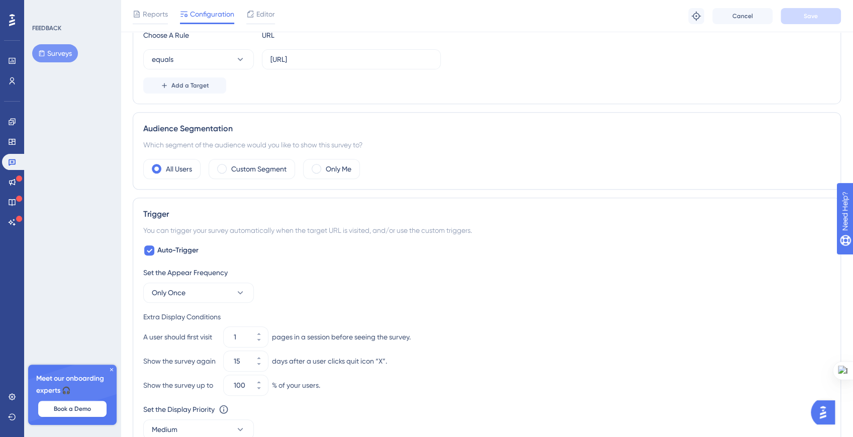
scroll to position [234, 0]
click at [220, 284] on button "Only Once" at bounding box center [198, 290] width 111 height 20
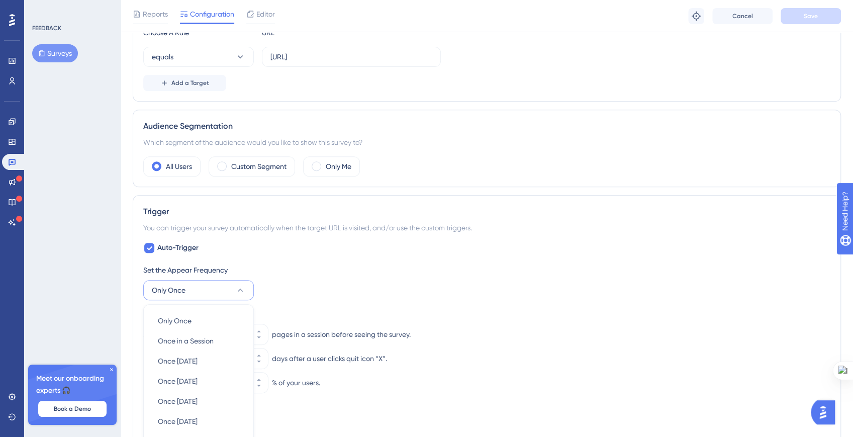
scroll to position [414, 0]
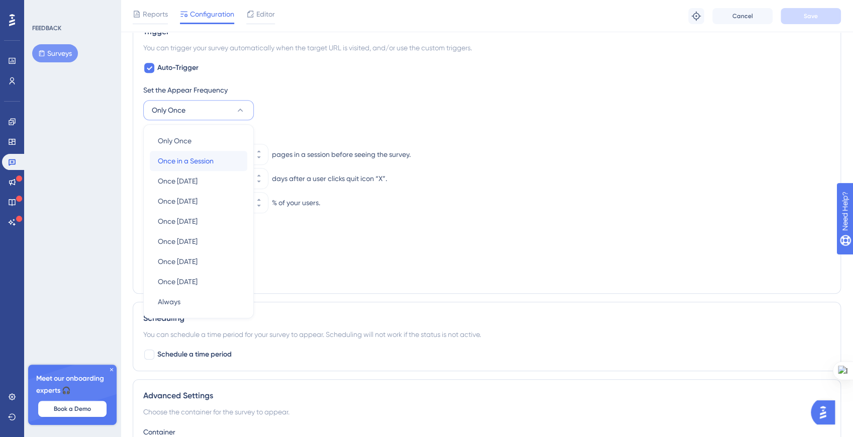
click at [181, 157] on span "Once in a Session" at bounding box center [186, 161] width 56 height 12
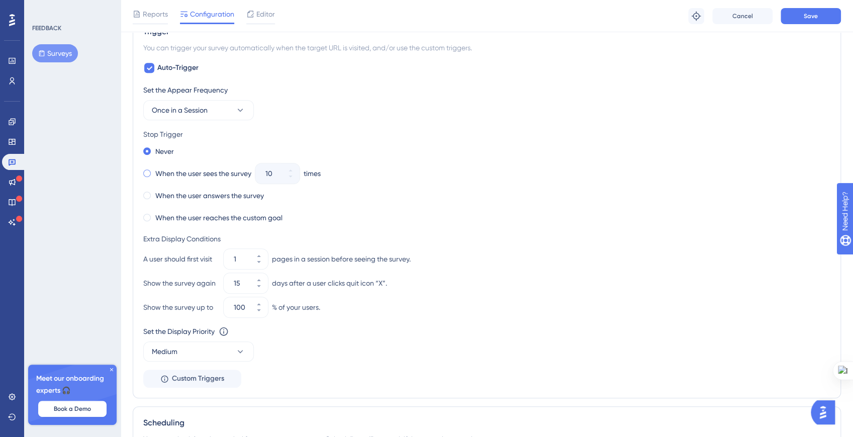
click at [153, 173] on div "When the user sees the survey" at bounding box center [197, 173] width 108 height 14
click at [152, 191] on div "When the user answers the survey" at bounding box center [203, 196] width 121 height 14
click at [151, 153] on div "Never" at bounding box center [158, 151] width 31 height 14
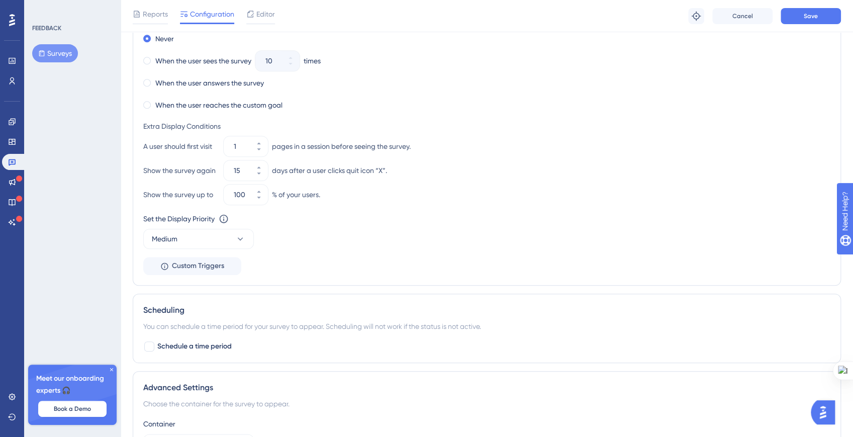
scroll to position [526, 0]
drag, startPoint x: 231, startPoint y: 144, endPoint x: 236, endPoint y: 145, distance: 5.6
click at [236, 145] on div "1" at bounding box center [237, 147] width 26 height 20
type input "3"
click at [700, 18] on icon at bounding box center [696, 16] width 10 height 10
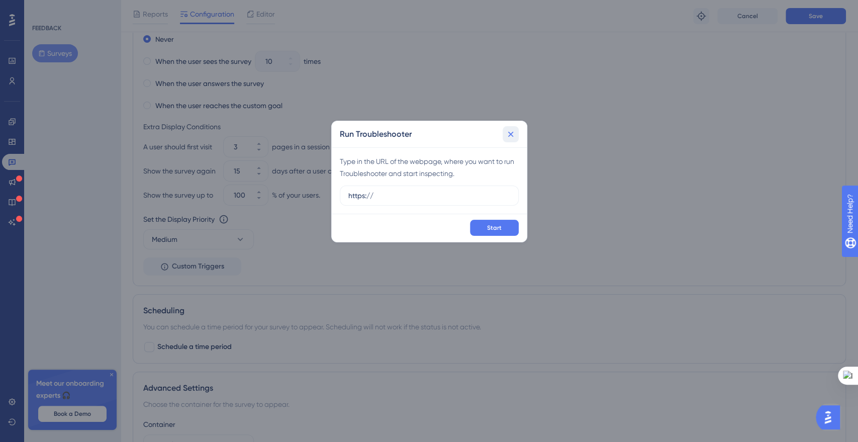
click at [517, 136] on button at bounding box center [511, 134] width 16 height 16
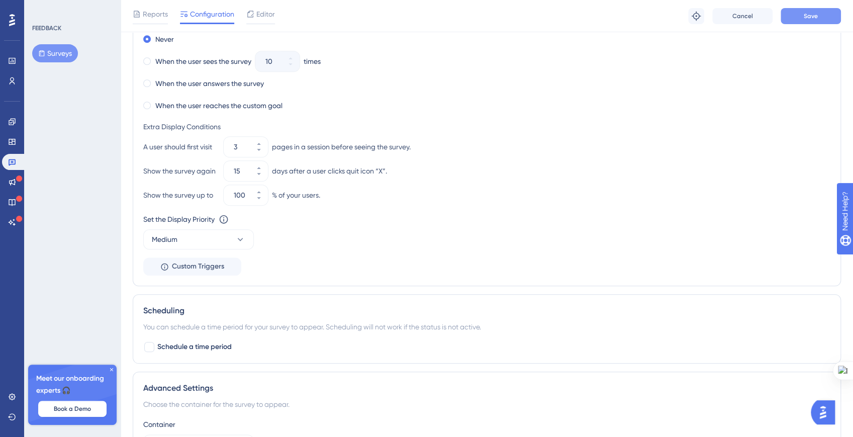
click at [788, 19] on button "Save" at bounding box center [811, 16] width 60 height 16
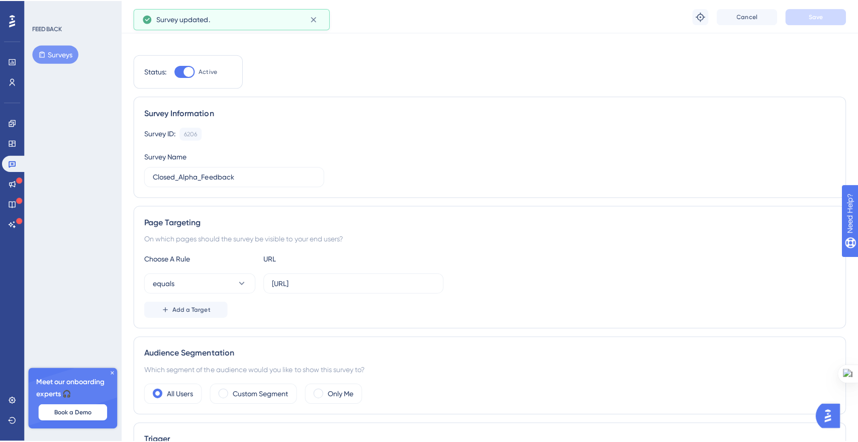
scroll to position [0, 0]
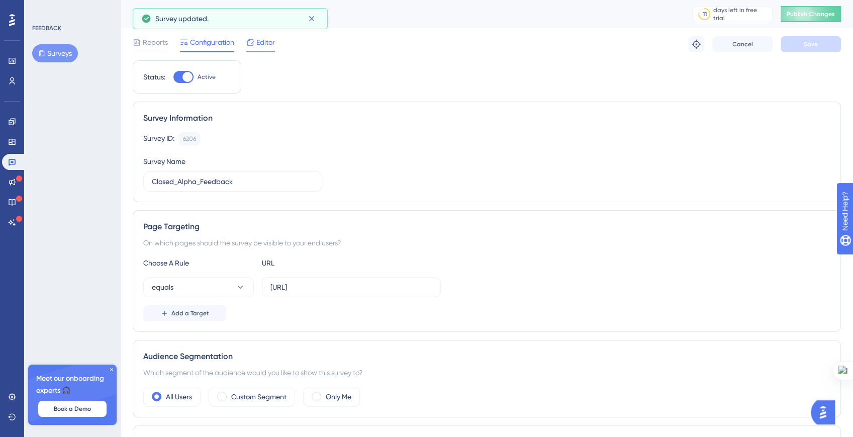
click at [266, 45] on span "Editor" at bounding box center [265, 42] width 19 height 12
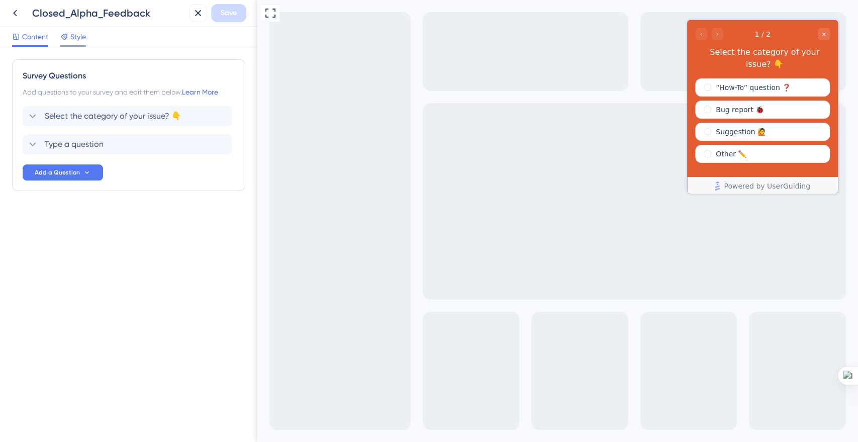
click at [76, 37] on span "Style" at bounding box center [78, 37] width 16 height 12
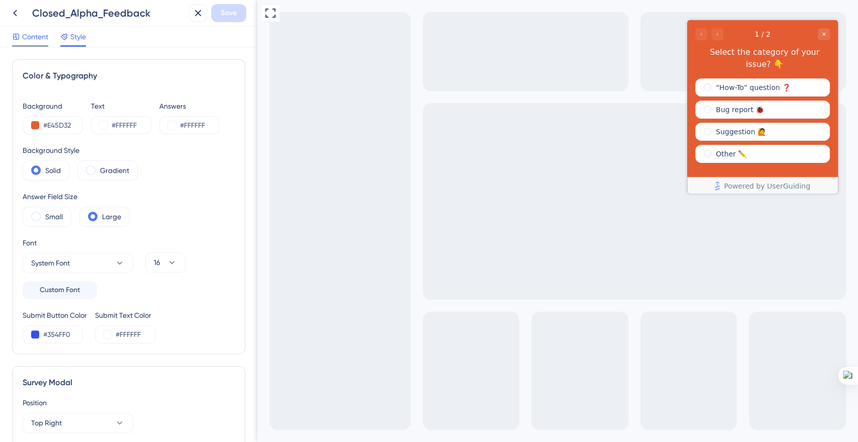
click at [42, 33] on span "Content" at bounding box center [35, 37] width 26 height 12
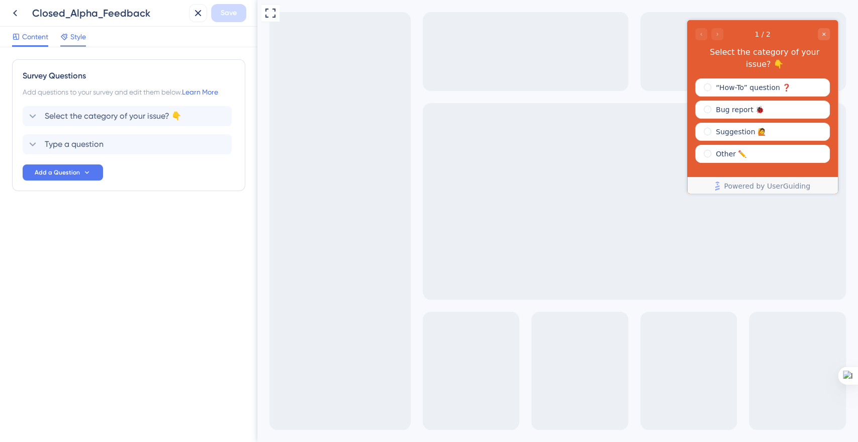
click at [71, 37] on span "Style" at bounding box center [78, 37] width 16 height 12
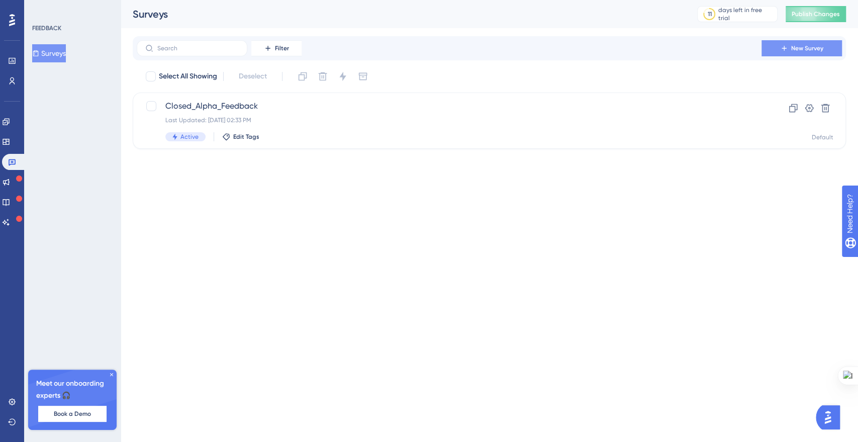
click at [806, 51] on span "New Survey" at bounding box center [807, 48] width 32 height 8
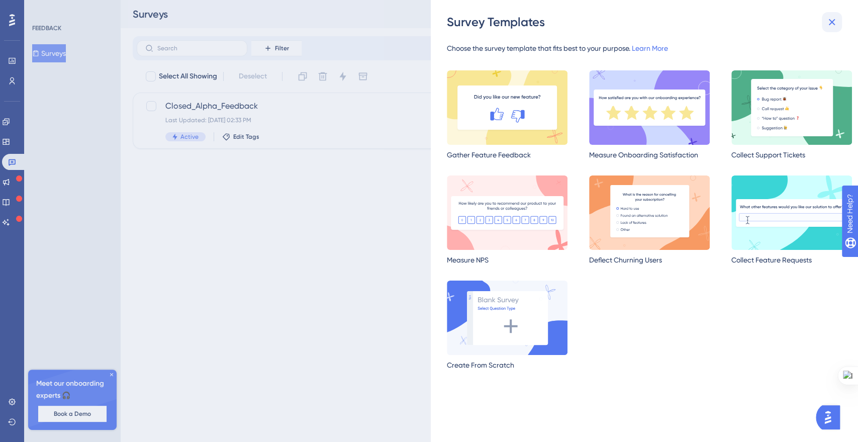
click at [833, 21] on icon at bounding box center [832, 22] width 12 height 12
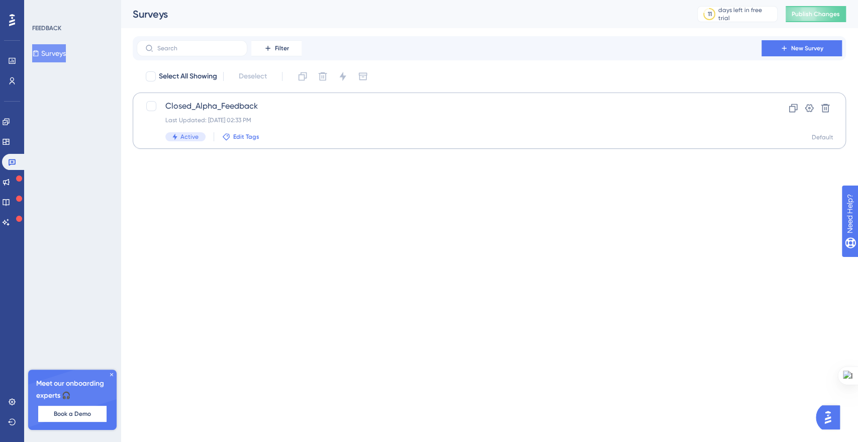
click at [238, 137] on span "Edit Tags" at bounding box center [246, 137] width 26 height 8
click at [230, 107] on span "Closed_Alpha_Feedback" at bounding box center [449, 106] width 568 height 12
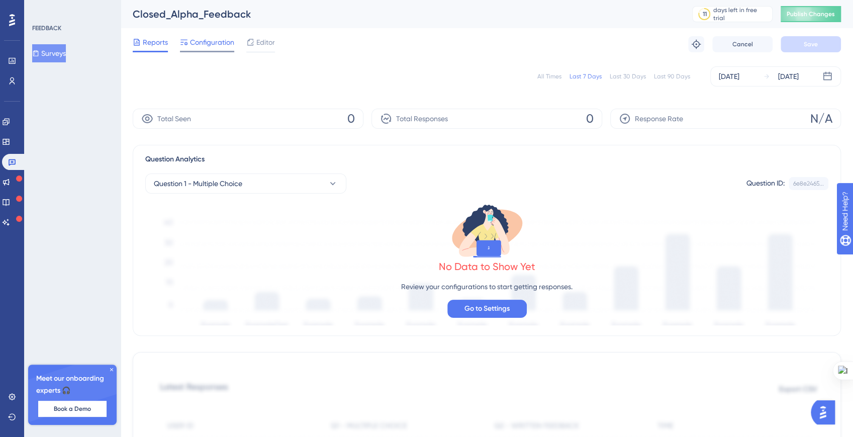
click at [218, 49] on div "Configuration" at bounding box center [207, 44] width 54 height 16
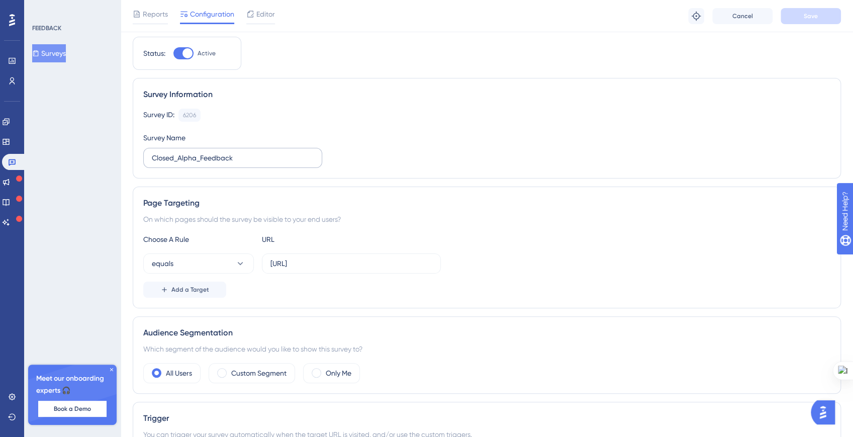
scroll to position [29, 0]
click at [173, 285] on span "Add a Target" at bounding box center [190, 289] width 38 height 8
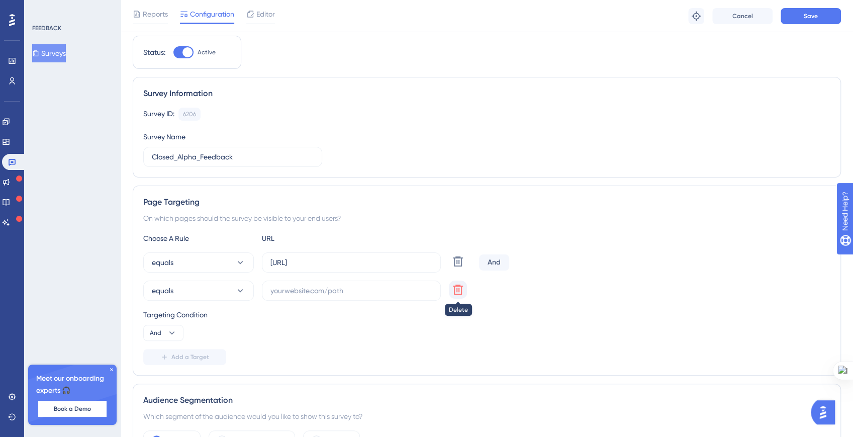
click at [463, 267] on icon at bounding box center [458, 261] width 12 height 12
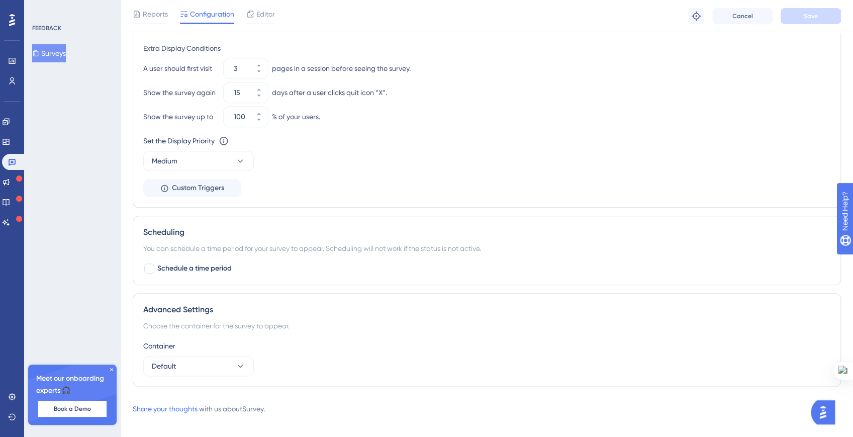
scroll to position [611, 0]
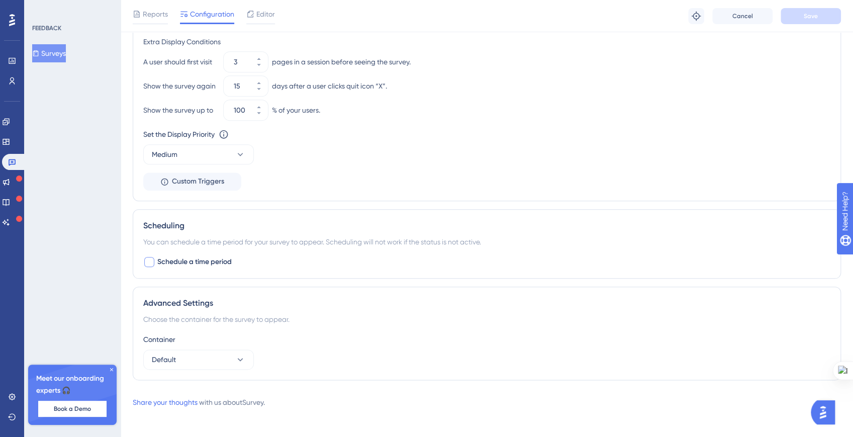
click at [146, 261] on div at bounding box center [149, 262] width 10 height 10
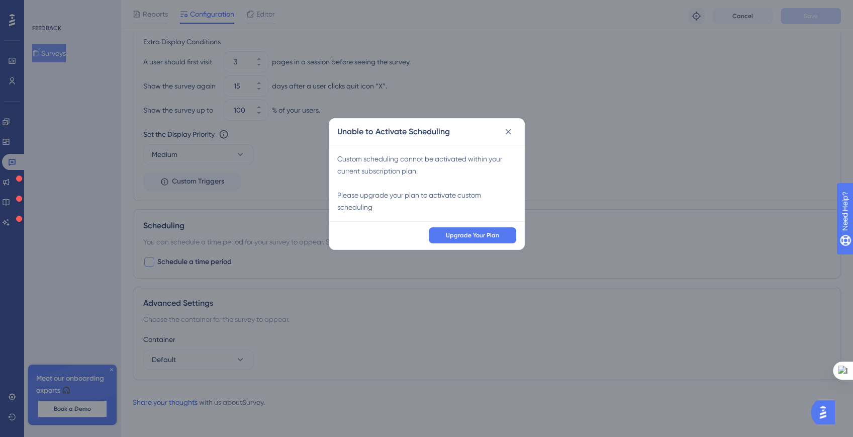
scroll to position [606, 0]
click at [509, 137] on icon at bounding box center [511, 134] width 10 height 10
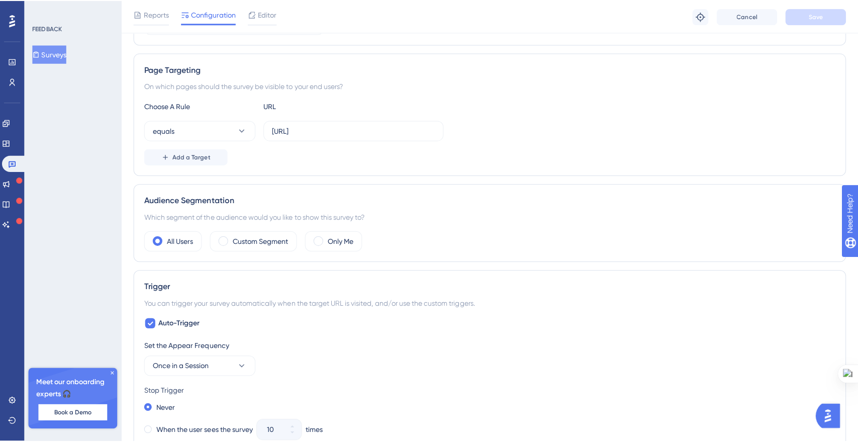
scroll to position [0, 0]
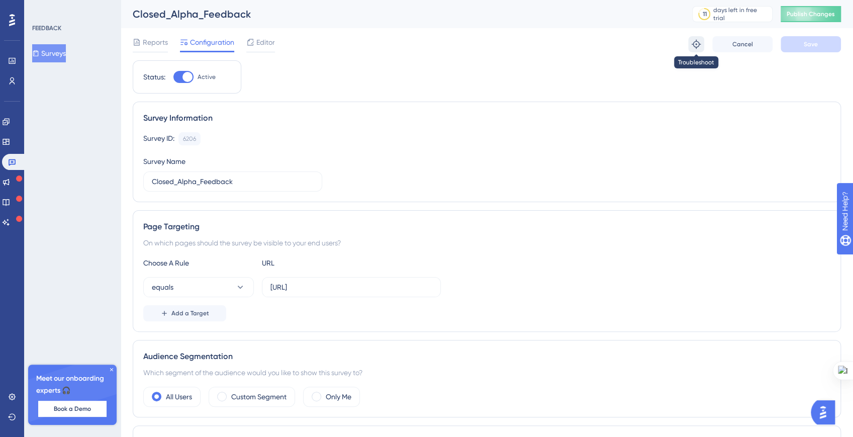
click at [698, 45] on icon at bounding box center [696, 44] width 10 height 10
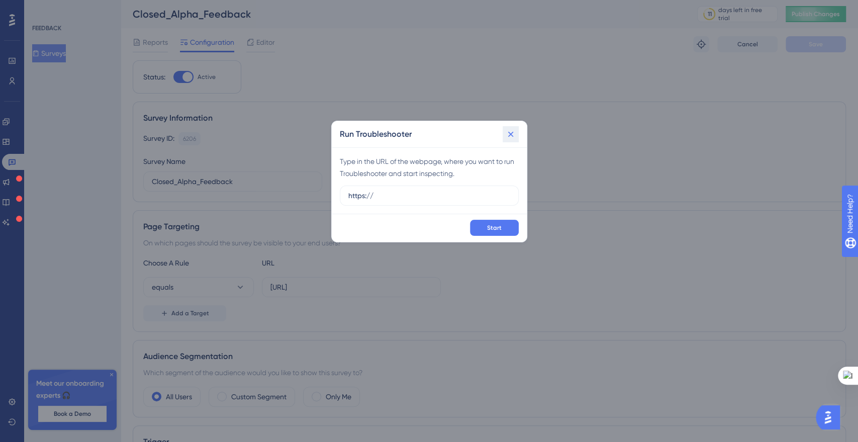
click at [504, 133] on button at bounding box center [511, 134] width 16 height 16
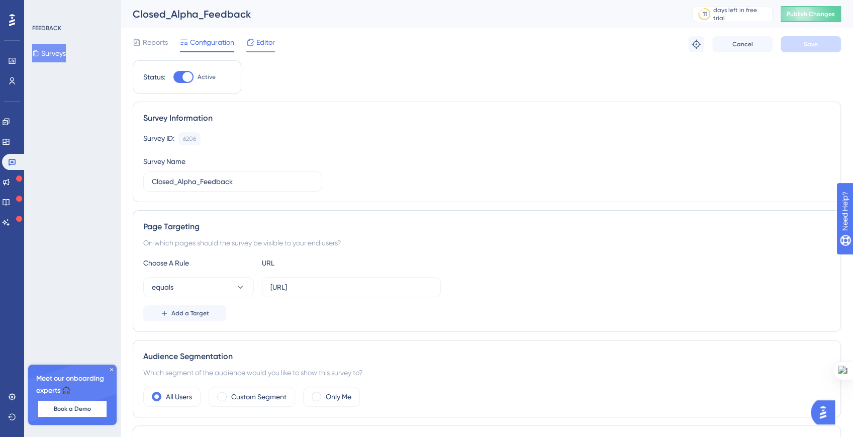
click at [260, 40] on span "Editor" at bounding box center [265, 42] width 19 height 12
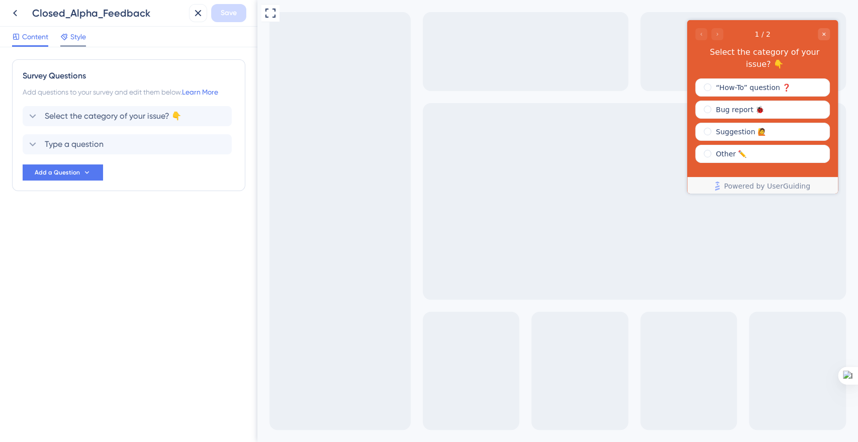
click at [65, 39] on icon at bounding box center [64, 37] width 7 height 7
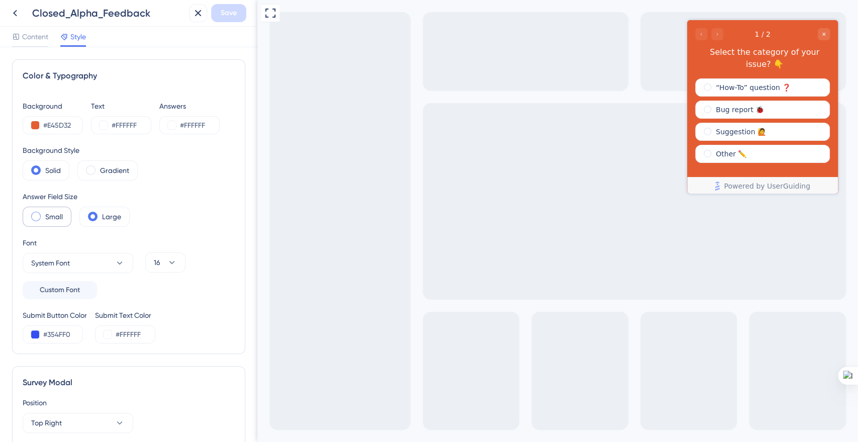
click at [47, 213] on label "Small" at bounding box center [54, 217] width 18 height 12
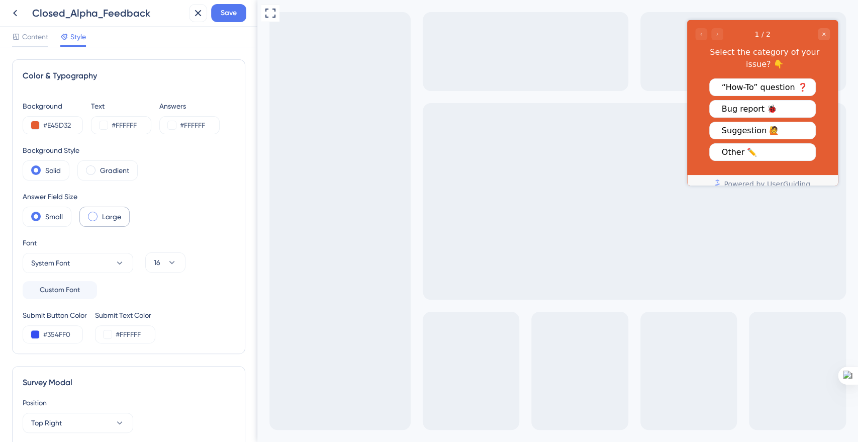
click at [105, 215] on label "Large" at bounding box center [111, 217] width 19 height 12
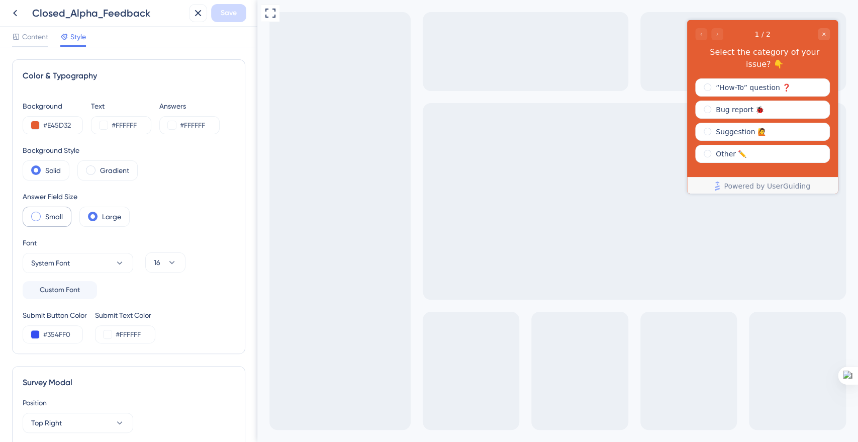
click at [62, 218] on label "Small" at bounding box center [54, 217] width 18 height 12
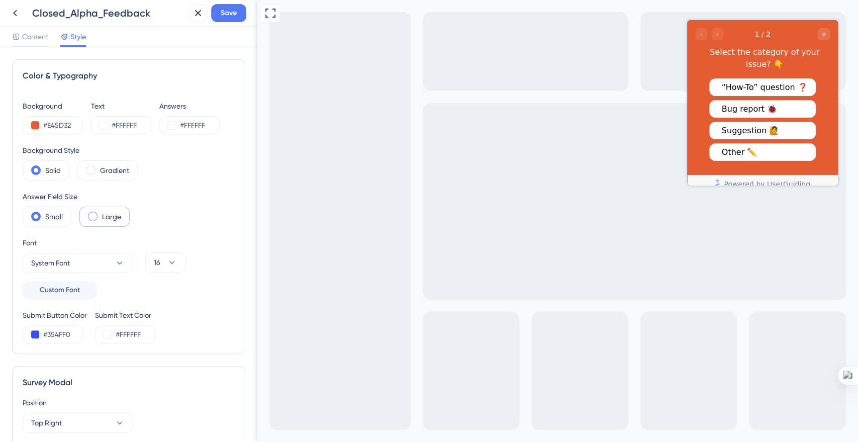
click at [96, 217] on span at bounding box center [93, 217] width 10 height 10
click at [101, 213] on input "radio" at bounding box center [101, 213] width 0 height 0
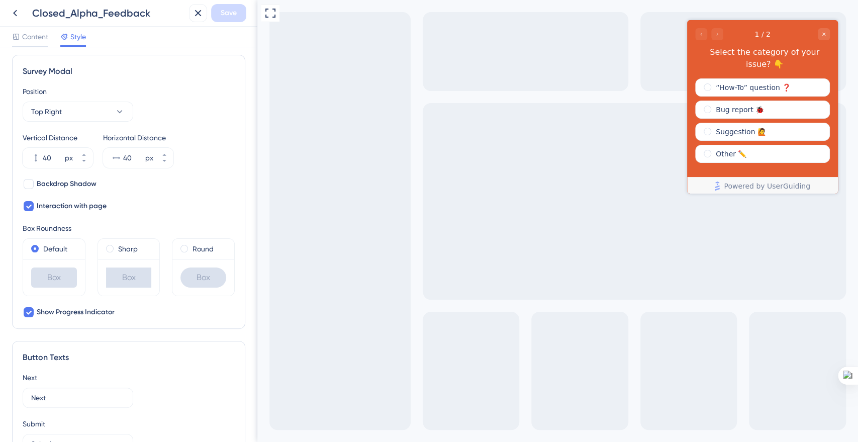
scroll to position [274, 0]
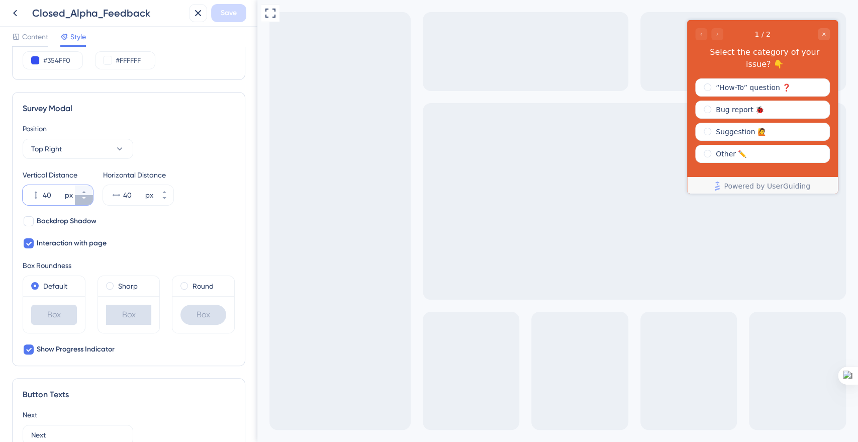
click at [86, 198] on button "40 px" at bounding box center [84, 200] width 18 height 10
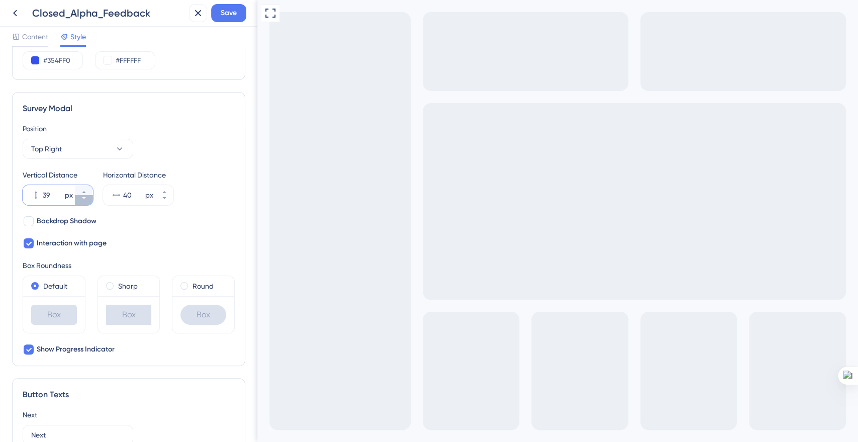
click at [86, 198] on button "39 px" at bounding box center [84, 200] width 18 height 10
click at [86, 198] on button "38 px" at bounding box center [84, 200] width 18 height 10
click at [86, 198] on button "37 px" at bounding box center [84, 200] width 18 height 10
click at [86, 198] on button "36 px" at bounding box center [84, 200] width 18 height 10
click at [86, 198] on button "35 px" at bounding box center [84, 200] width 18 height 10
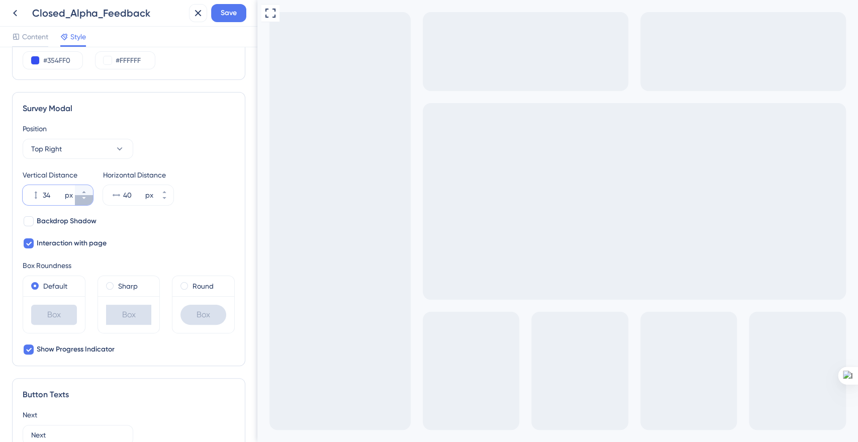
click at [86, 198] on button "34 px" at bounding box center [84, 200] width 18 height 10
click at [86, 198] on button "33 px" at bounding box center [84, 200] width 18 height 10
click at [86, 198] on button "32 px" at bounding box center [84, 200] width 18 height 10
click at [86, 198] on button "31 px" at bounding box center [84, 200] width 18 height 10
click at [86, 198] on button "30 px" at bounding box center [84, 200] width 18 height 10
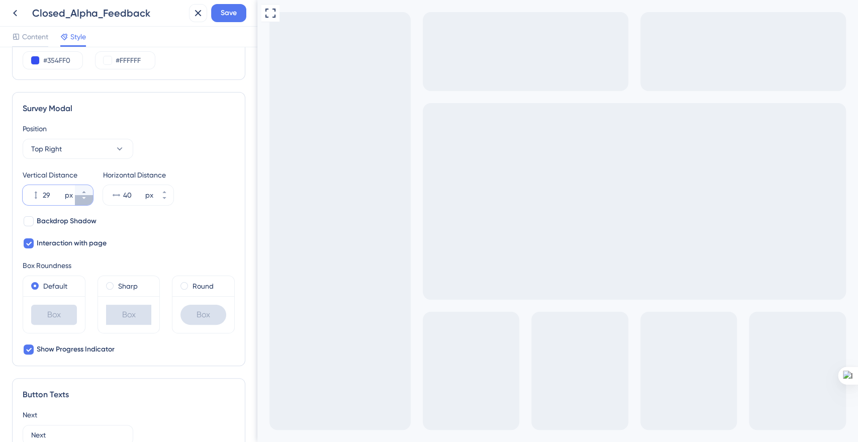
click at [86, 198] on button "29 px" at bounding box center [84, 200] width 18 height 10
click at [86, 198] on button "28 px" at bounding box center [84, 200] width 18 height 10
type input "27"
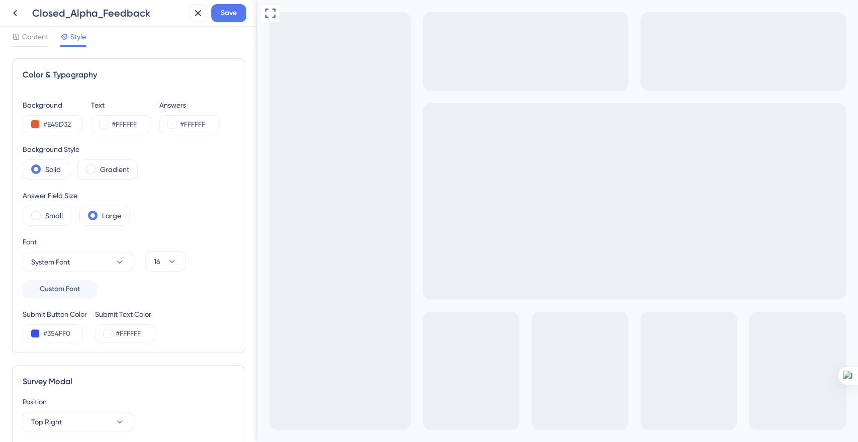
scroll to position [0, 0]
click at [31, 212] on div "Small" at bounding box center [47, 217] width 49 height 20
click at [156, 258] on span "16" at bounding box center [157, 262] width 7 height 12
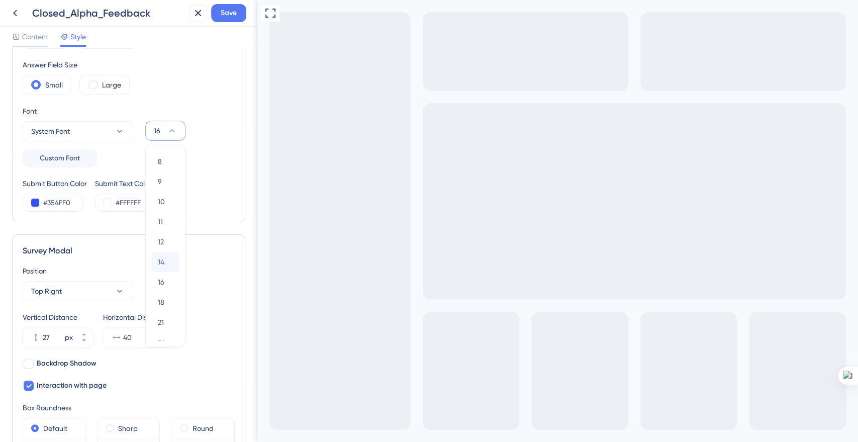
click at [163, 256] on span "14" at bounding box center [161, 262] width 7 height 12
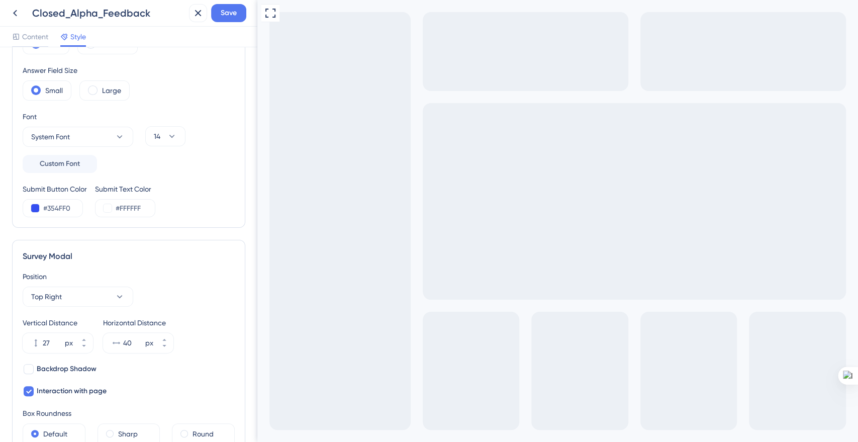
scroll to position [118, 0]
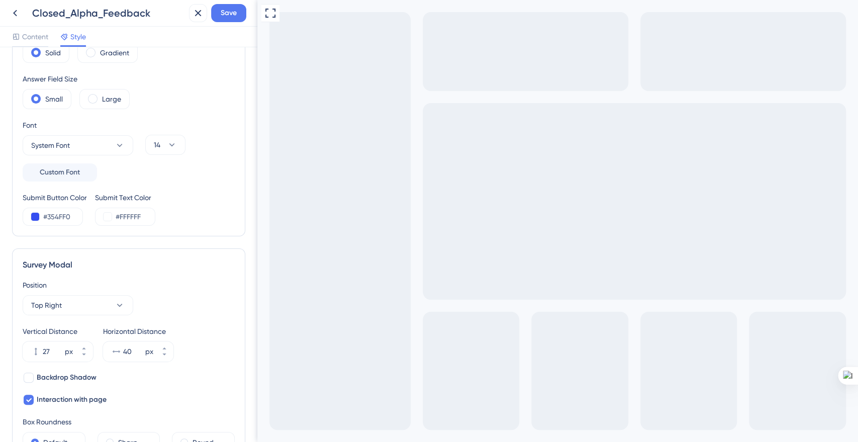
click at [25, 36] on span "Content" at bounding box center [35, 37] width 26 height 12
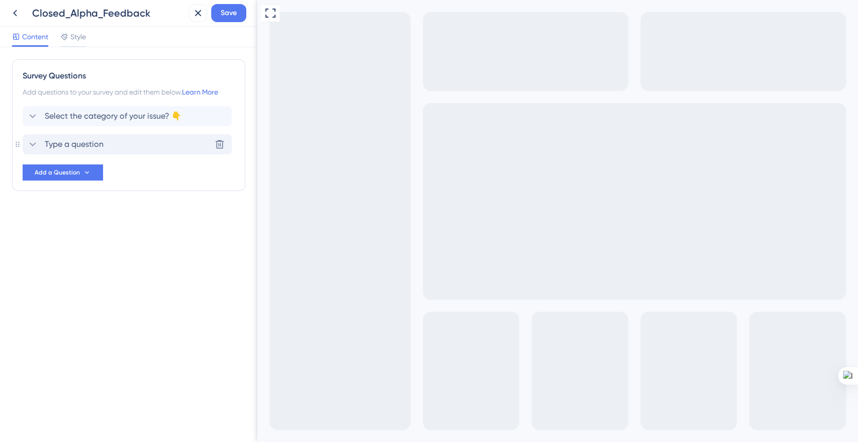
click at [67, 144] on span "Type a question" at bounding box center [74, 144] width 59 height 12
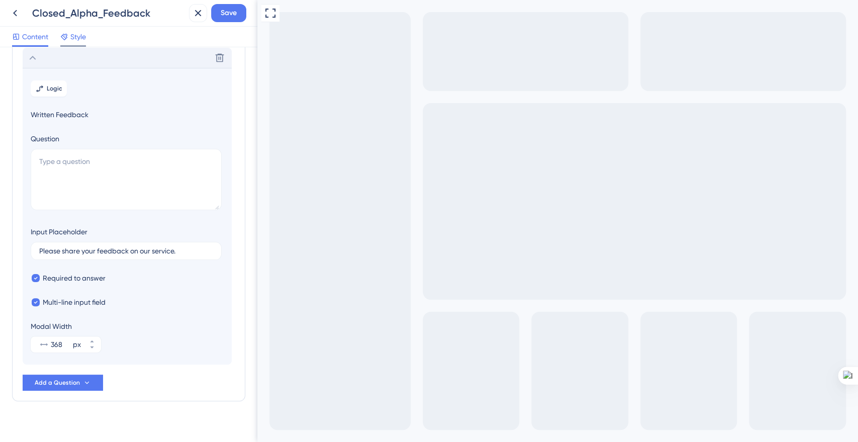
click at [71, 39] on span "Style" at bounding box center [78, 37] width 16 height 12
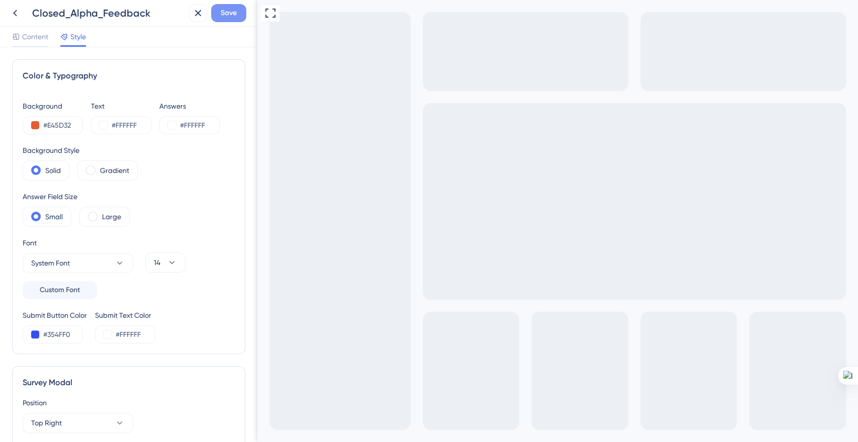
click at [229, 13] on span "Save" at bounding box center [229, 13] width 16 height 12
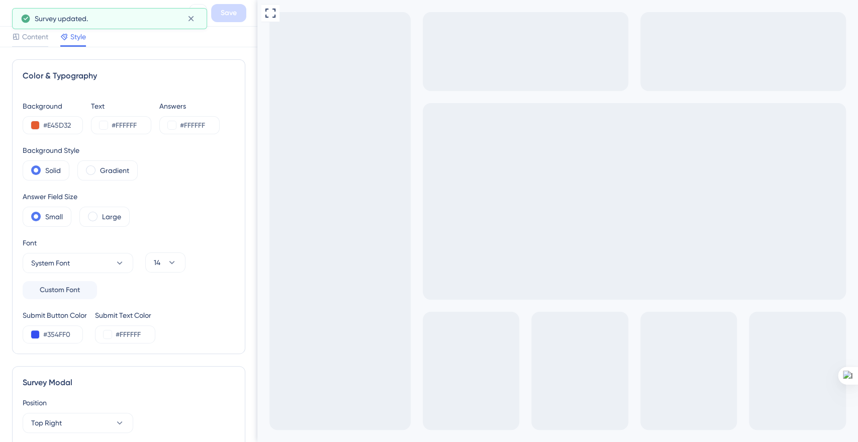
click at [4, 14] on div "Closed_Alpha_Feedback Save" at bounding box center [128, 13] width 257 height 27
click at [8, 14] on button at bounding box center [15, 13] width 18 height 18
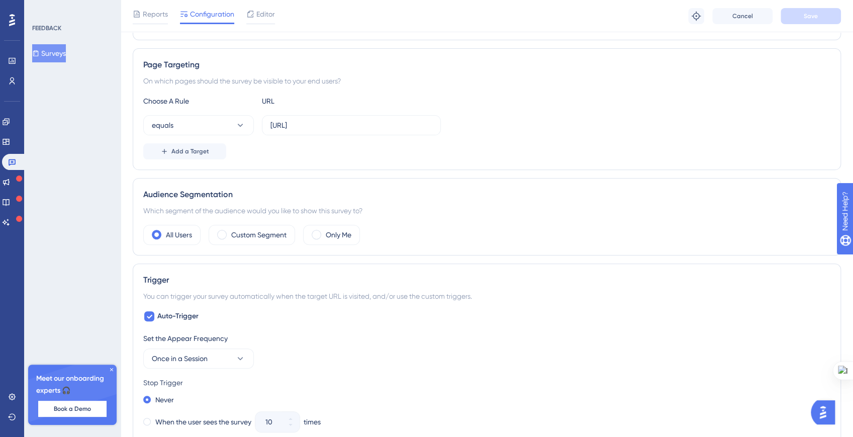
scroll to position [239, 0]
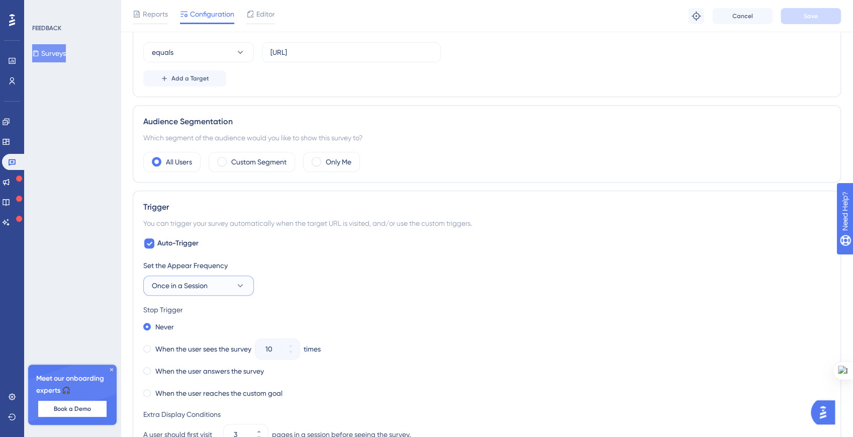
click at [164, 276] on button "Once in a Session" at bounding box center [198, 286] width 111 height 20
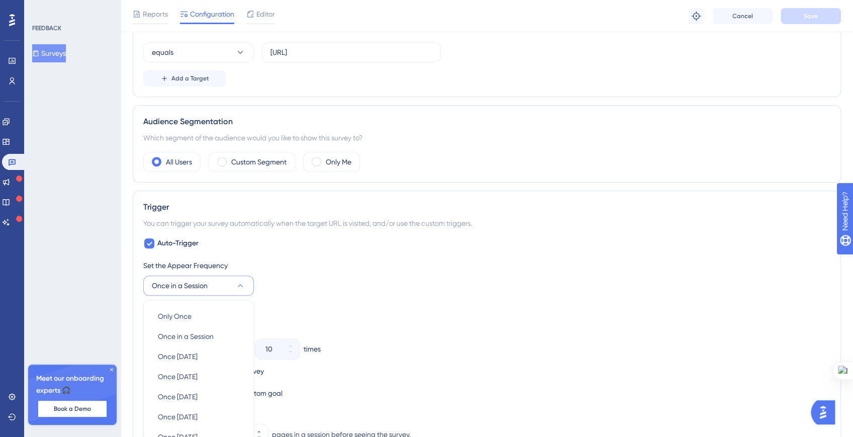
scroll to position [414, 0]
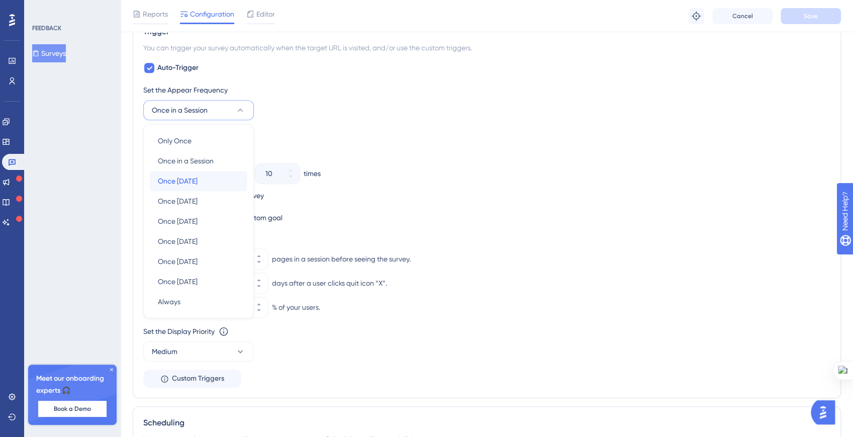
click at [215, 173] on div "Once [DATE] Once [DATE]" at bounding box center [198, 181] width 81 height 20
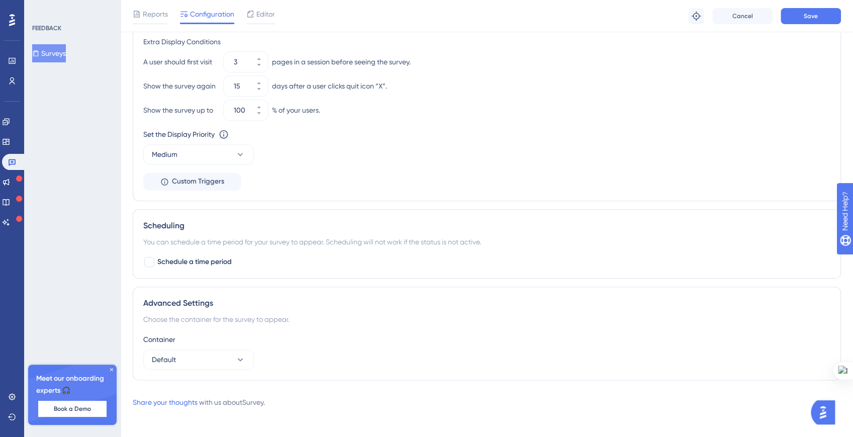
scroll to position [77, 0]
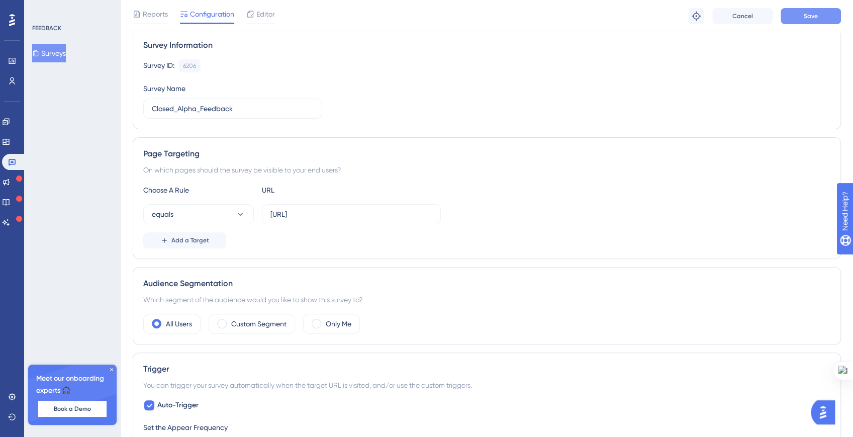
click at [800, 18] on button "Save" at bounding box center [811, 16] width 60 height 16
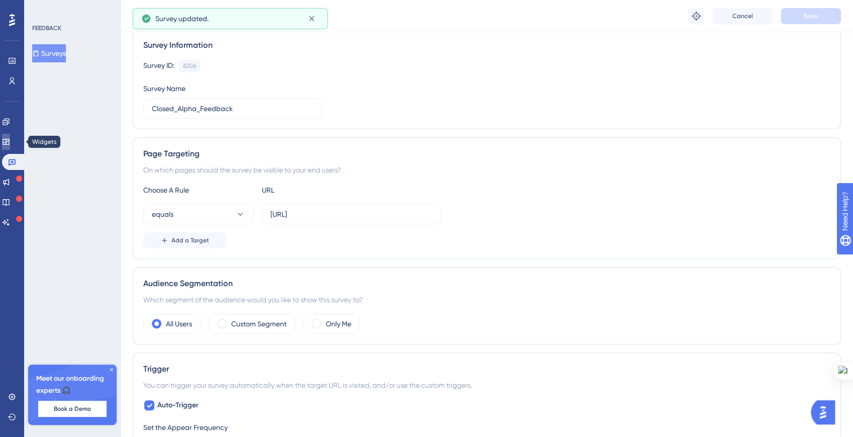
click at [9, 148] on link at bounding box center [6, 142] width 8 height 16
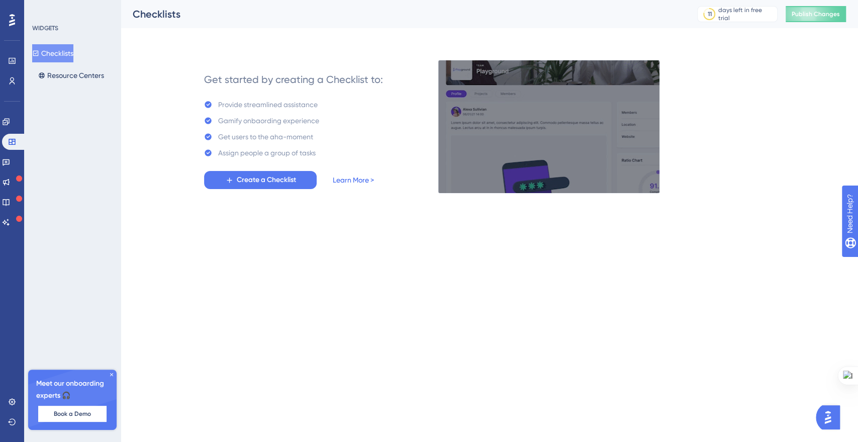
click at [355, 181] on link "Learn More >" at bounding box center [353, 180] width 41 height 12
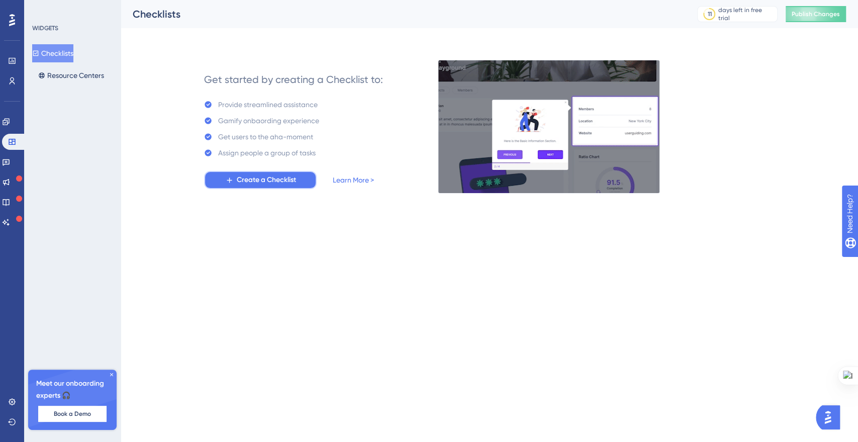
click at [229, 186] on button "Create a Checklist" at bounding box center [260, 180] width 113 height 18
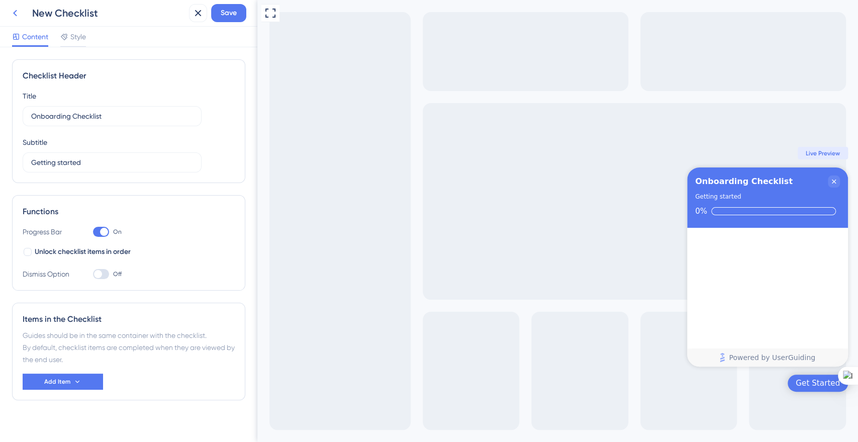
click at [15, 12] on icon at bounding box center [15, 13] width 4 height 7
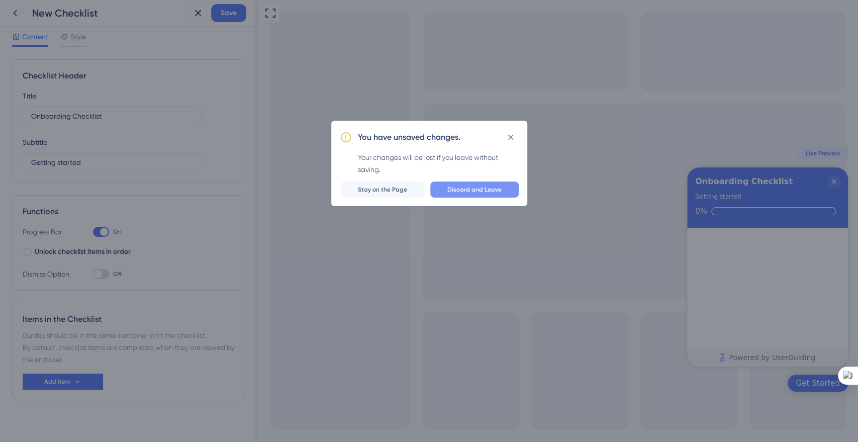
click at [498, 184] on button "Discard and Leave" at bounding box center [474, 189] width 88 height 16
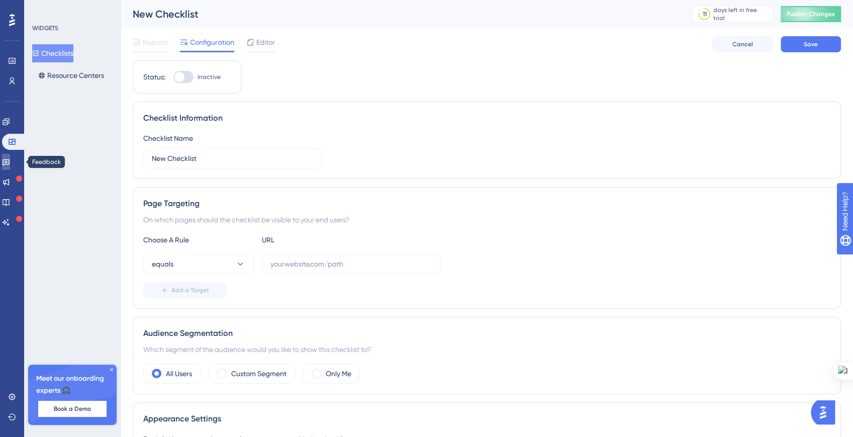
click at [10, 167] on link at bounding box center [6, 162] width 8 height 16
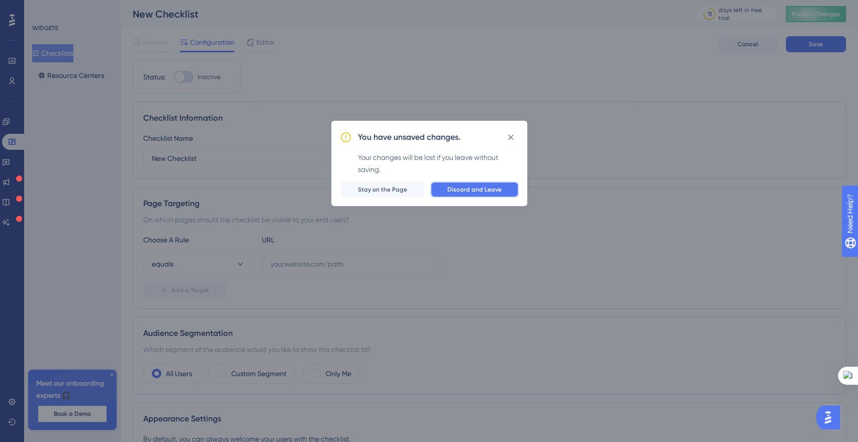
click at [448, 193] on button "Discard and Leave" at bounding box center [474, 189] width 88 height 16
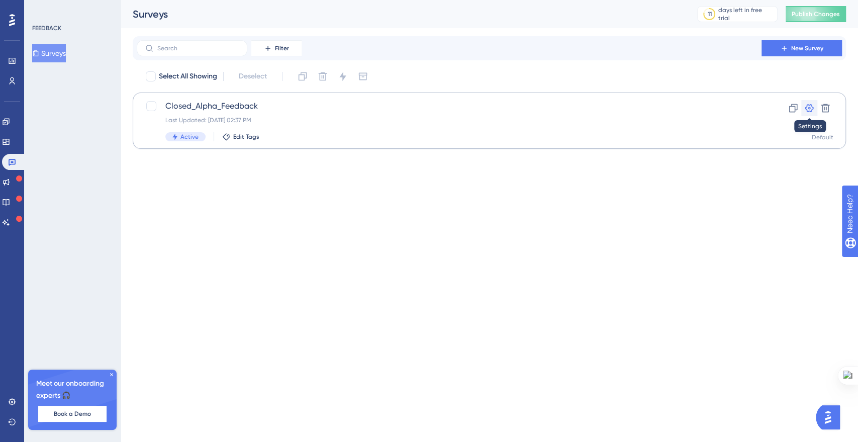
click at [815, 108] on button at bounding box center [809, 108] width 16 height 16
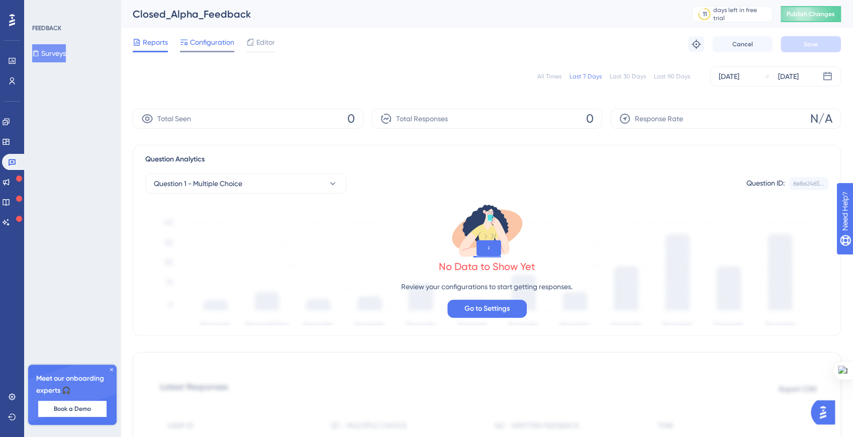
click at [201, 44] on span "Configuration" at bounding box center [212, 42] width 44 height 12
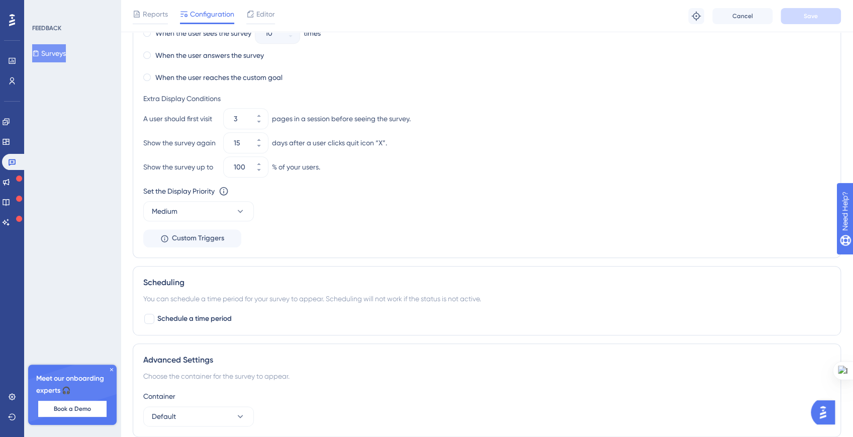
scroll to position [611, 0]
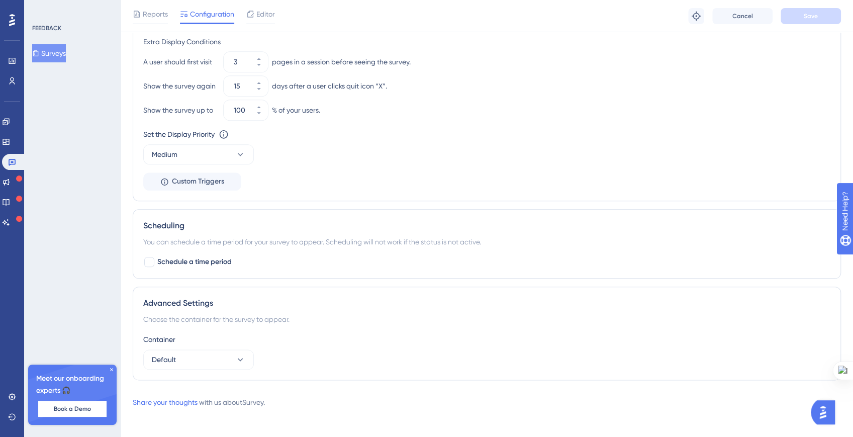
click at [826, 409] on img "Open AI Assistant Launcher" at bounding box center [823, 412] width 18 height 18
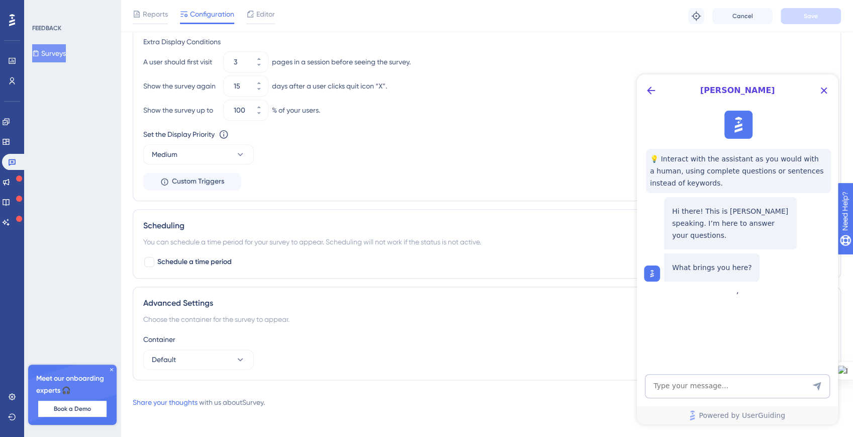
scroll to position [0, 0]
click at [675, 381] on textarea "AI Assistant Text Input" at bounding box center [737, 386] width 185 height 24
click at [825, 97] on button "Close Button" at bounding box center [824, 90] width 16 height 16
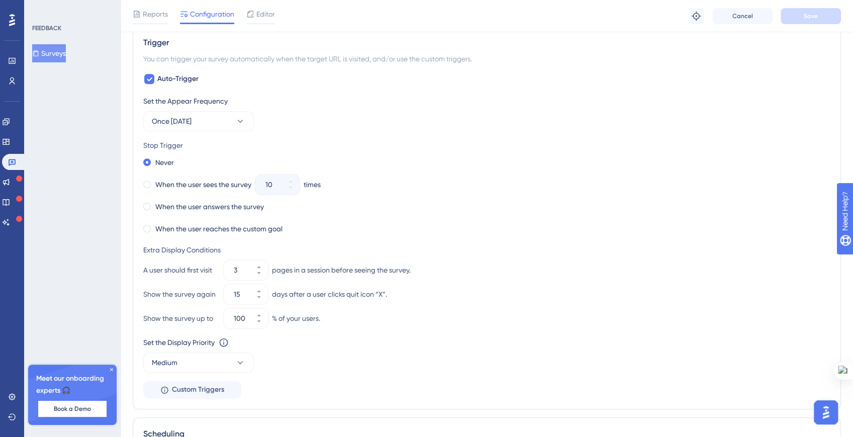
scroll to position [475, 0]
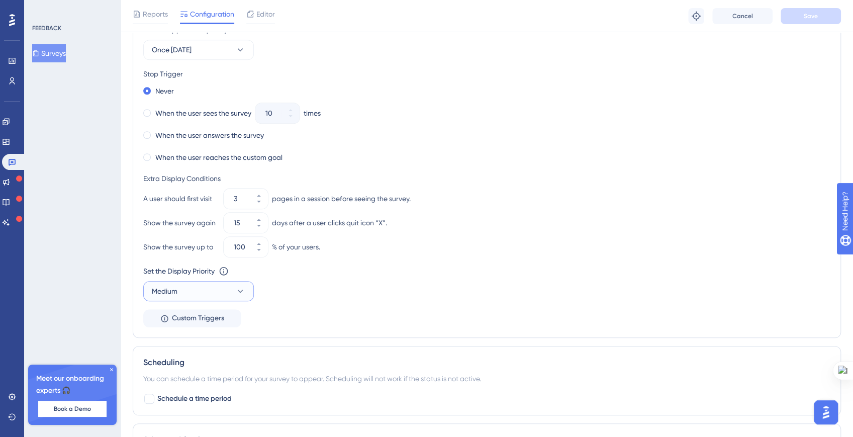
click at [211, 288] on button "Medium" at bounding box center [198, 291] width 111 height 20
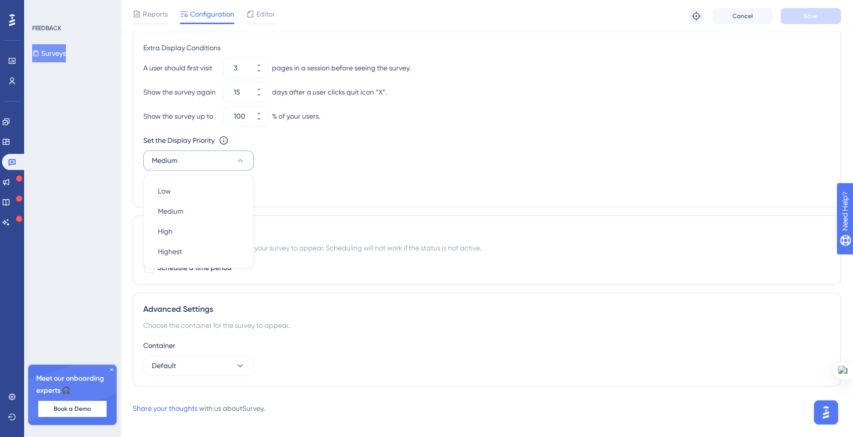
click at [272, 254] on div "Scheduling You can schedule a time period for your survey to appear. Scheduling…" at bounding box center [487, 249] width 708 height 69
click at [147, 266] on div at bounding box center [149, 268] width 10 height 10
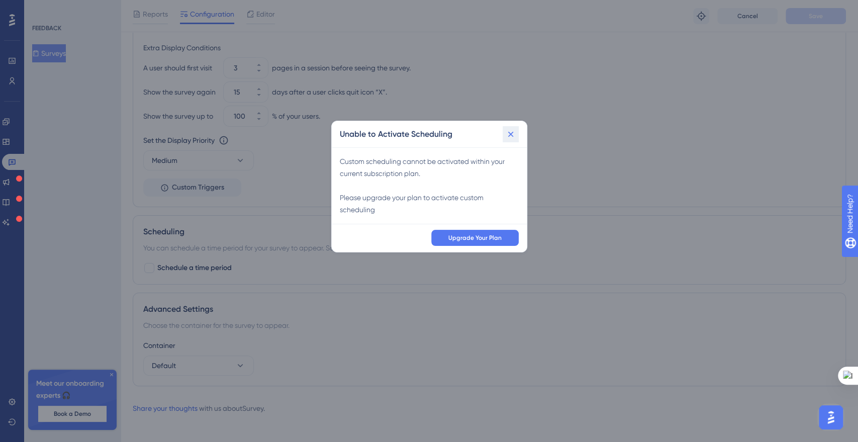
click at [507, 138] on icon at bounding box center [511, 134] width 10 height 10
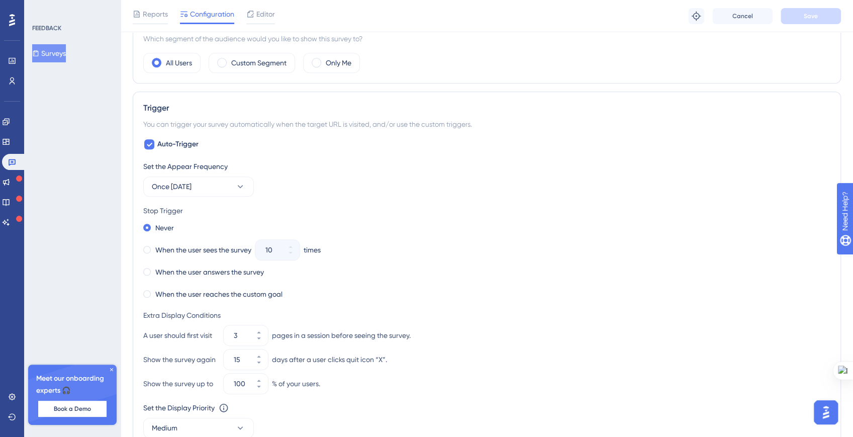
scroll to position [392, 0]
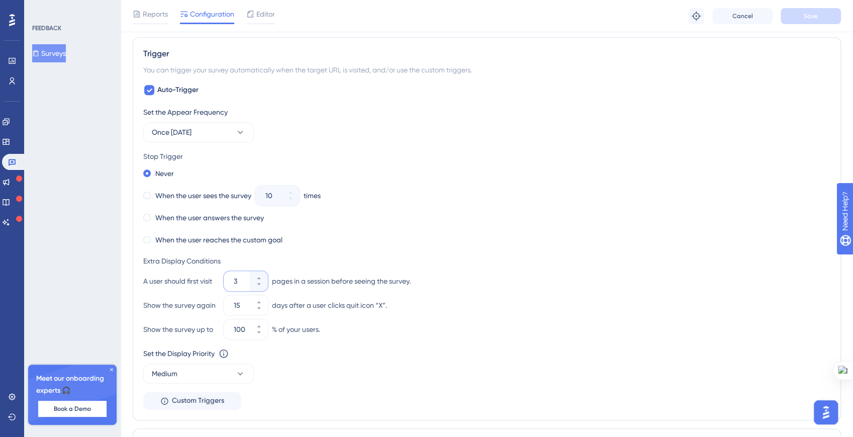
click at [237, 279] on input "3" at bounding box center [241, 281] width 14 height 12
type input "1"
click at [168, 135] on span "Once [DATE]" at bounding box center [172, 132] width 40 height 12
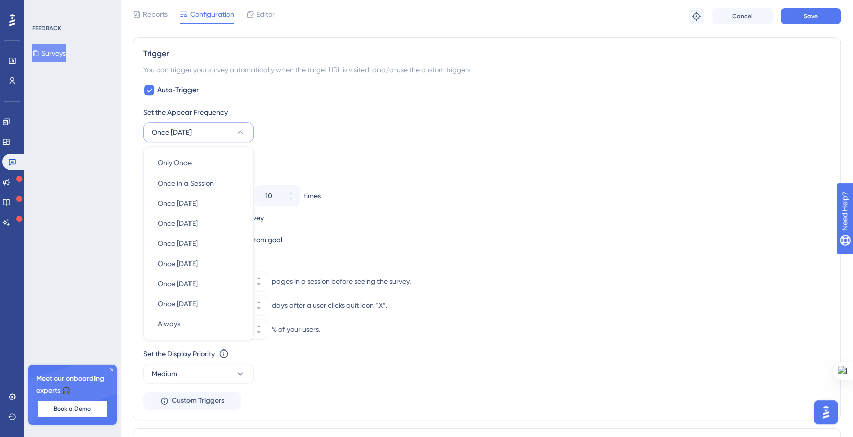
scroll to position [413, 0]
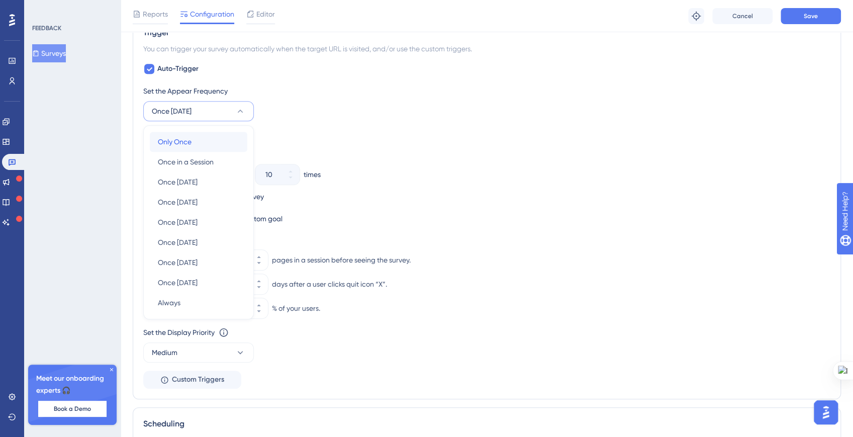
click at [158, 142] on span "Only Once" at bounding box center [175, 142] width 34 height 12
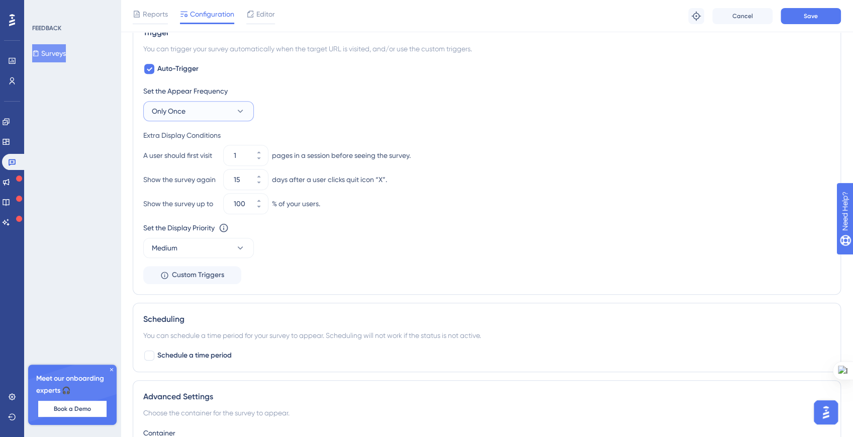
click at [162, 117] on button "Only Once" at bounding box center [198, 111] width 111 height 20
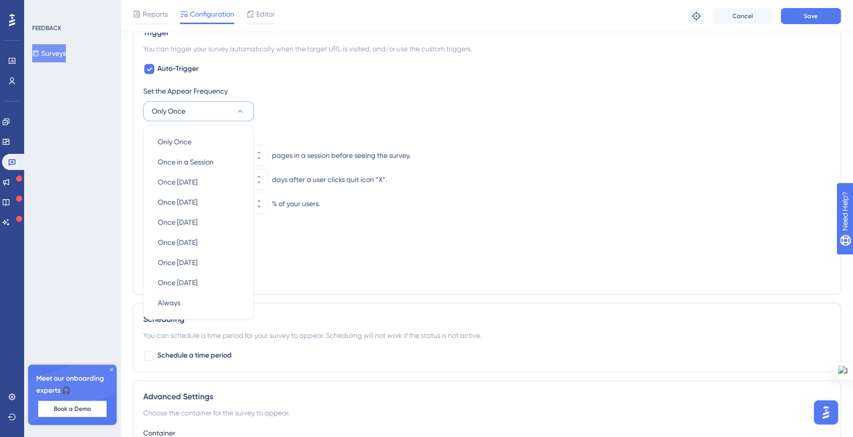
scroll to position [413, 0]
click at [168, 137] on span "Only Once" at bounding box center [175, 142] width 34 height 12
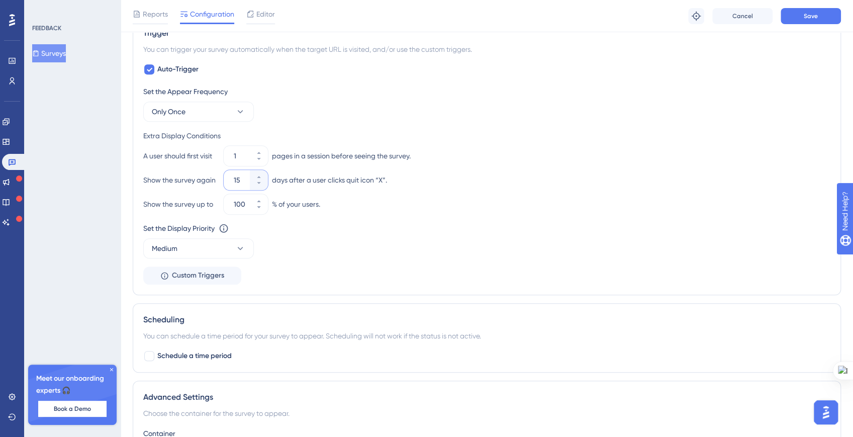
drag, startPoint x: 240, startPoint y: 179, endPoint x: 230, endPoint y: 179, distance: 10.1
click at [230, 179] on div "15" at bounding box center [237, 180] width 26 height 20
type input "3"
click at [181, 187] on div "Show the survey again 3 days after a user clicks quit icon “X”." at bounding box center [486, 180] width 687 height 20
click at [220, 239] on button "Medium" at bounding box center [198, 248] width 111 height 20
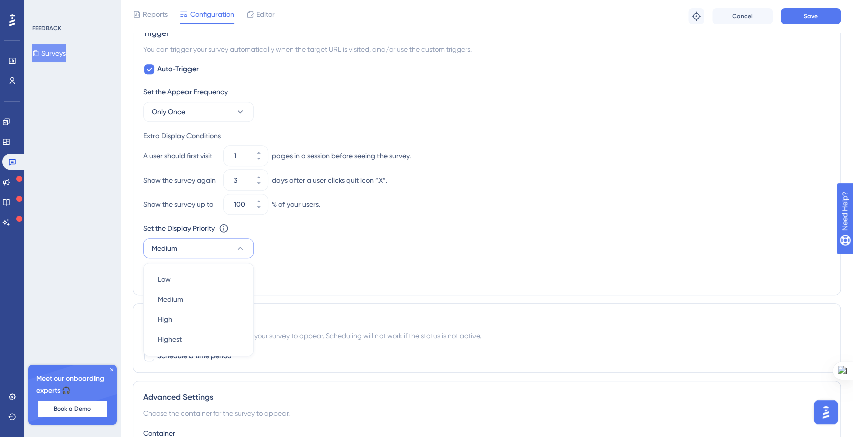
scroll to position [501, 0]
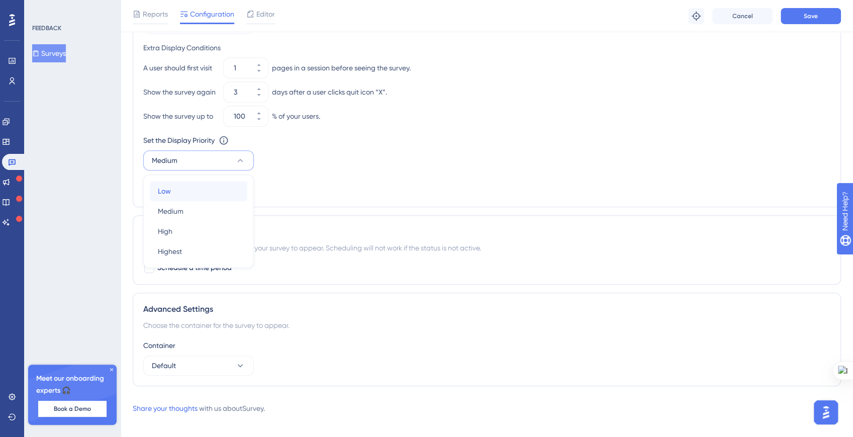
click at [185, 183] on div "Low Low" at bounding box center [198, 191] width 81 height 20
click at [234, 186] on button "Custom Triggers" at bounding box center [192, 187] width 98 height 18
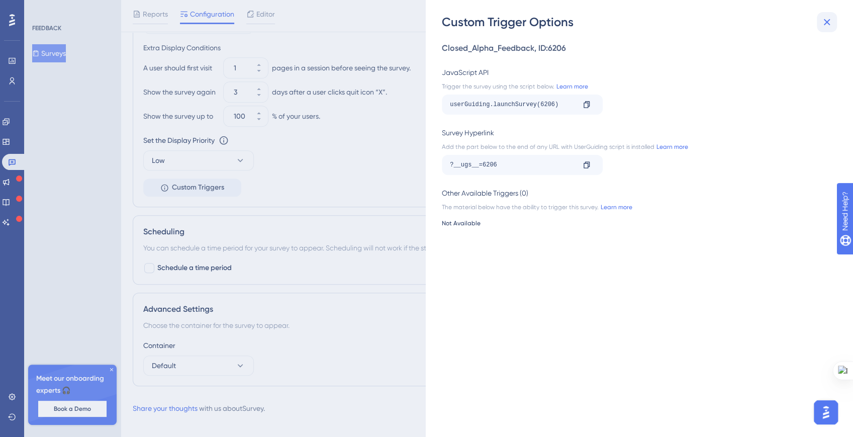
click at [828, 25] on icon at bounding box center [827, 22] width 12 height 12
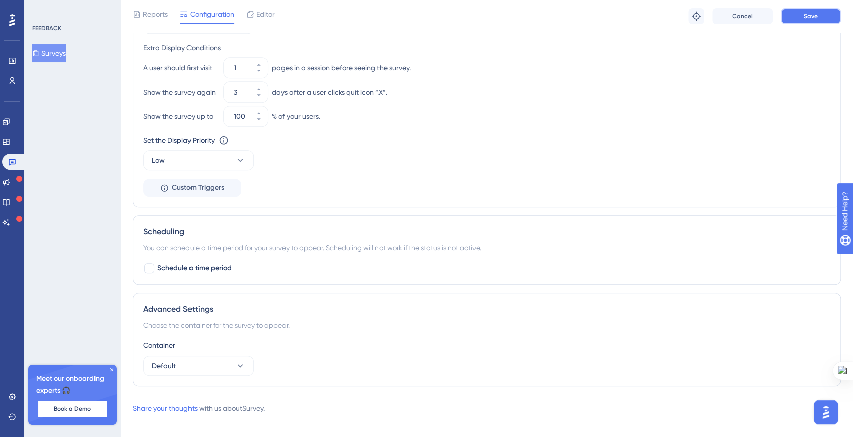
click at [801, 20] on button "Save" at bounding box center [811, 16] width 60 height 16
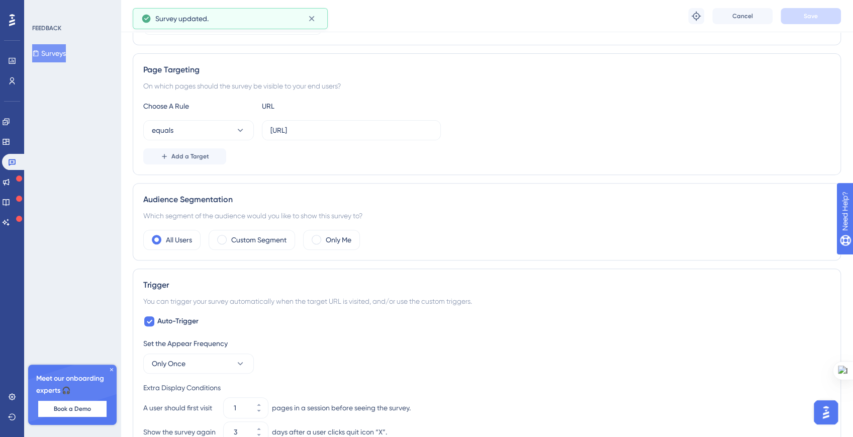
scroll to position [0, 0]
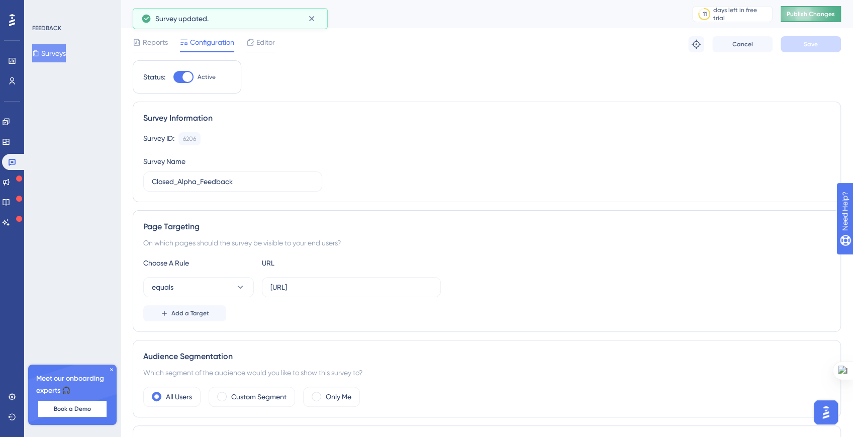
click at [792, 14] on button "Publish Changes" at bounding box center [811, 14] width 60 height 16
